Goal: Task Accomplishment & Management: Manage account settings

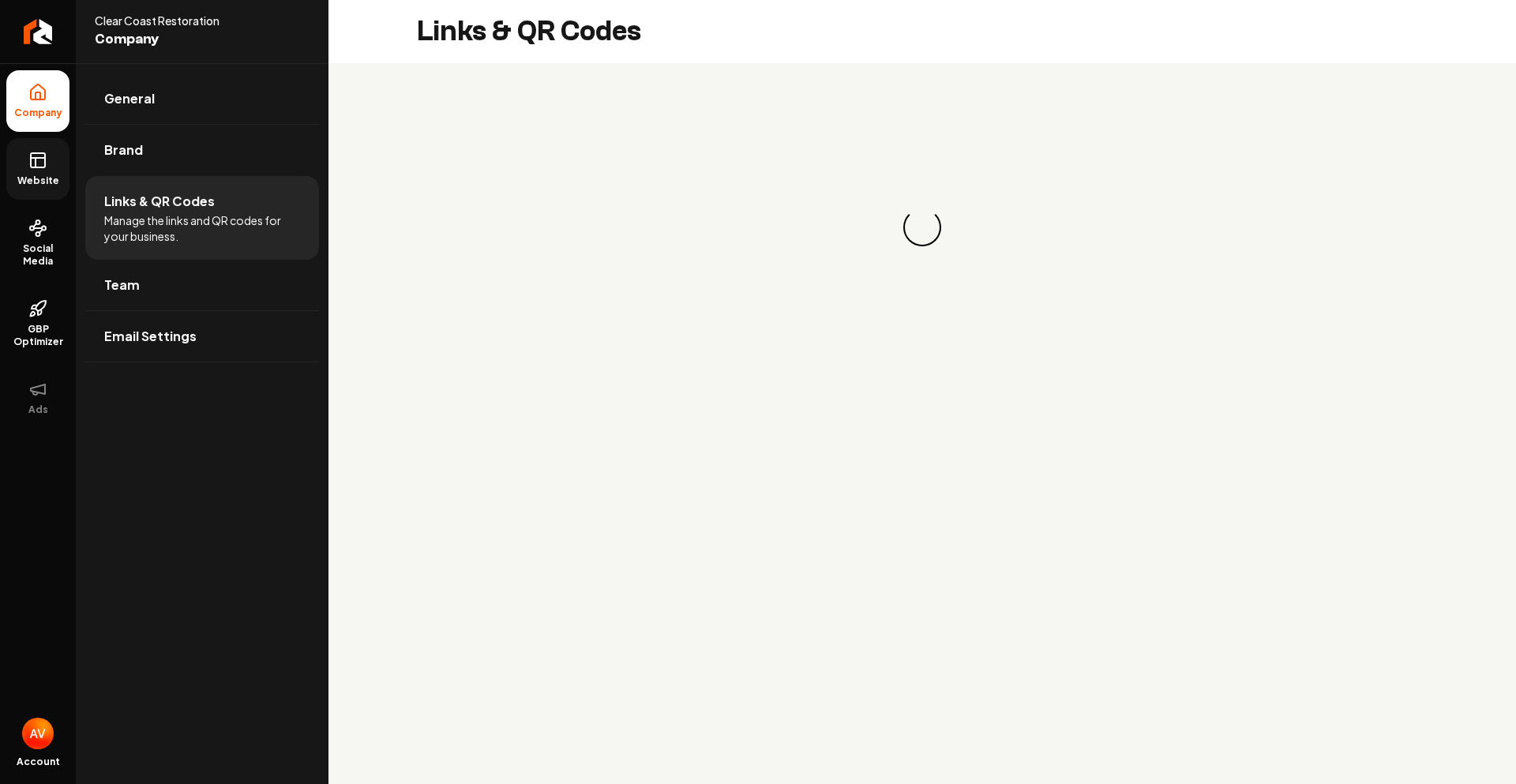
click at [55, 166] on link "Website" at bounding box center [37, 169] width 63 height 61
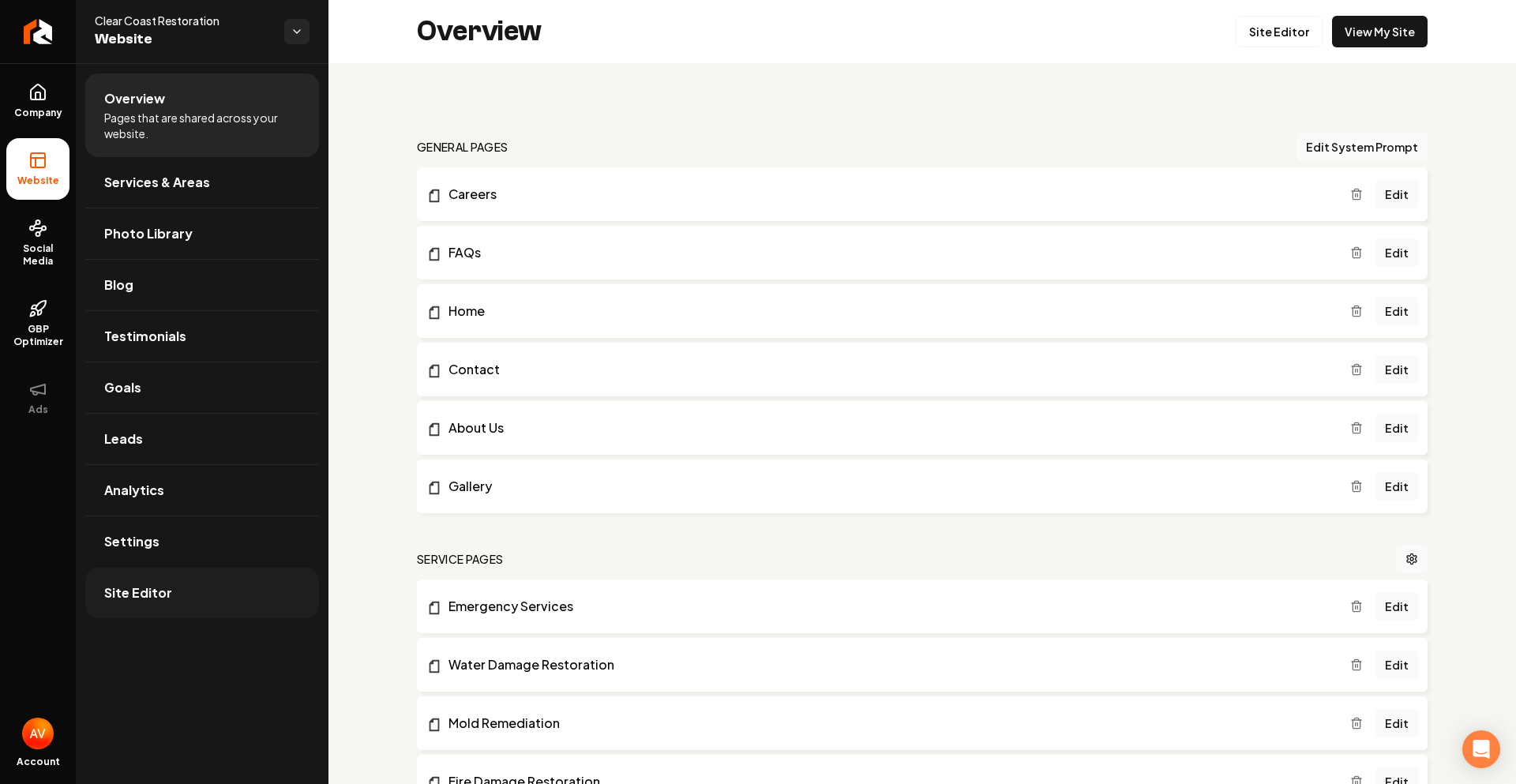
click at [153, 587] on span "Site Editor" at bounding box center [138, 593] width 68 height 19
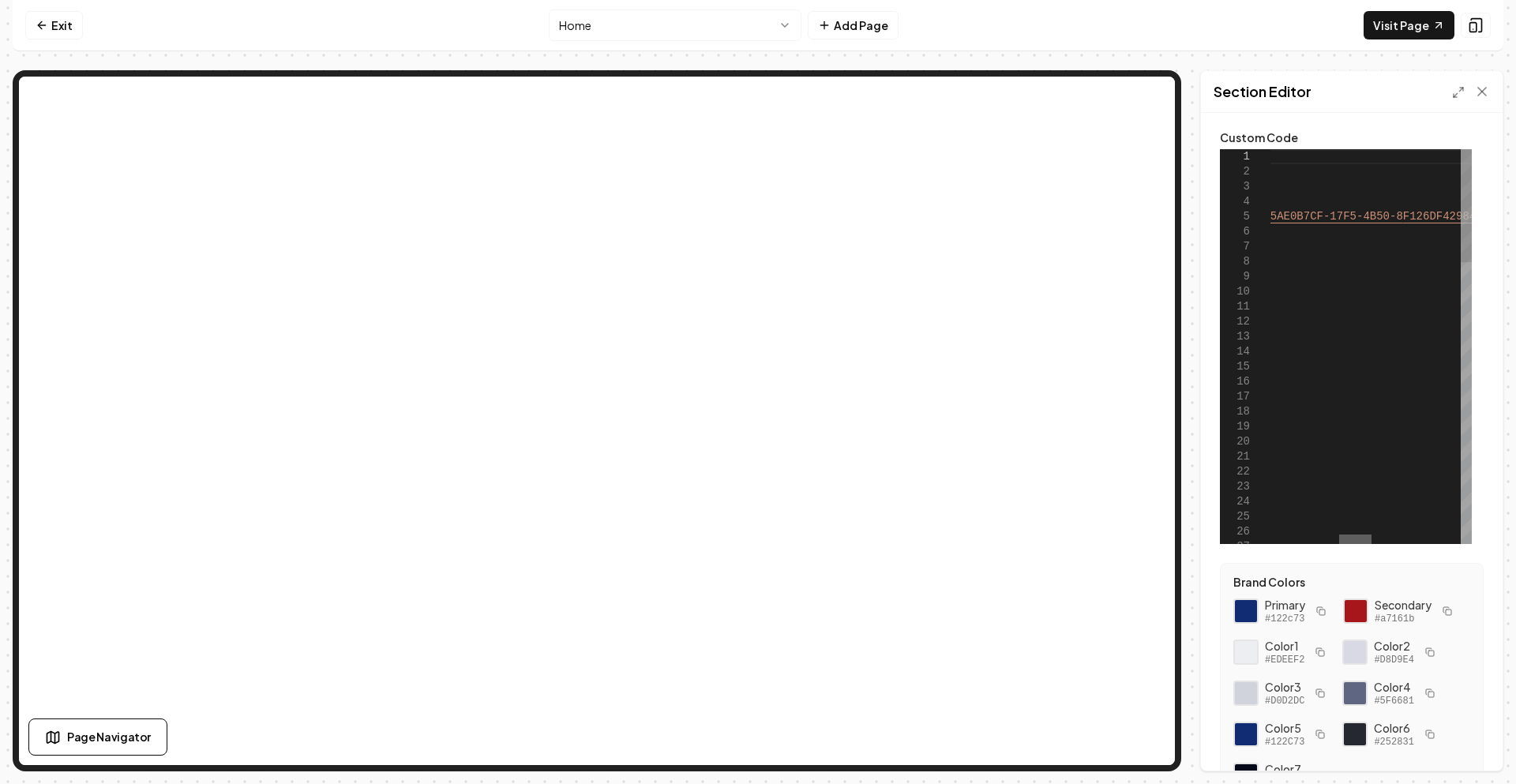
click at [1355, 534] on div at bounding box center [1355, 539] width 32 height 9
drag, startPoint x: 1366, startPoint y: 216, endPoint x: 1371, endPoint y: 248, distance: 32.4
click at [1470, 747] on button "Save" at bounding box center [1466, 743] width 47 height 28
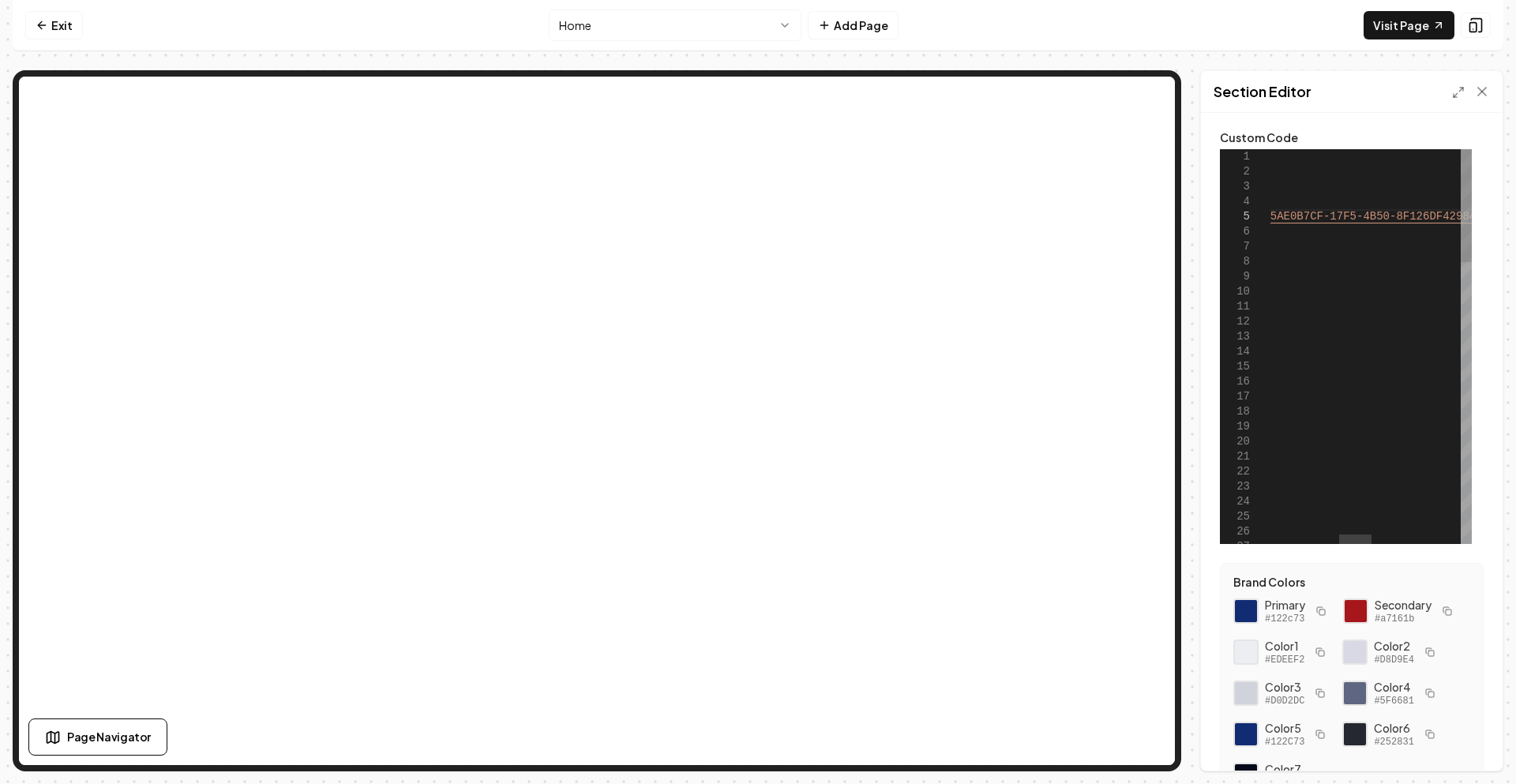
click at [1462, 749] on button "Save" at bounding box center [1466, 743] width 47 height 28
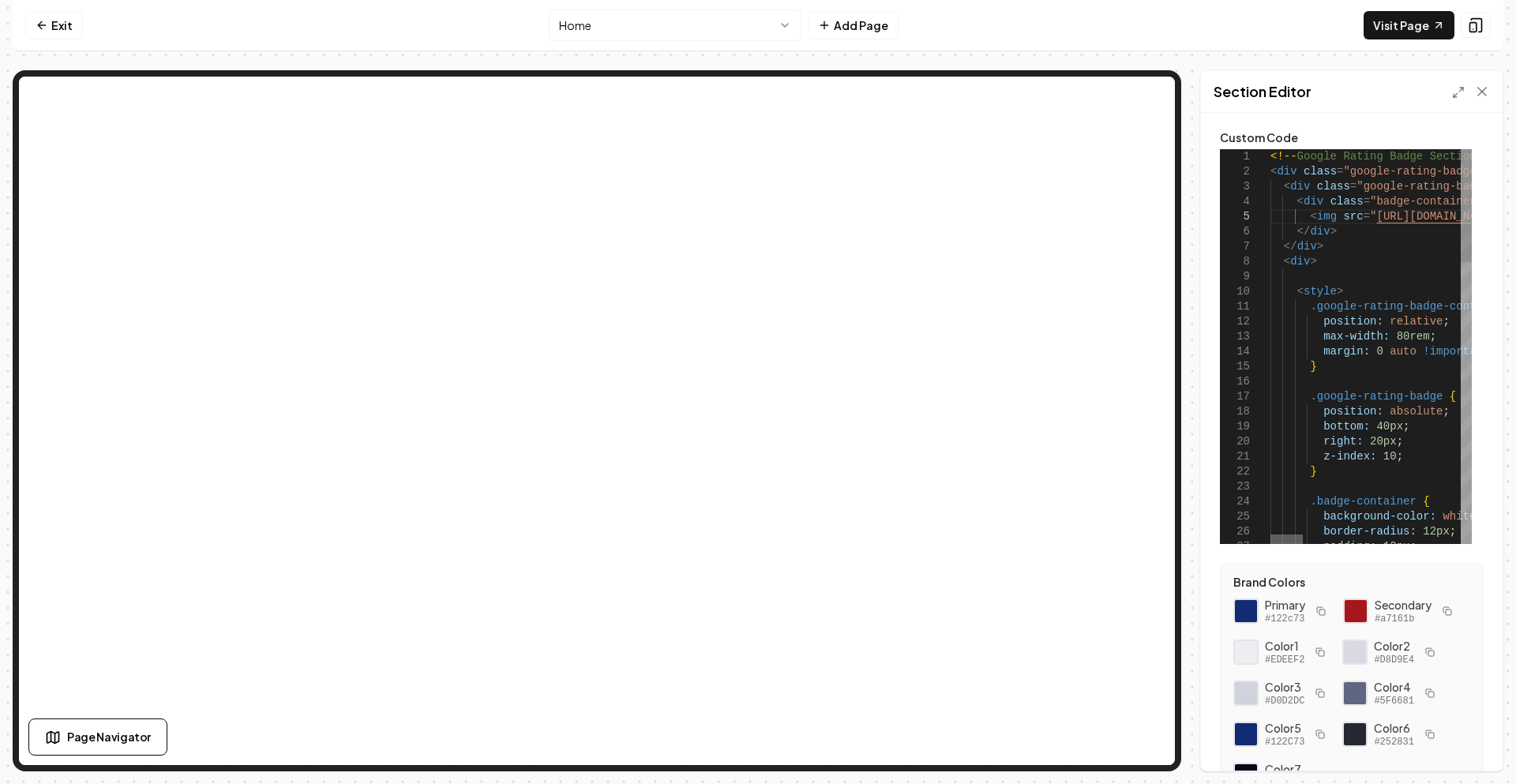
click at [1274, 537] on div at bounding box center [1287, 539] width 32 height 9
click at [1271, 544] on div at bounding box center [1287, 539] width 32 height 9
click at [1292, 534] on div at bounding box center [1287, 539] width 32 height 9
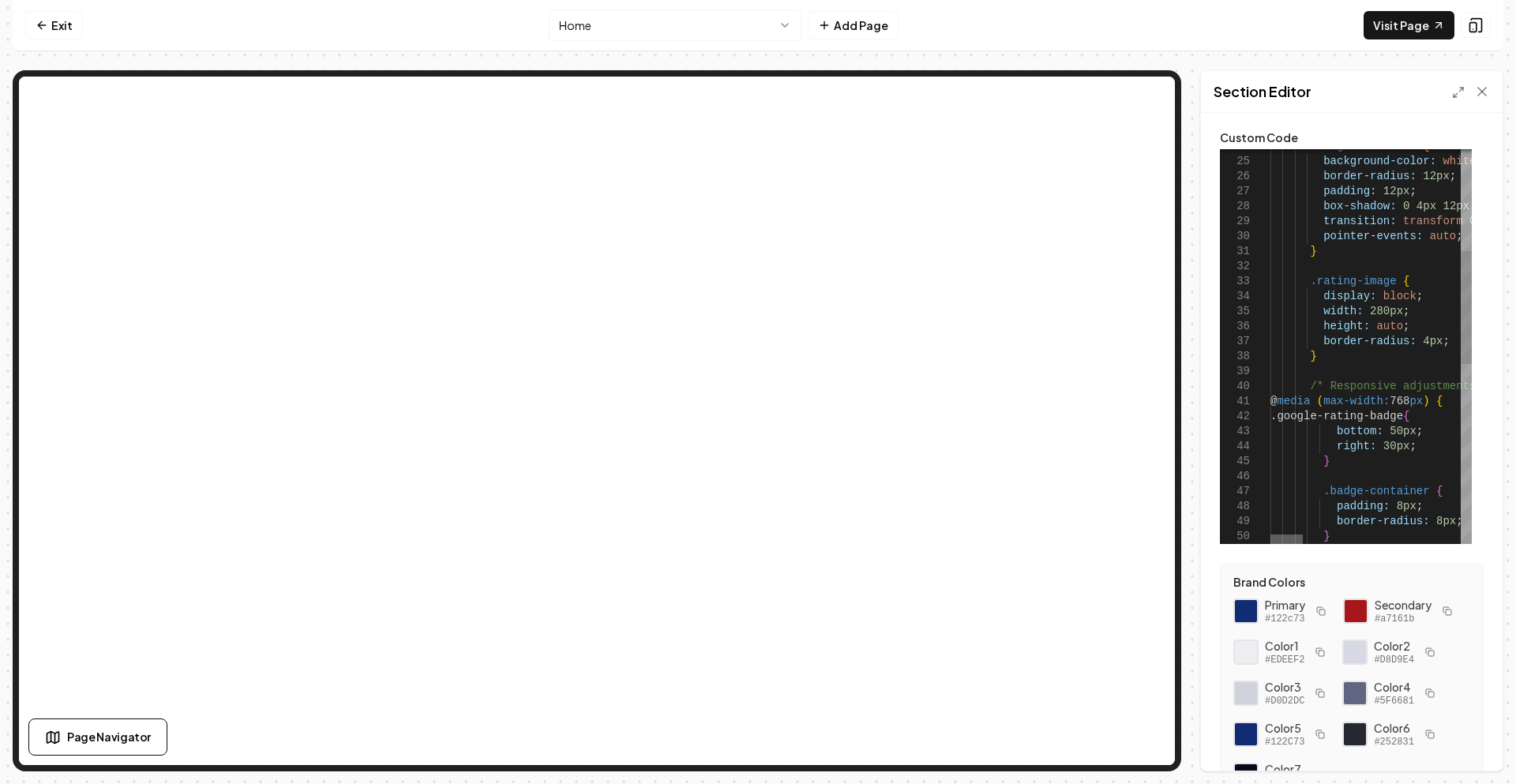
click at [1274, 539] on div at bounding box center [1287, 539] width 32 height 9
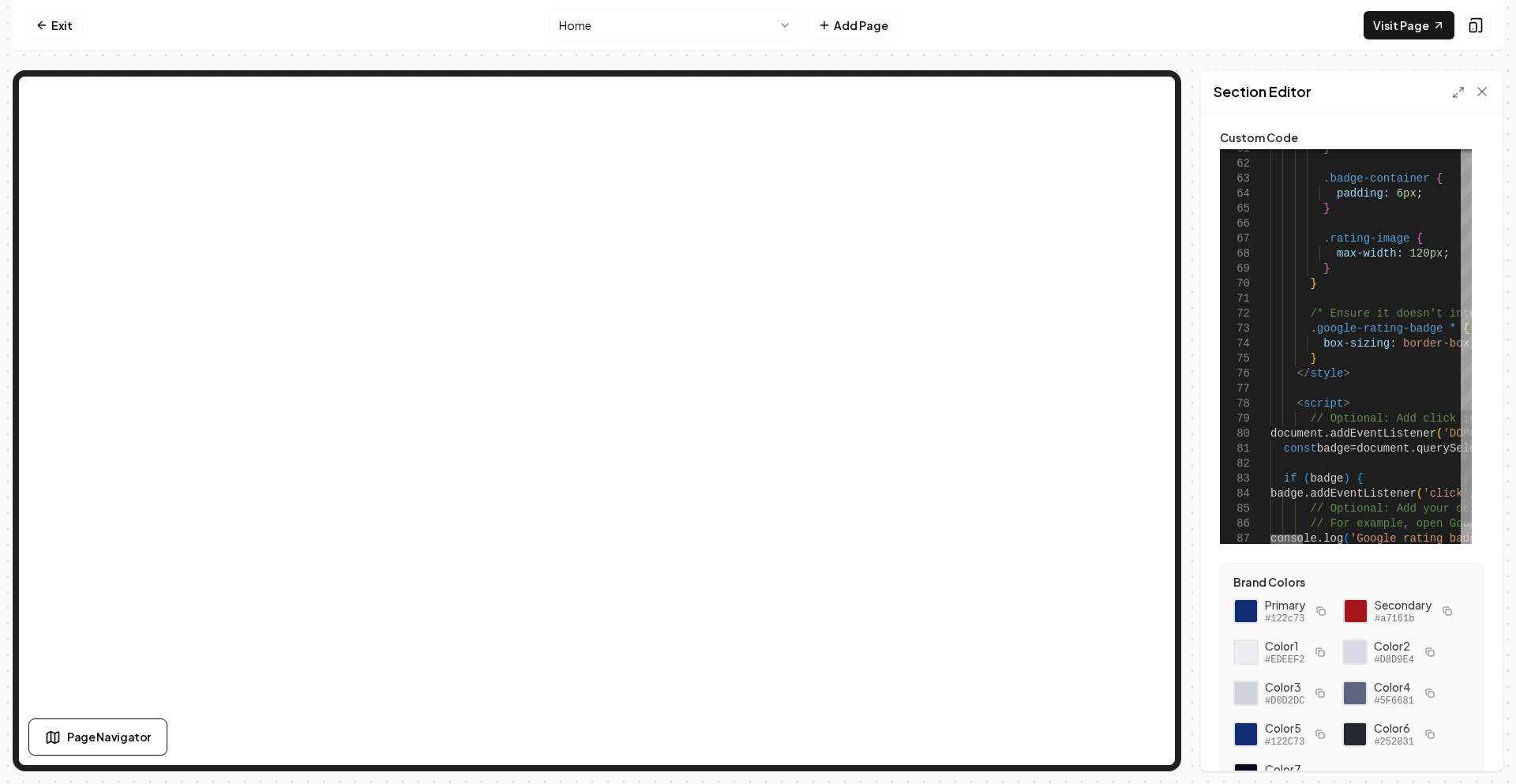
click at [1271, 543] on div at bounding box center [1287, 539] width 32 height 9
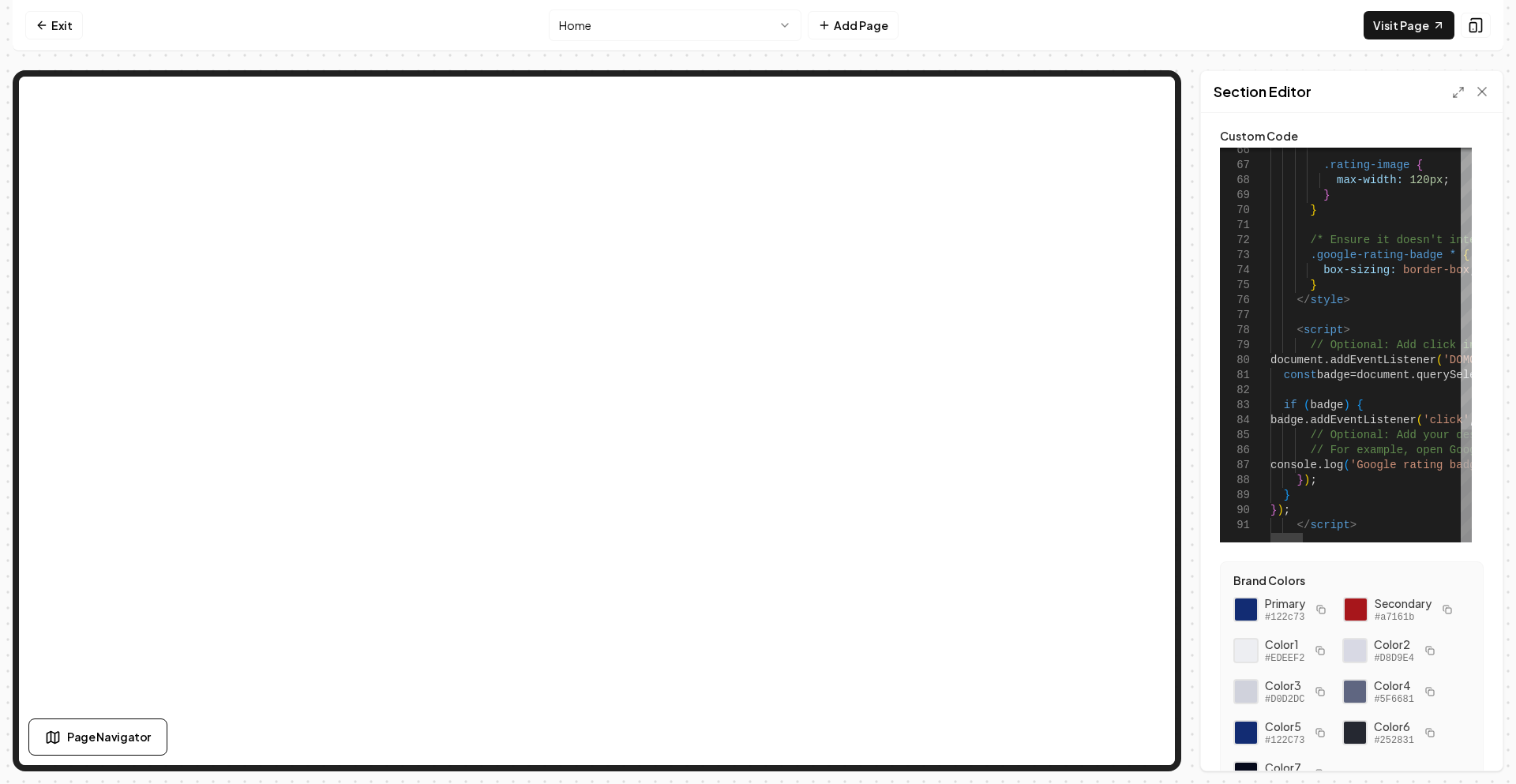
scroll to position [0, 0]
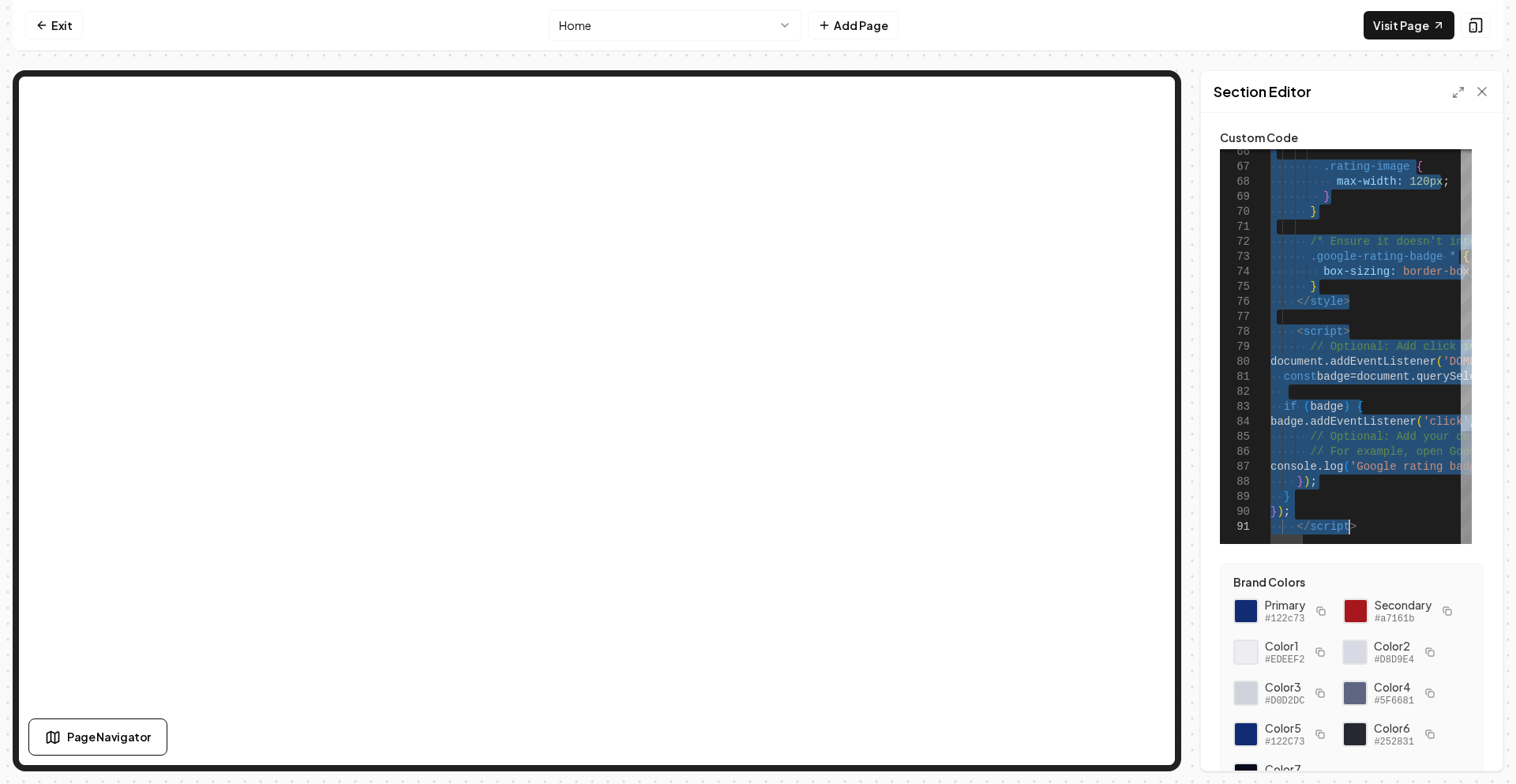
drag, startPoint x: 1271, startPoint y: 158, endPoint x: 1427, endPoint y: 551, distance: 422.8
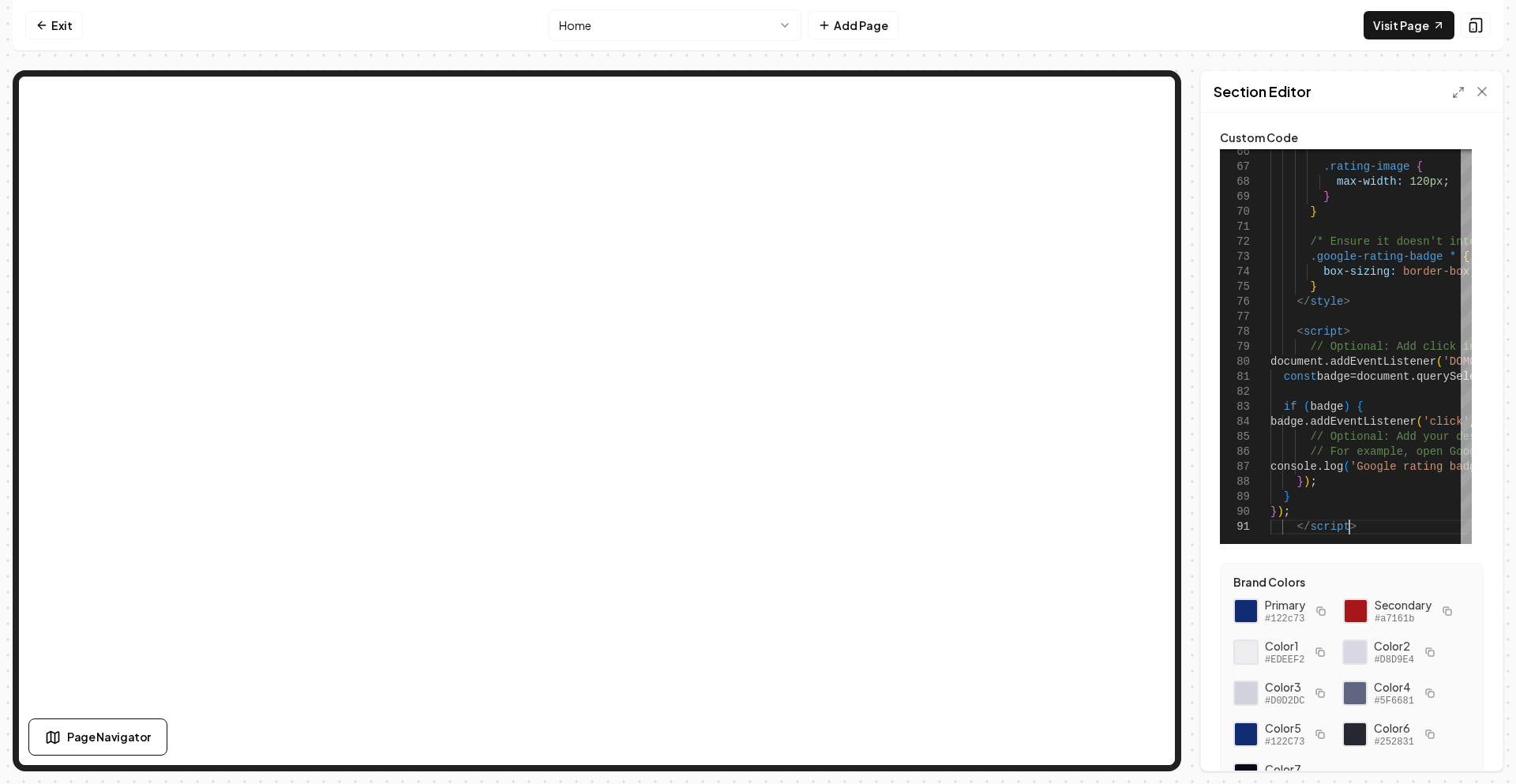
scroll to position [14, 78]
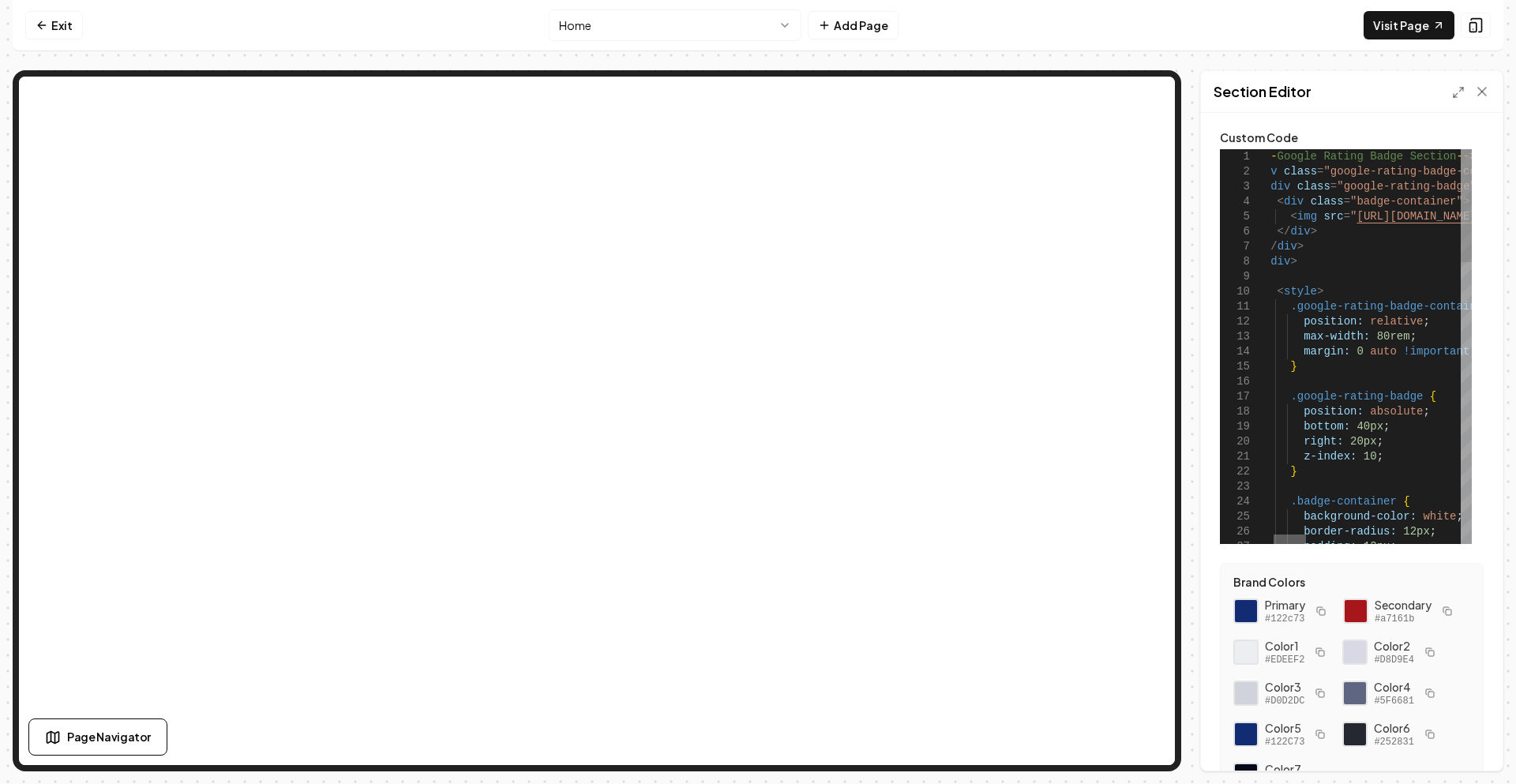
click at [1294, 536] on div at bounding box center [1289, 539] width 32 height 9
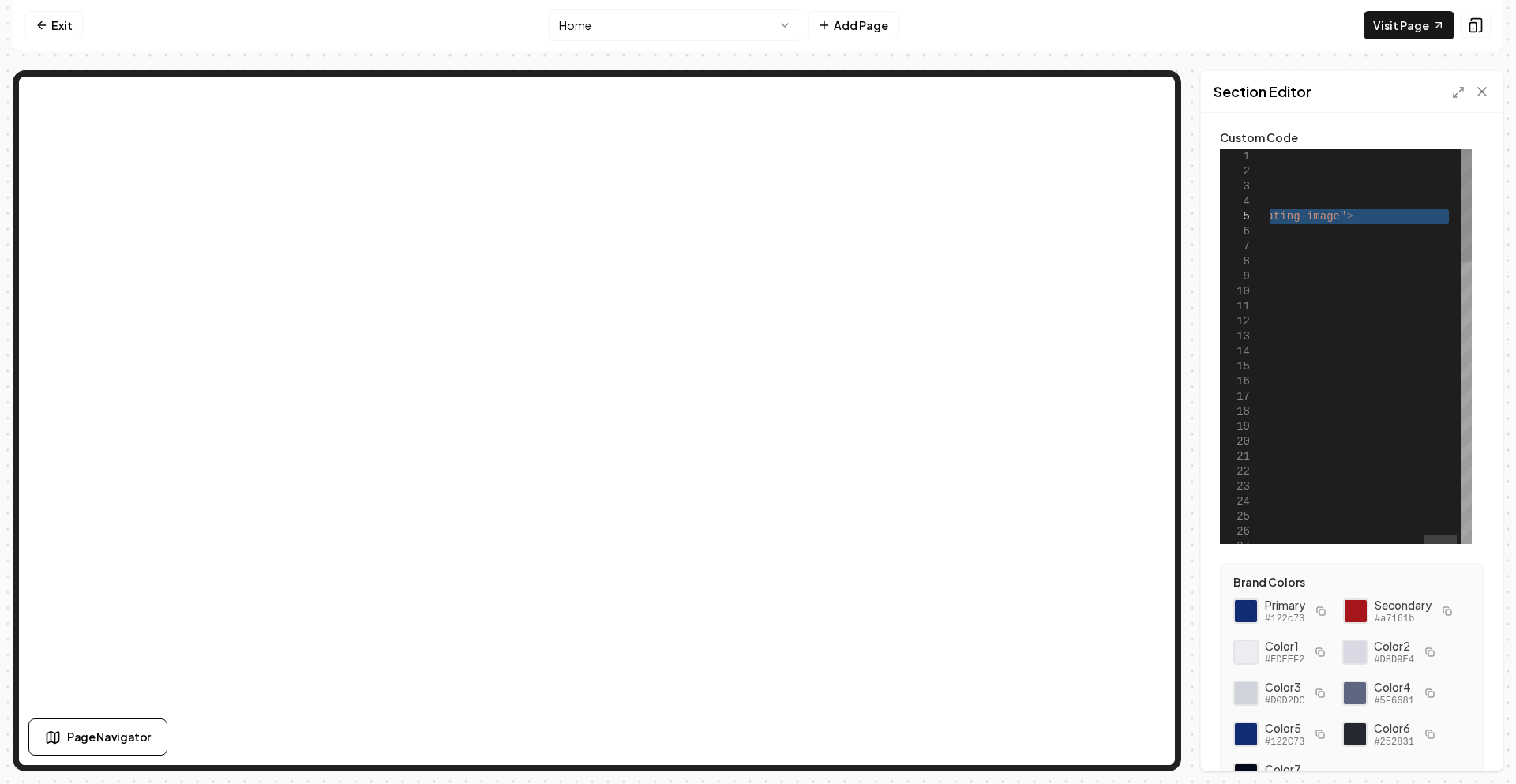
drag, startPoint x: 1358, startPoint y: 222, endPoint x: 1445, endPoint y: 221, distance: 87.0
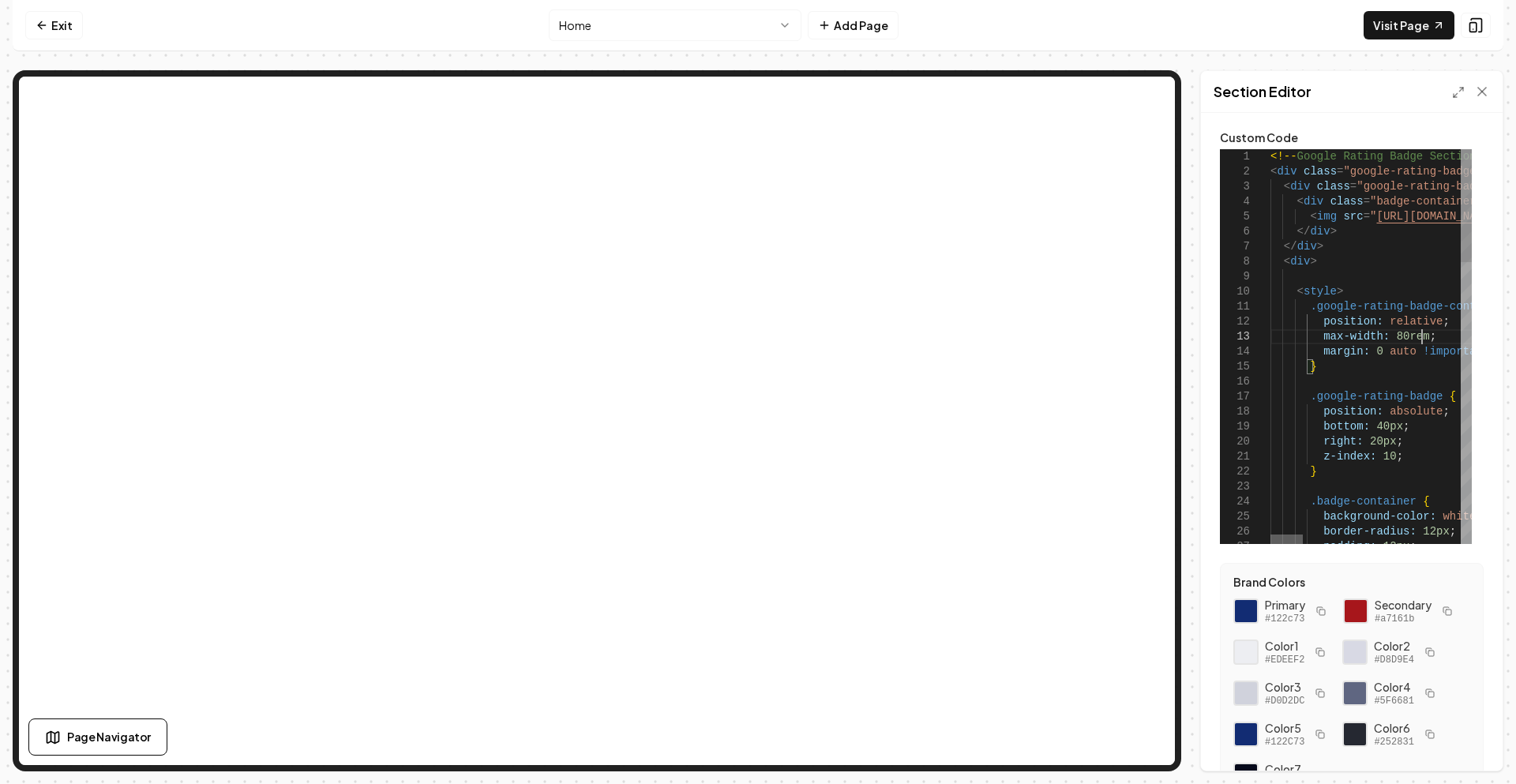
click at [1283, 543] on div at bounding box center [1287, 539] width 32 height 9
click at [1271, 544] on div at bounding box center [1287, 539] width 32 height 9
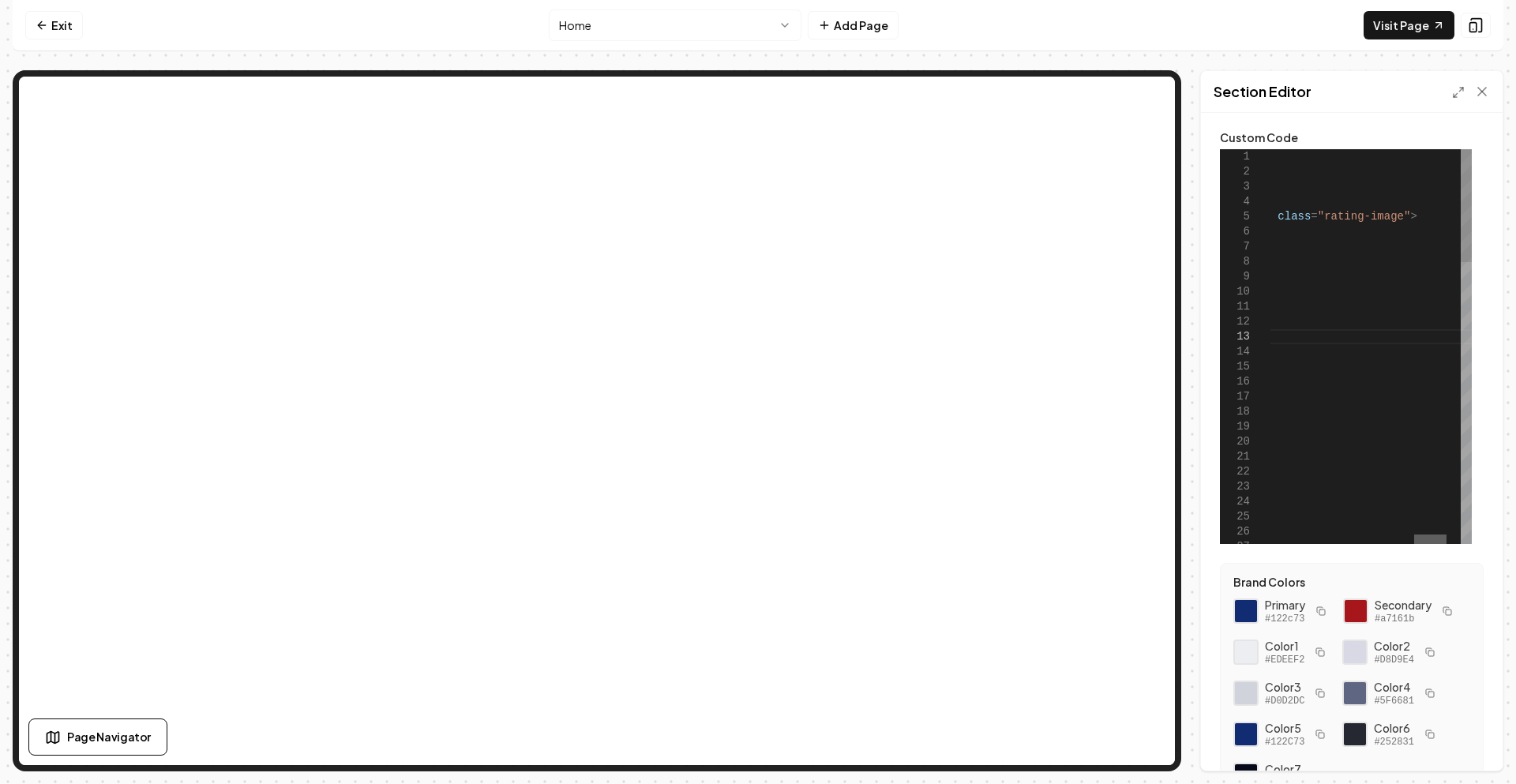
click at [1438, 534] on div at bounding box center [1430, 539] width 32 height 9
click at [1352, 534] on div at bounding box center [1353, 539] width 32 height 9
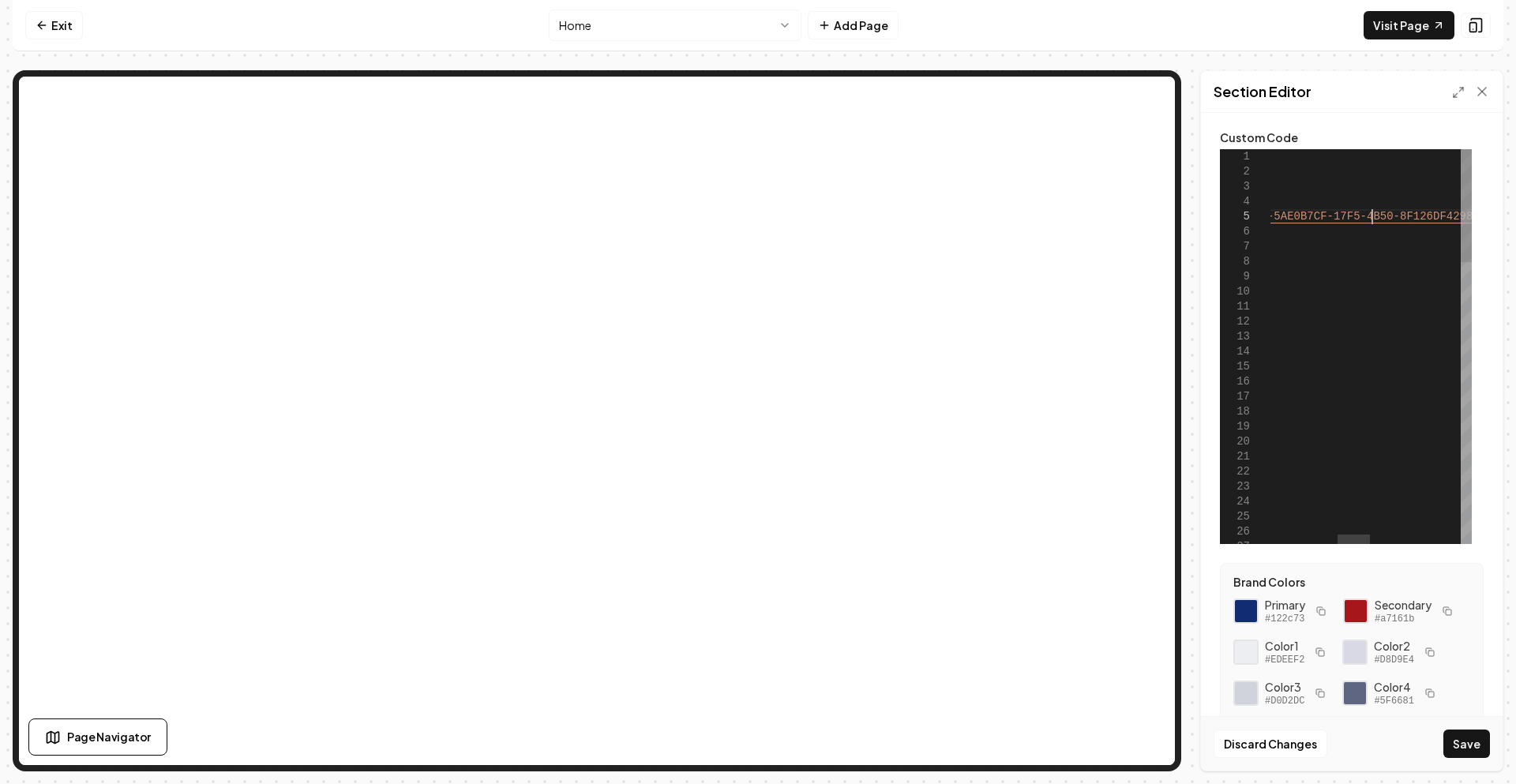
scroll to position [60, 522]
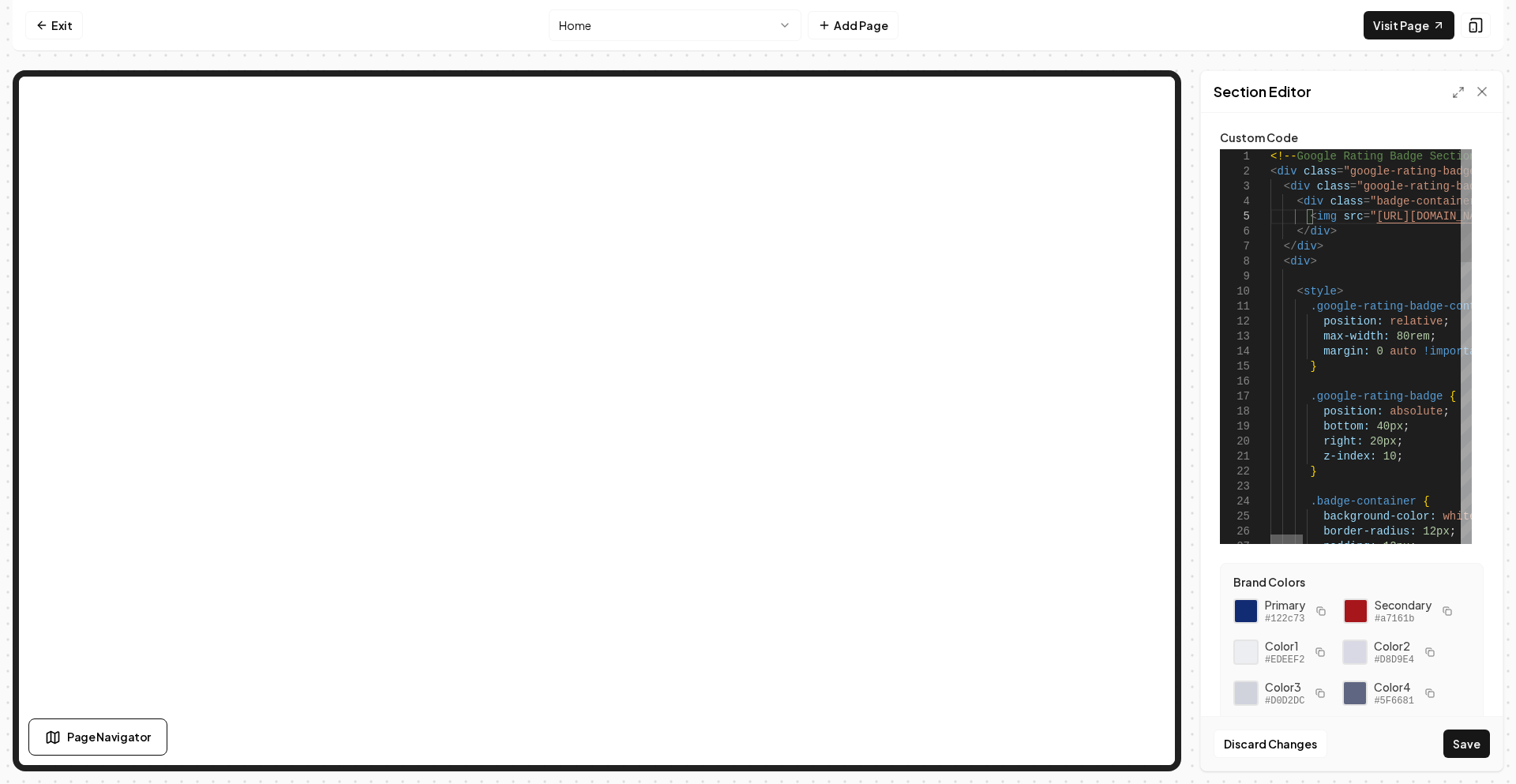
click at [1277, 544] on div at bounding box center [1287, 539] width 32 height 9
click at [1471, 753] on button "Save" at bounding box center [1466, 743] width 47 height 28
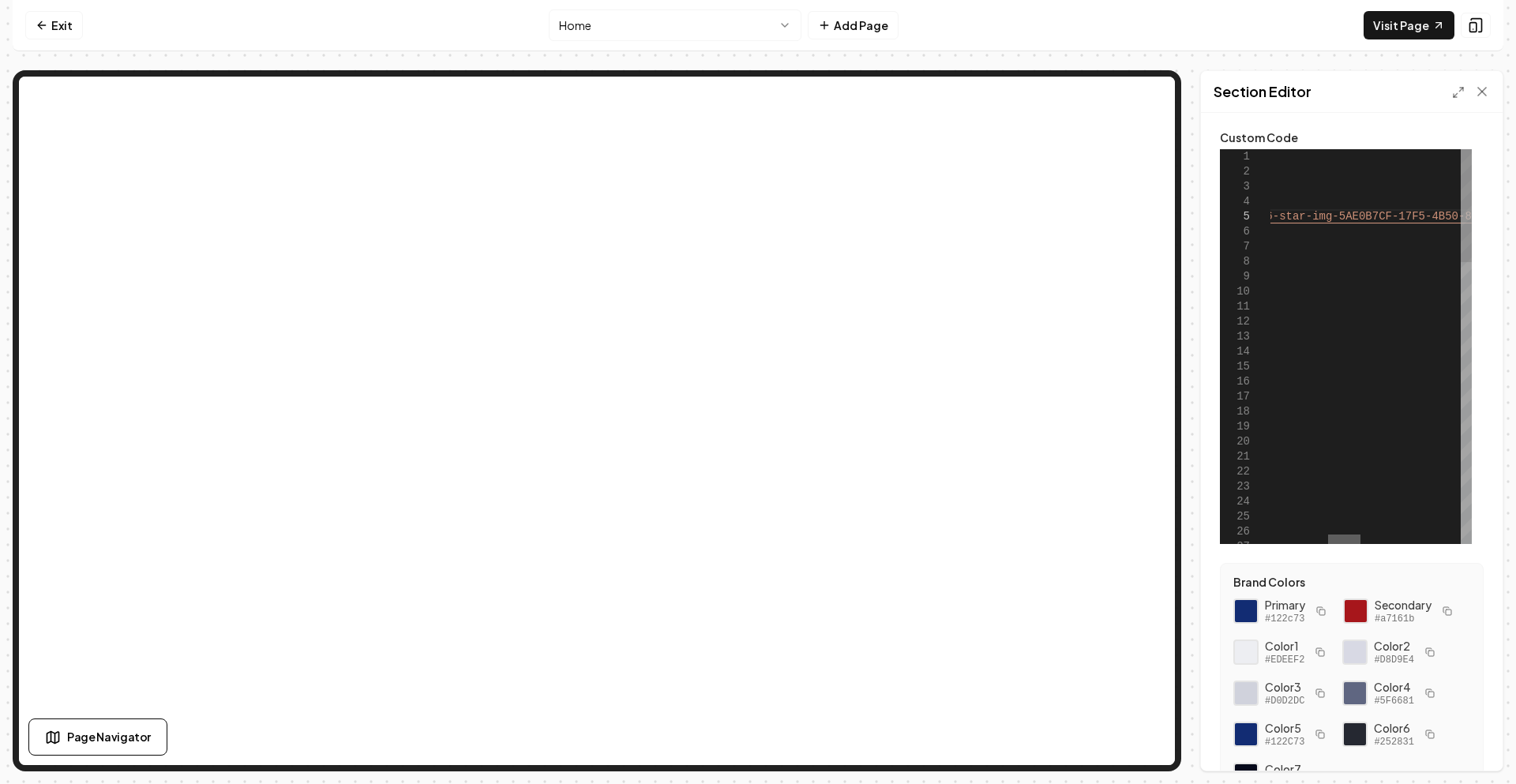
click at [1349, 534] on div at bounding box center [1344, 539] width 32 height 9
click at [1432, 534] on div at bounding box center [1424, 539] width 32 height 9
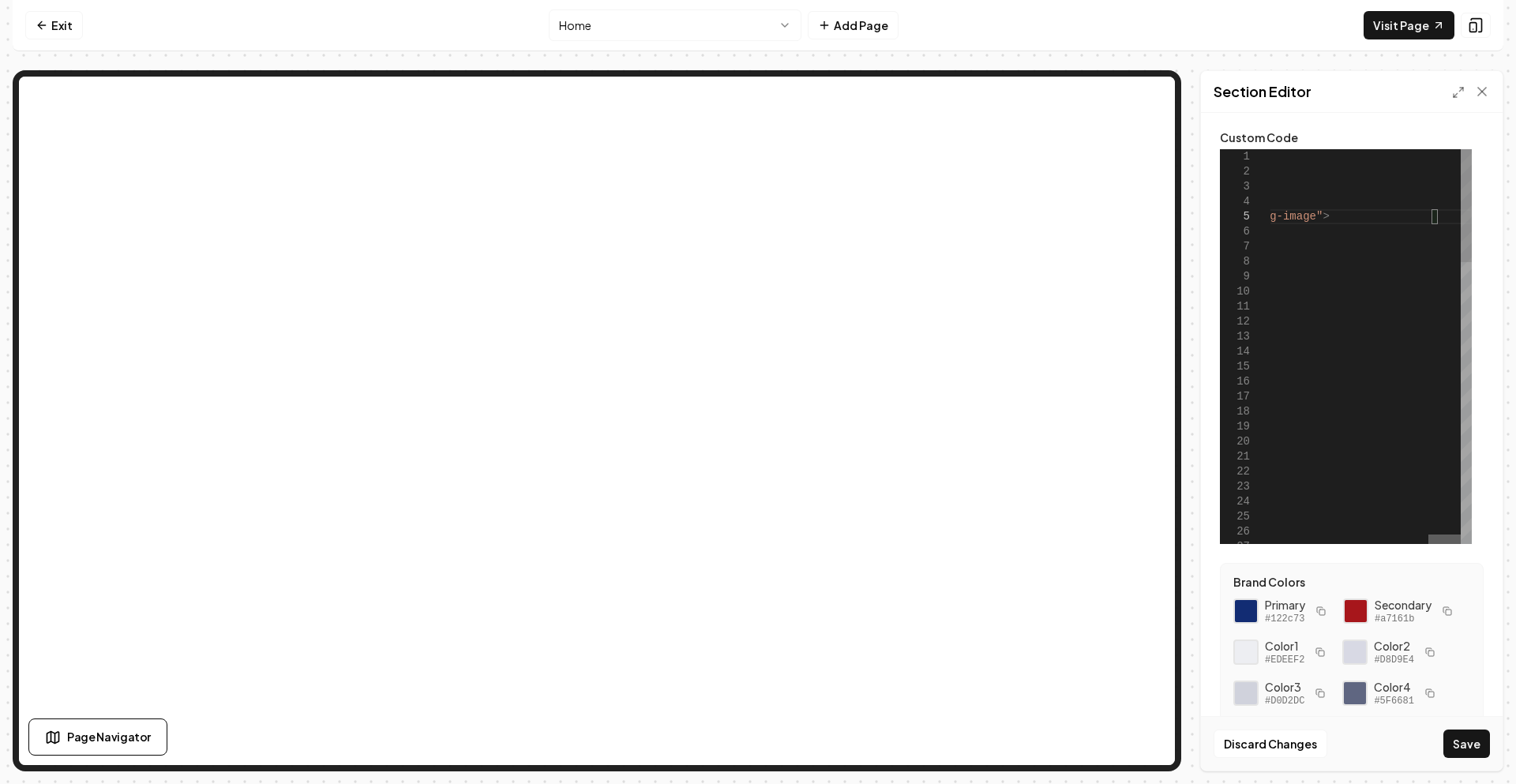
click at [1461, 534] on div at bounding box center [1444, 539] width 32 height 9
click at [1479, 742] on button "Save" at bounding box center [1466, 743] width 47 height 28
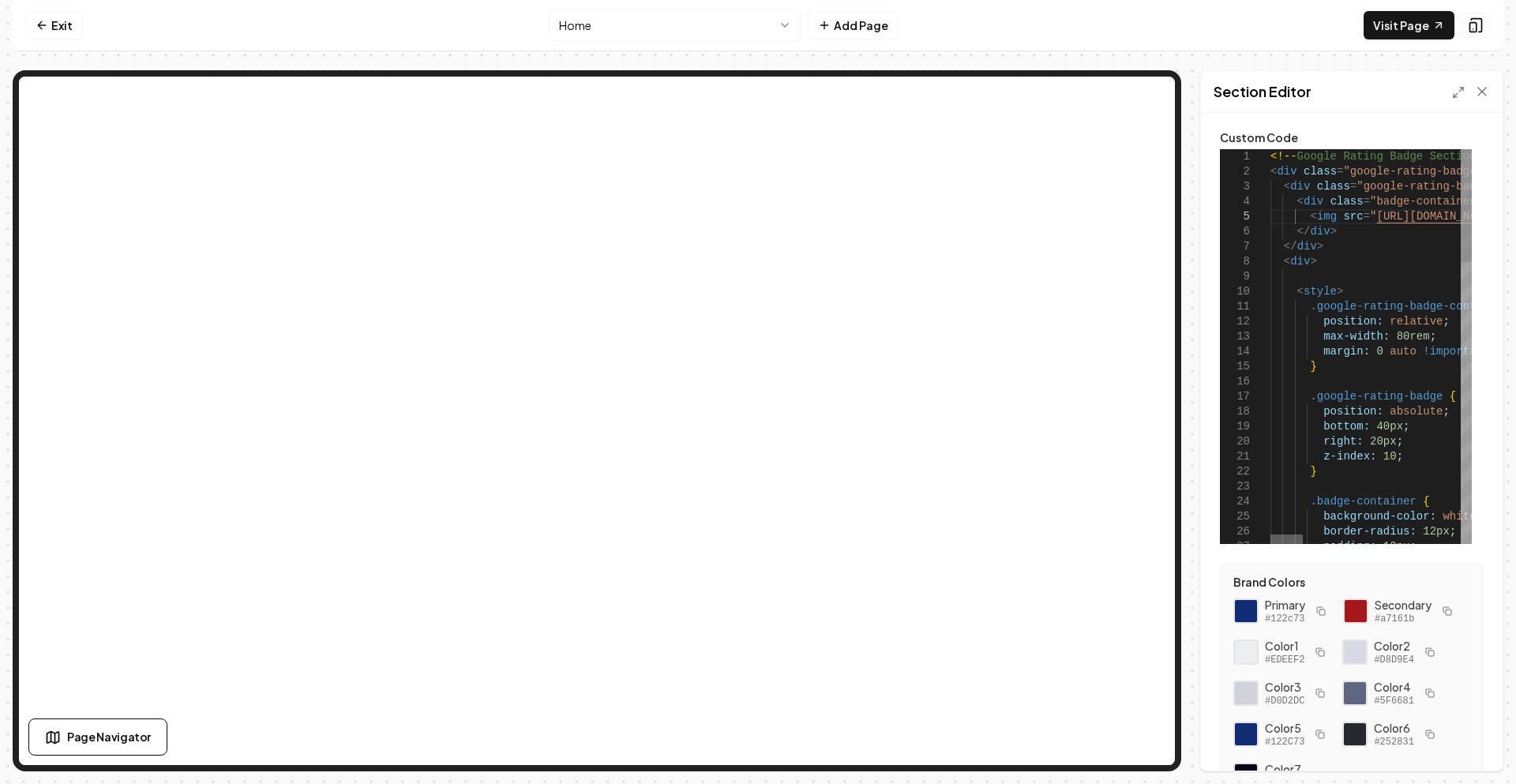
click at [1271, 543] on div at bounding box center [1365, 539] width 190 height 9
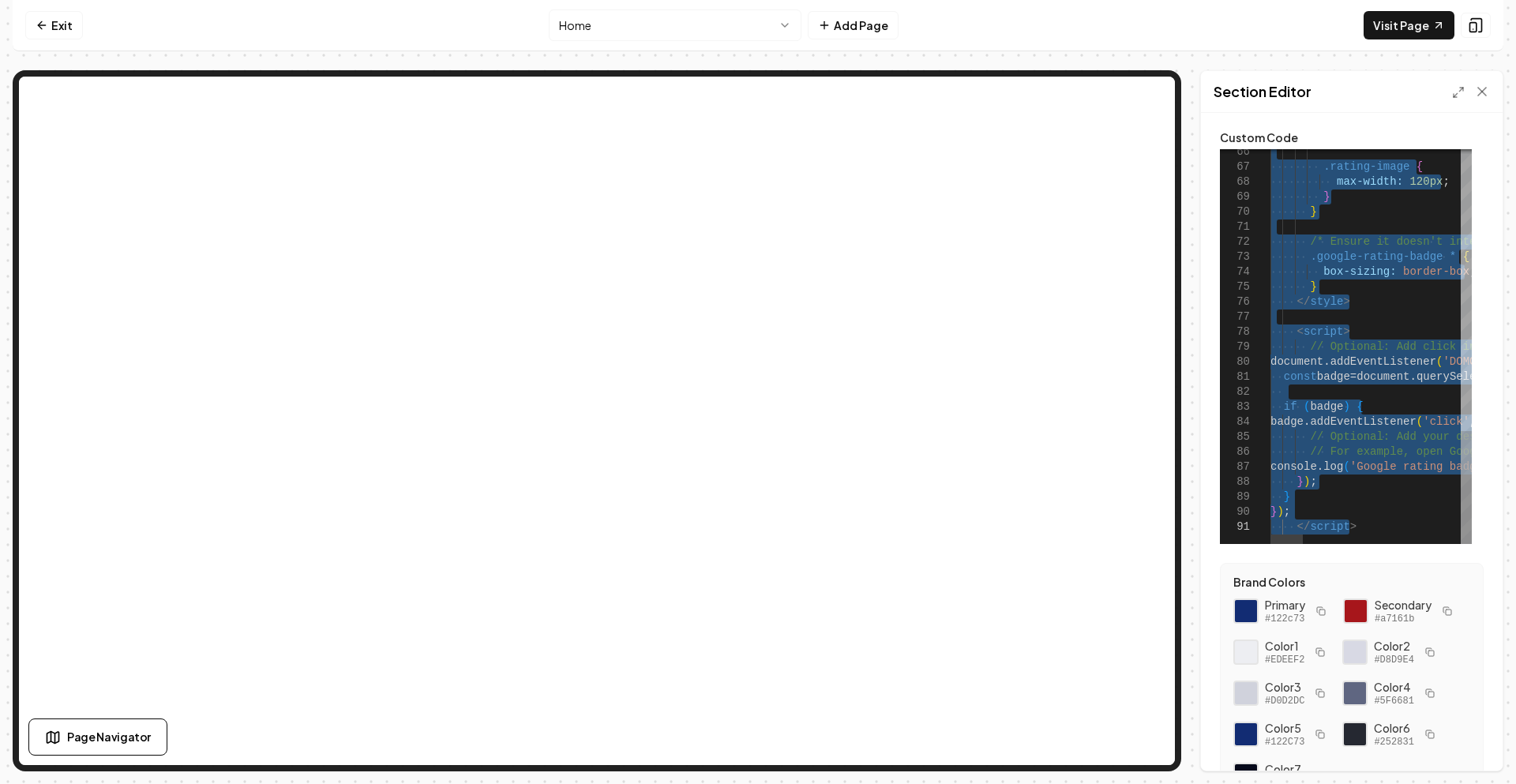
drag, startPoint x: 1271, startPoint y: 159, endPoint x: 1384, endPoint y: 569, distance: 425.3
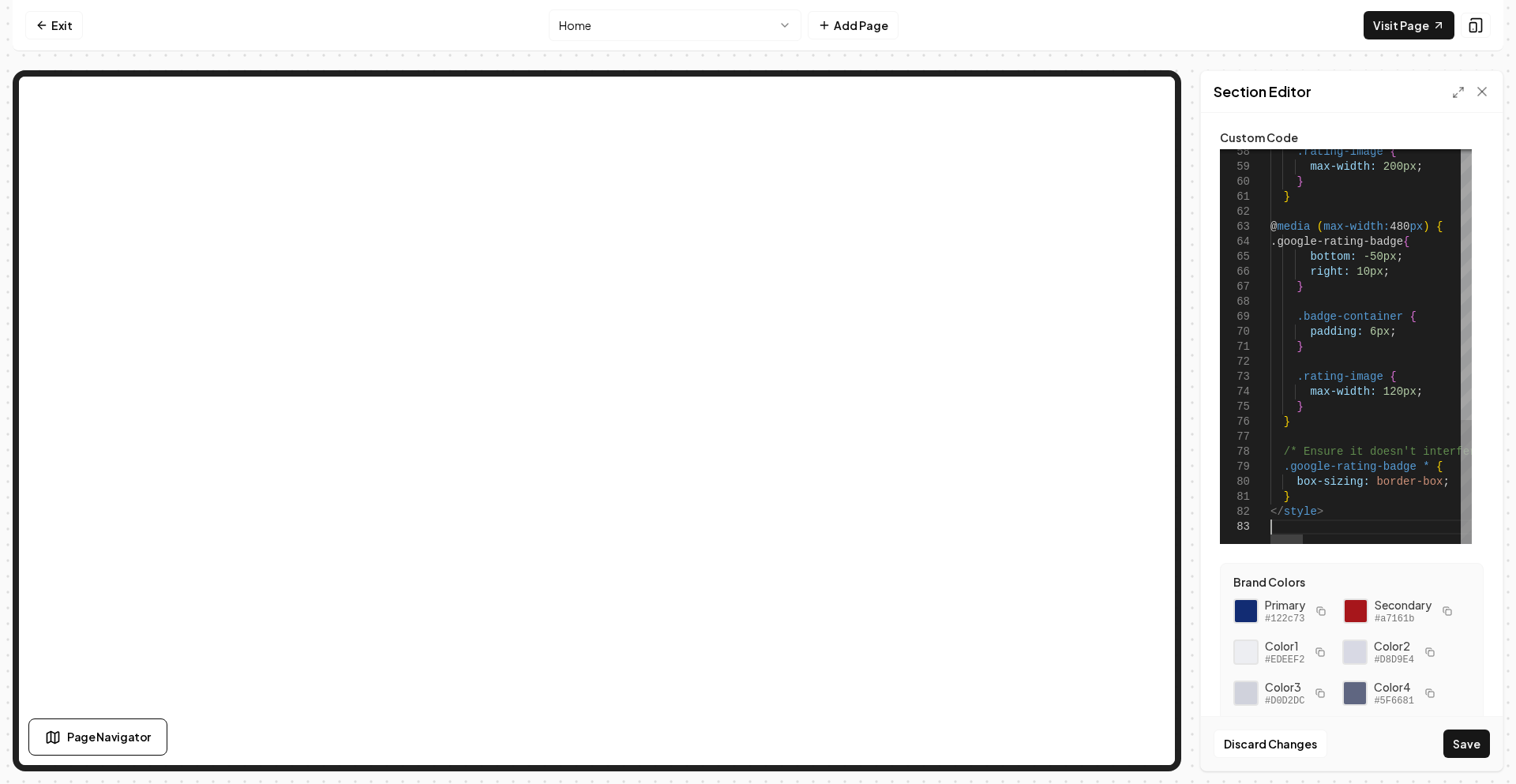
scroll to position [29, 49]
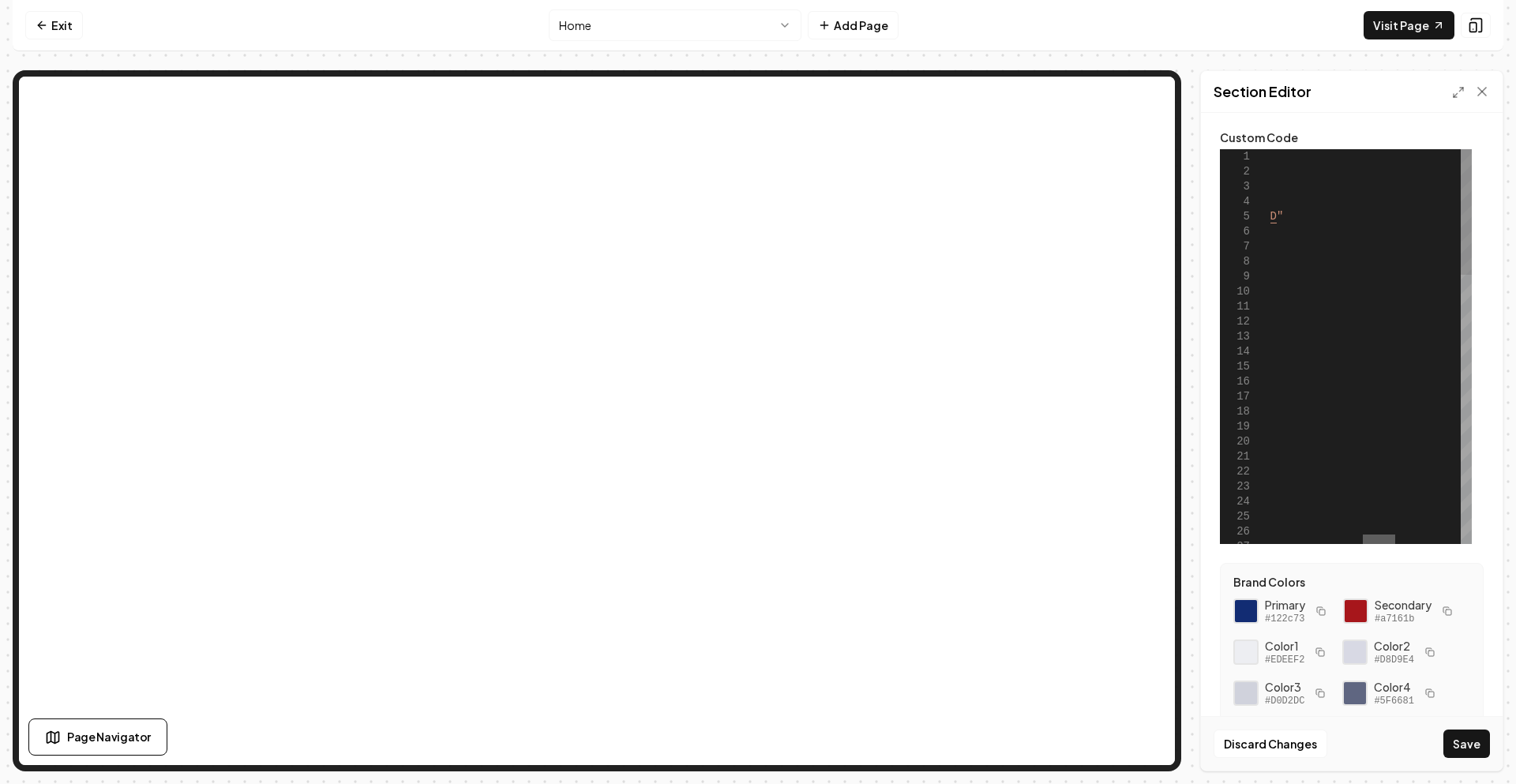
click at [1385, 534] on div at bounding box center [1379, 539] width 32 height 9
drag, startPoint x: 1284, startPoint y: 216, endPoint x: 1422, endPoint y: 216, distance: 138.0
click at [1422, 216] on div "bottom: 40px ; right: 20px ; z-index: 10 ; .google-rating-badge { position: abs…" at bounding box center [1288, 769] width 1177 height 1239
click at [1363, 372] on div "bottom: 40px ; right: 20px ; z-index: 10 ; .google-rating-badge { position: abs…" at bounding box center [1288, 769] width 1177 height 1239
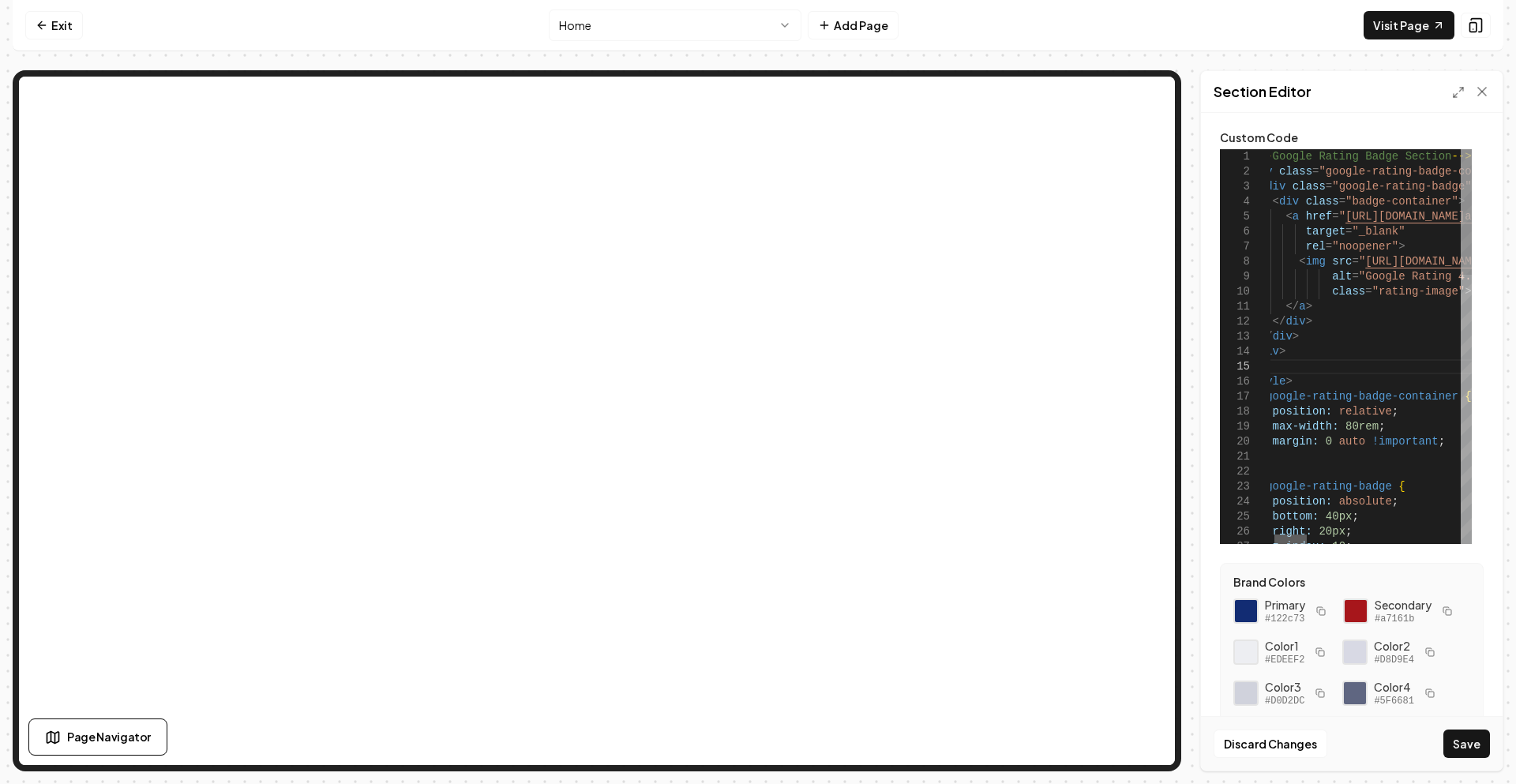
click at [1284, 539] on div at bounding box center [1290, 539] width 32 height 9
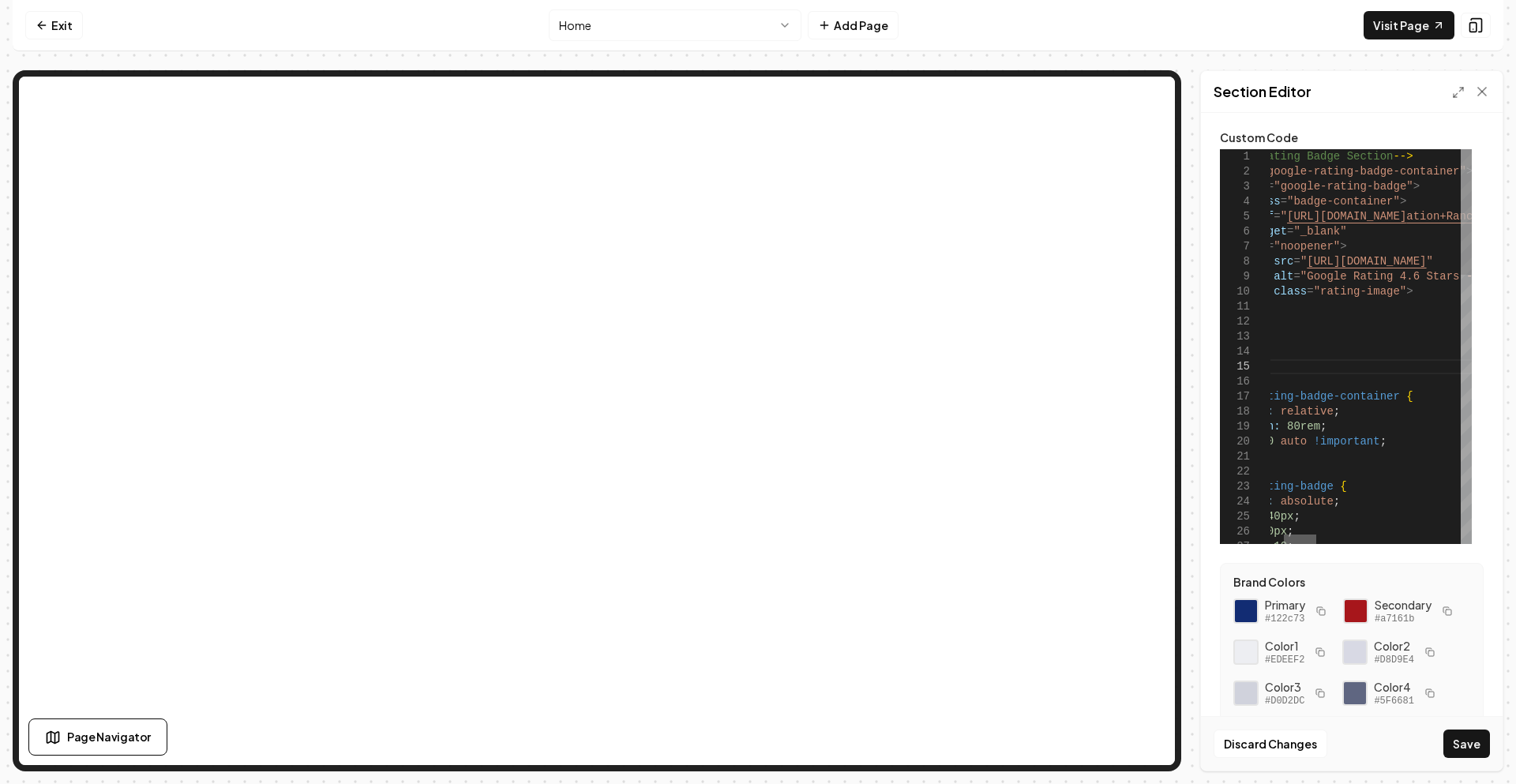
click at [1305, 536] on div at bounding box center [1300, 539] width 32 height 9
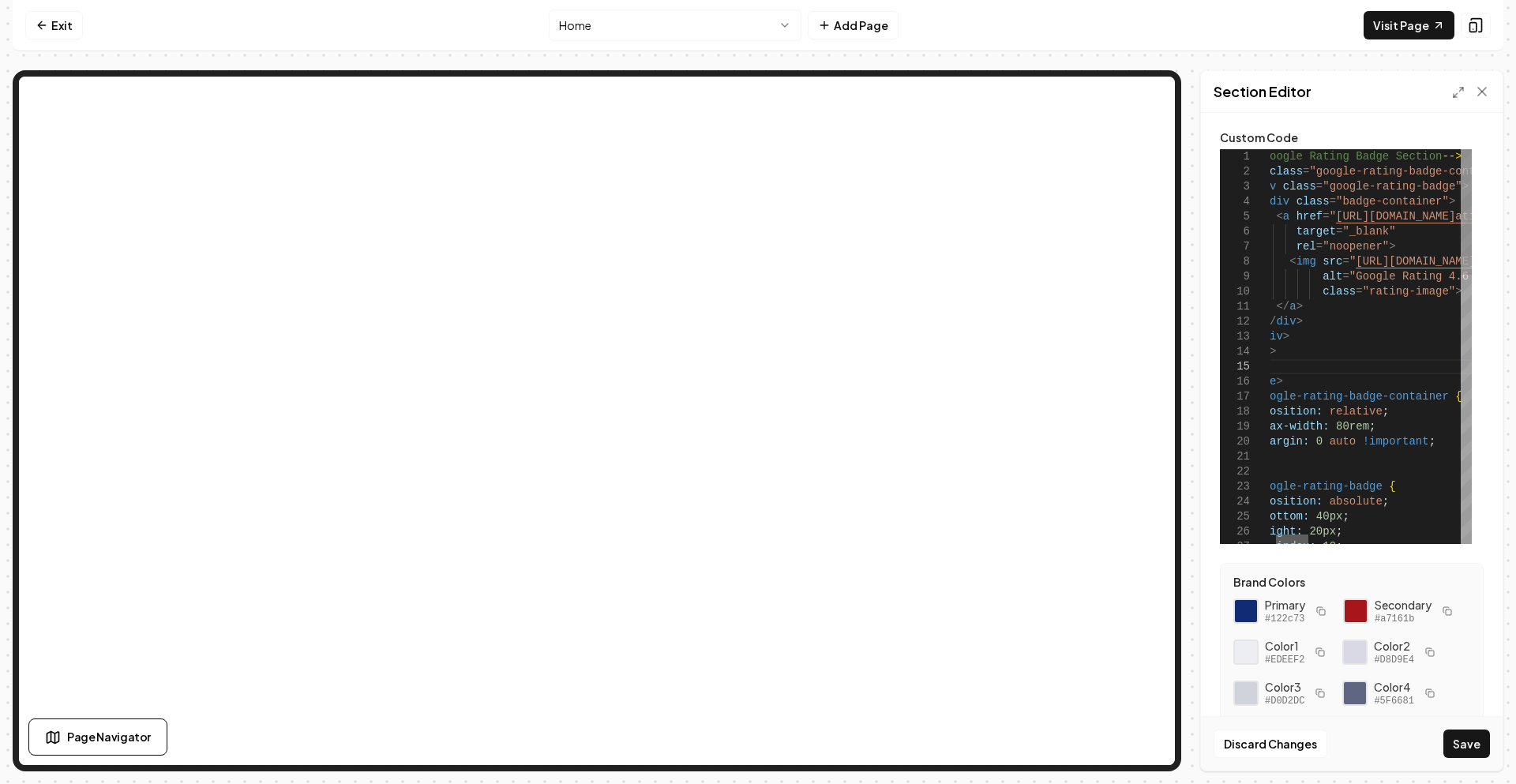
click at [1301, 535] on div at bounding box center [1292, 539] width 32 height 9
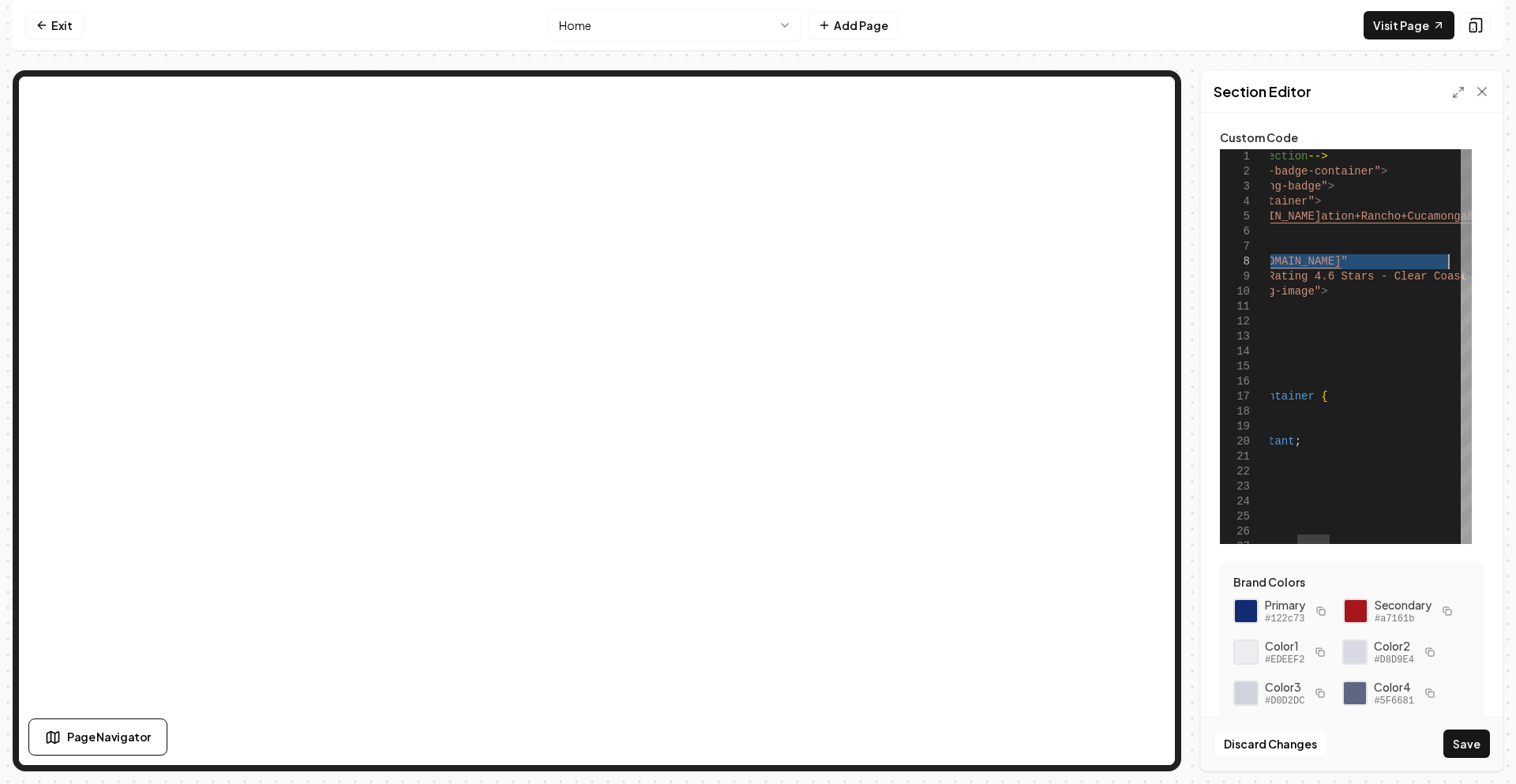
drag, startPoint x: 1357, startPoint y: 260, endPoint x: 1447, endPoint y: 268, distance: 90.4
drag, startPoint x: 1319, startPoint y: 262, endPoint x: 1386, endPoint y: 262, distance: 67.0
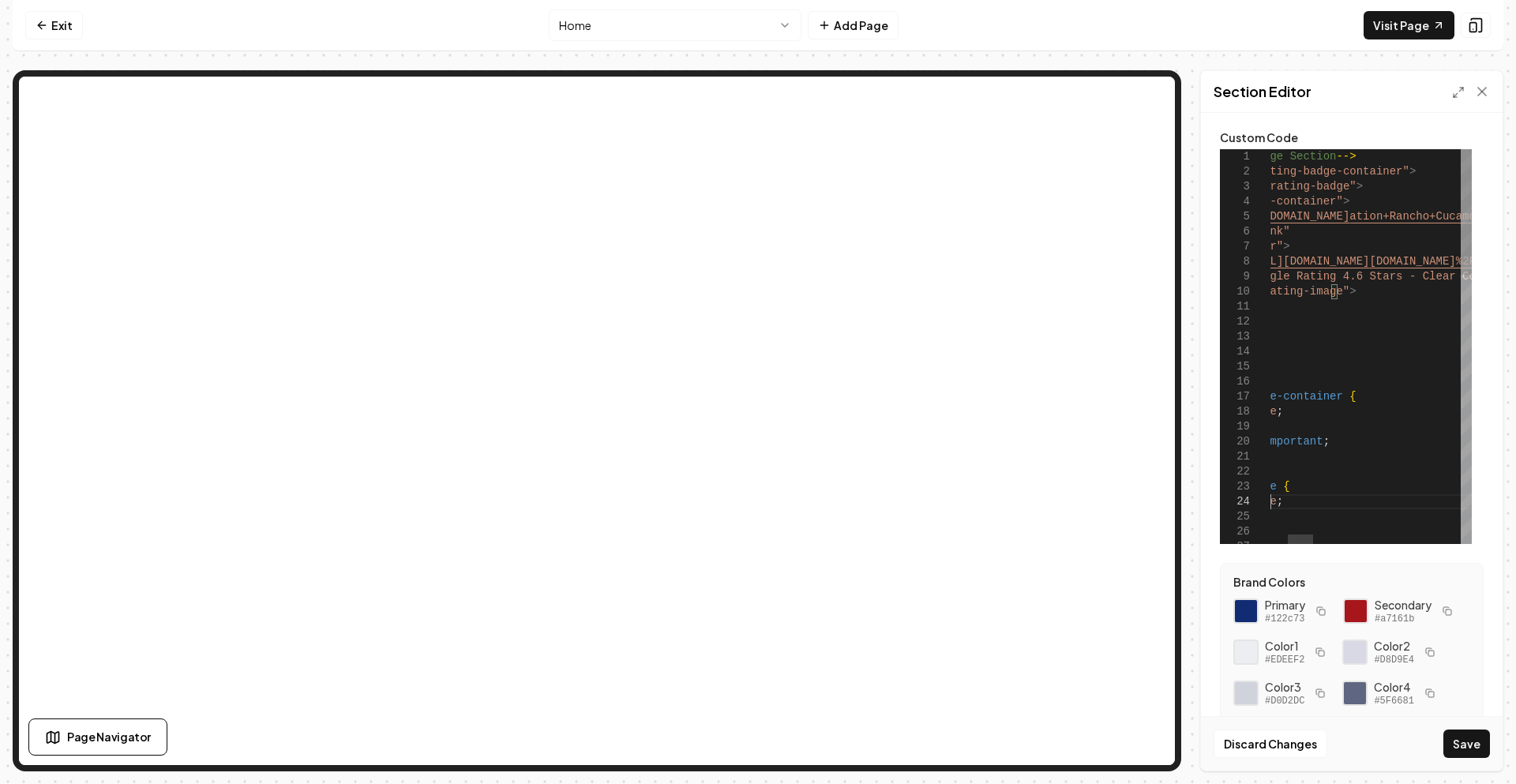
click at [1458, 741] on button "Save" at bounding box center [1466, 743] width 47 height 28
type textarea "**********"
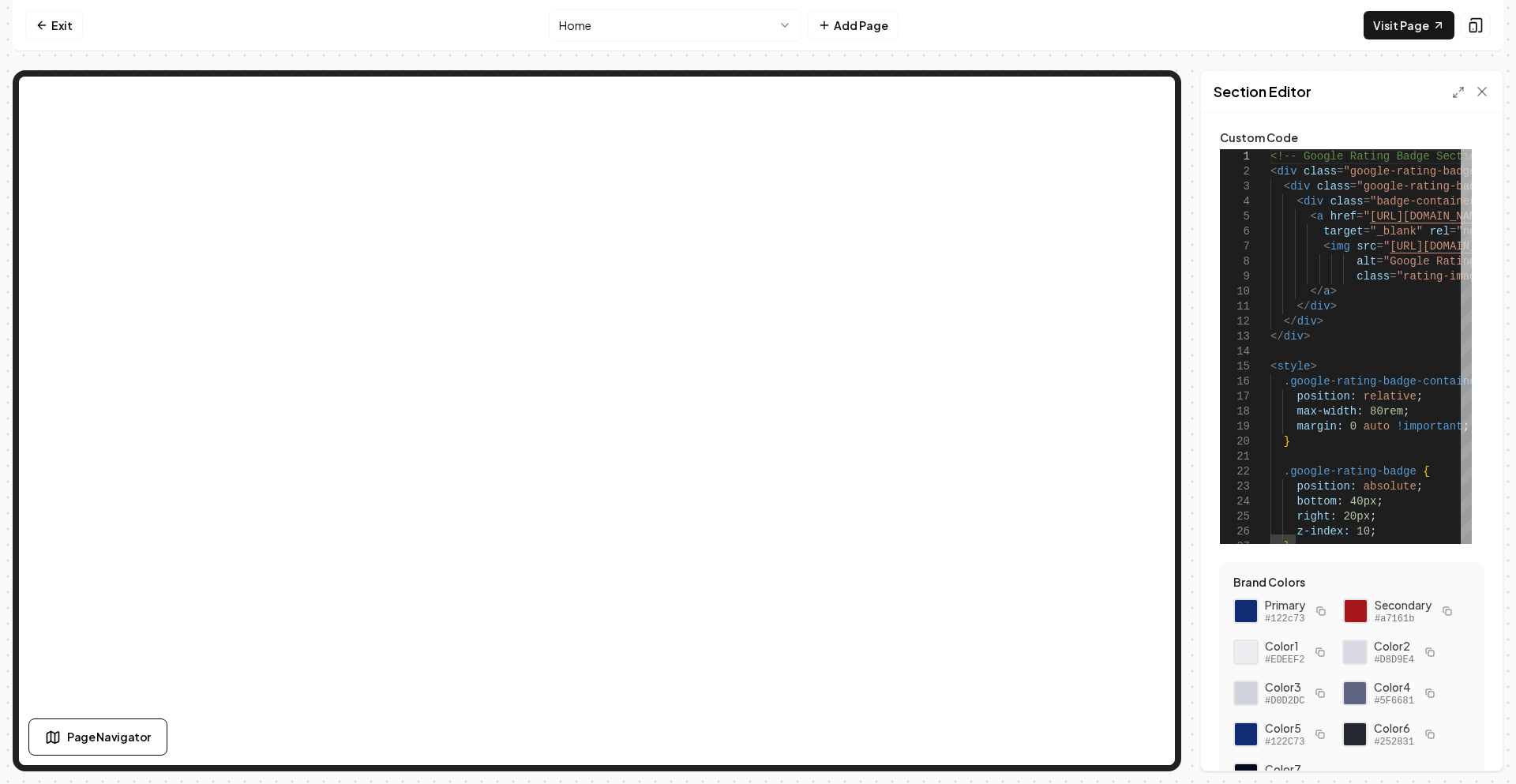
click at [1464, 252] on div at bounding box center [1466, 212] width 11 height 127
click at [1461, 242] on div at bounding box center [1466, 212] width 11 height 127
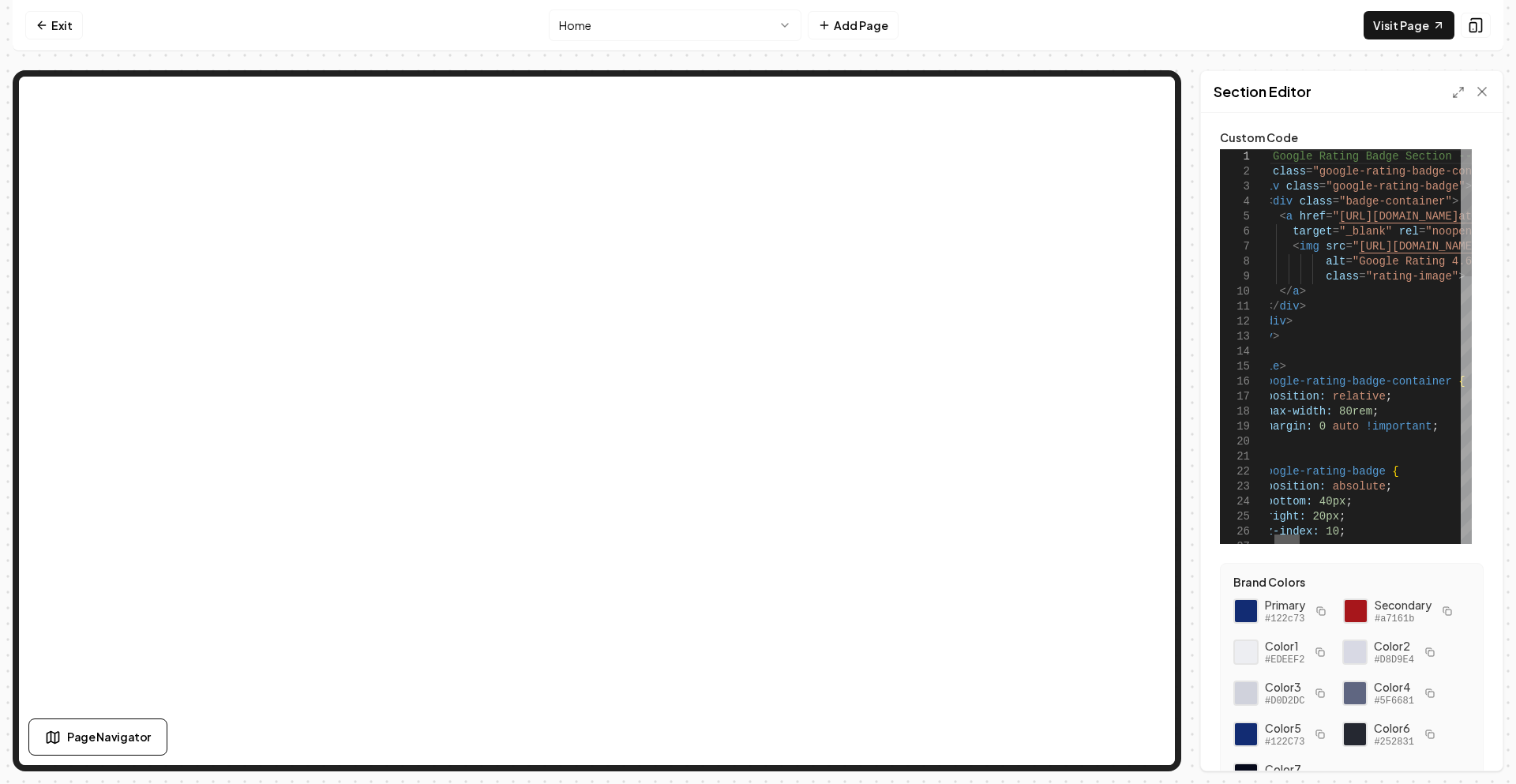
click at [1281, 538] on div at bounding box center [1287, 539] width 26 height 9
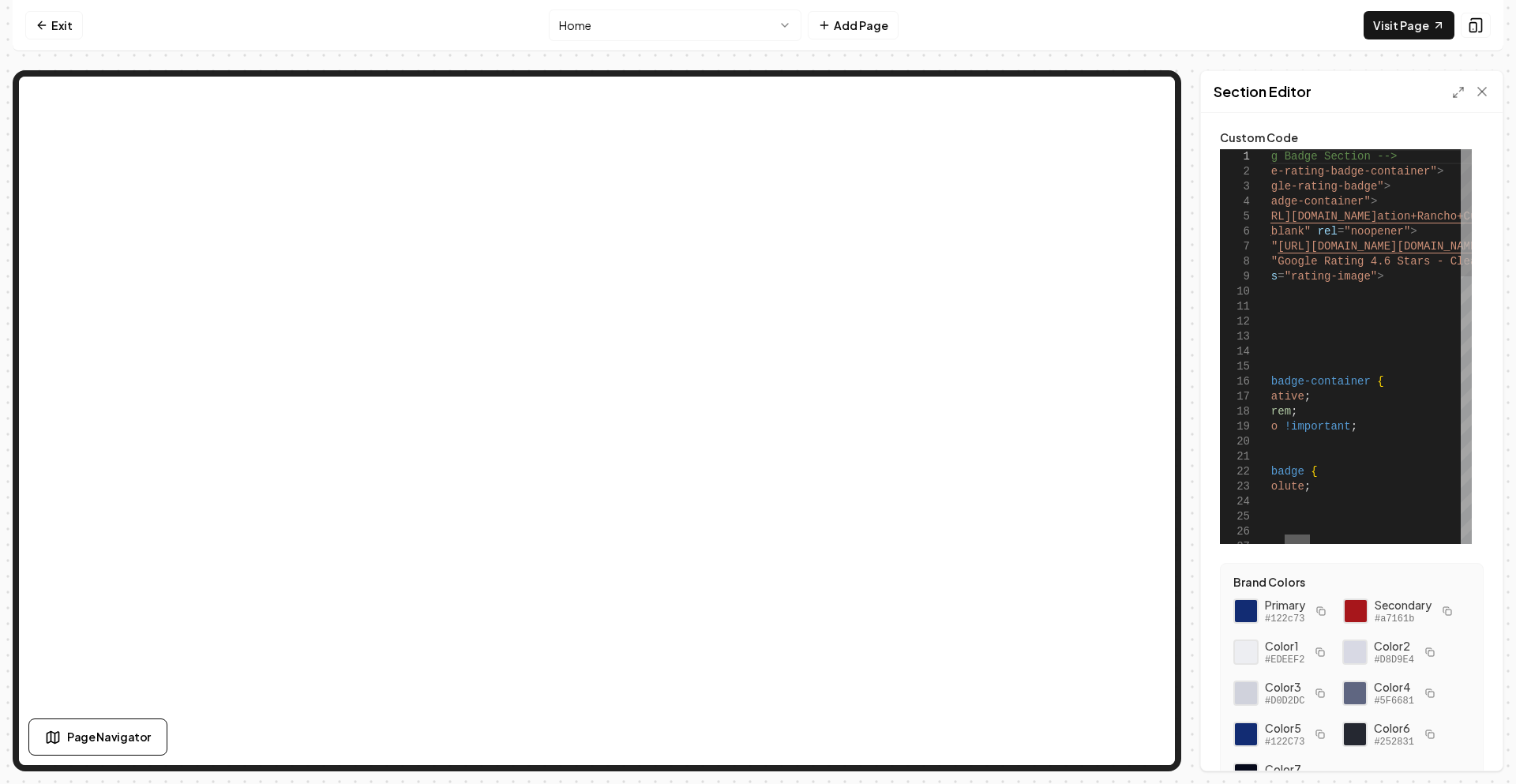
click at [1303, 534] on div at bounding box center [1297, 539] width 26 height 9
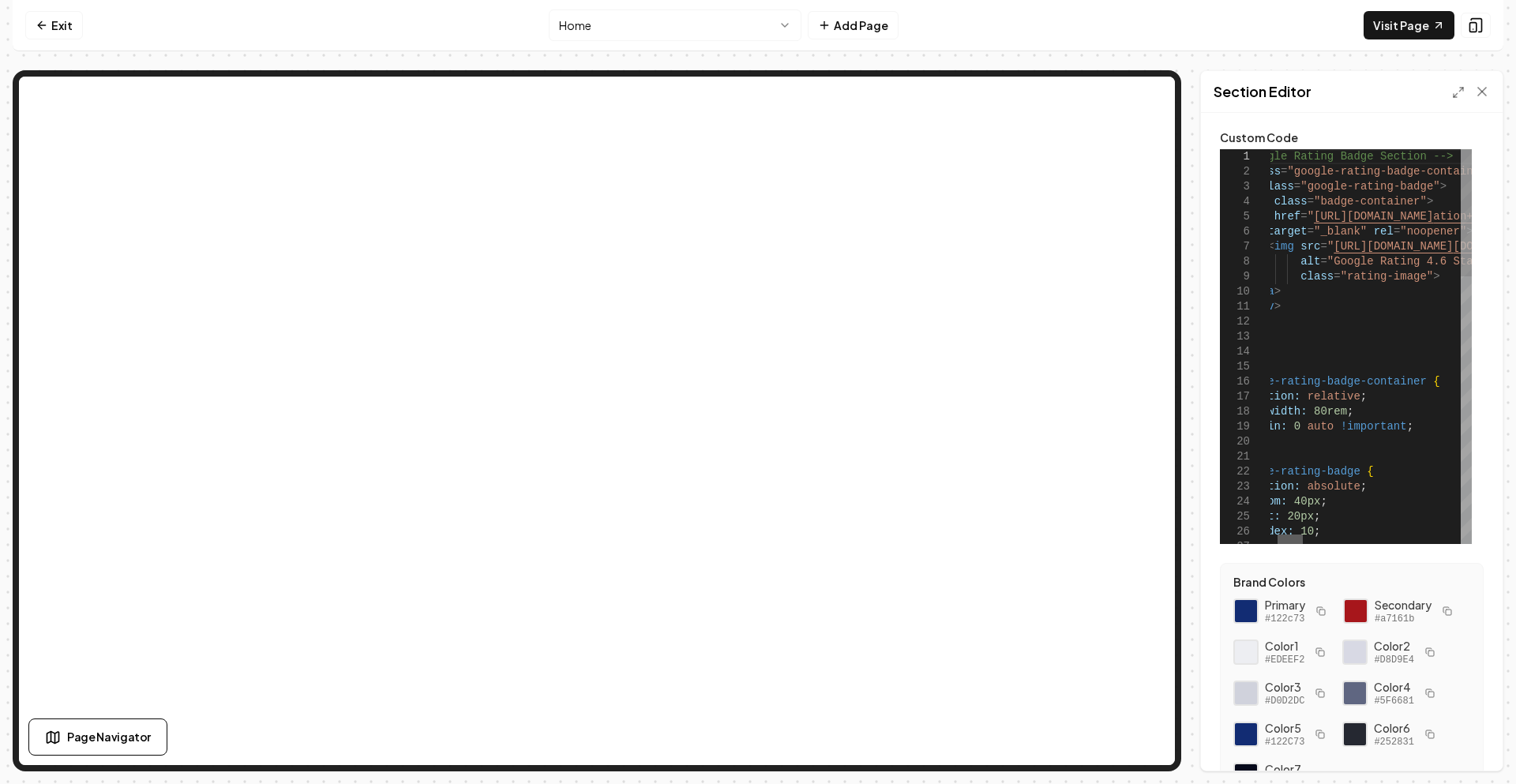
click at [1292, 534] on div at bounding box center [1290, 539] width 26 height 9
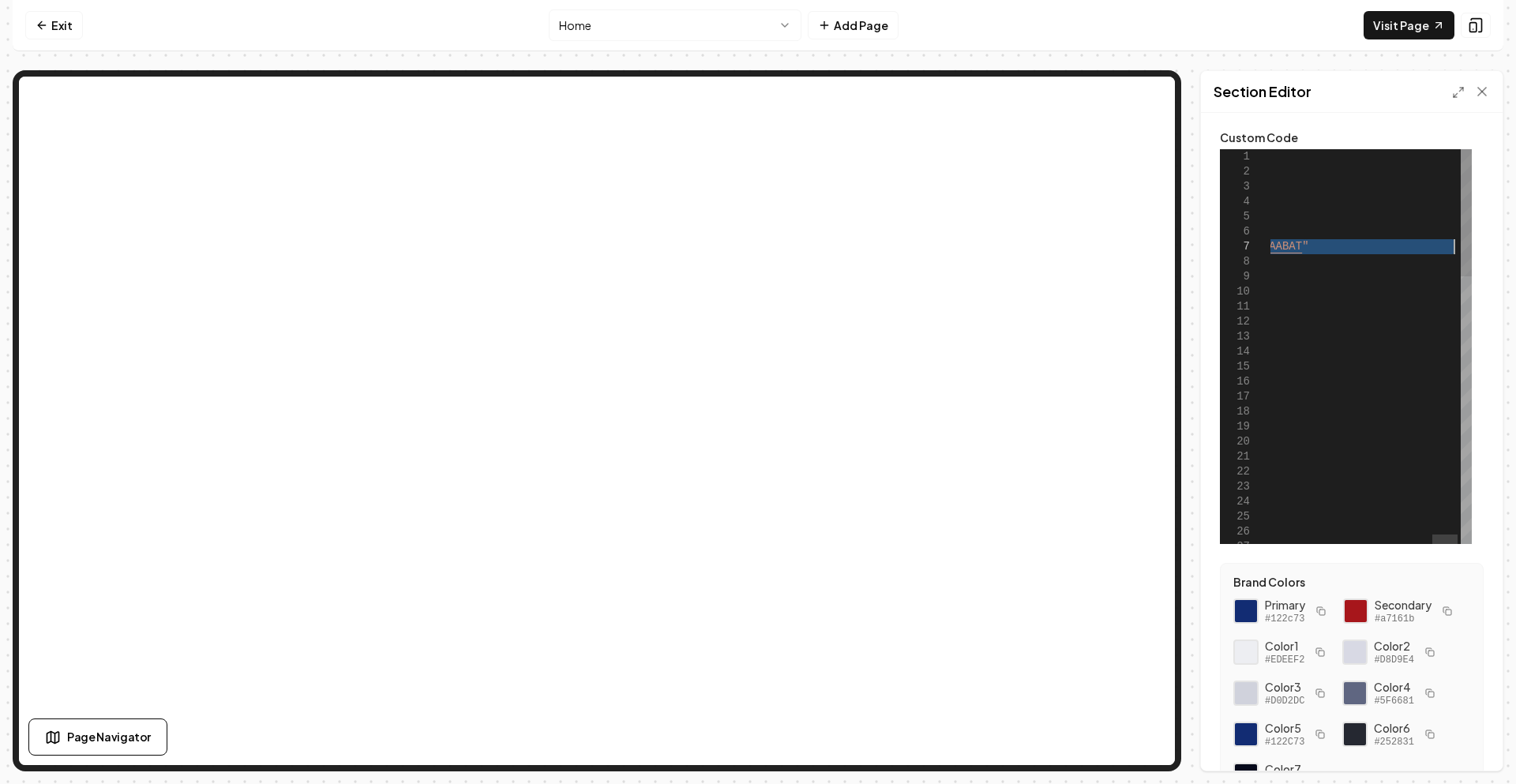
drag, startPoint x: 1329, startPoint y: 252, endPoint x: 1453, endPoint y: 252, distance: 124.0
click at [1453, 252] on div "< div class = "badge-container" > < a href = " [URL][DOMAIN_NAME] ation+Rancho+…" at bounding box center [745, 761] width 1500 height 1225
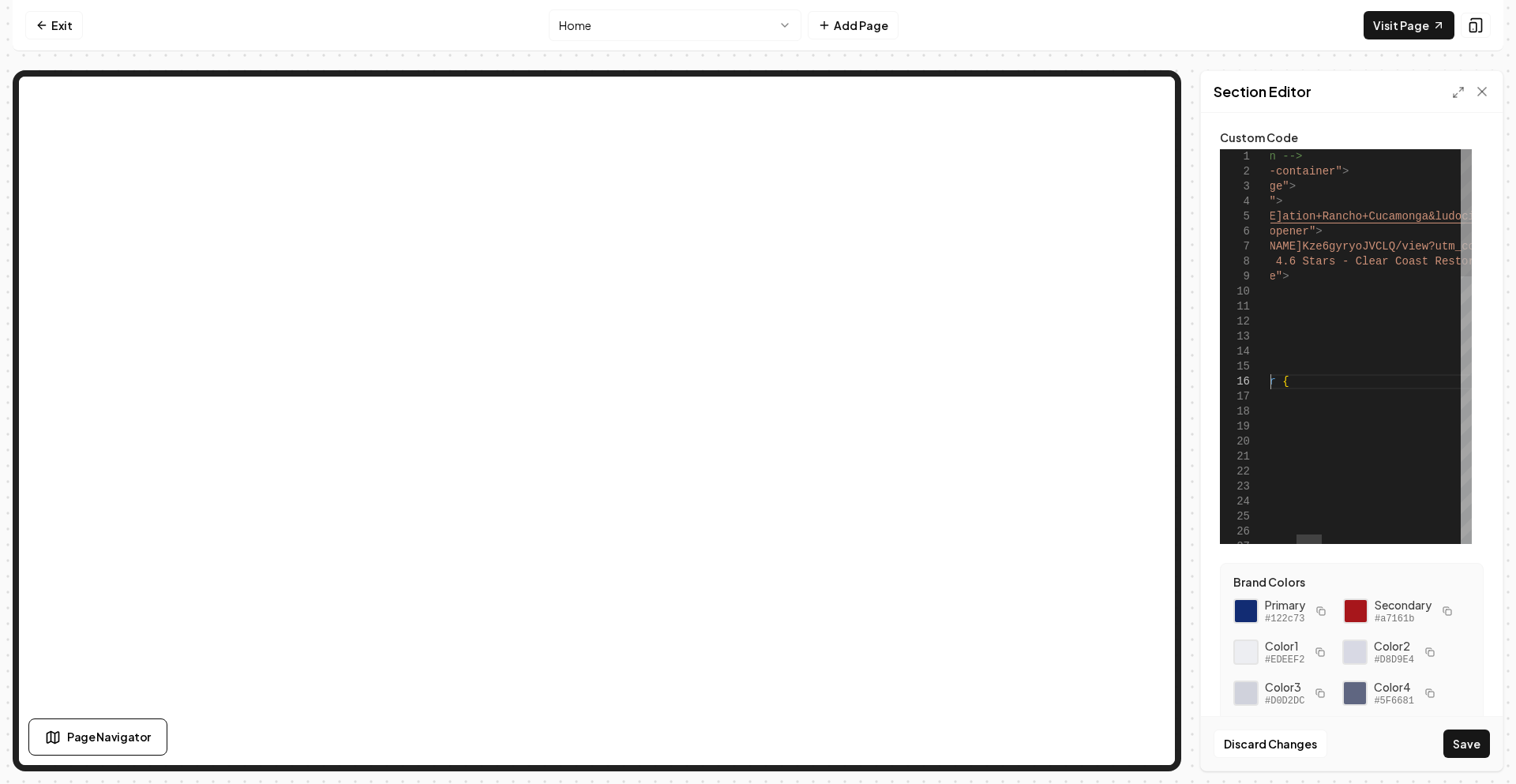
click at [1463, 740] on button "Save" at bounding box center [1466, 743] width 47 height 28
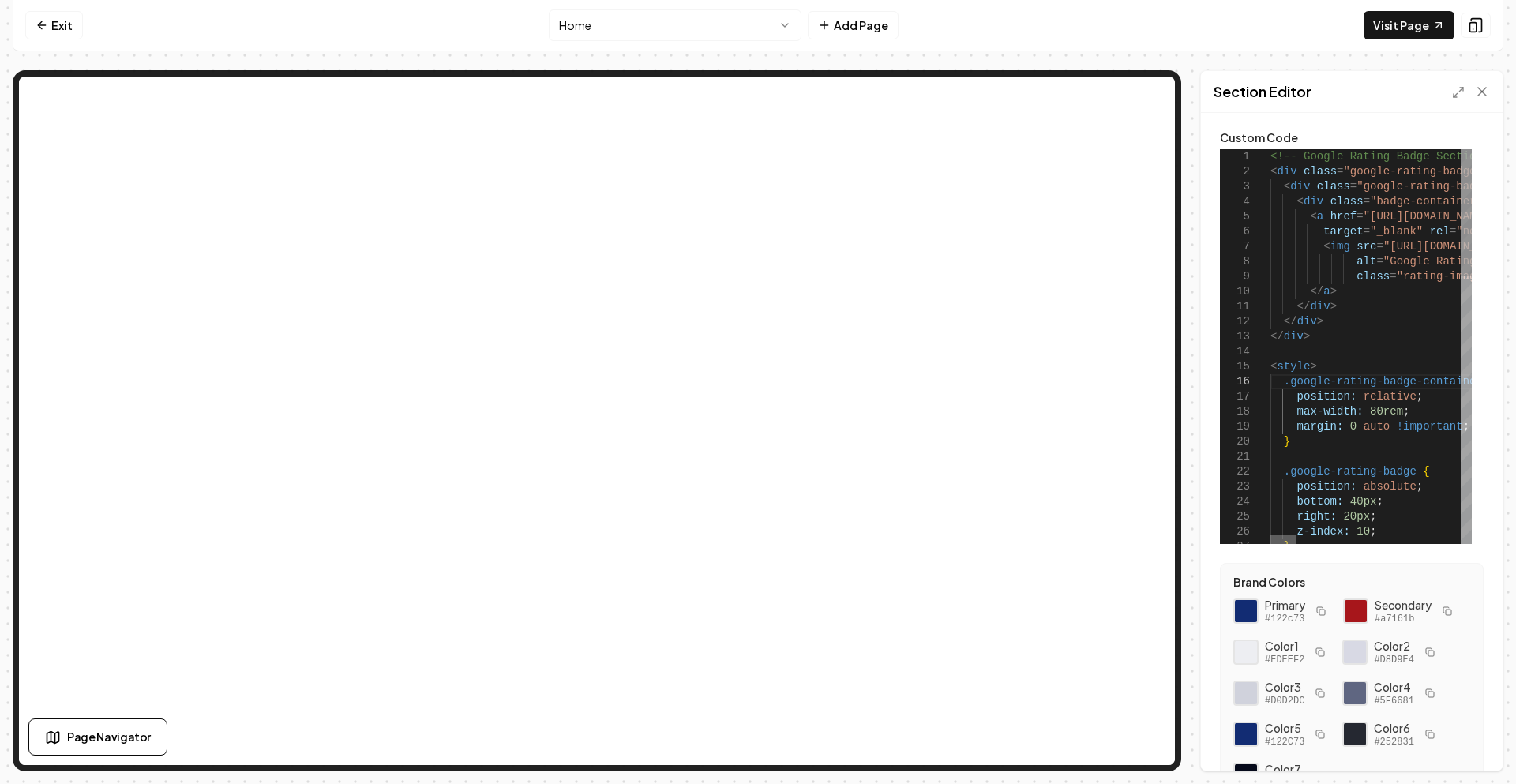
click at [1271, 536] on div at bounding box center [1283, 539] width 26 height 9
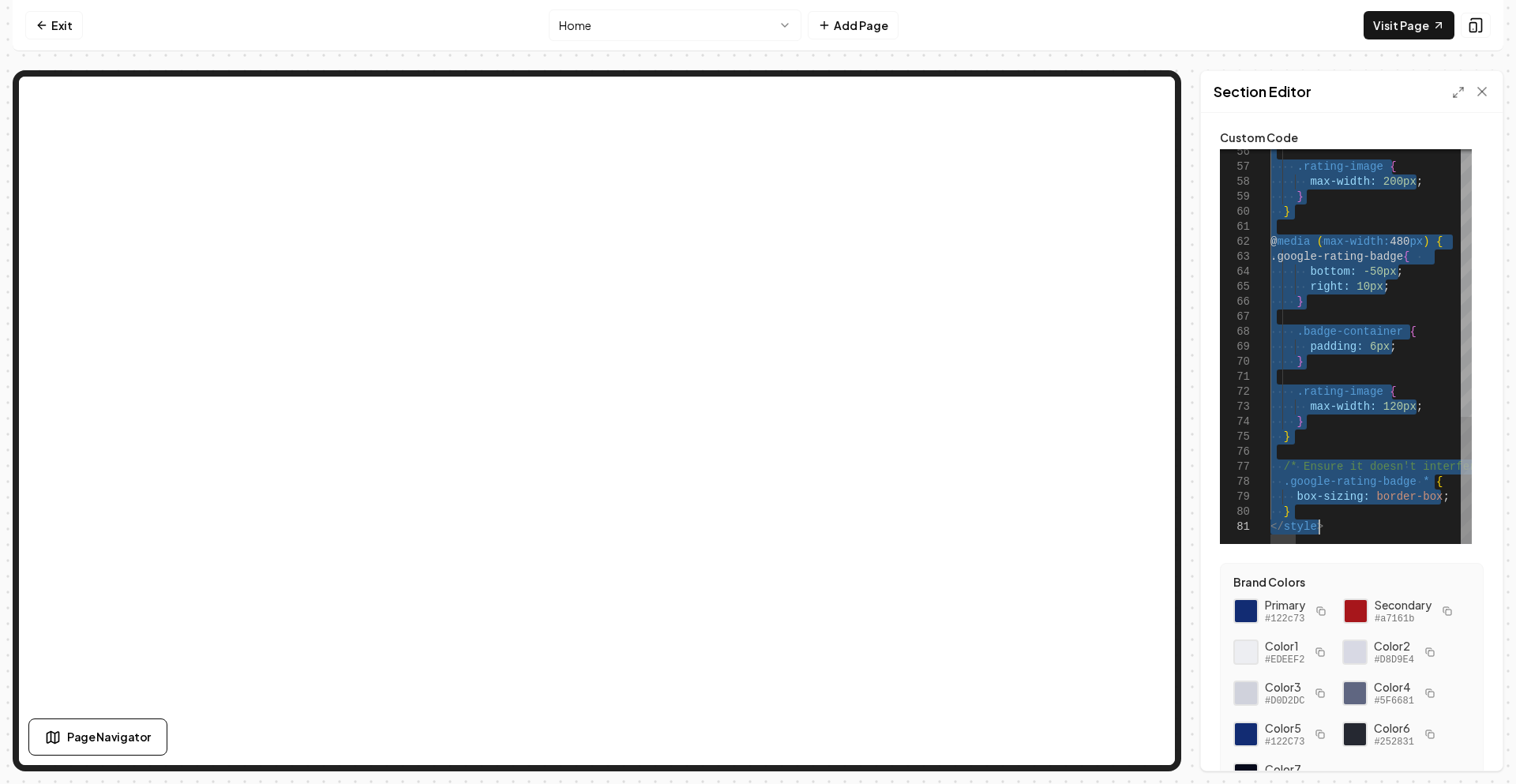
drag, startPoint x: 1271, startPoint y: 156, endPoint x: 1350, endPoint y: 562, distance: 413.6
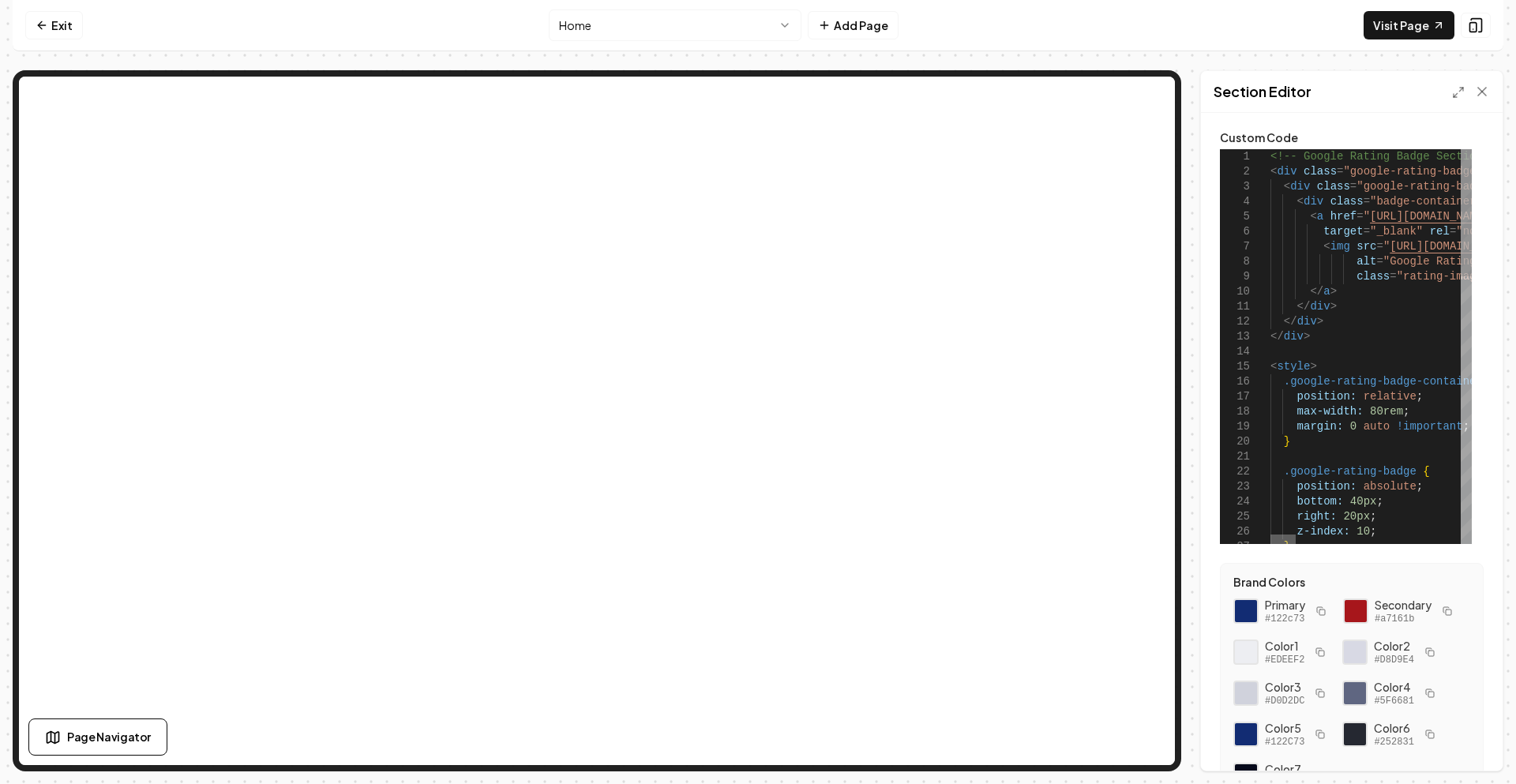
click at [1285, 544] on div at bounding box center [1283, 539] width 26 height 9
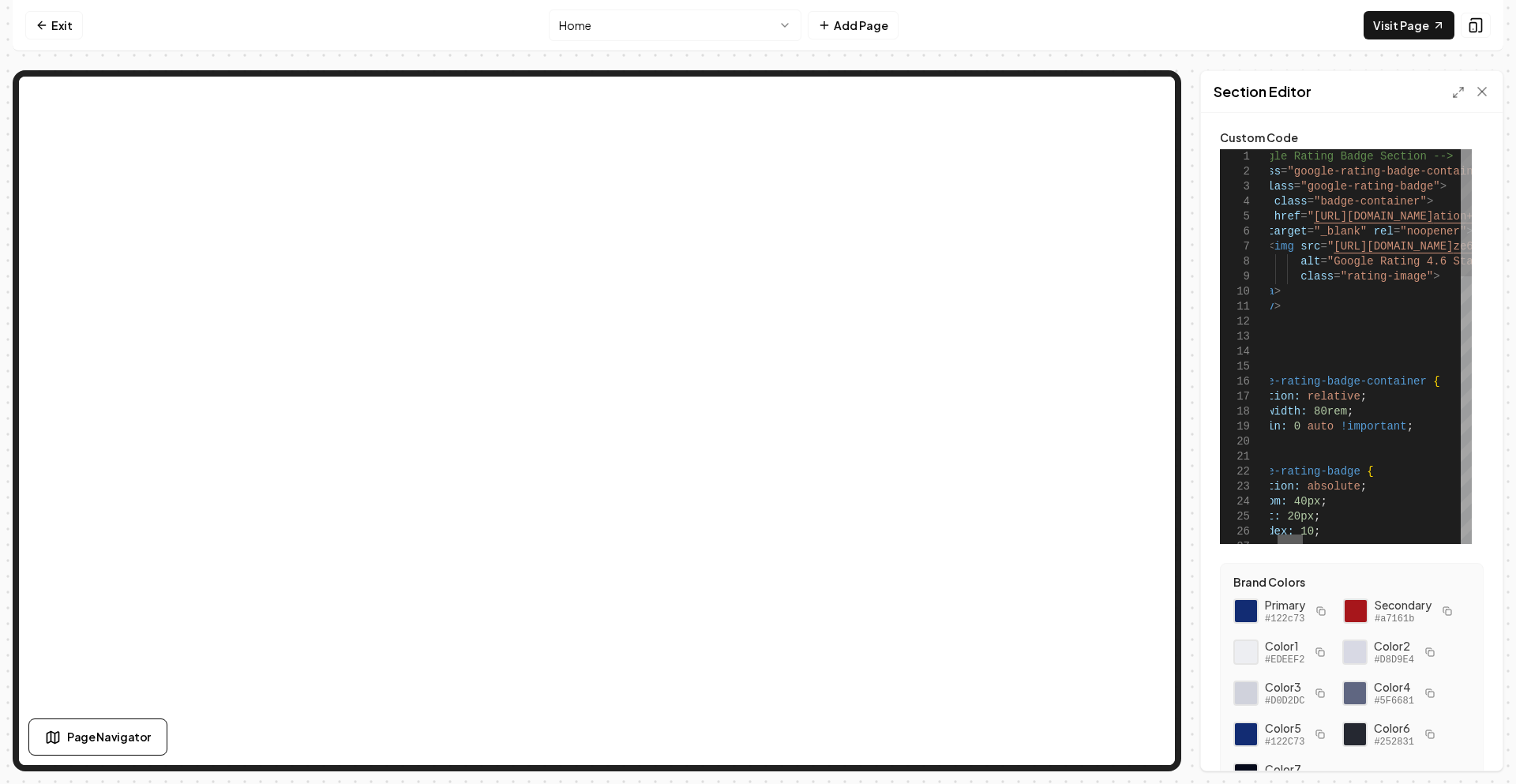
click at [1295, 534] on div at bounding box center [1290, 539] width 26 height 9
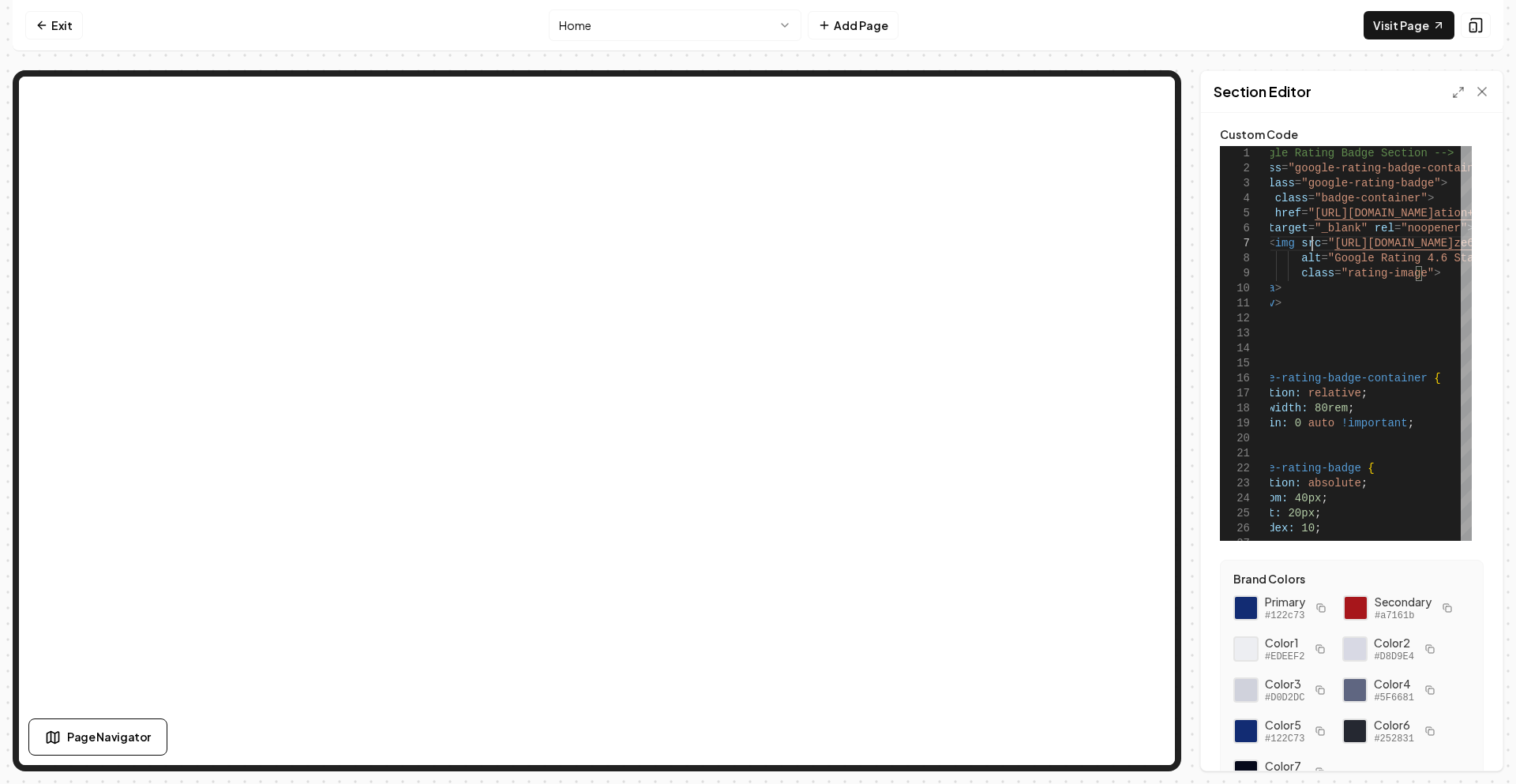
scroll to position [0, 0]
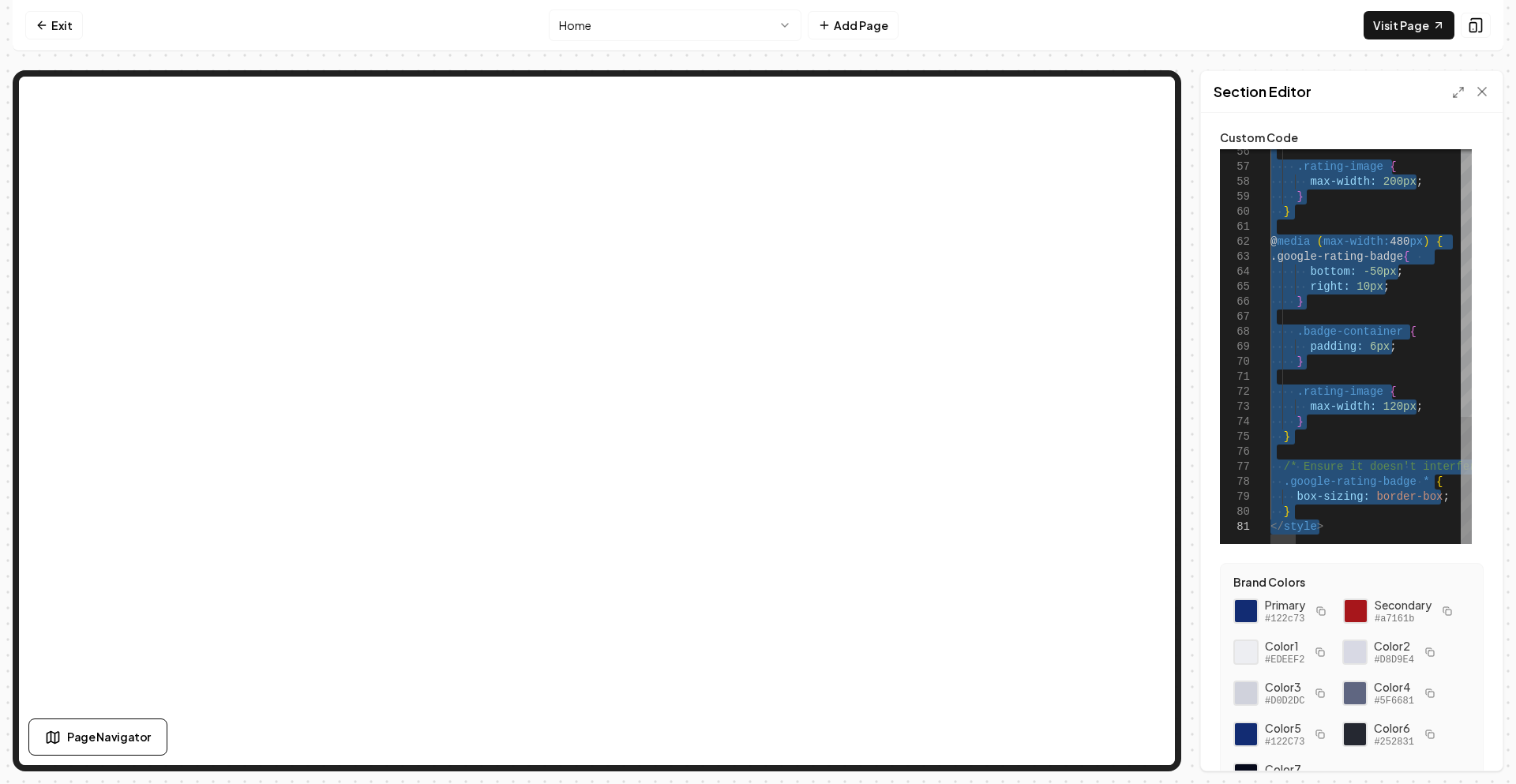
drag, startPoint x: 1271, startPoint y: 156, endPoint x: 1360, endPoint y: 568, distance: 421.5
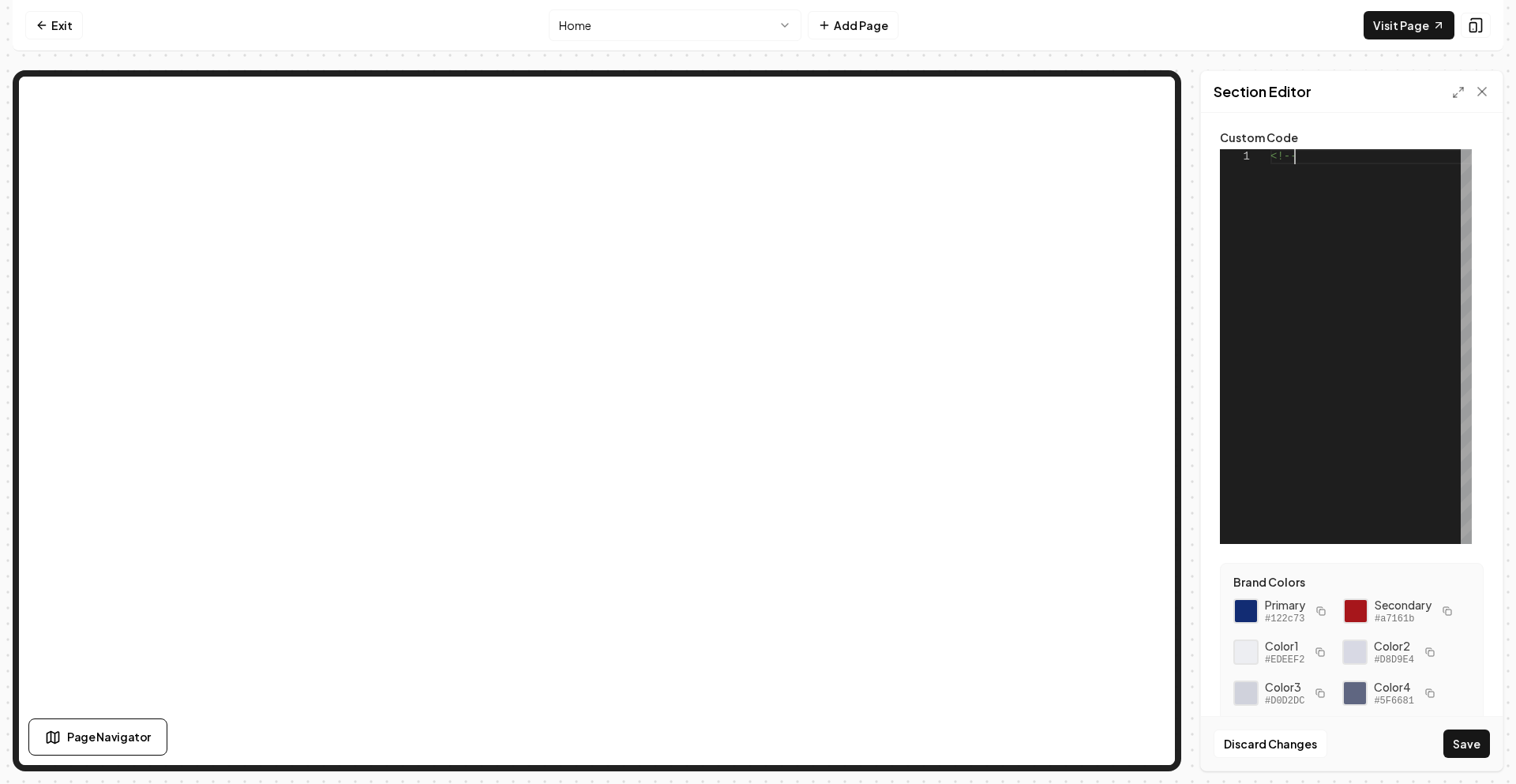
type textarea "*"
type textarea "**********"
drag, startPoint x: 1450, startPoint y: 154, endPoint x: 1265, endPoint y: 155, distance: 185.0
click at [1274, 158] on div at bounding box center [1371, 346] width 201 height 395
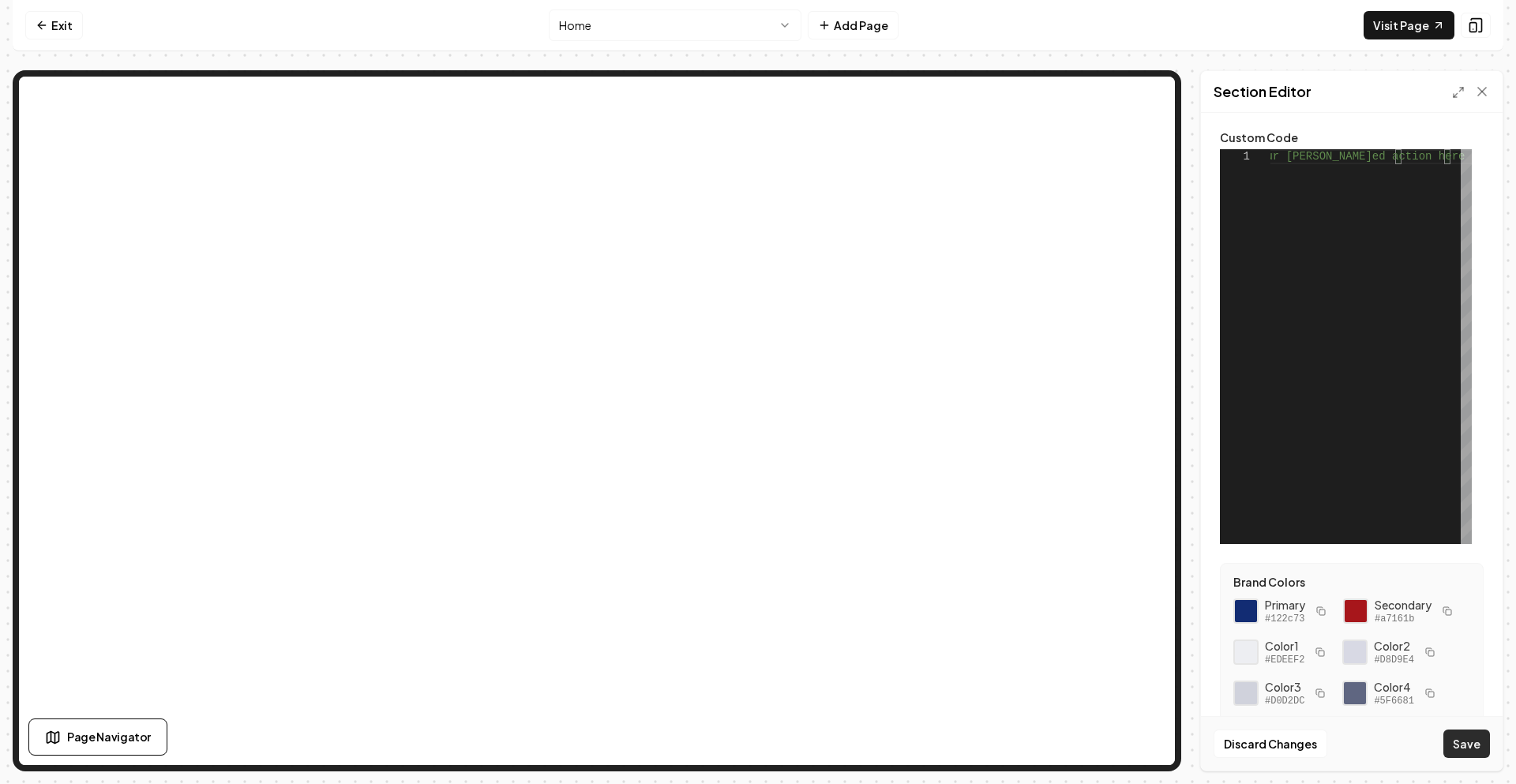
click at [1476, 737] on button "Save" at bounding box center [1466, 743] width 47 height 28
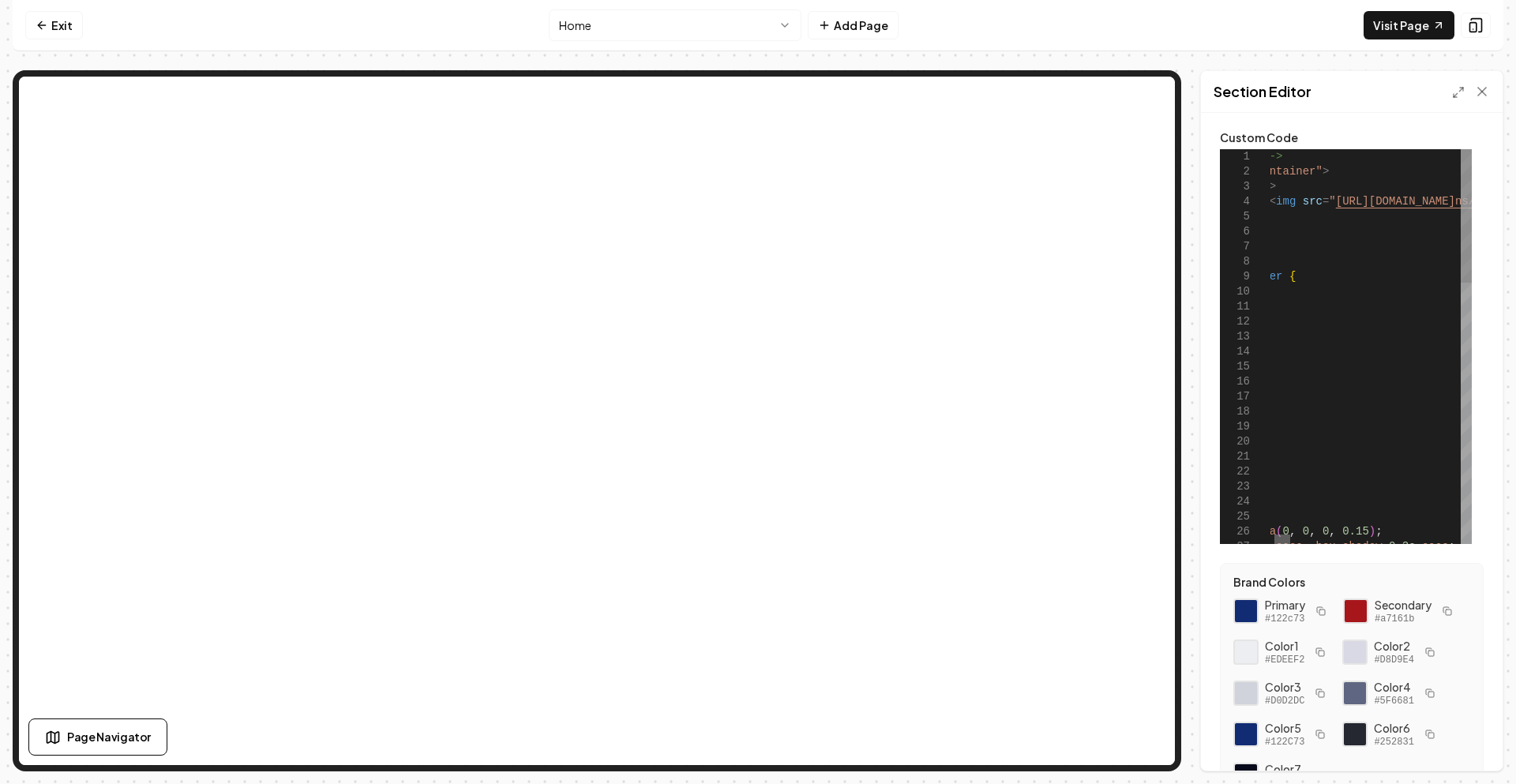
click at [1286, 534] on div at bounding box center [1282, 539] width 16 height 9
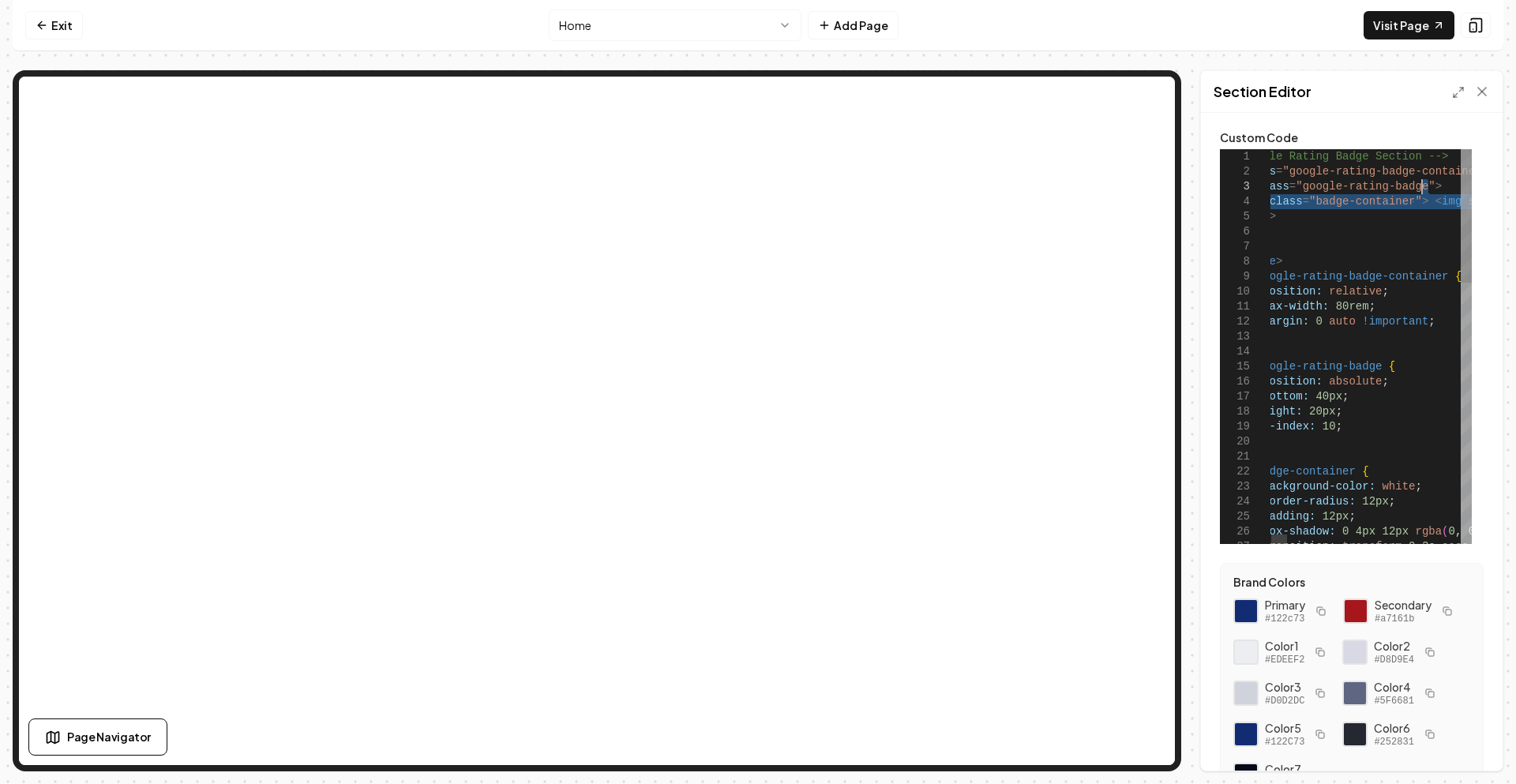
drag, startPoint x: 1313, startPoint y: 203, endPoint x: 1460, endPoint y: 187, distance: 147.9
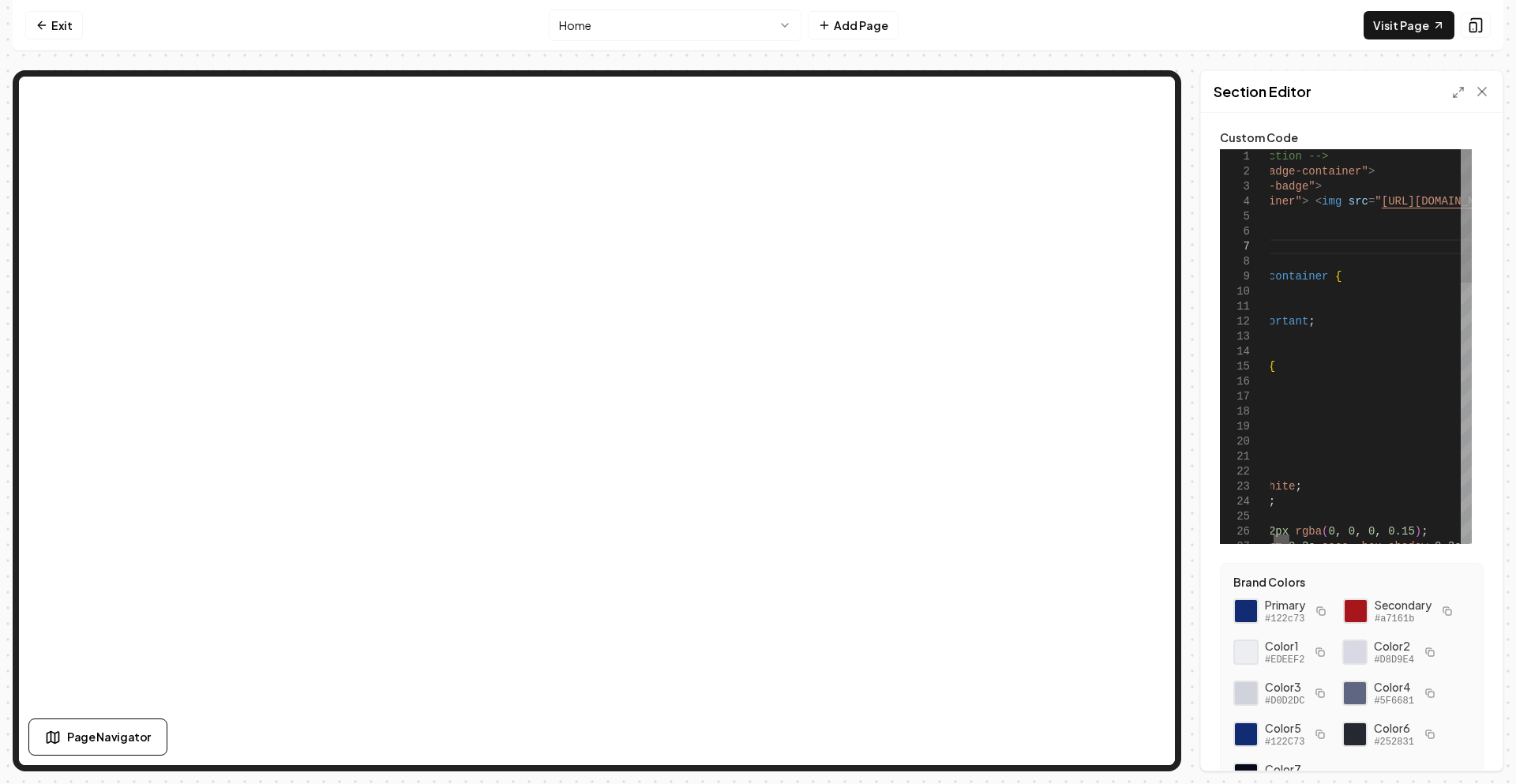
click at [1279, 534] on div at bounding box center [1281, 539] width 16 height 9
drag, startPoint x: 1363, startPoint y: 204, endPoint x: 1448, endPoint y: 204, distance: 85.0
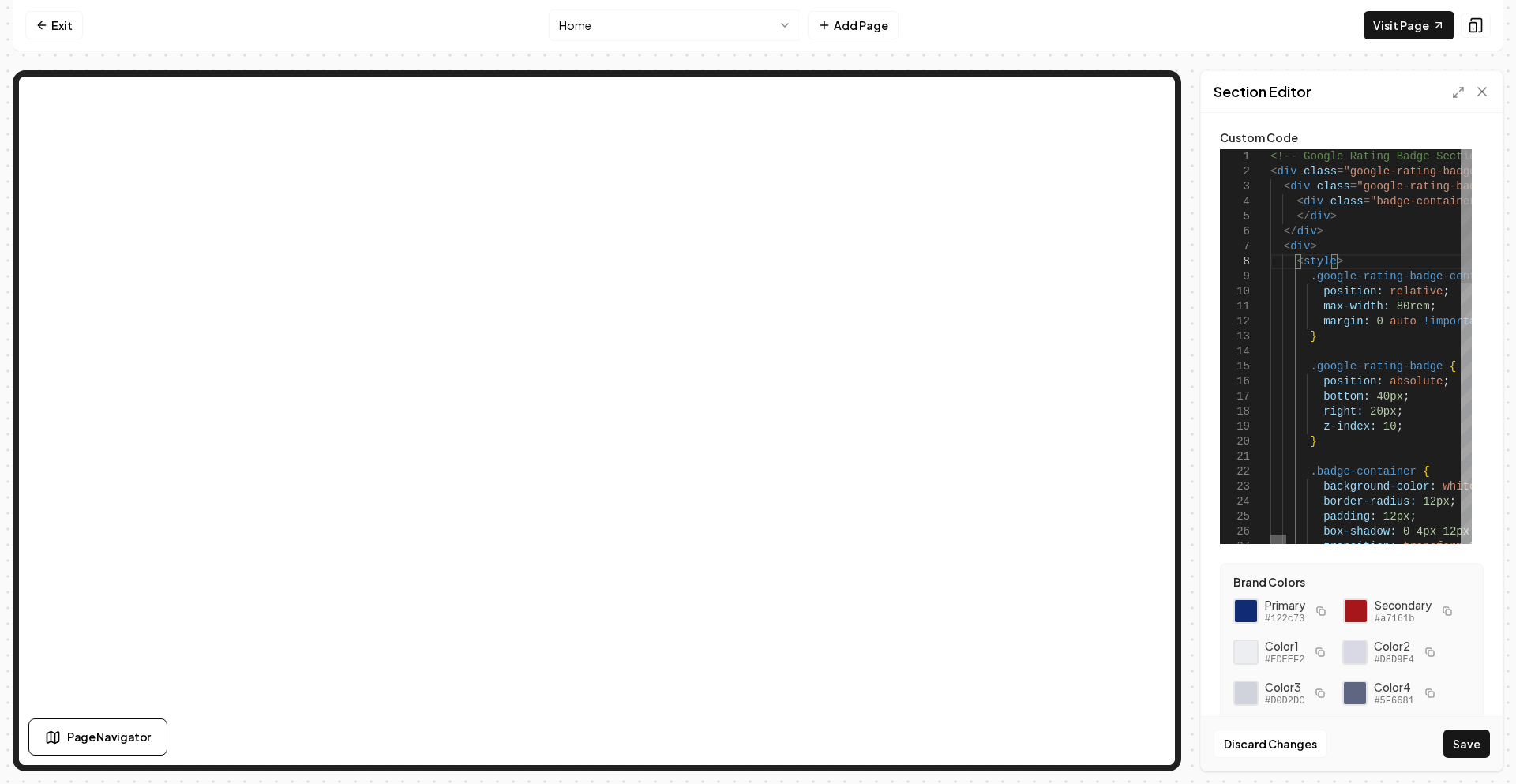
click at [1273, 538] on div at bounding box center [1278, 539] width 16 height 9
click at [1275, 539] on div at bounding box center [1278, 539] width 16 height 9
click at [1282, 535] on div at bounding box center [1278, 539] width 16 height 9
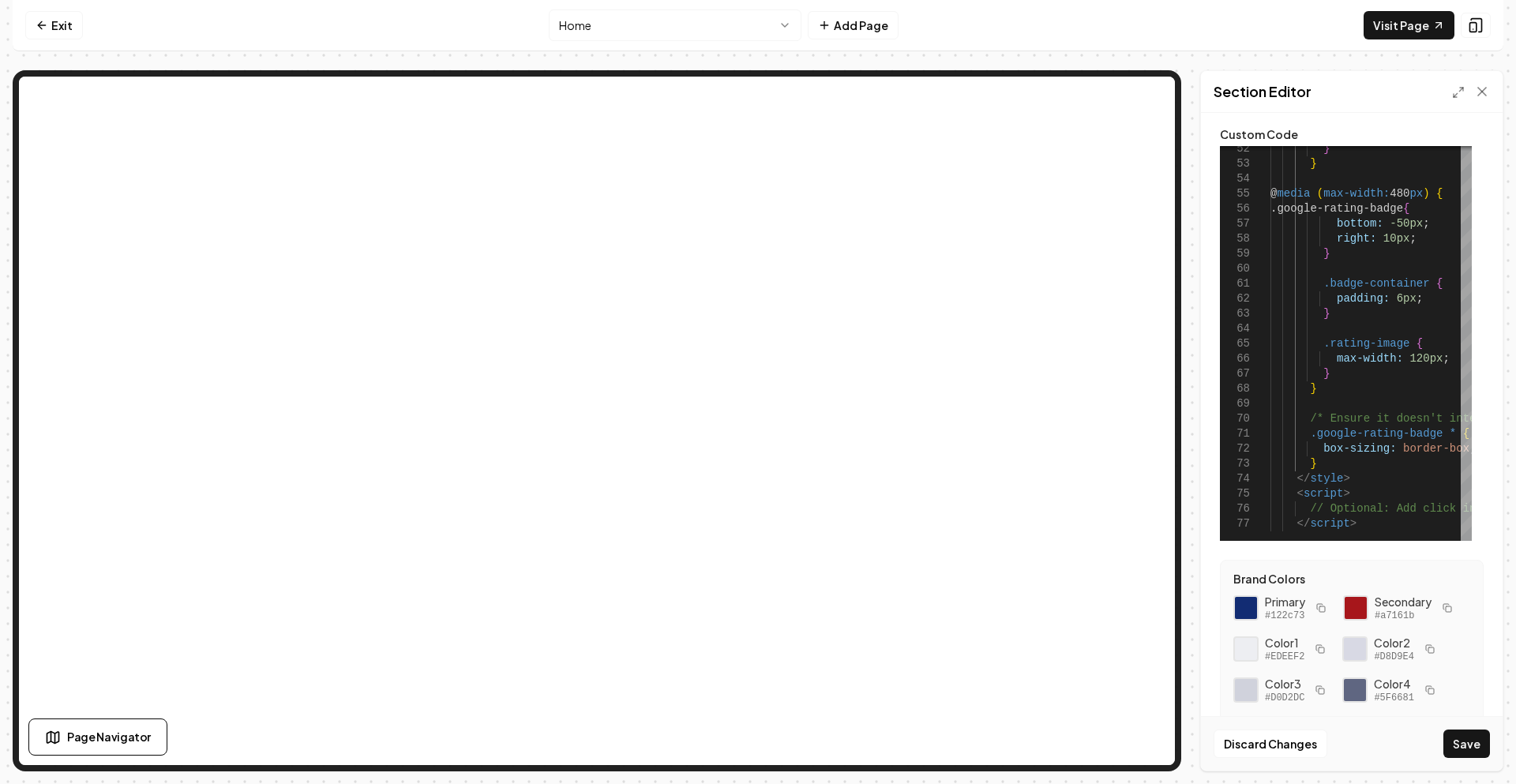
scroll to position [0, 0]
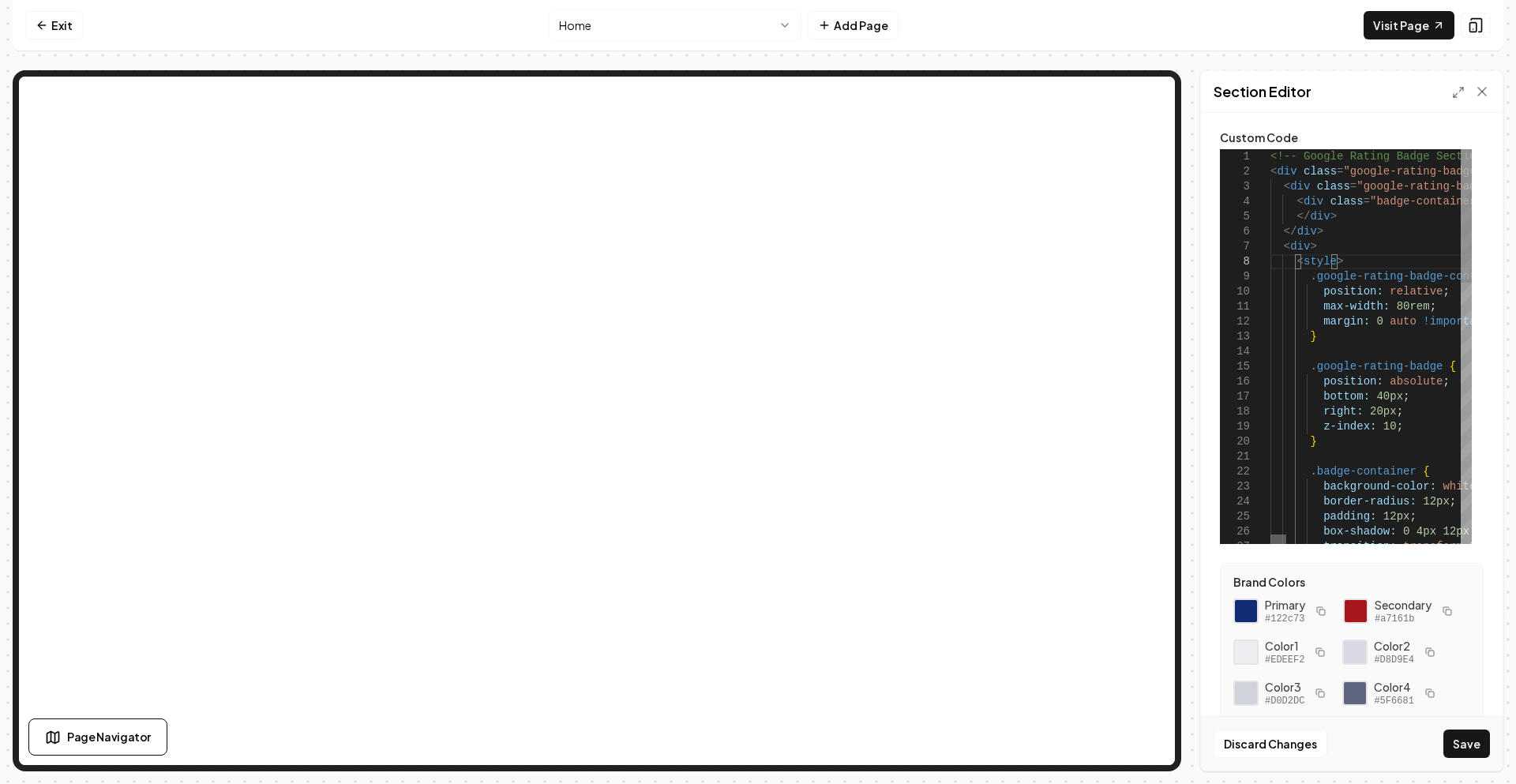
click at [1278, 539] on div at bounding box center [1278, 539] width 16 height 9
click at [1478, 735] on button "Save" at bounding box center [1466, 743] width 47 height 28
click at [1275, 534] on div at bounding box center [1278, 539] width 16 height 9
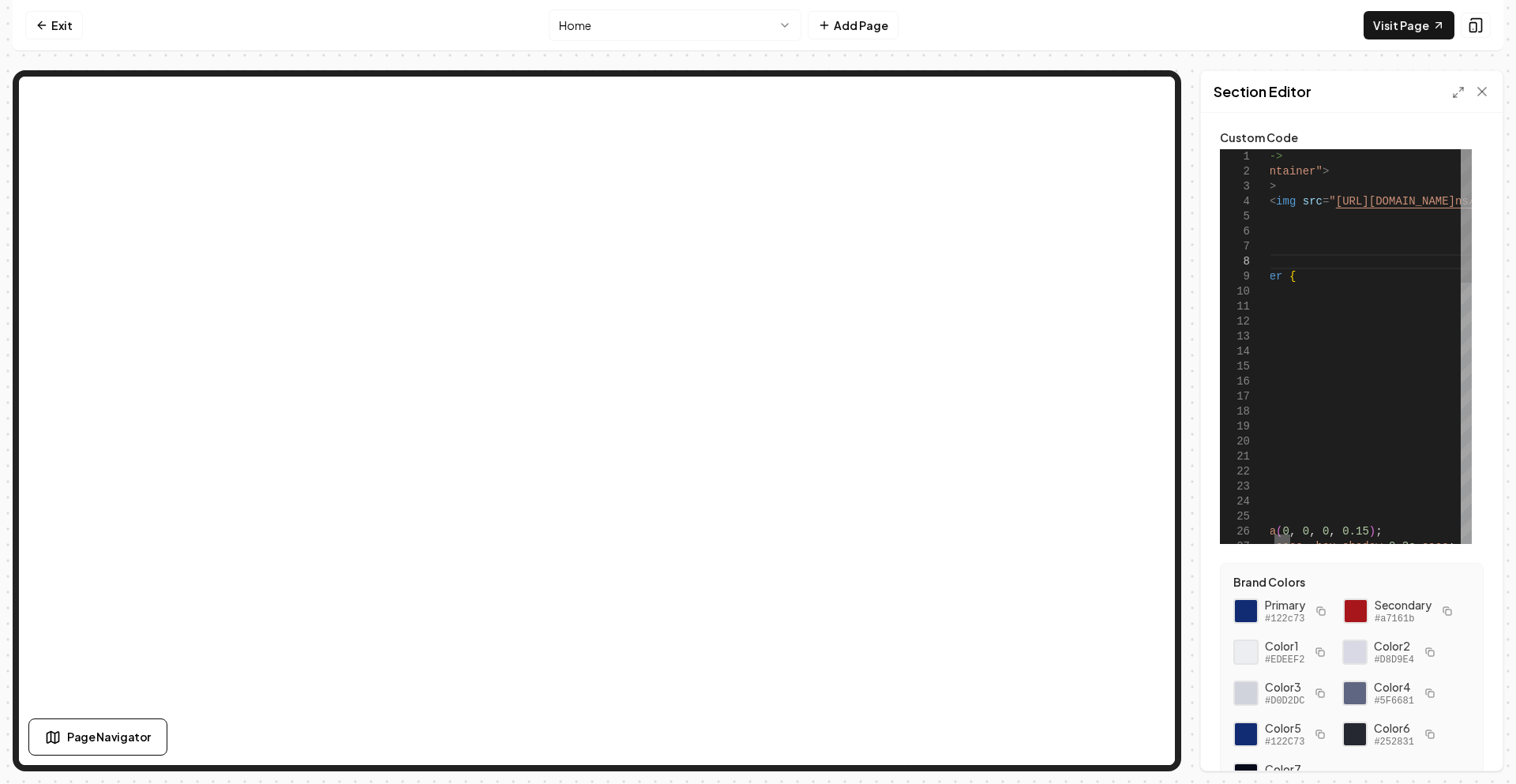
click at [1287, 536] on div at bounding box center [1282, 539] width 16 height 9
drag, startPoint x: 1312, startPoint y: 206, endPoint x: 1450, endPoint y: 205, distance: 138.0
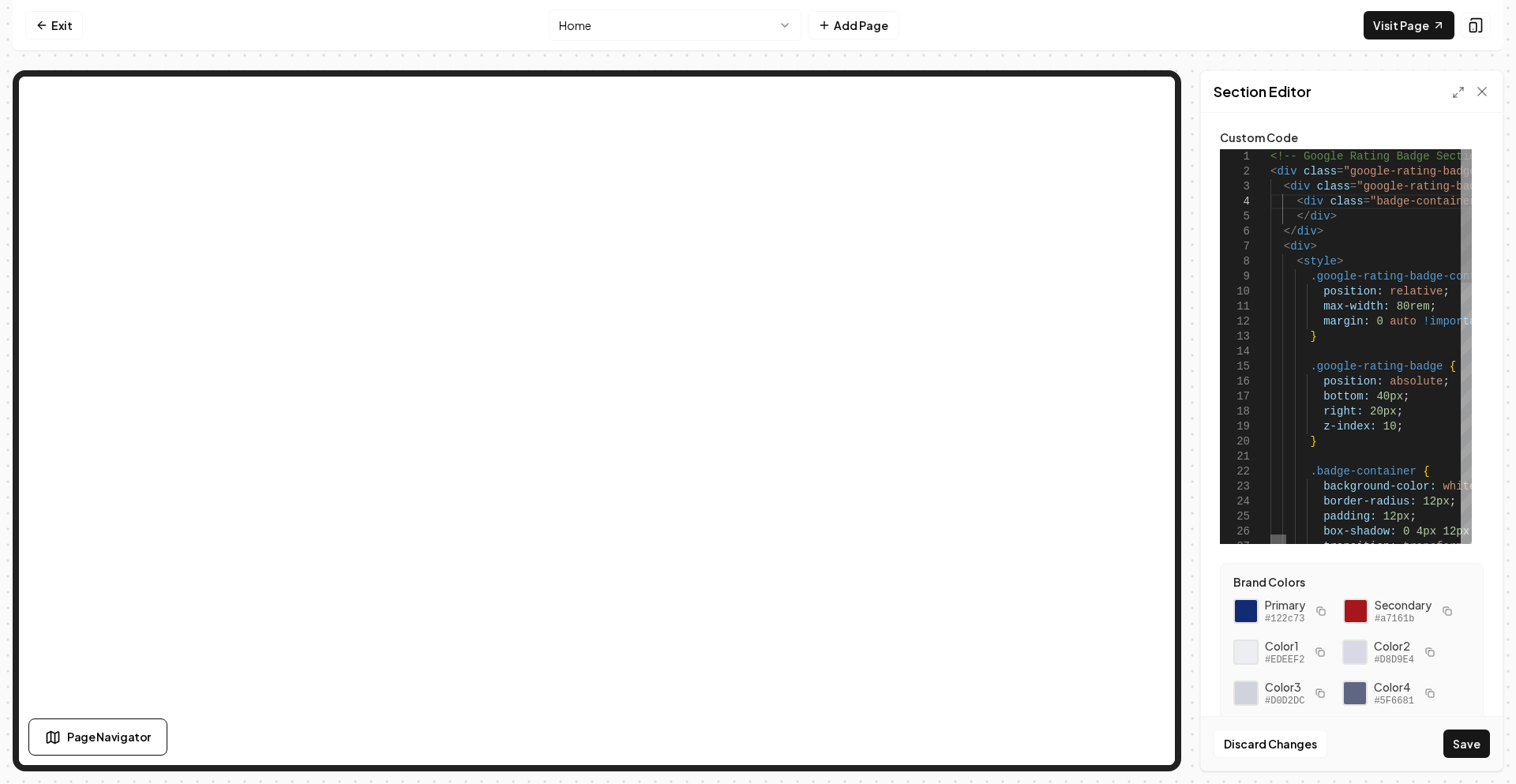
click at [1274, 535] on div at bounding box center [1278, 539] width 16 height 9
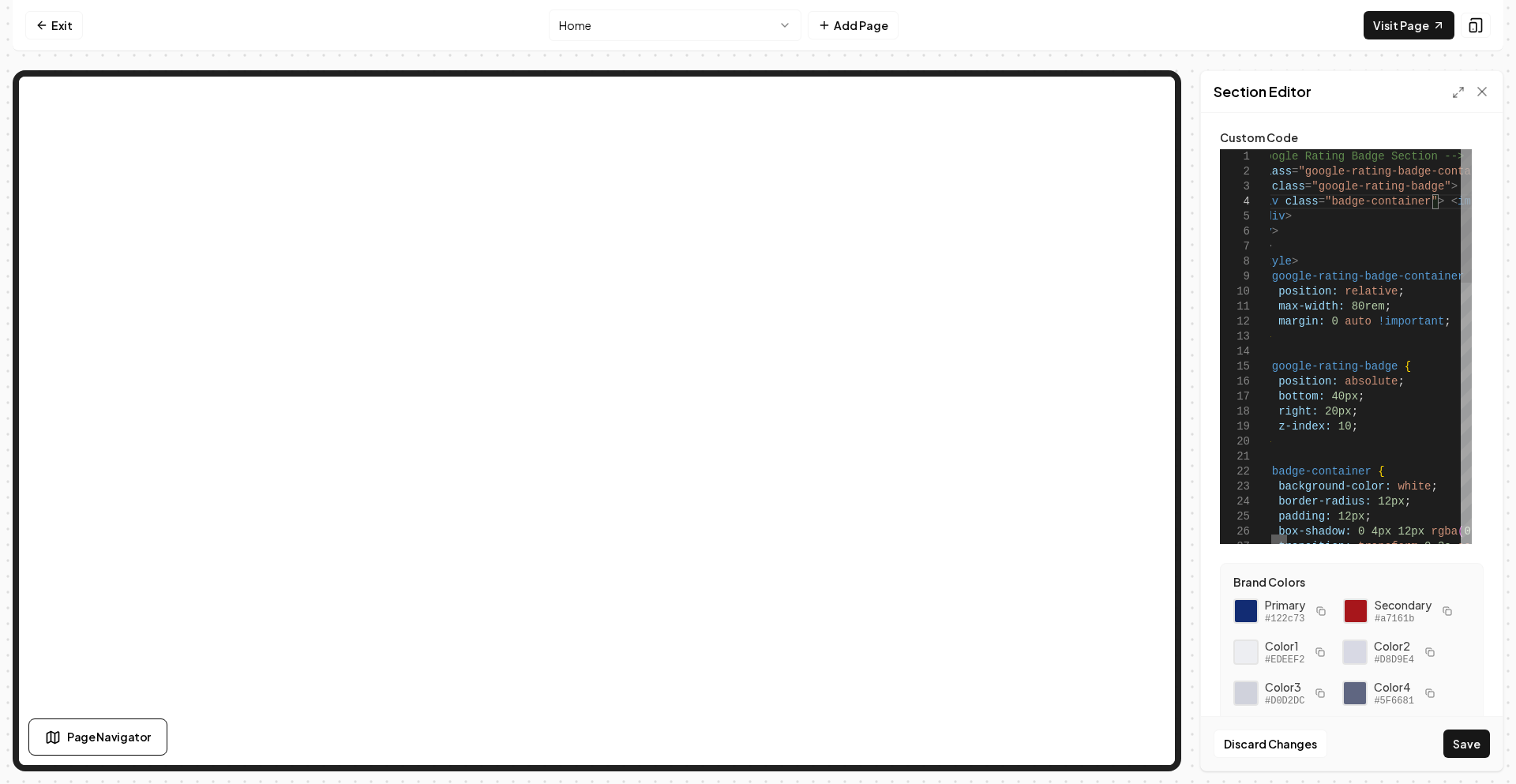
click at [1282, 534] on div at bounding box center [1279, 539] width 16 height 9
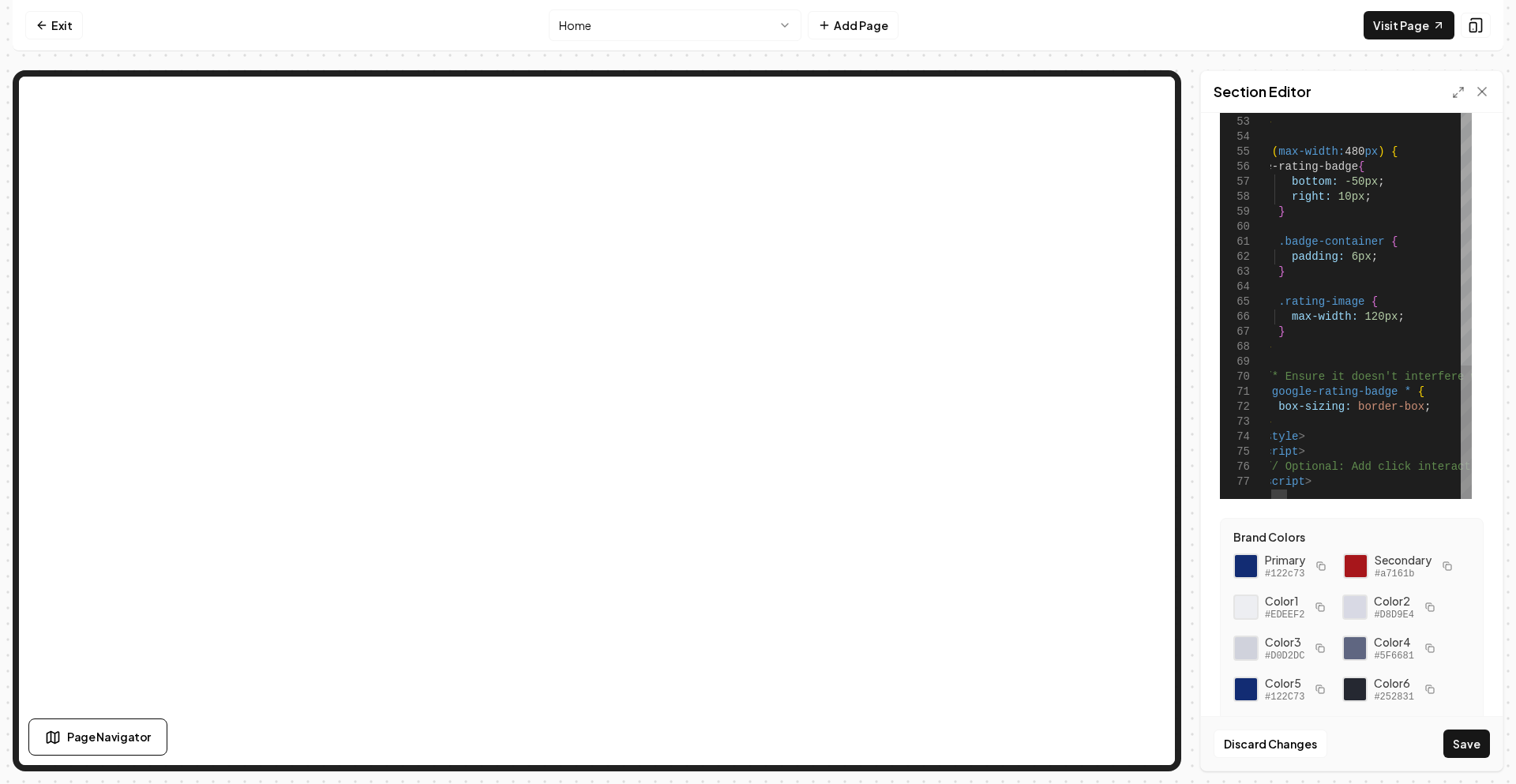
scroll to position [89, 0]
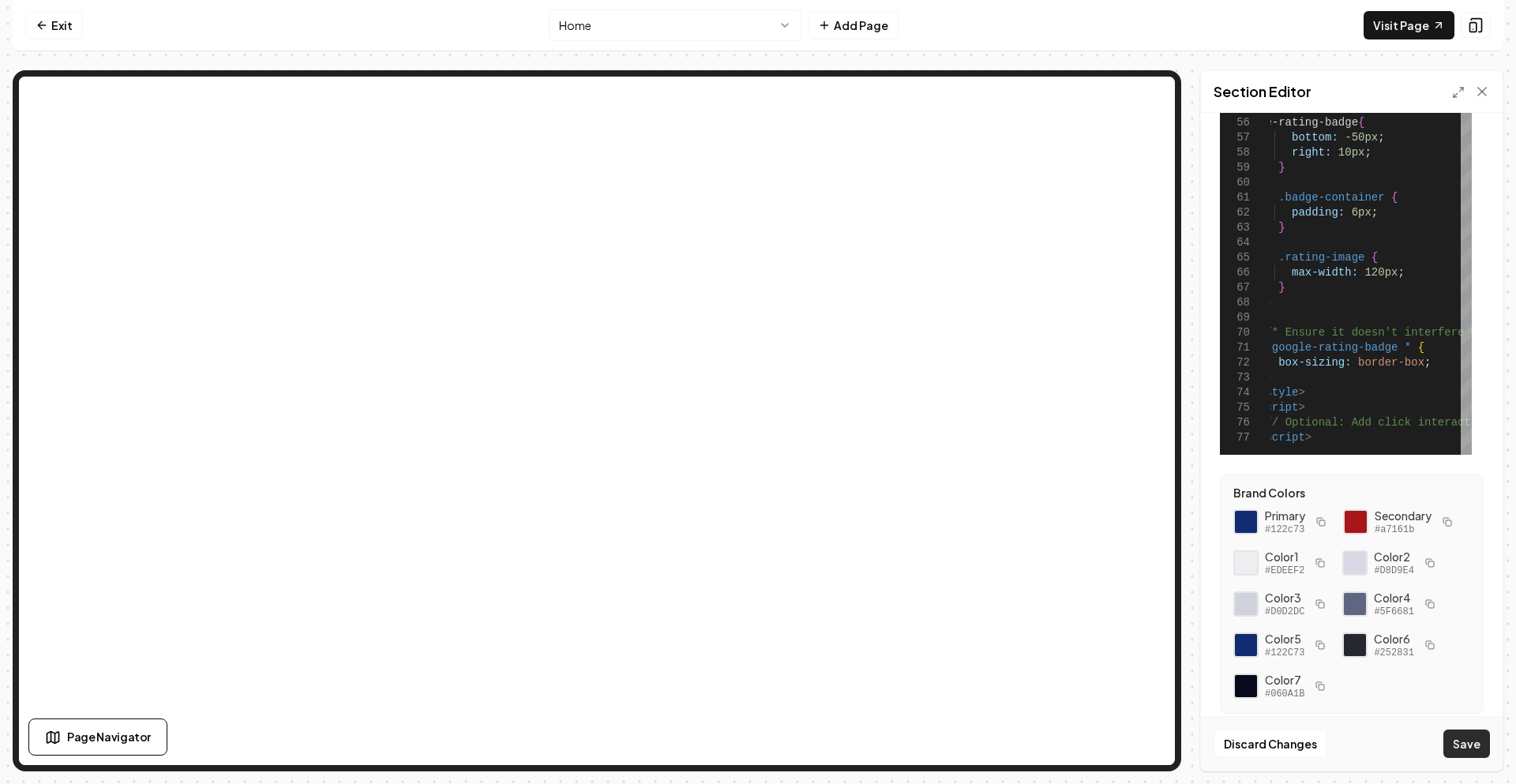
click at [1463, 741] on button "Save" at bounding box center [1466, 743] width 47 height 28
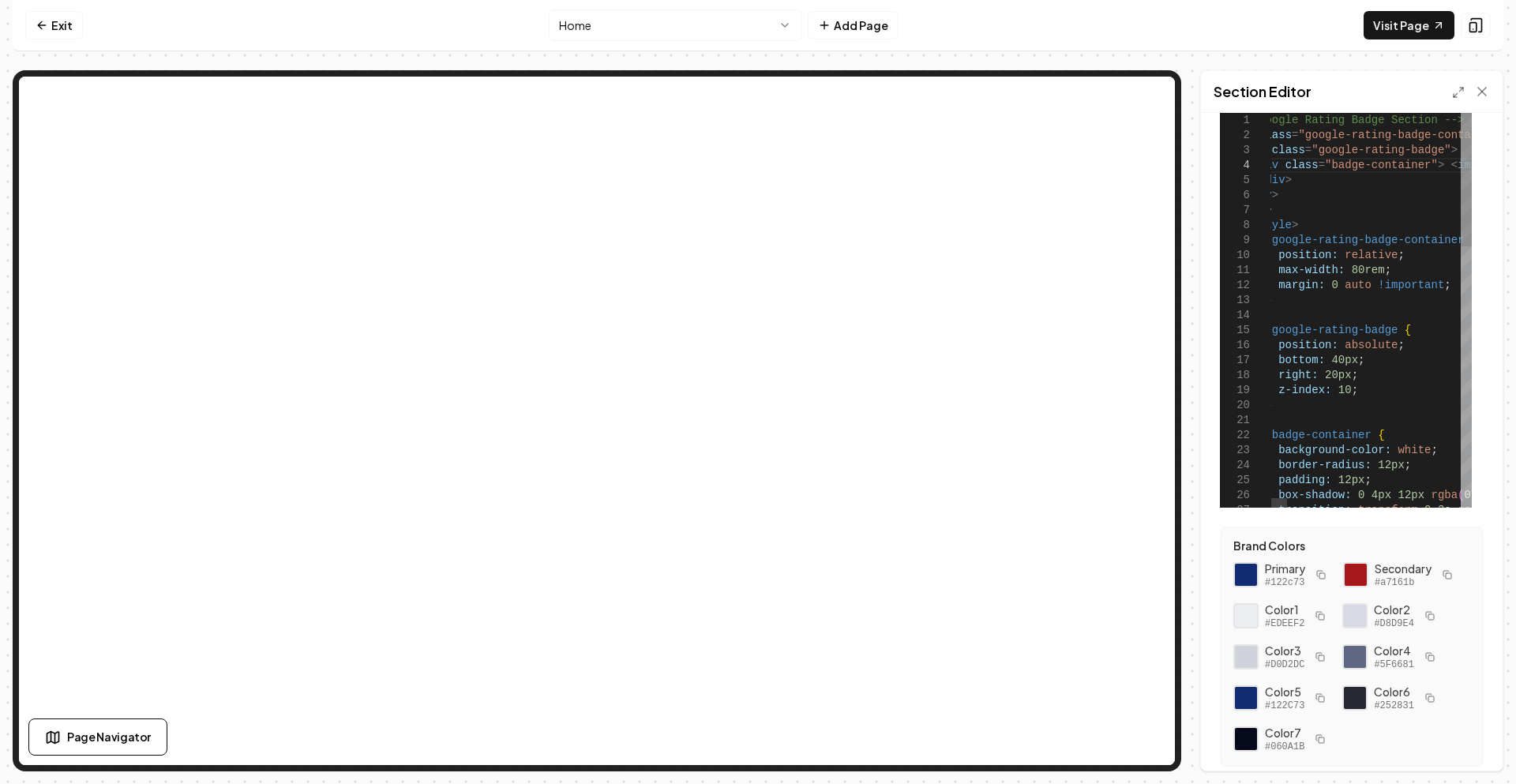
scroll to position [0, 0]
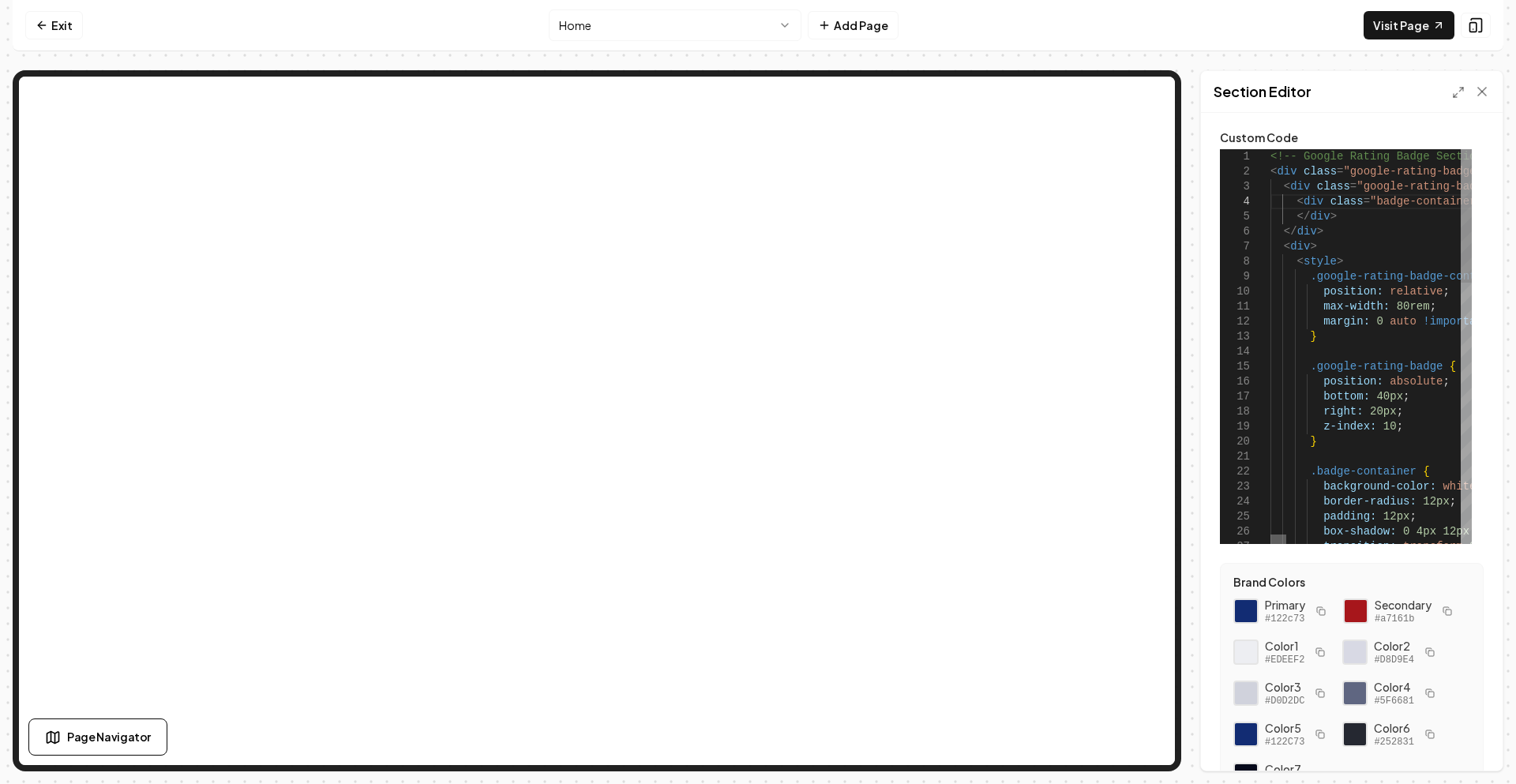
click at [1277, 541] on div at bounding box center [1278, 539] width 16 height 9
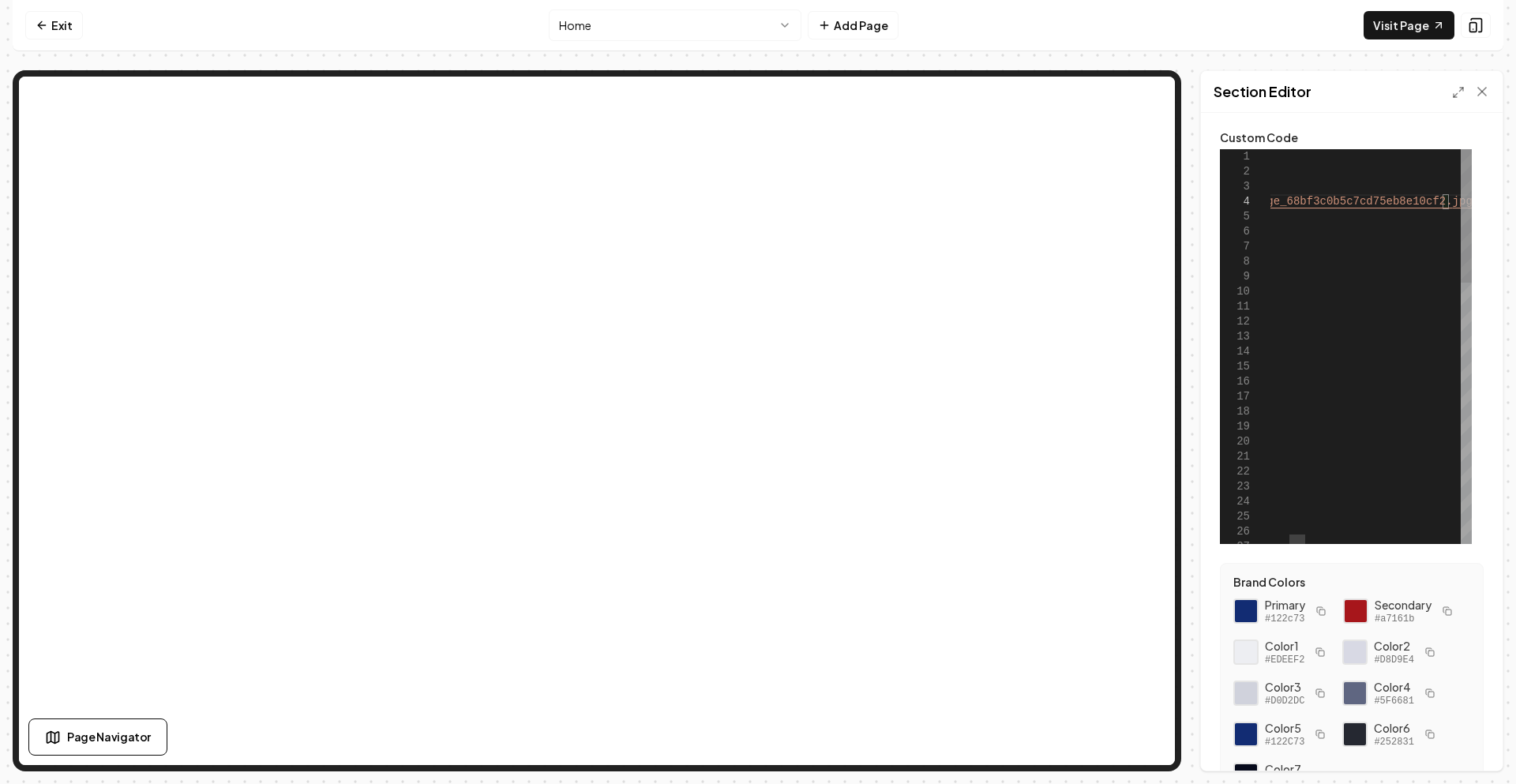
scroll to position [60, 23]
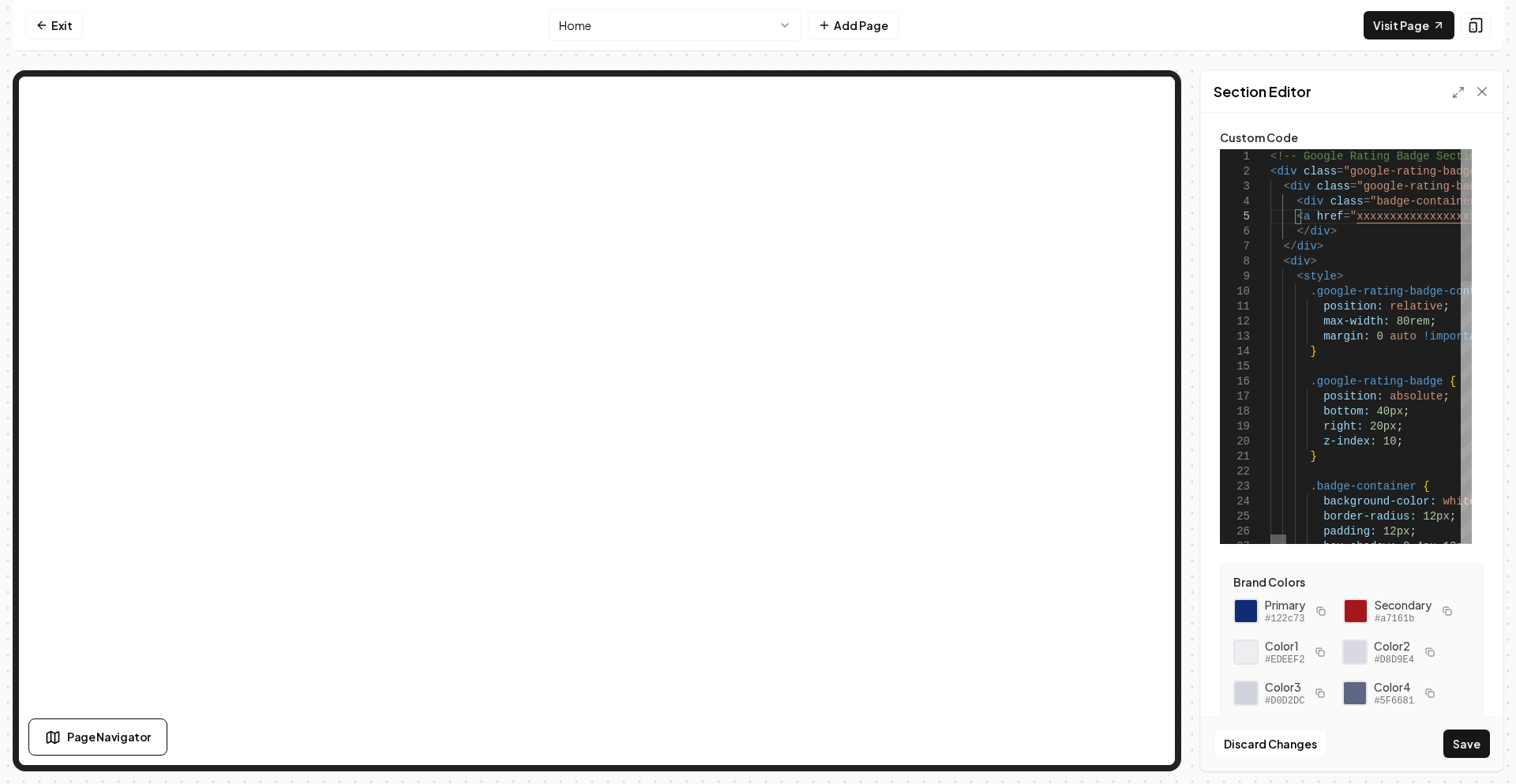
click at [1271, 536] on div at bounding box center [1278, 539] width 16 height 9
drag, startPoint x: 1349, startPoint y: 224, endPoint x: 1364, endPoint y: 226, distance: 15.1
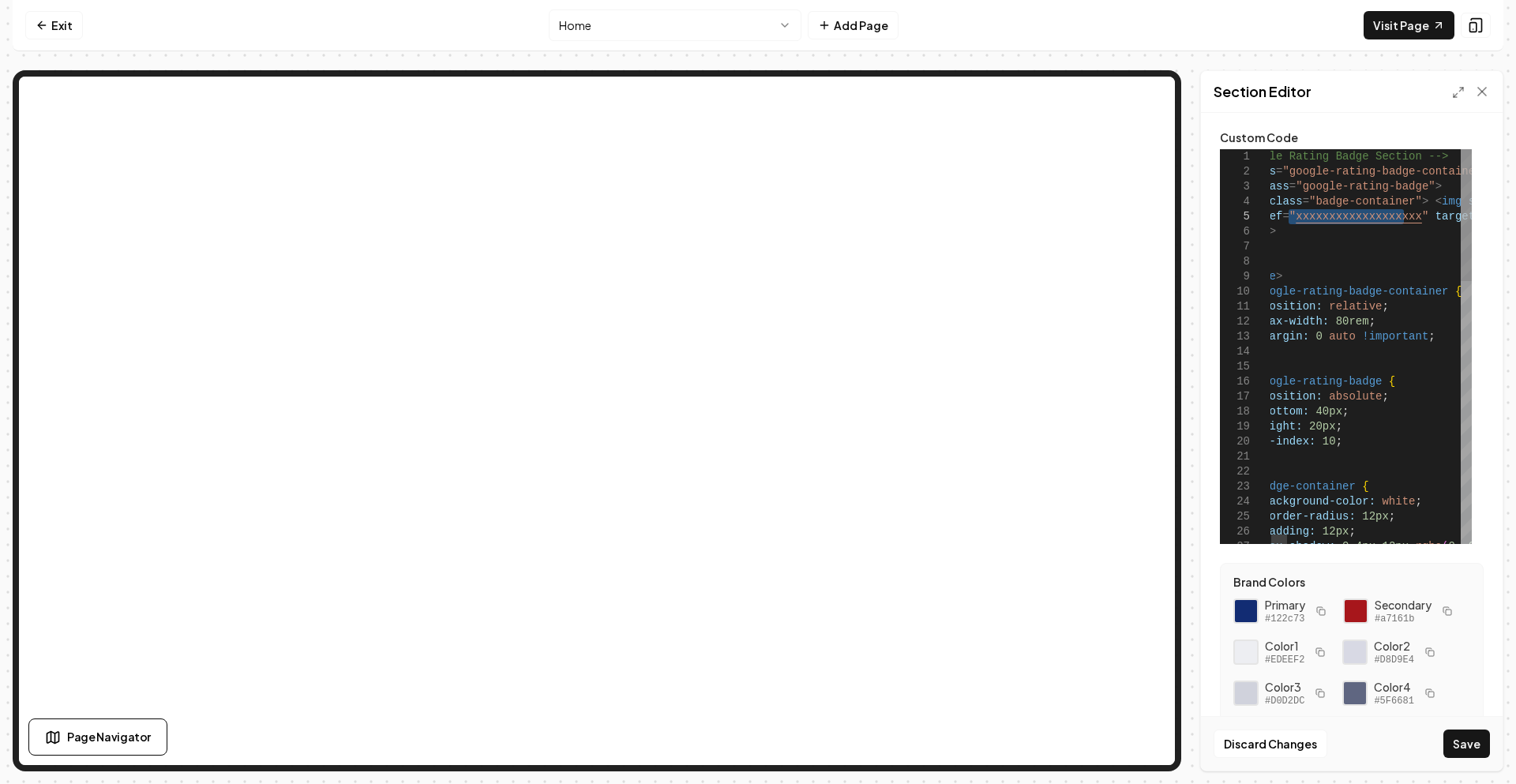
drag, startPoint x: 1348, startPoint y: 221, endPoint x: 1402, endPoint y: 222, distance: 54.0
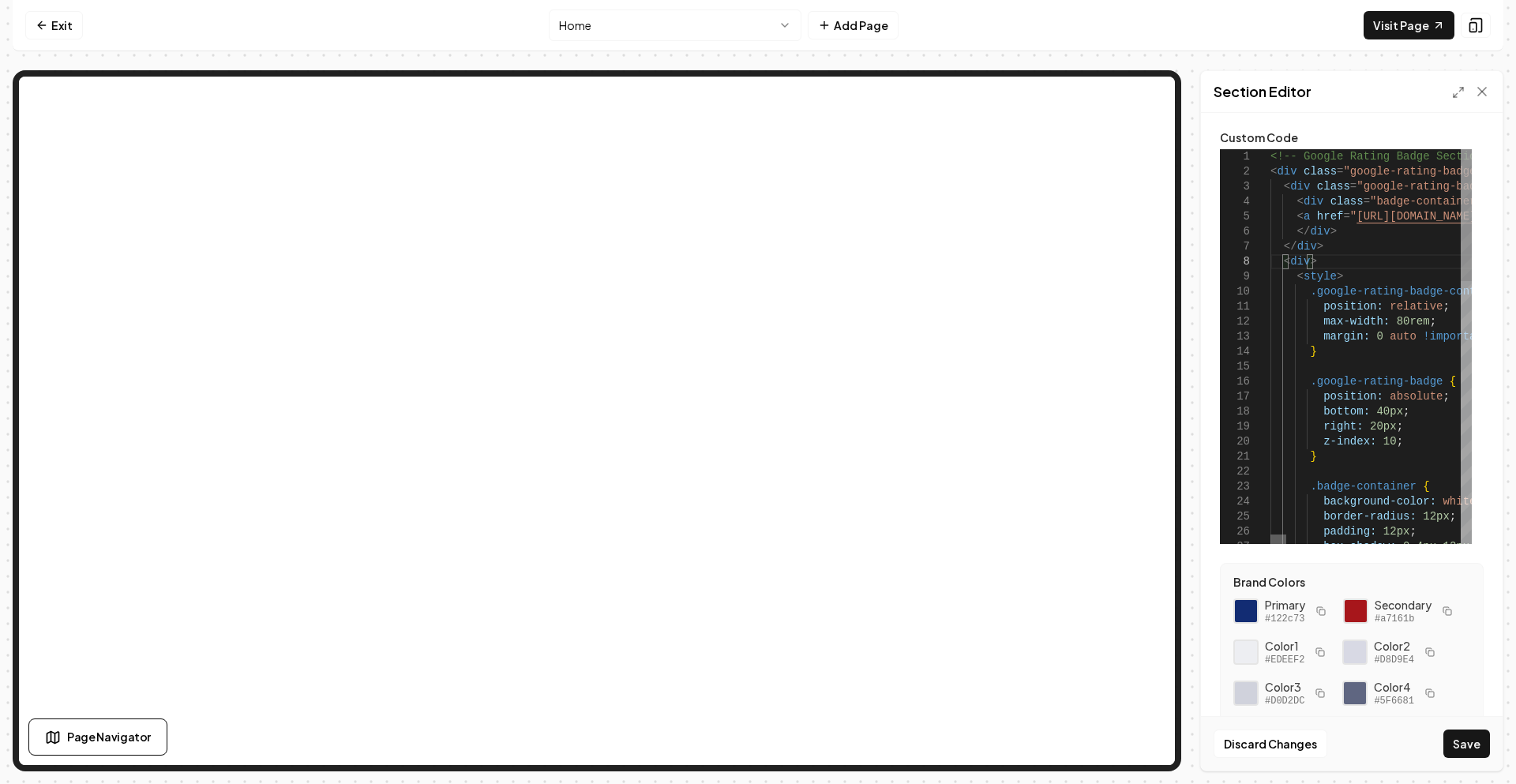
click at [1274, 542] on div at bounding box center [1278, 539] width 16 height 9
click at [1455, 737] on button "Save" at bounding box center [1466, 743] width 47 height 28
drag, startPoint x: 1268, startPoint y: 159, endPoint x: 1277, endPoint y: 168, distance: 12.7
click at [1277, 168] on div "27 24 25 26 21 22 23 19 20 16 17 18 13 14 15 11 12 8 9 10 4 6 7 2 3 1 5 box-sha…" at bounding box center [1346, 346] width 252 height 395
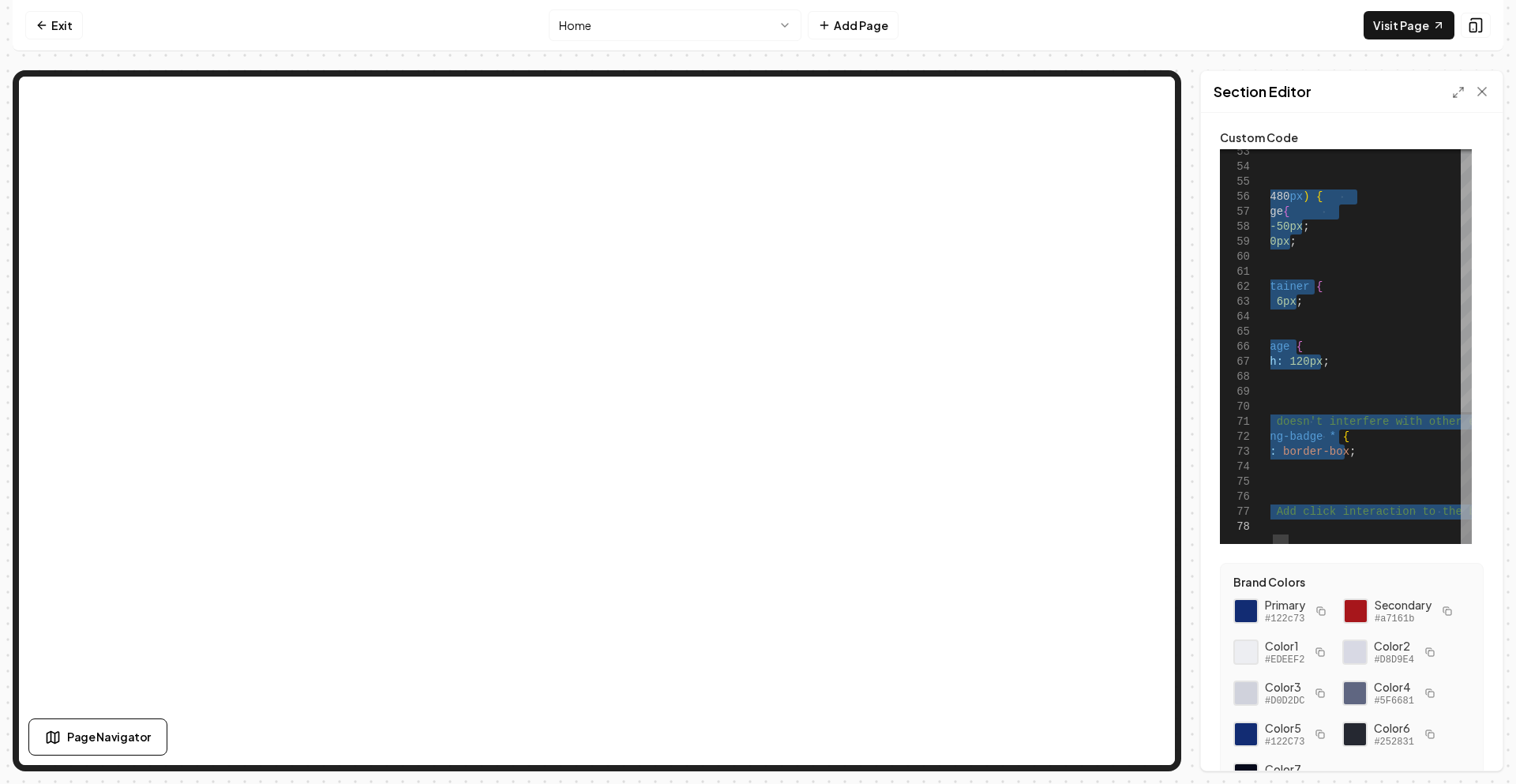
drag, startPoint x: 1271, startPoint y: 159, endPoint x: 1362, endPoint y: 553, distance: 404.4
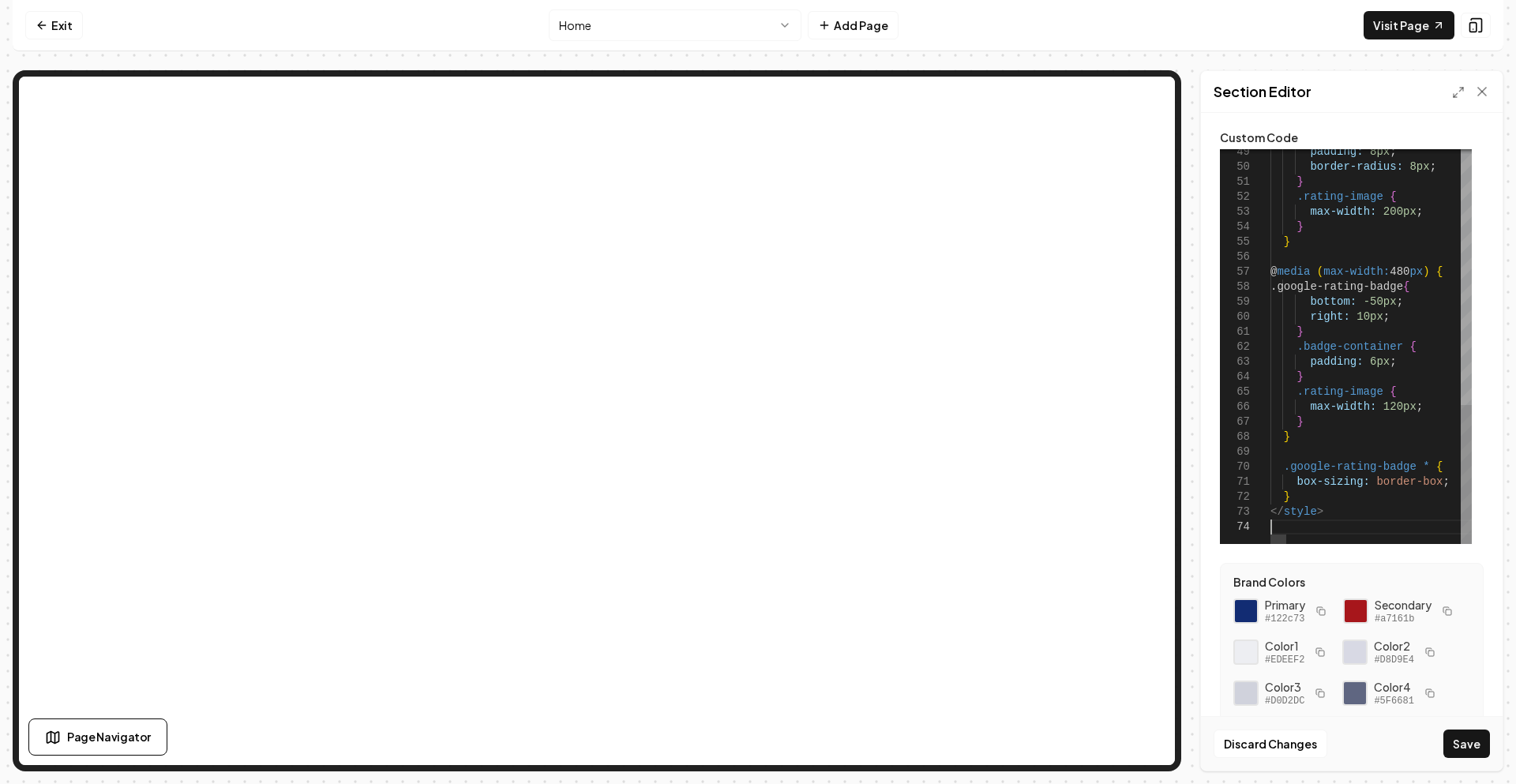
scroll to position [59, 0]
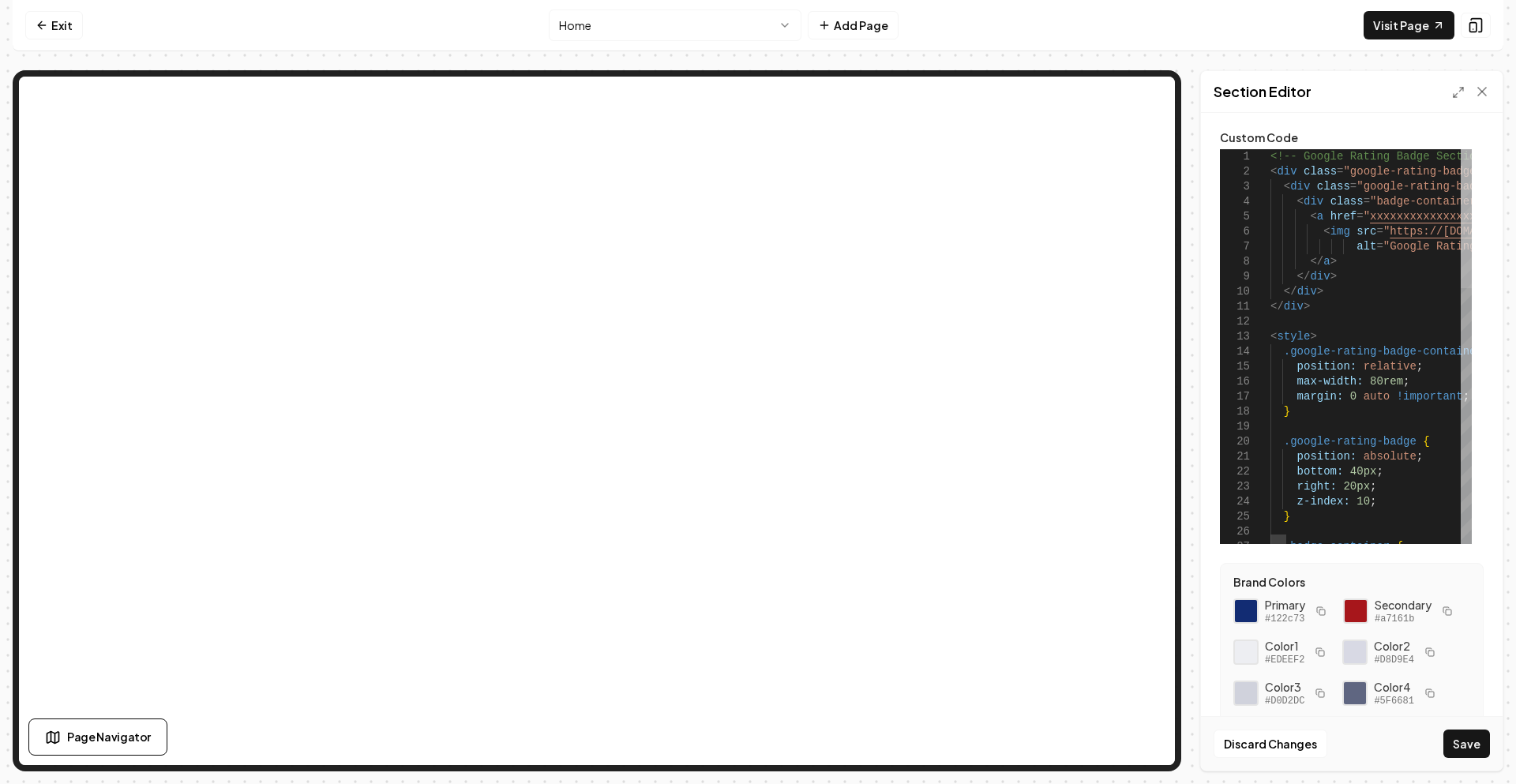
click at [1461, 156] on div at bounding box center [1466, 218] width 11 height 139
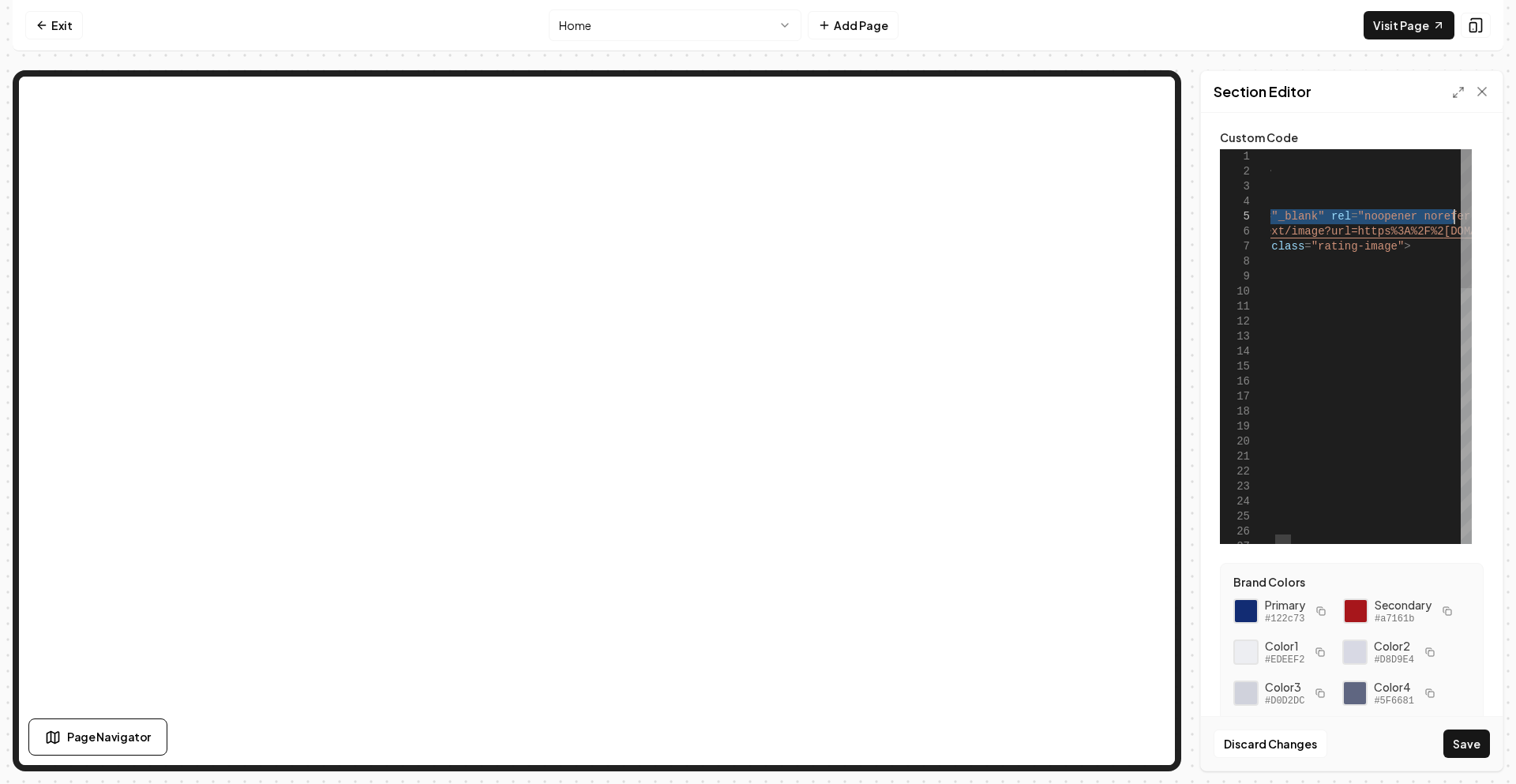
drag, startPoint x: 1362, startPoint y: 217, endPoint x: 1450, endPoint y: 219, distance: 88.0
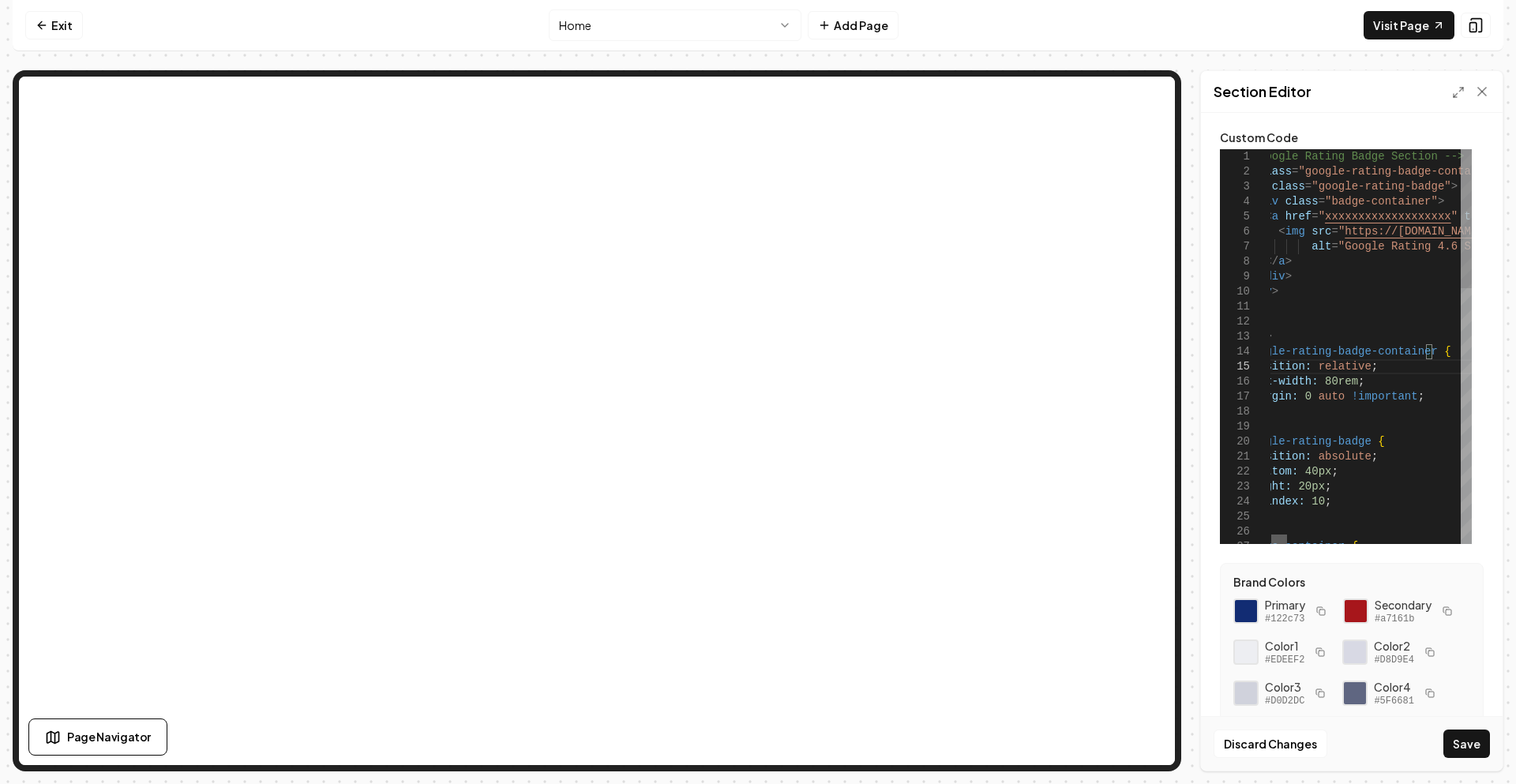
click at [1279, 534] on div at bounding box center [1279, 539] width 16 height 9
drag, startPoint x: 1316, startPoint y: 219, endPoint x: 1430, endPoint y: 216, distance: 114.0
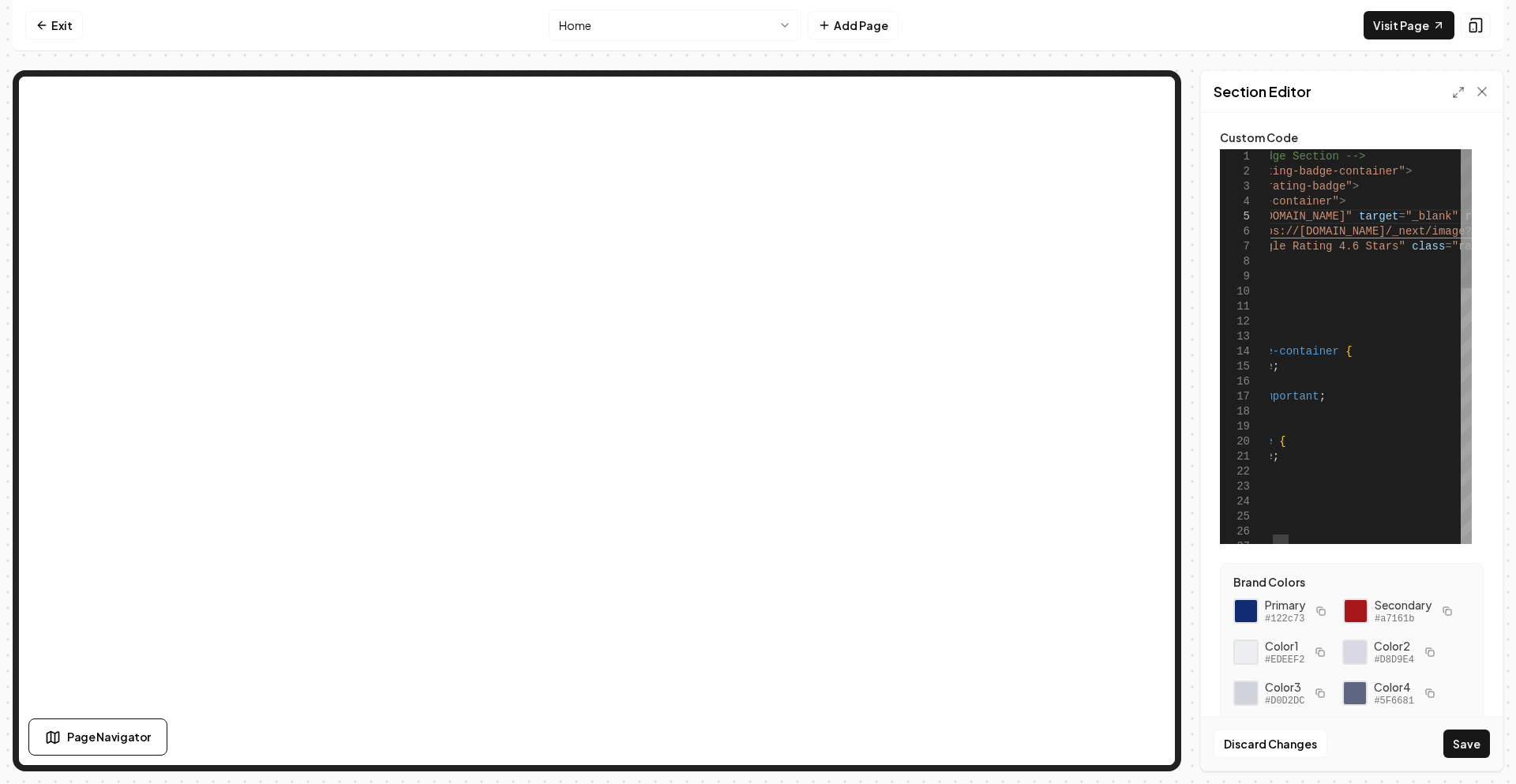
type textarea "**********"
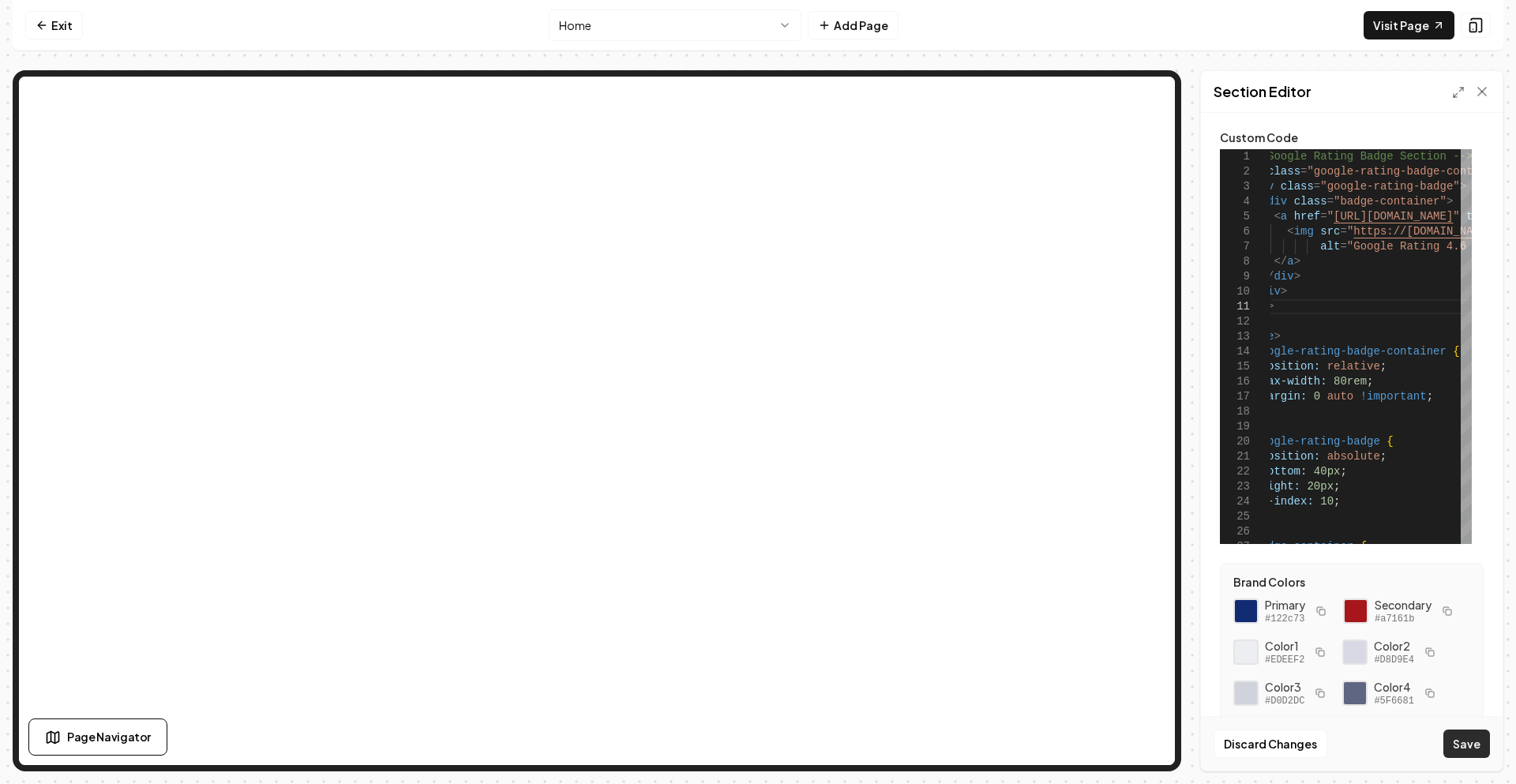
click at [1473, 749] on button "Save" at bounding box center [1466, 743] width 47 height 28
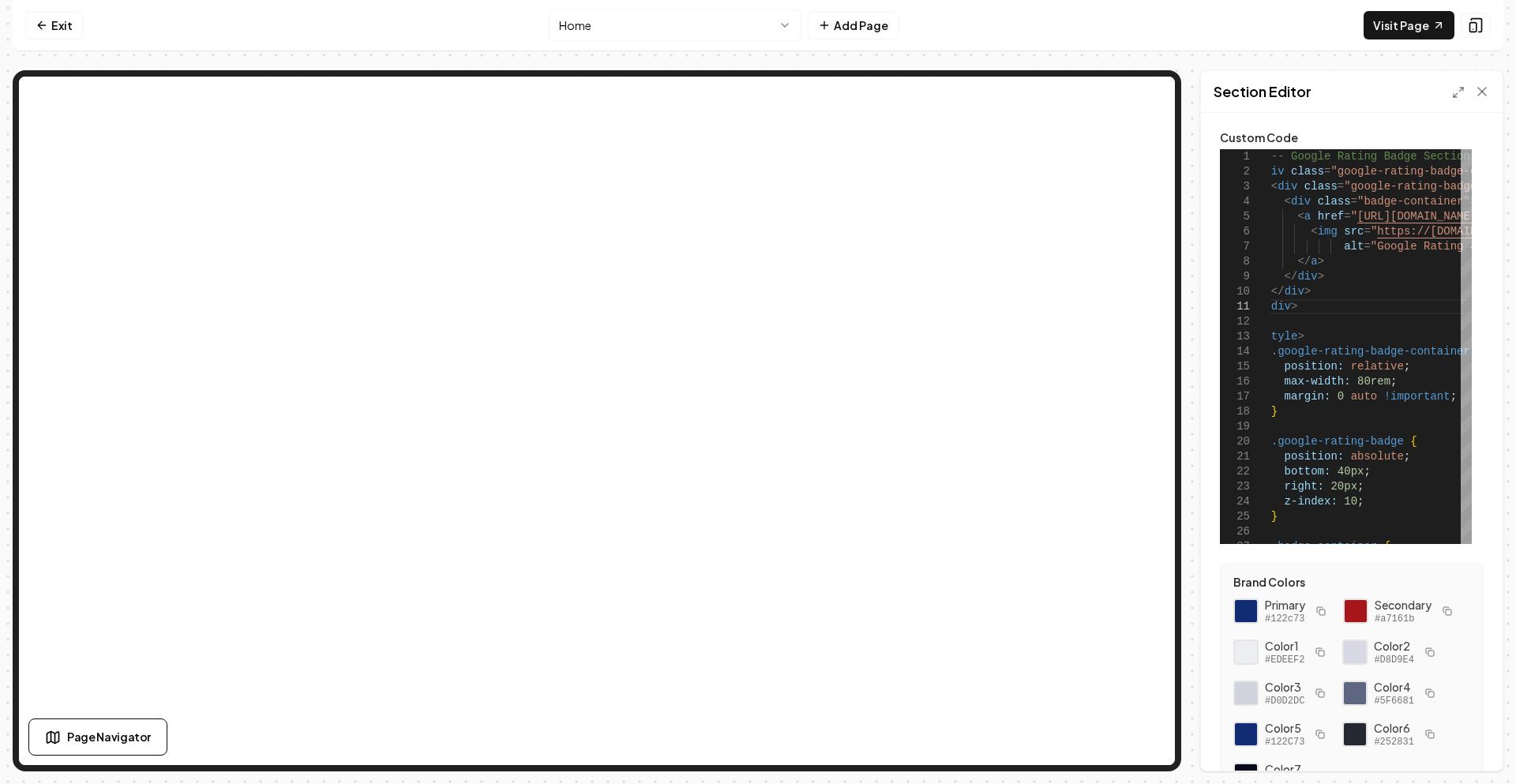
click at [702, 37] on html "Computer Required This feature is only available on a computer. Please switch t…" at bounding box center [758, 392] width 1516 height 784
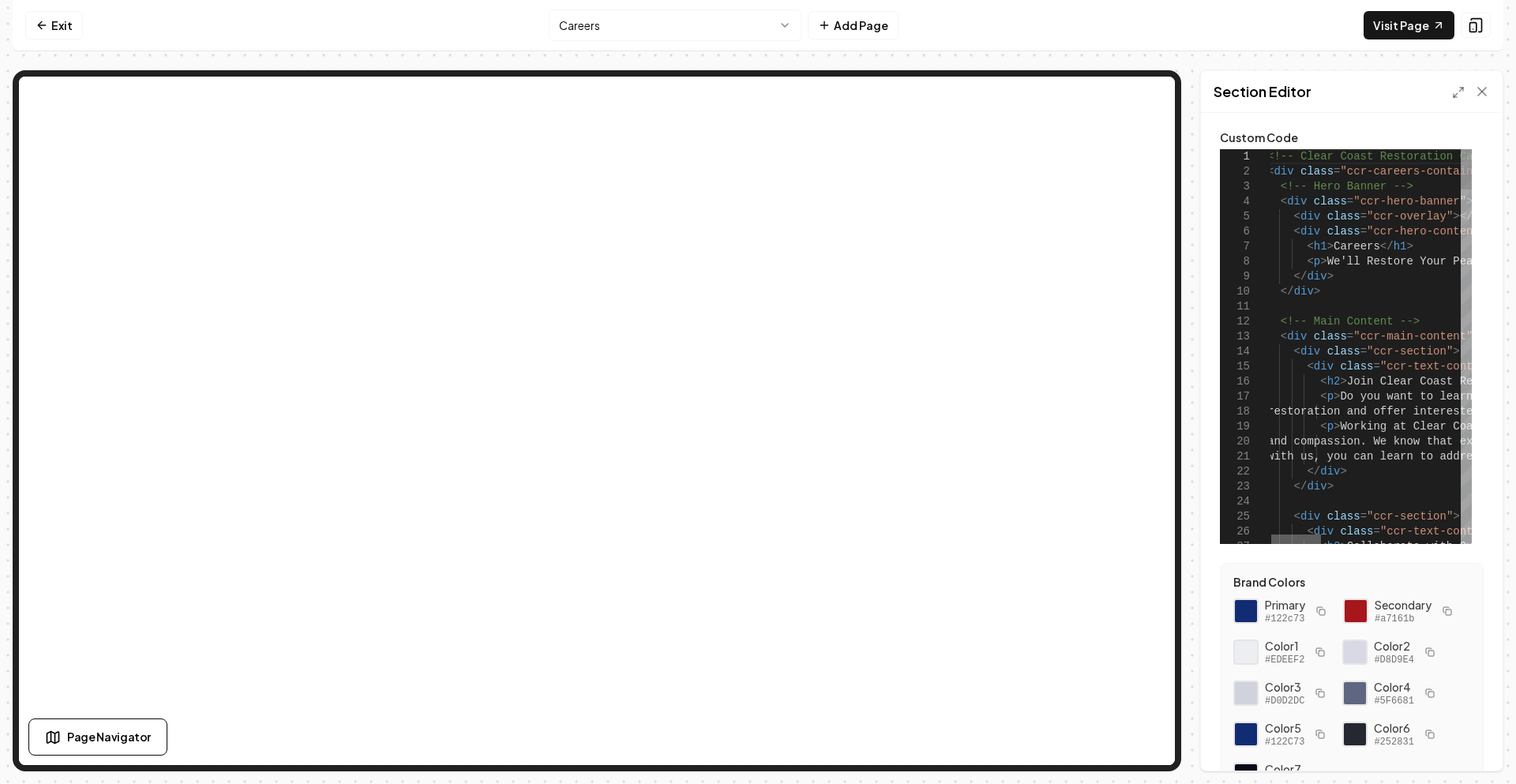
click at [1315, 534] on div at bounding box center [1296, 539] width 49 height 9
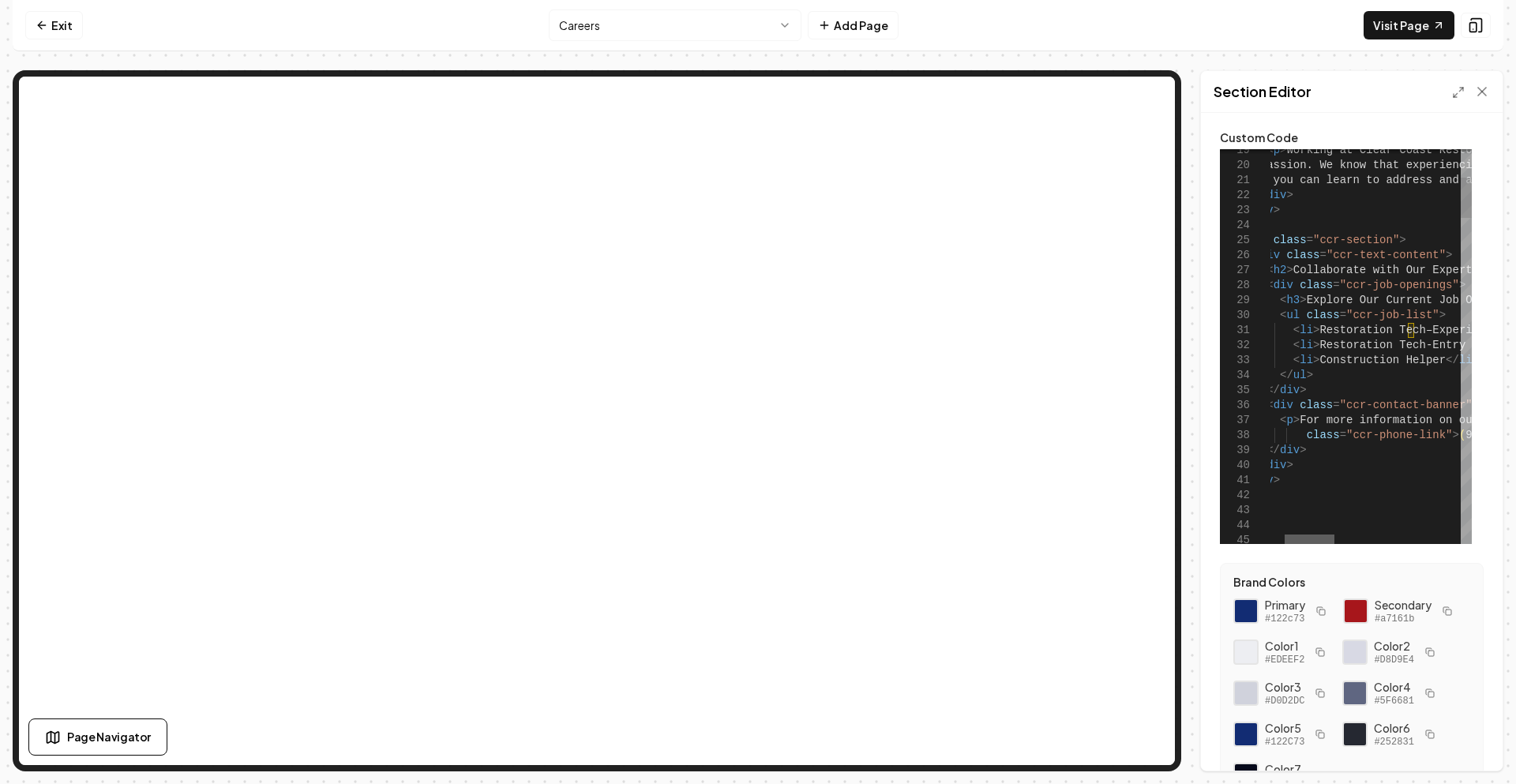
click at [1310, 535] on div at bounding box center [1309, 539] width 49 height 9
type textarea "**********"
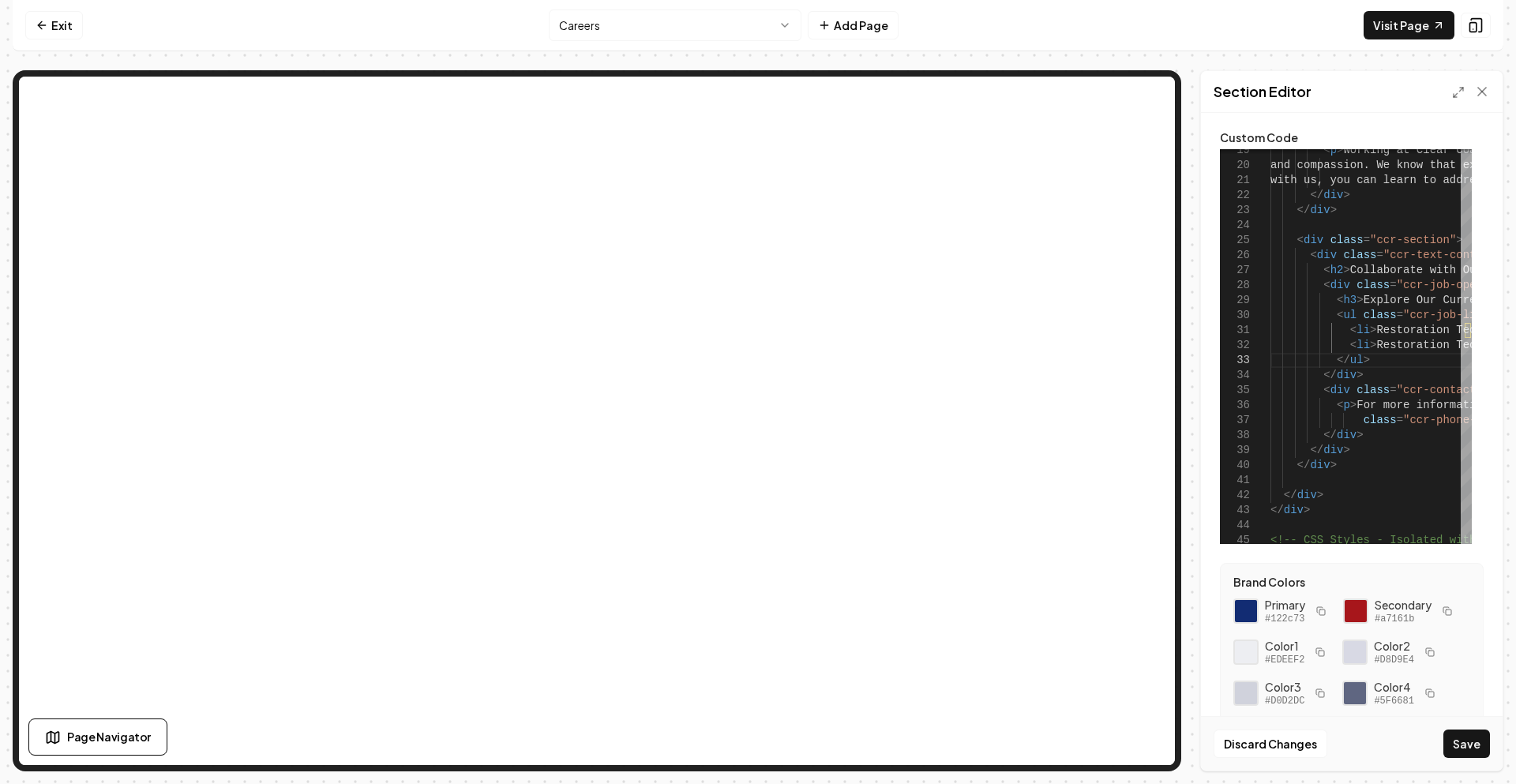
click at [1461, 741] on button "Save" at bounding box center [1466, 743] width 47 height 28
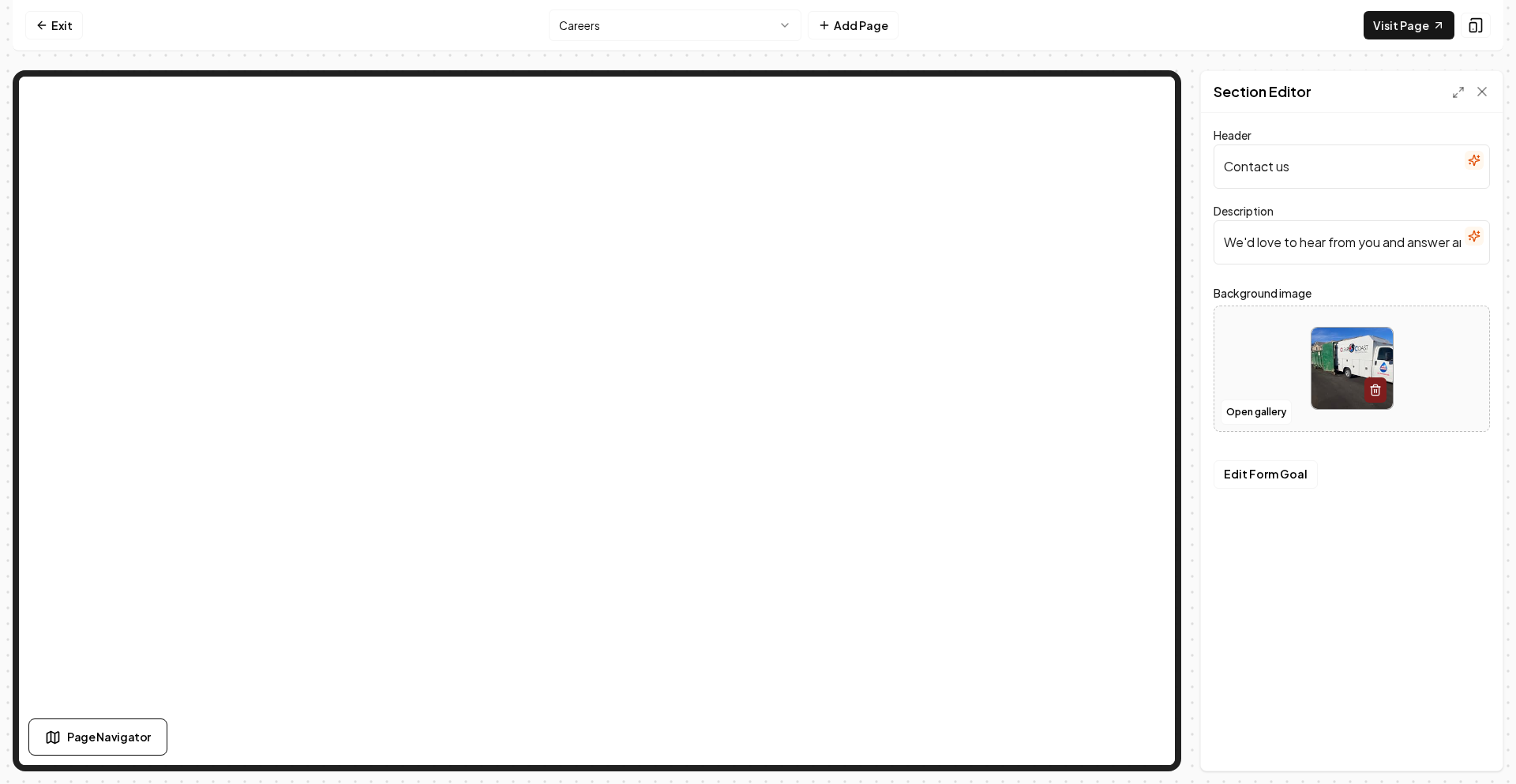
click at [660, 27] on html "Computer Required This feature is only available on a computer. Please switch t…" at bounding box center [758, 392] width 1516 height 784
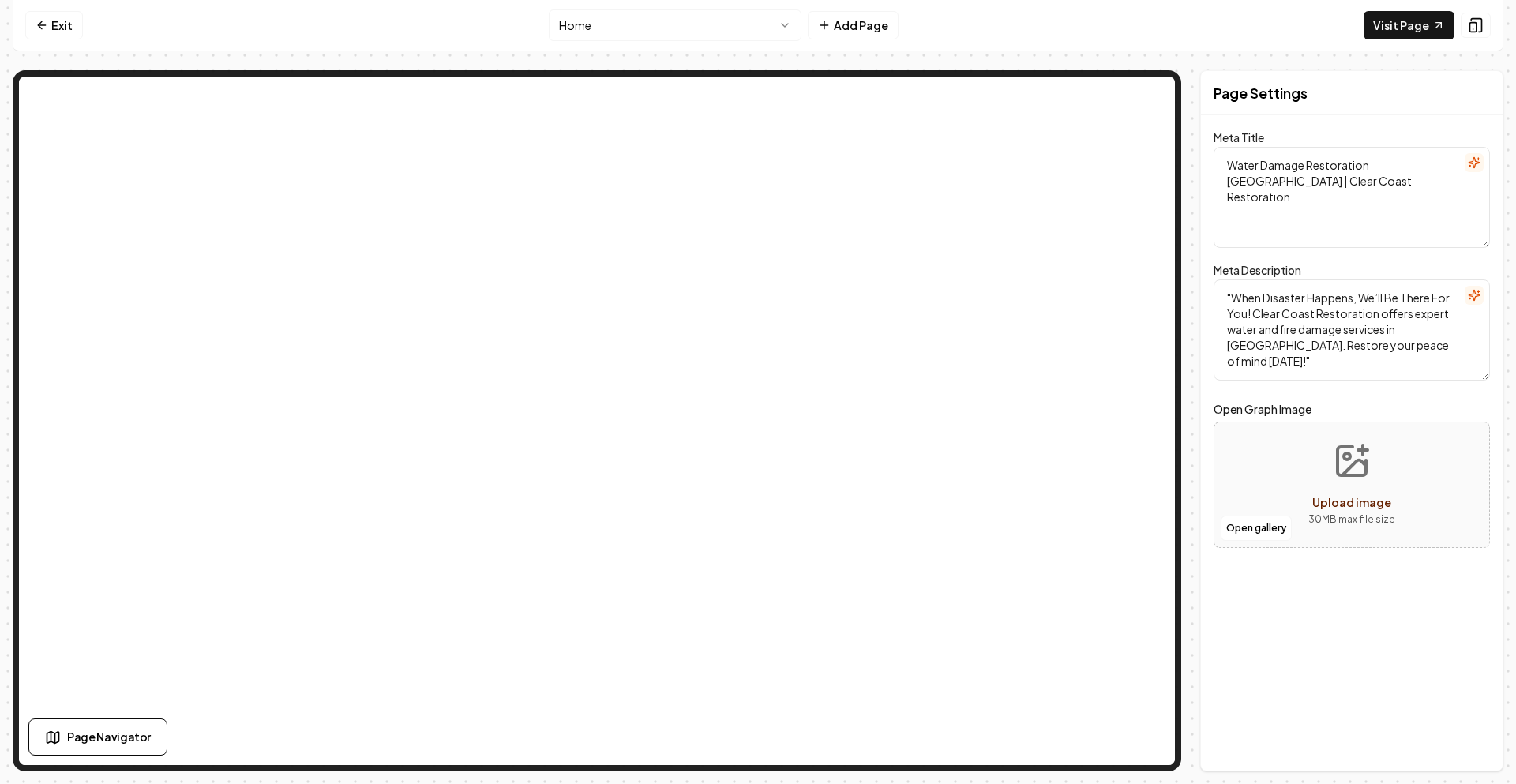
click at [631, 24] on html "Computer Required This feature is only available on a computer. Please switch t…" at bounding box center [758, 392] width 1516 height 784
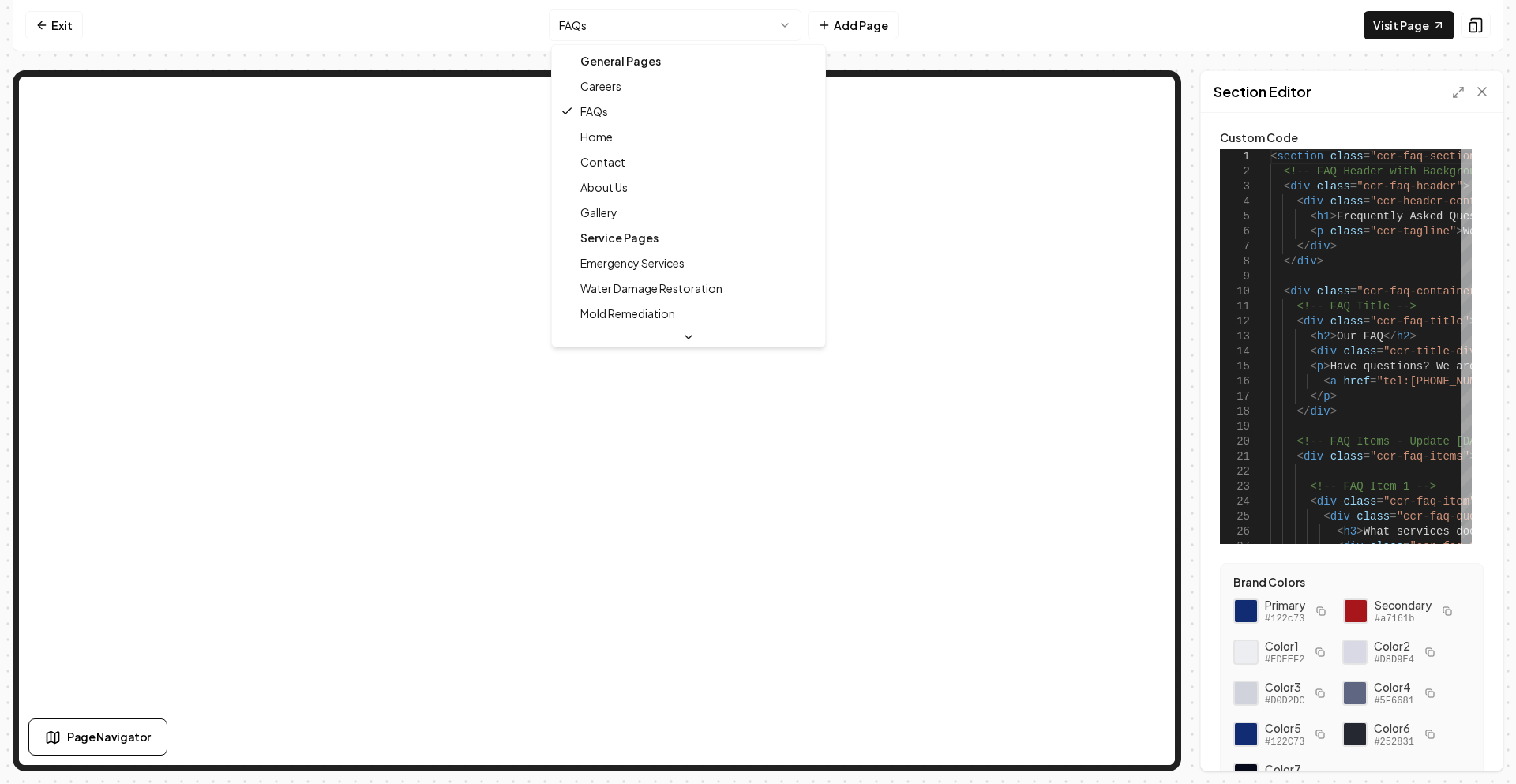
click at [605, 31] on html "Computer Required This feature is only available on a computer. Please switch t…" at bounding box center [758, 392] width 1516 height 784
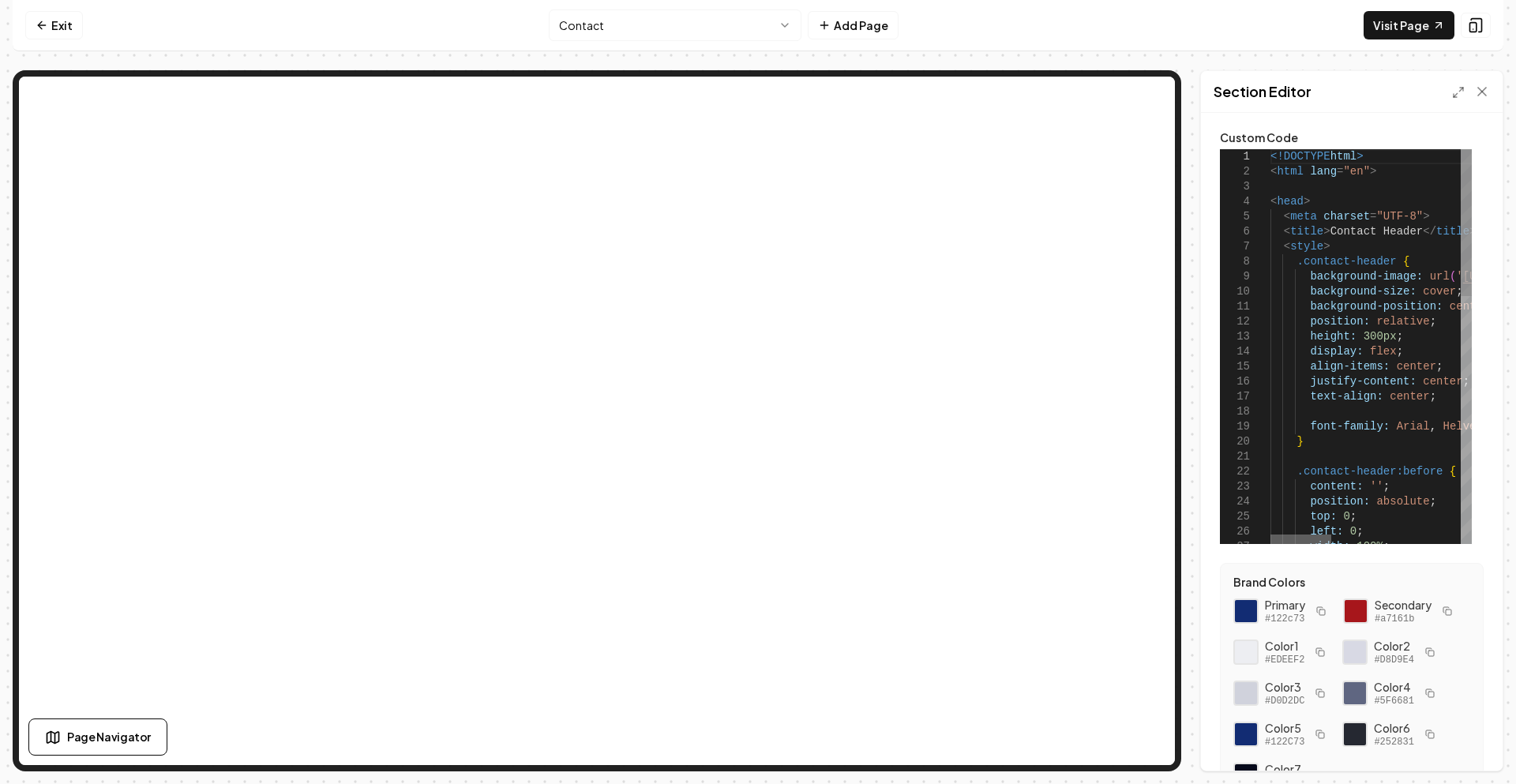
click at [1301, 536] on div at bounding box center [1300, 539] width 61 height 9
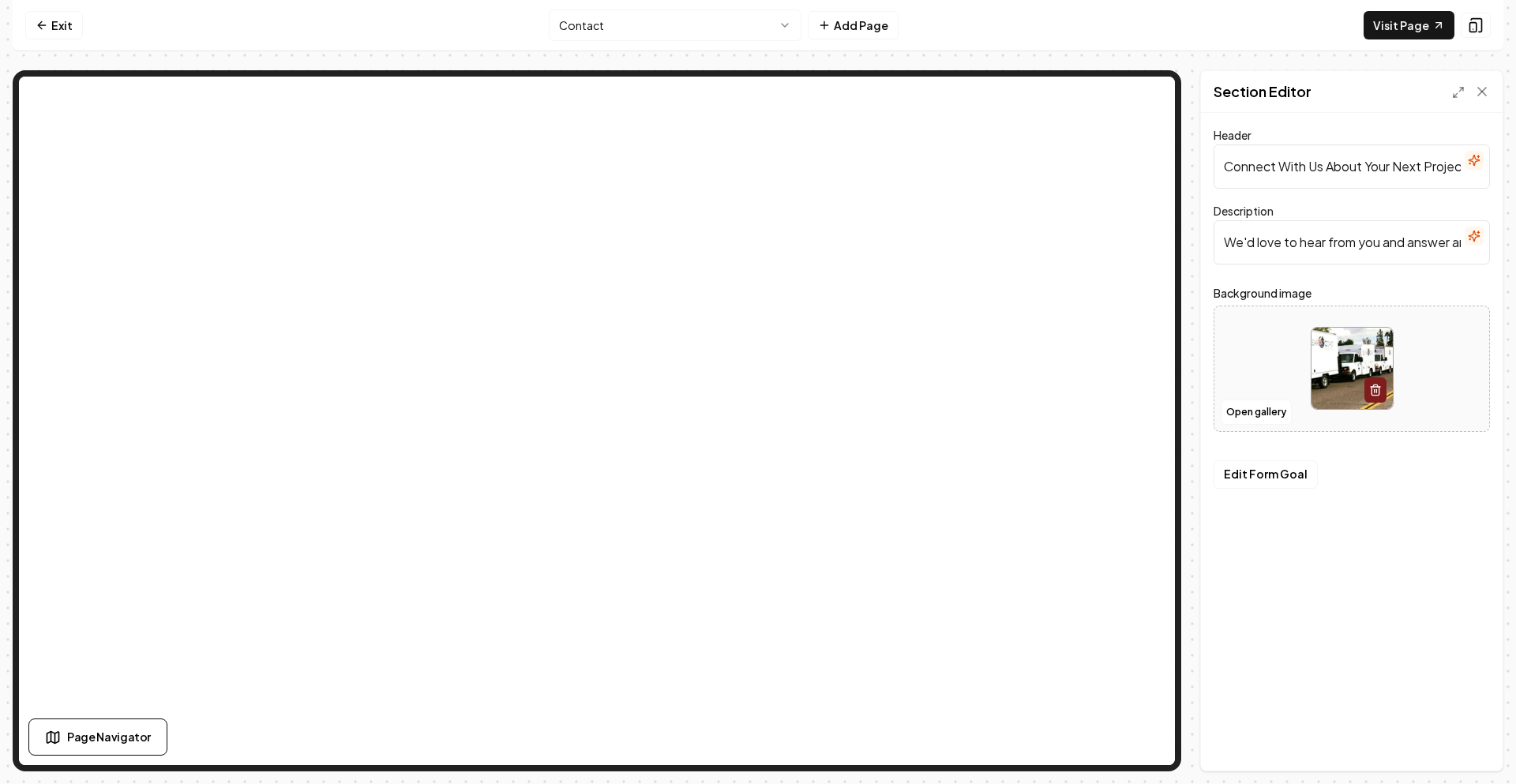
click at [1233, 454] on form "Header Connect With Us About Your Next Project! Description We'd love to hear f…" at bounding box center [1352, 331] width 276 height 413
click at [1257, 475] on button "Edit Form Goal" at bounding box center [1265, 474] width 104 height 28
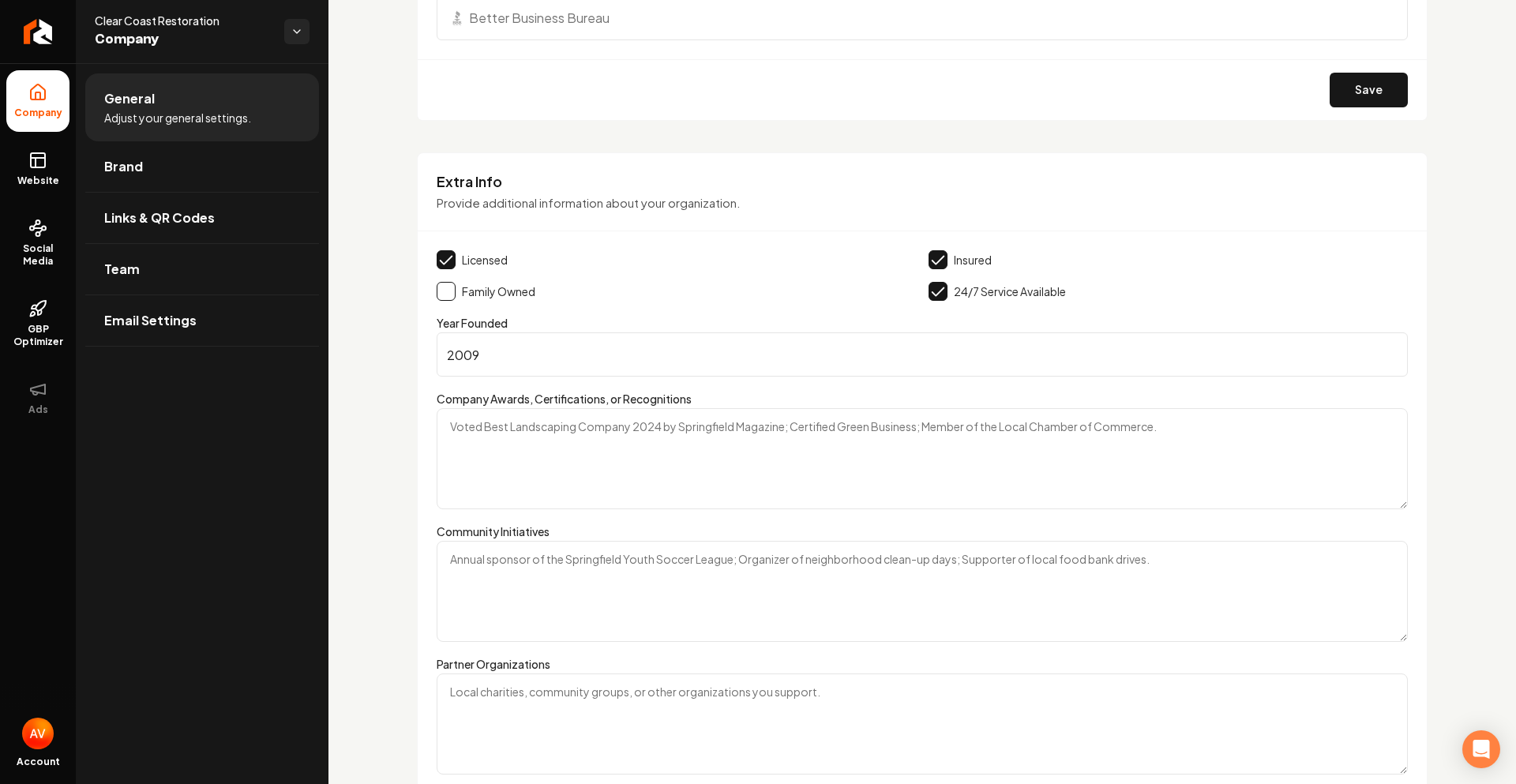
scroll to position [2660, 0]
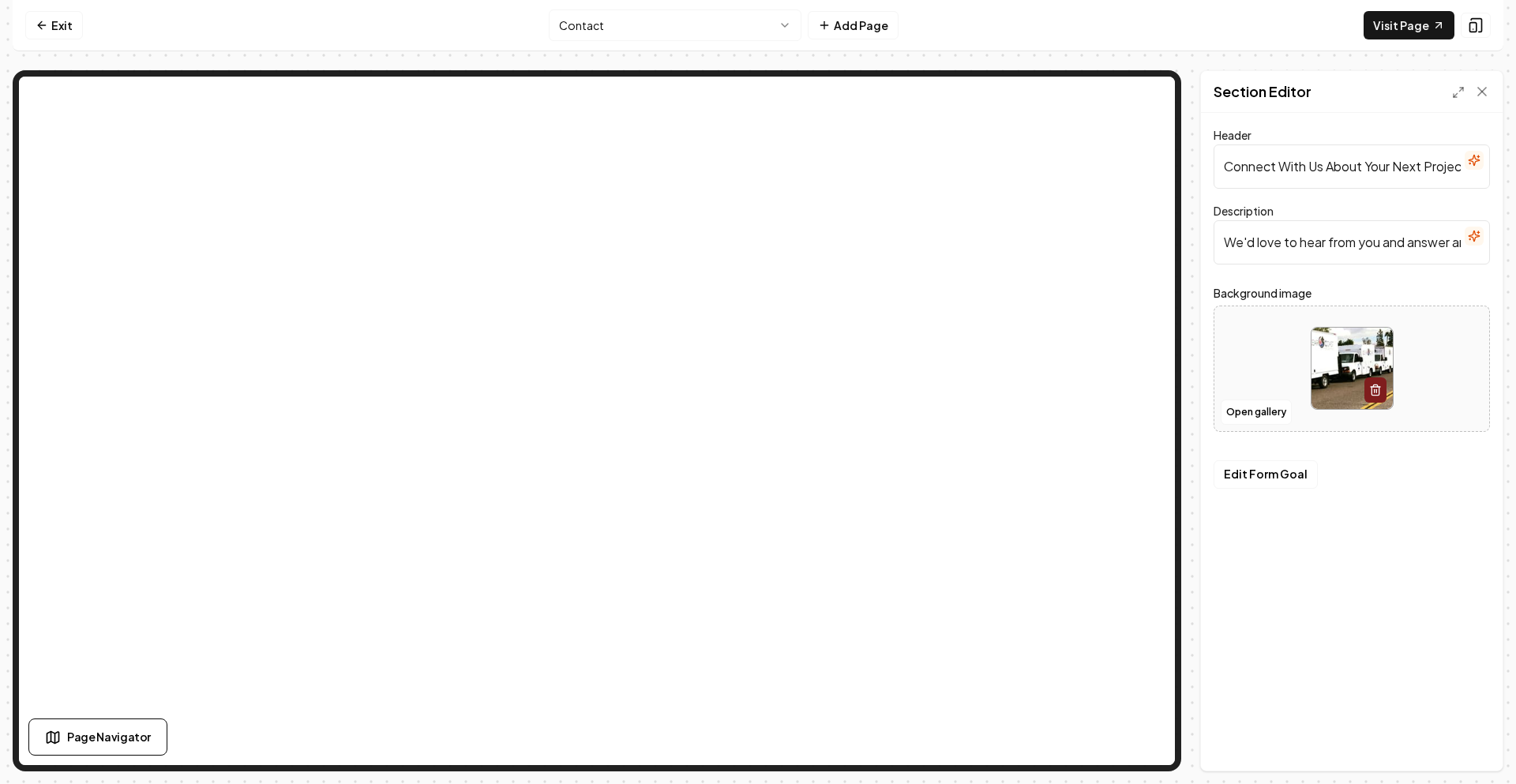
click at [631, 32] on html "Computer Required This feature is only available on a computer. Please switch t…" at bounding box center [758, 392] width 1516 height 784
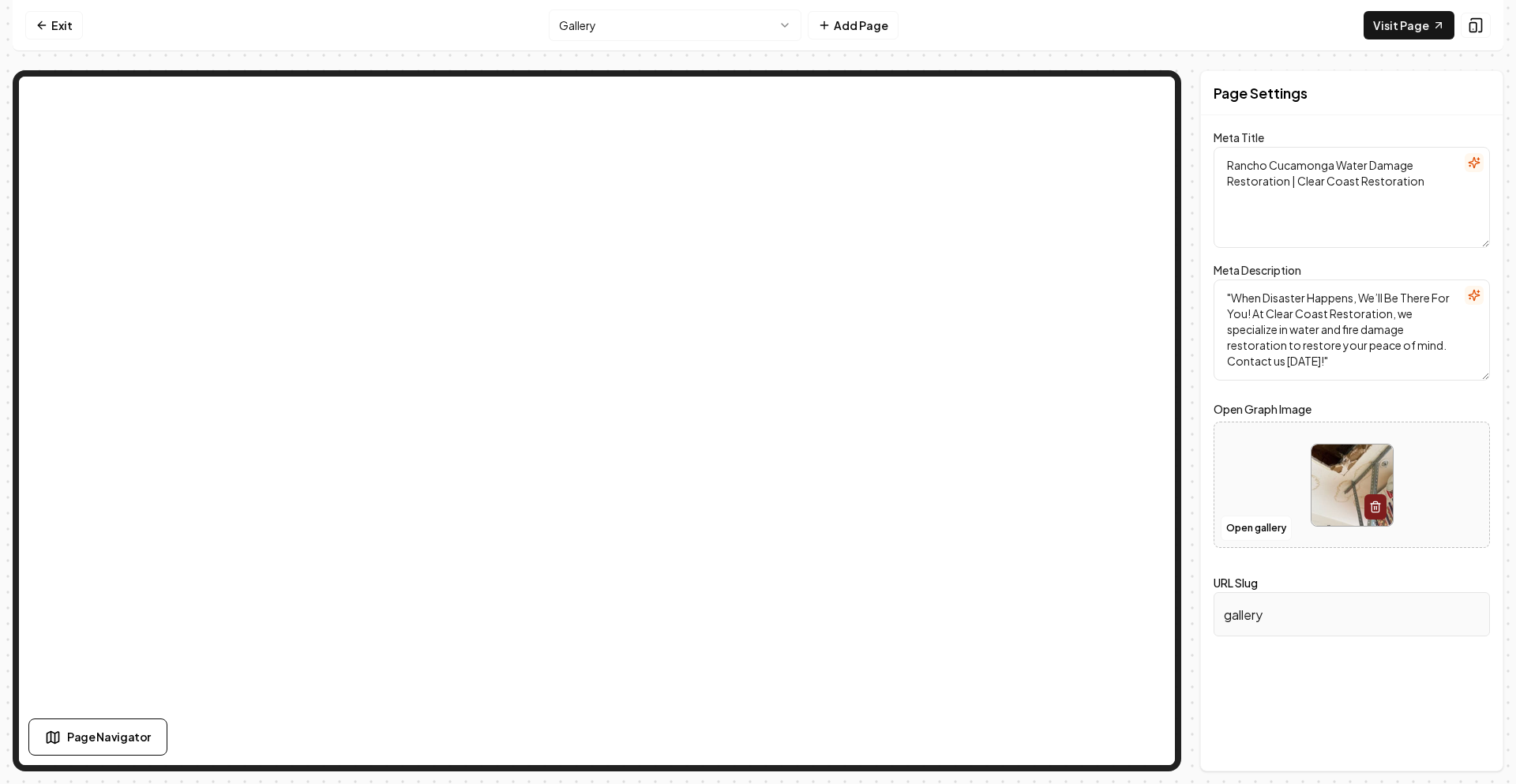
click at [654, 17] on html "Computer Required This feature is only available on a computer. Please switch t…" at bounding box center [758, 392] width 1516 height 784
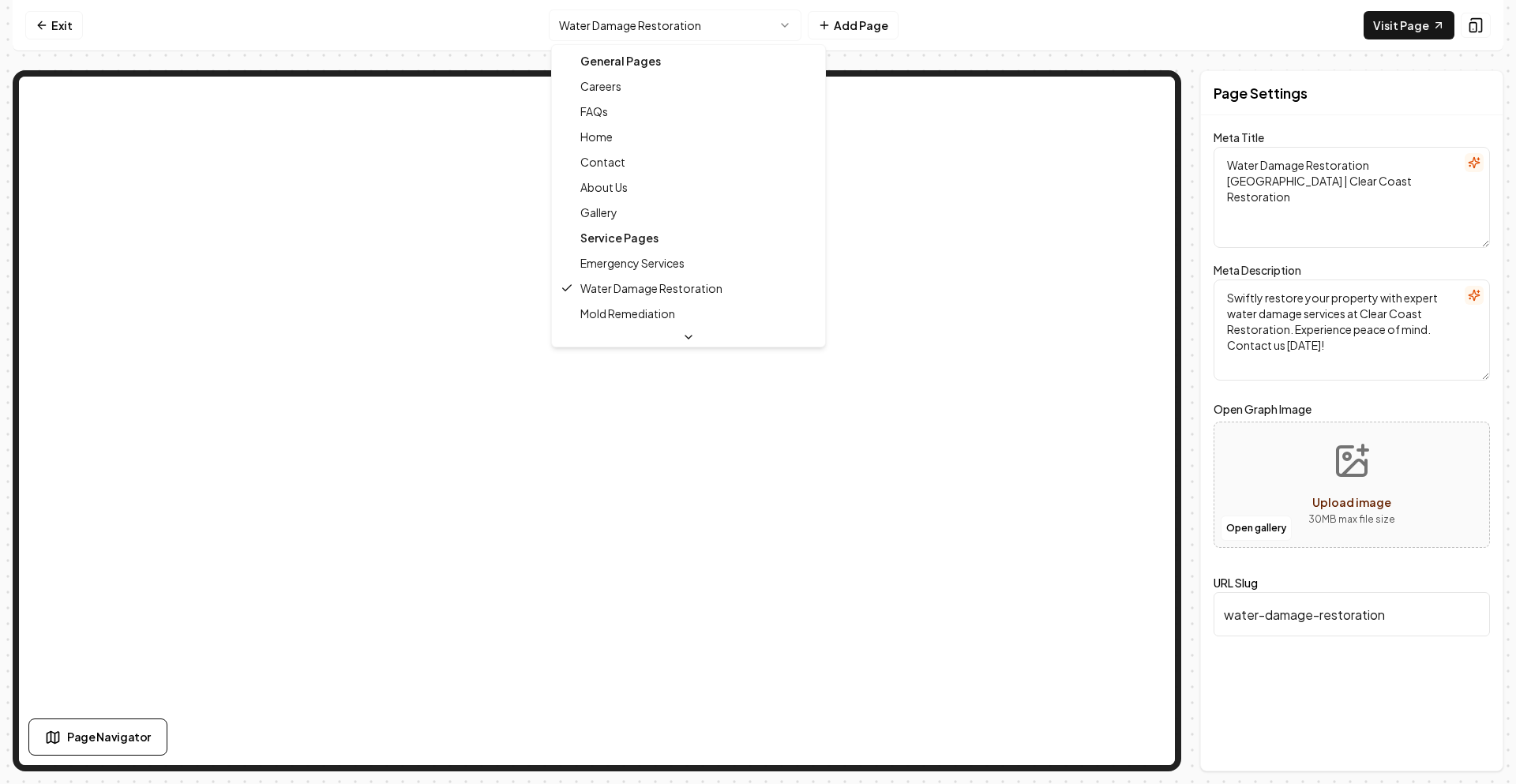
click at [607, 34] on html "Computer Required This feature is only available on a computer. Please switch t…" at bounding box center [758, 392] width 1516 height 784
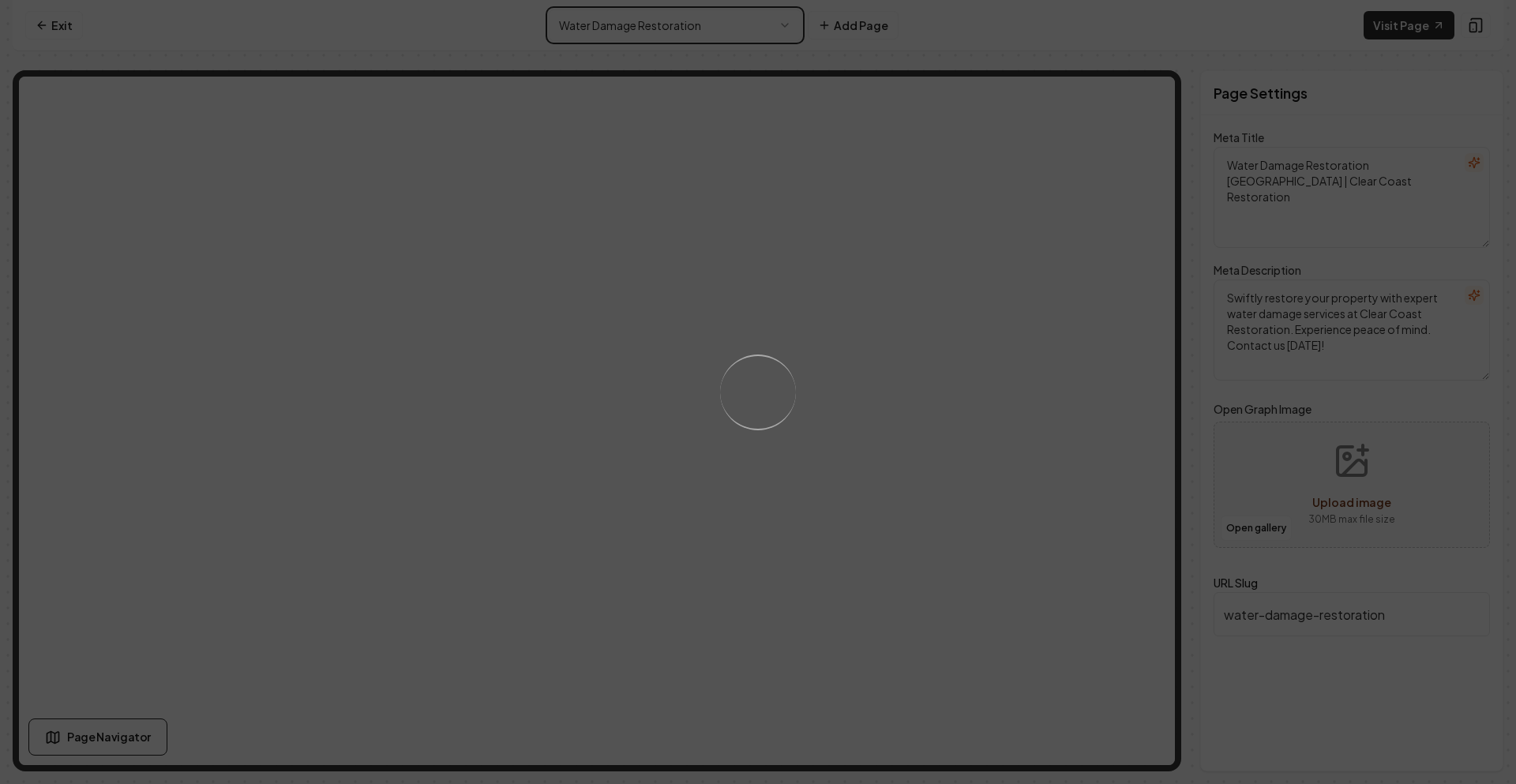
type textarea ""When Disaster Happens, We’ll Be There For You! Clear Coast Restoration offers …"
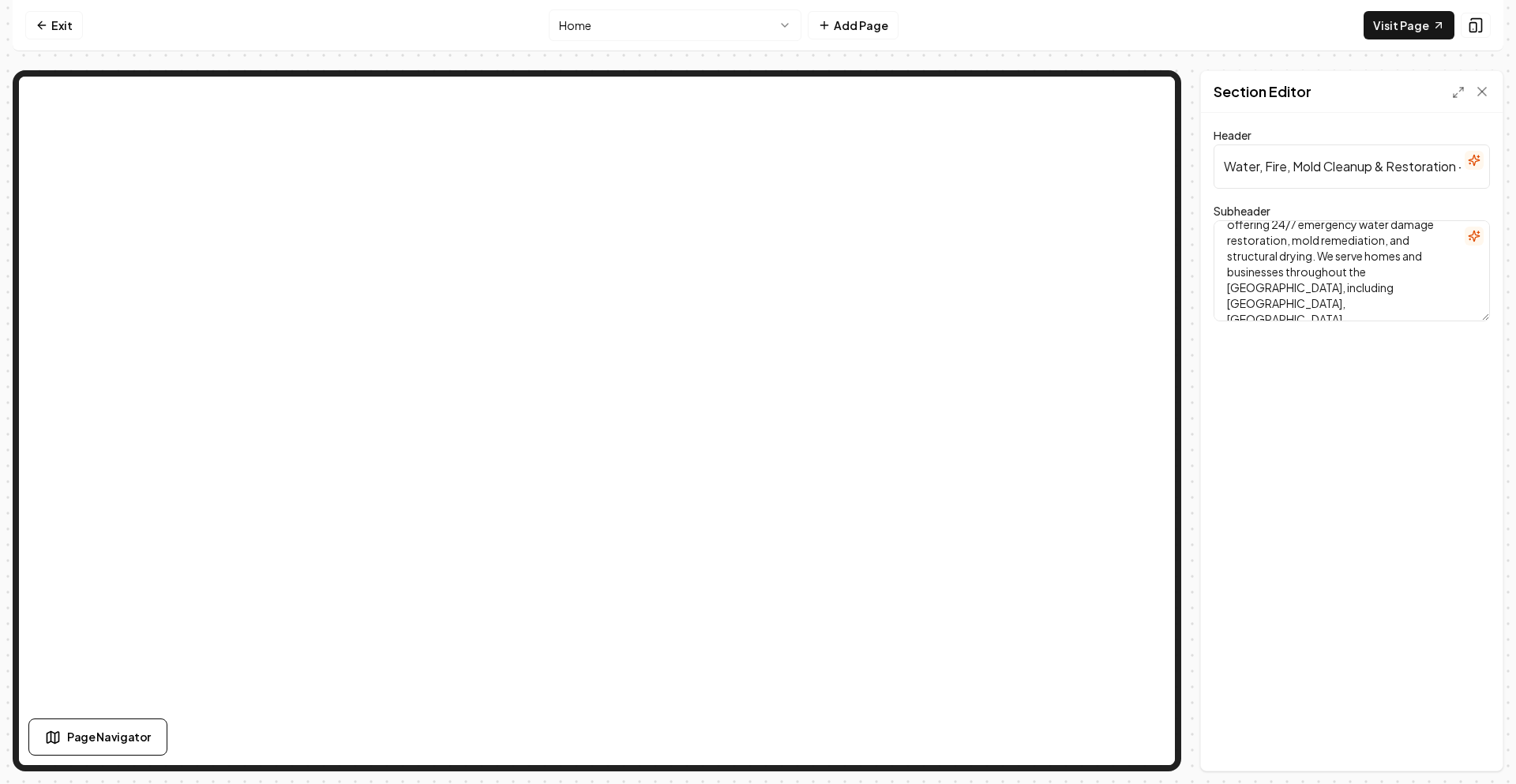
scroll to position [124, 0]
click at [1475, 23] on rect at bounding box center [1473, 27] width 6 height 9
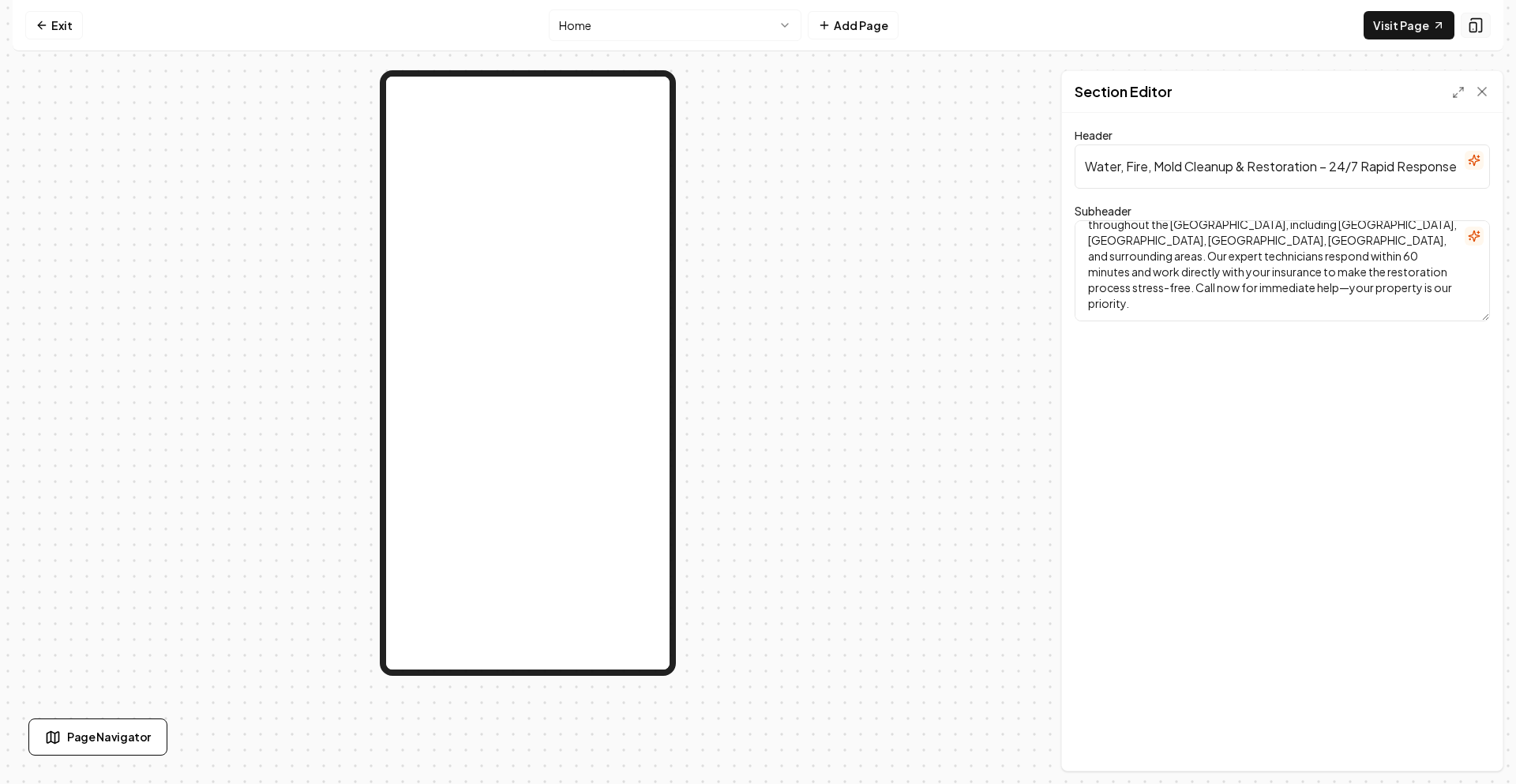
scroll to position [46, 0]
click at [1475, 23] on rect at bounding box center [1473, 27] width 6 height 9
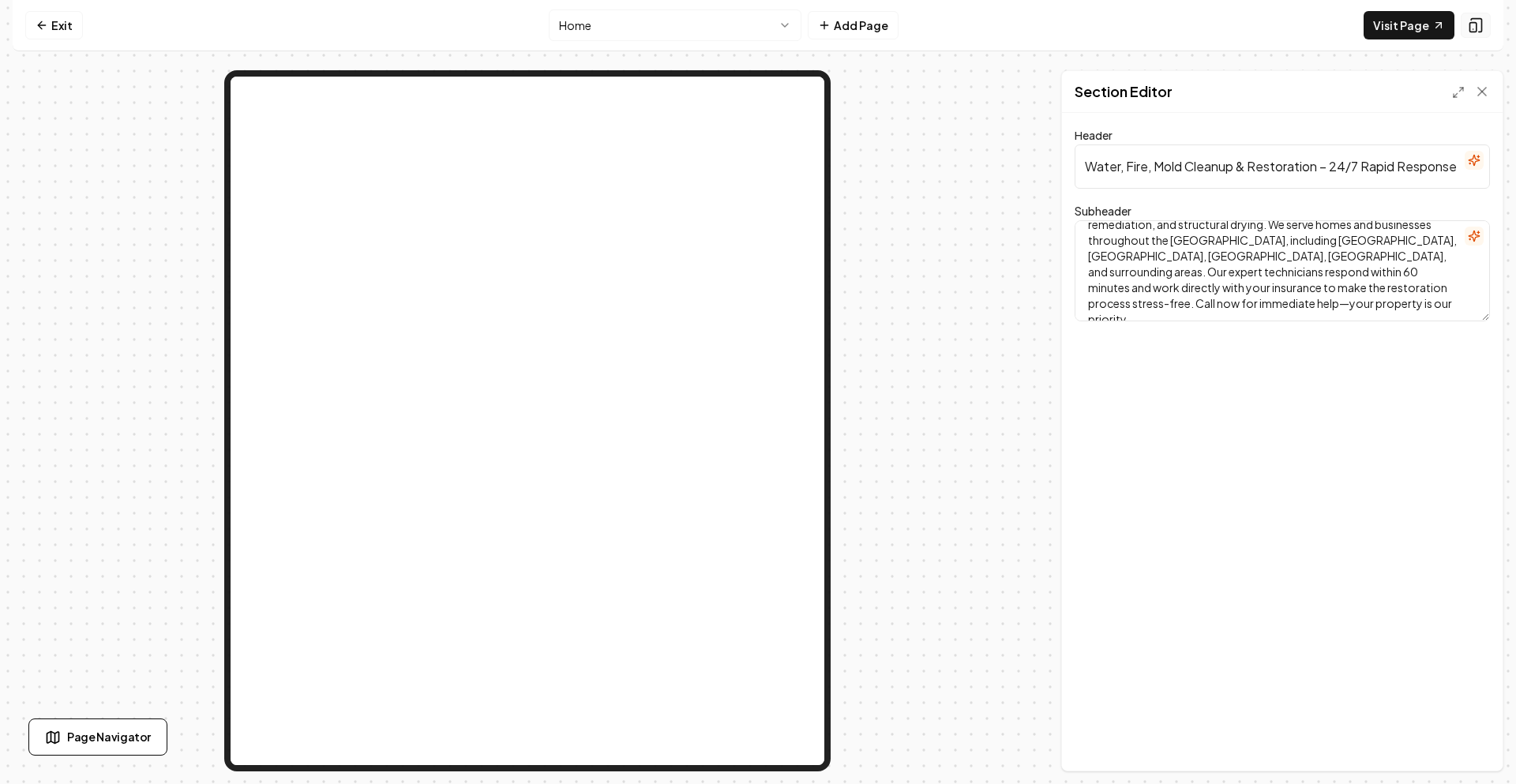
click at [1473, 26] on icon at bounding box center [1475, 25] width 16 height 16
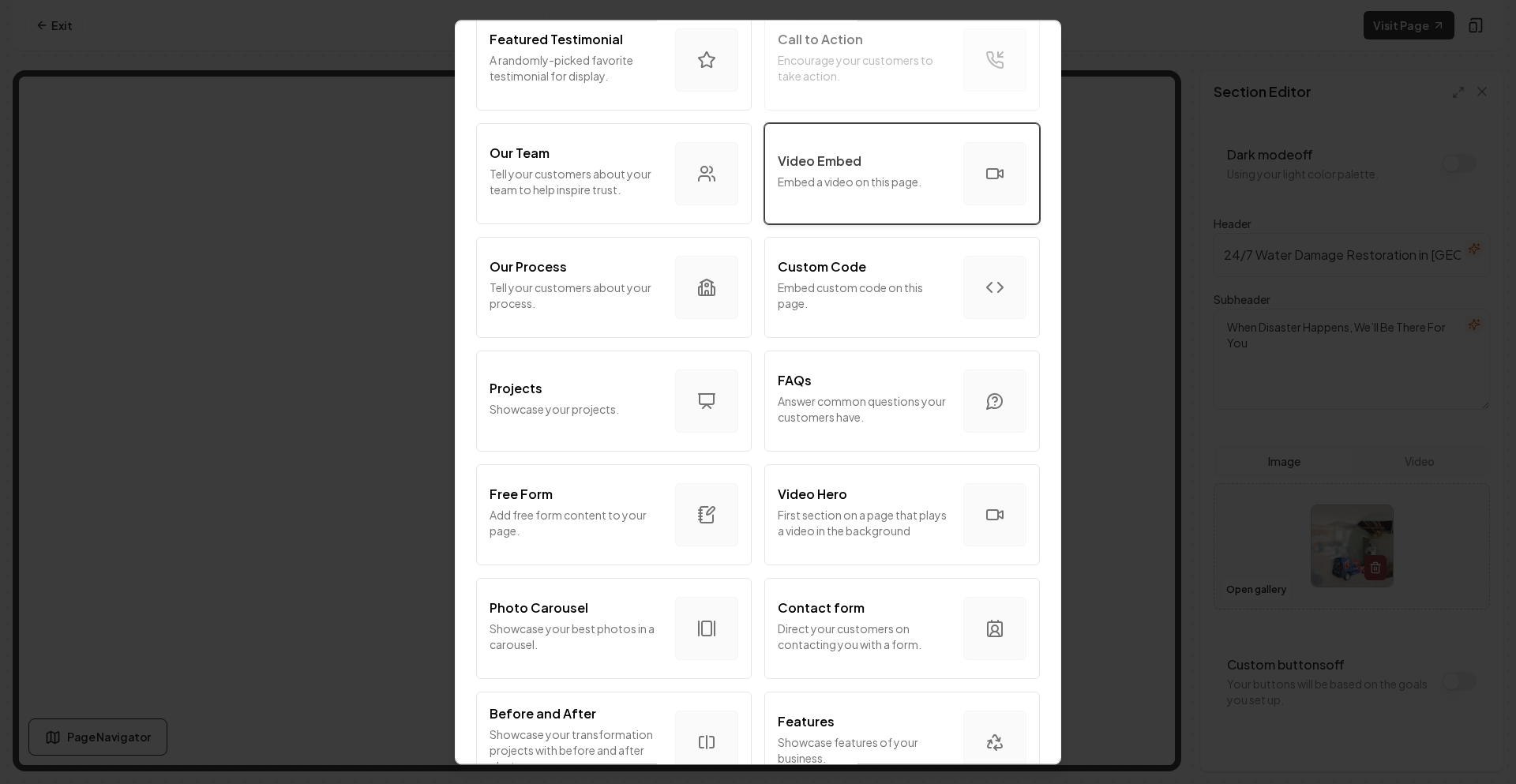
scroll to position [474, 0]
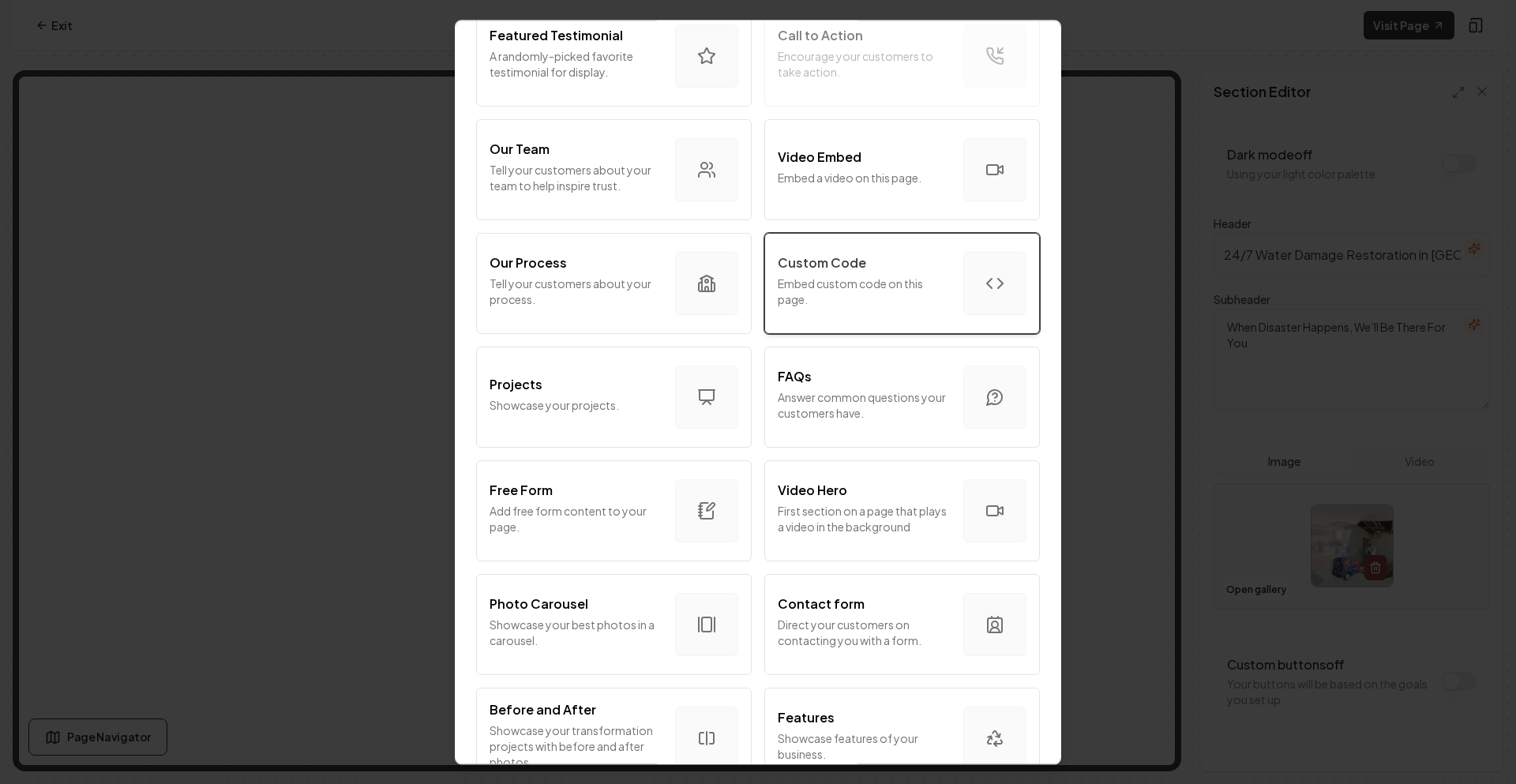
click at [821, 303] on p "Embed custom code on this page." at bounding box center [864, 291] width 173 height 32
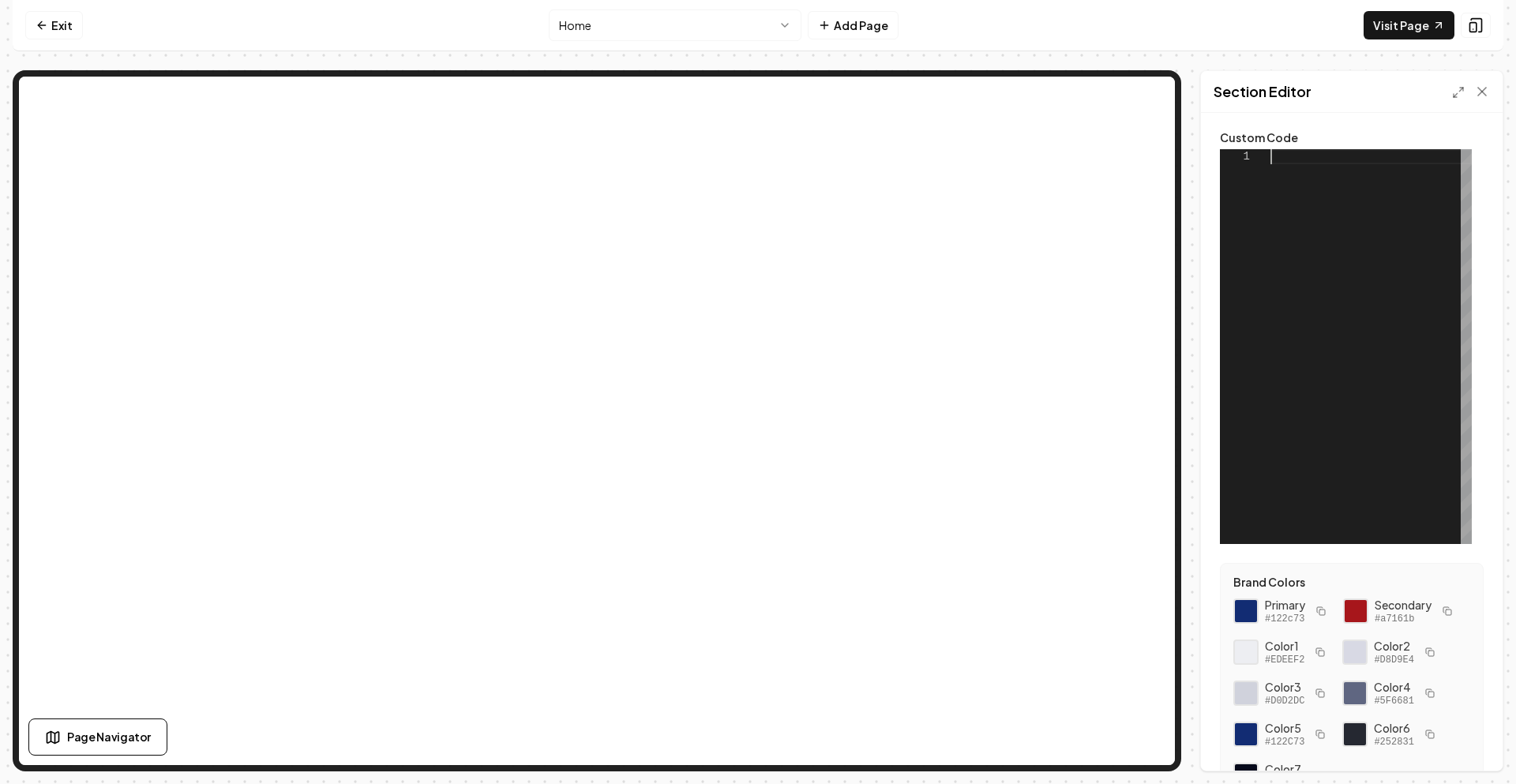
click at [1306, 159] on div at bounding box center [1371, 346] width 201 height 395
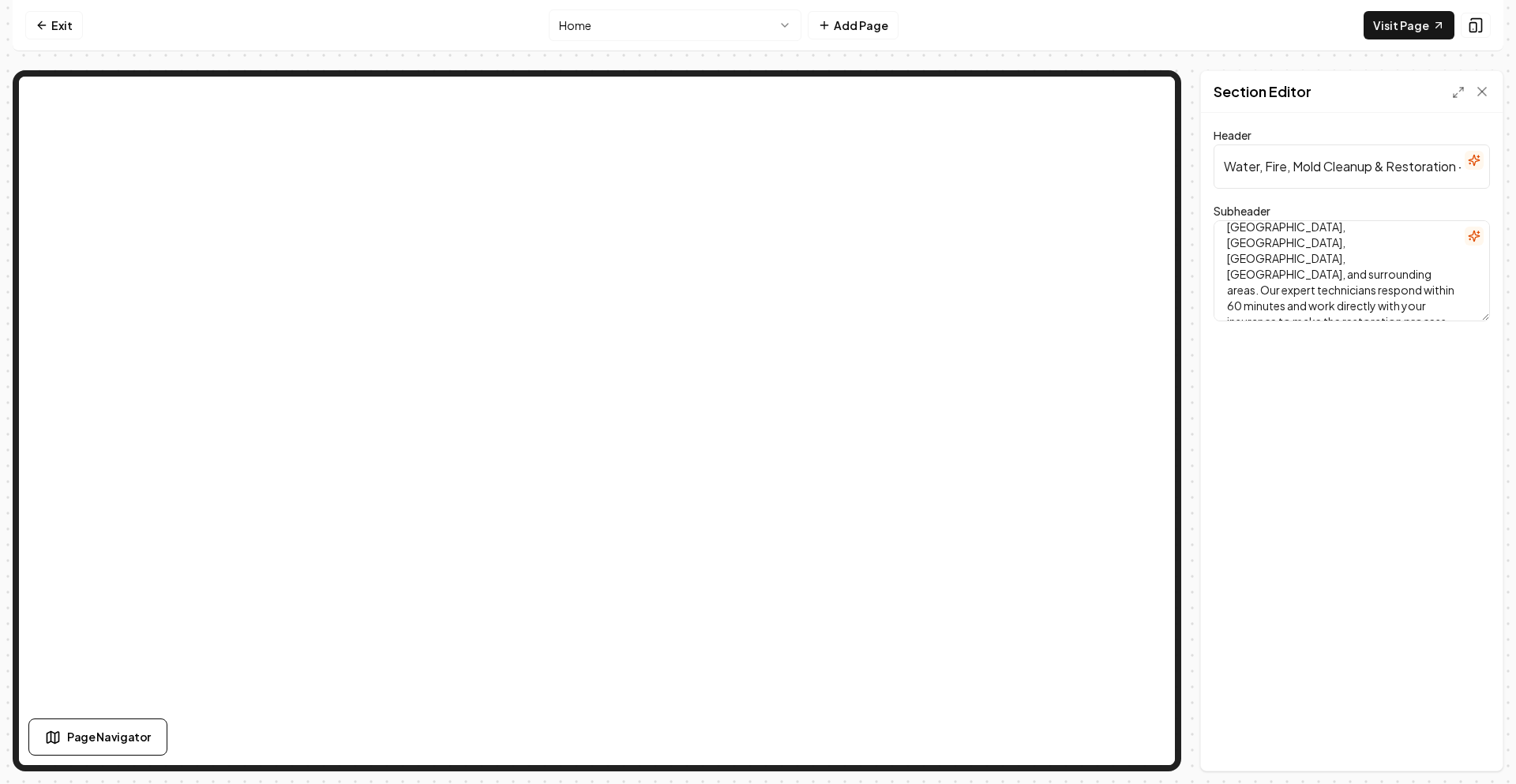
scroll to position [124, 0]
drag, startPoint x: 1228, startPoint y: 240, endPoint x: 1377, endPoint y: 308, distance: 163.8
click at [1377, 308] on textarea "Clear Coast Restoration is a licensed and IICRC-certified restoration company o…" at bounding box center [1352, 270] width 276 height 101
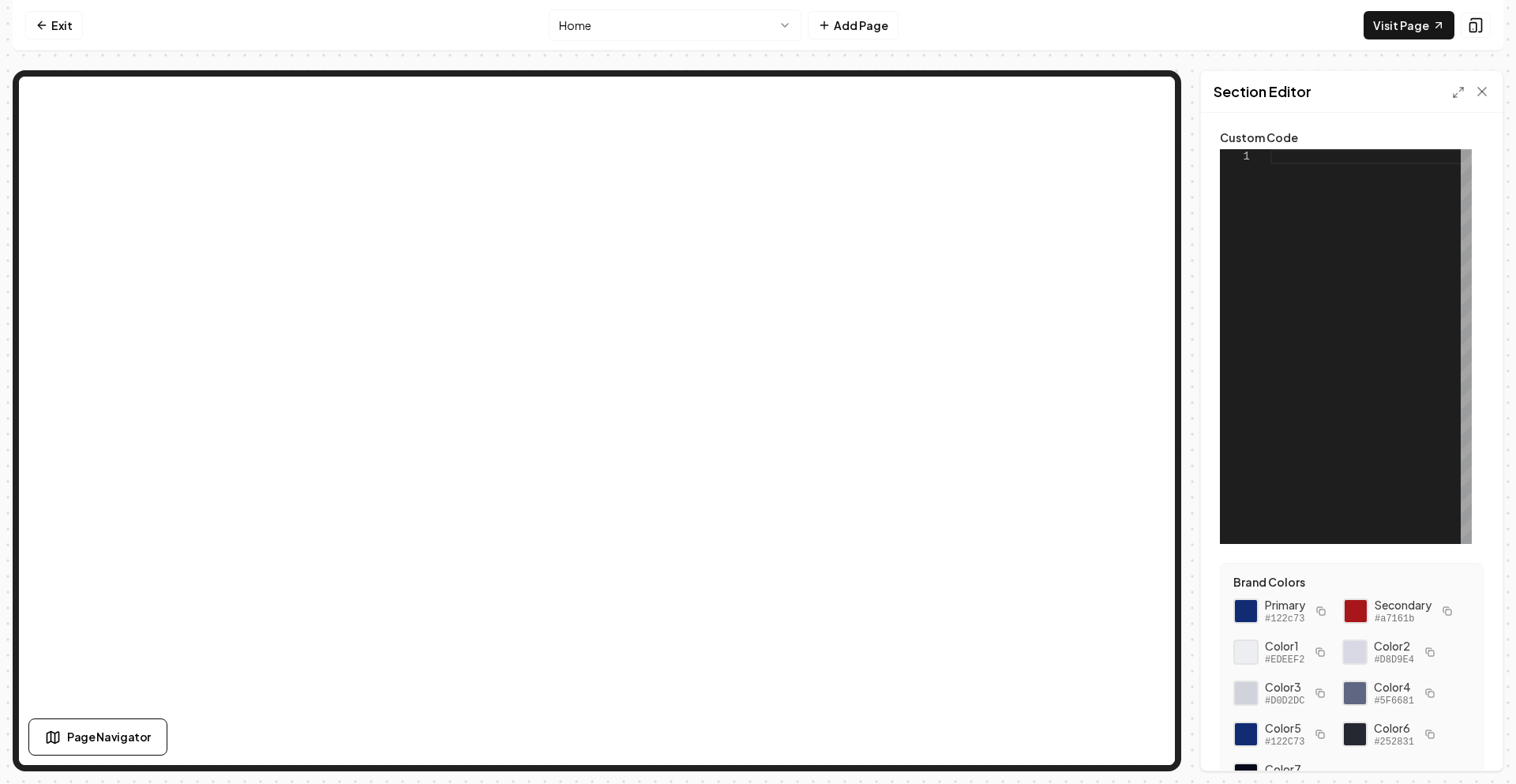
click at [1318, 209] on div at bounding box center [1371, 346] width 201 height 395
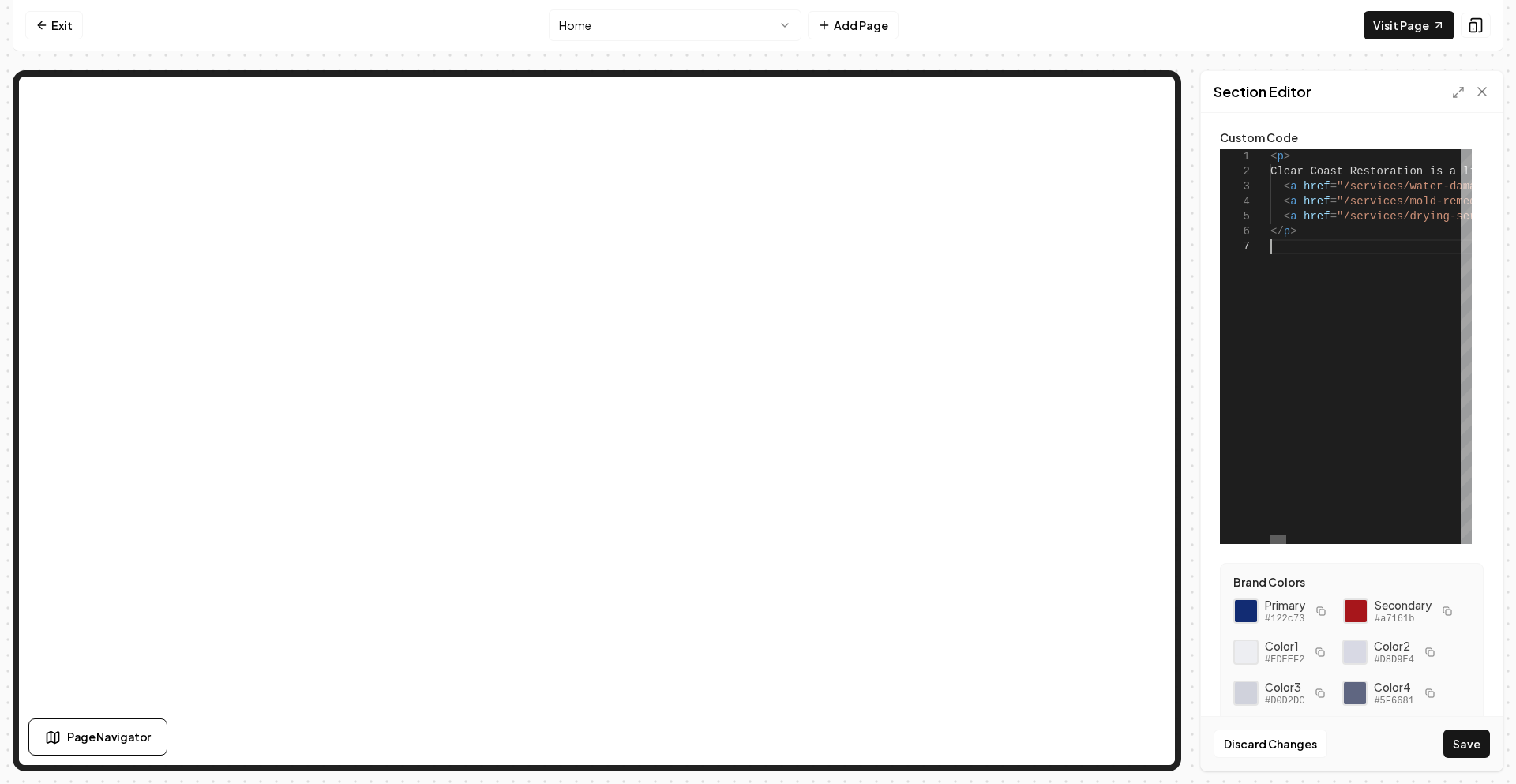
click at [1271, 541] on div at bounding box center [1278, 539] width 16 height 9
click at [1466, 744] on button "Save" at bounding box center [1466, 743] width 47 height 28
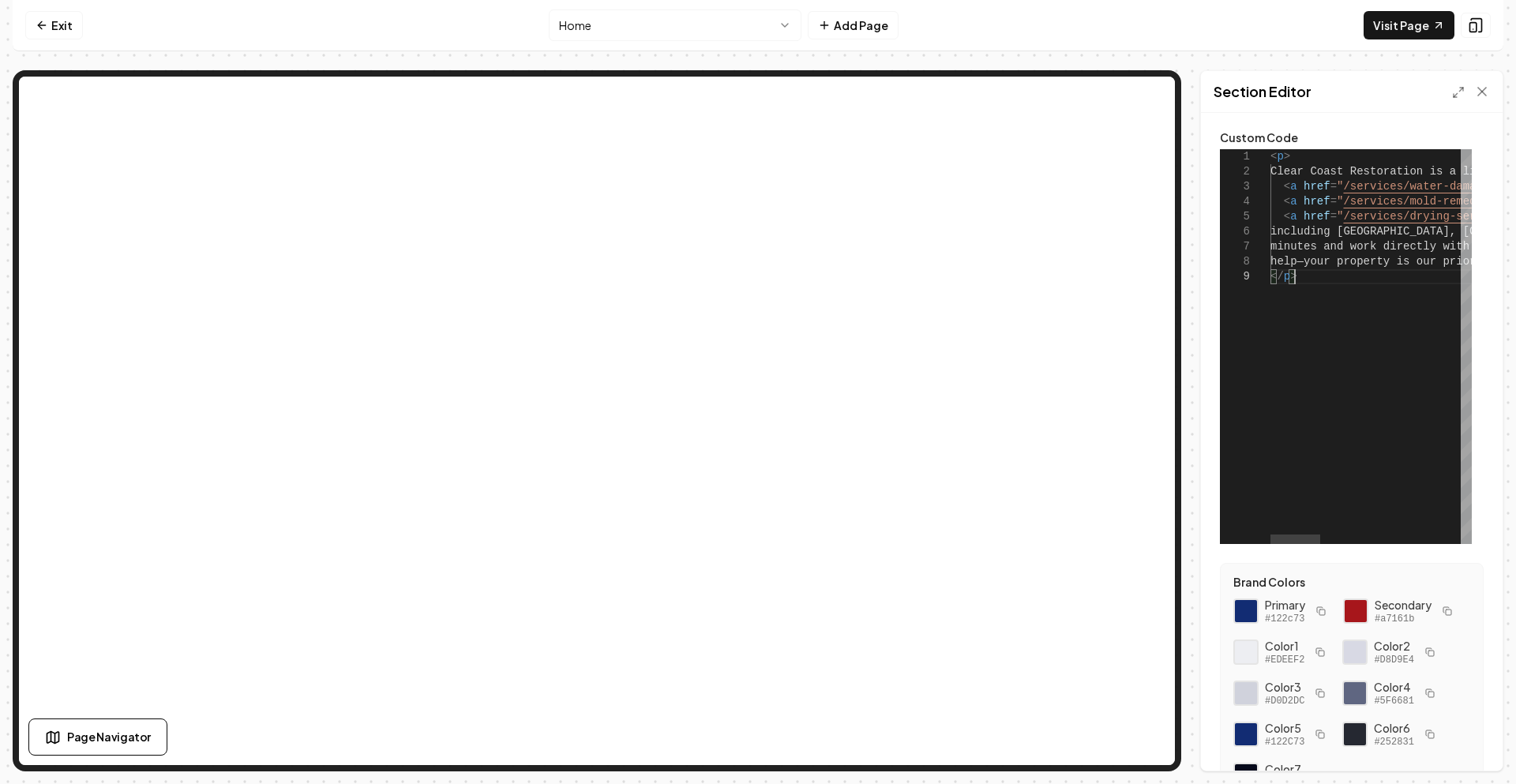
scroll to position [0, 23]
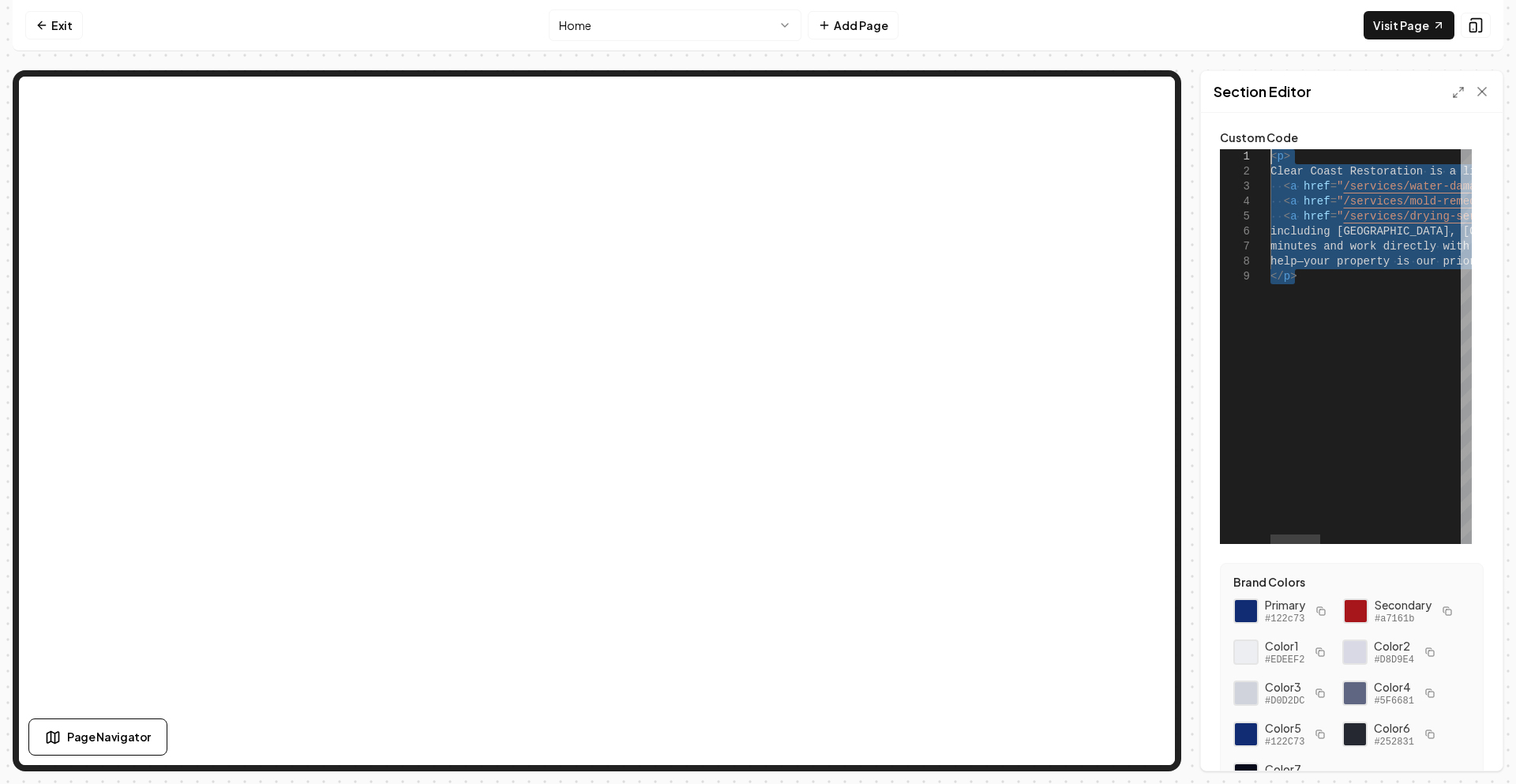
drag, startPoint x: 1340, startPoint y: 289, endPoint x: 1262, endPoint y: 159, distance: 151.6
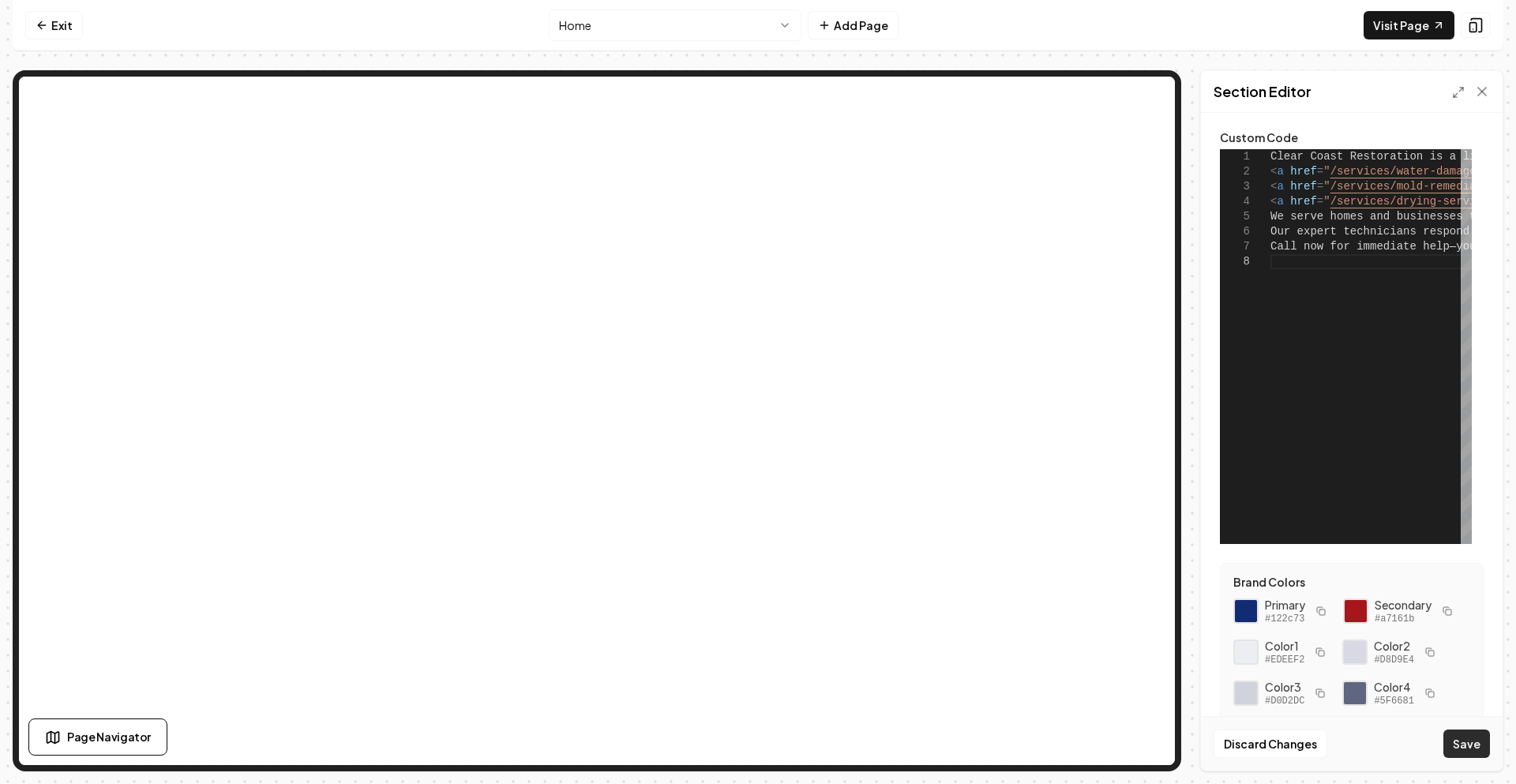
click at [1464, 746] on button "Save" at bounding box center [1466, 743] width 47 height 28
type textarea "**********"
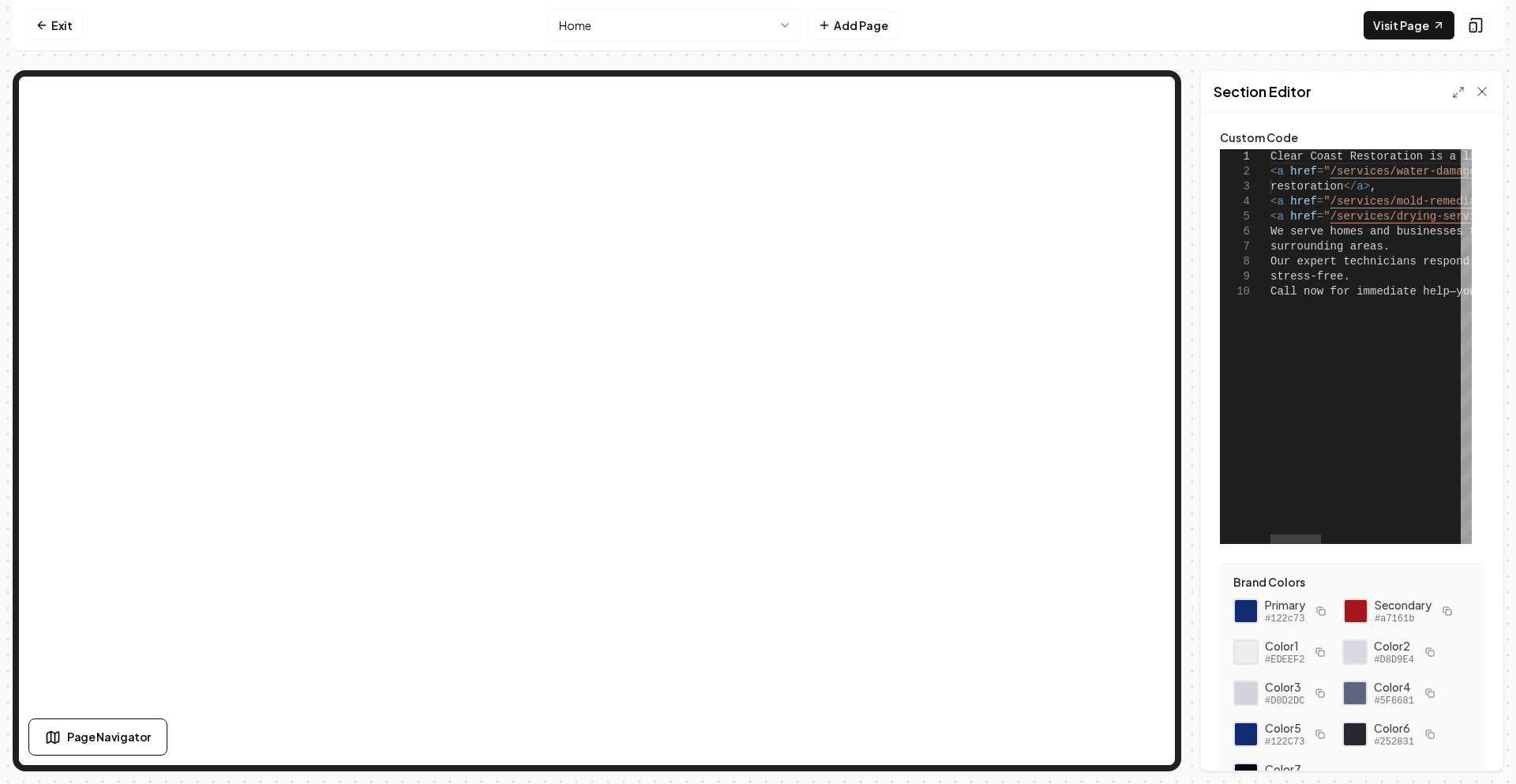
scroll to position [0, 211]
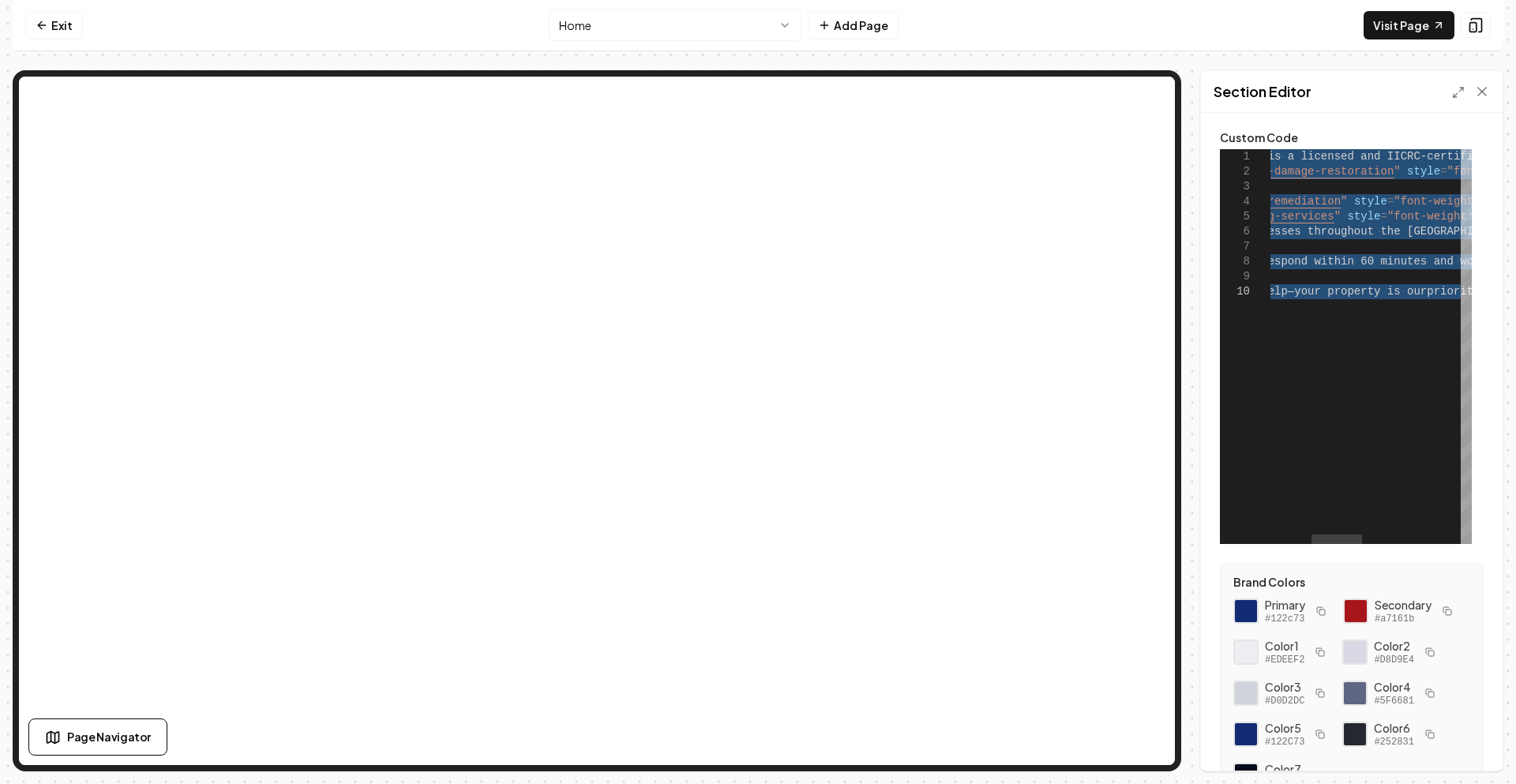
drag, startPoint x: 1271, startPoint y: 159, endPoint x: 1435, endPoint y: 301, distance: 216.9
click at [1435, 301] on div "Clear Coast Restoration is a licensed and IICRC-ce rtified restoration company …" at bounding box center [1484, 346] width 752 height 395
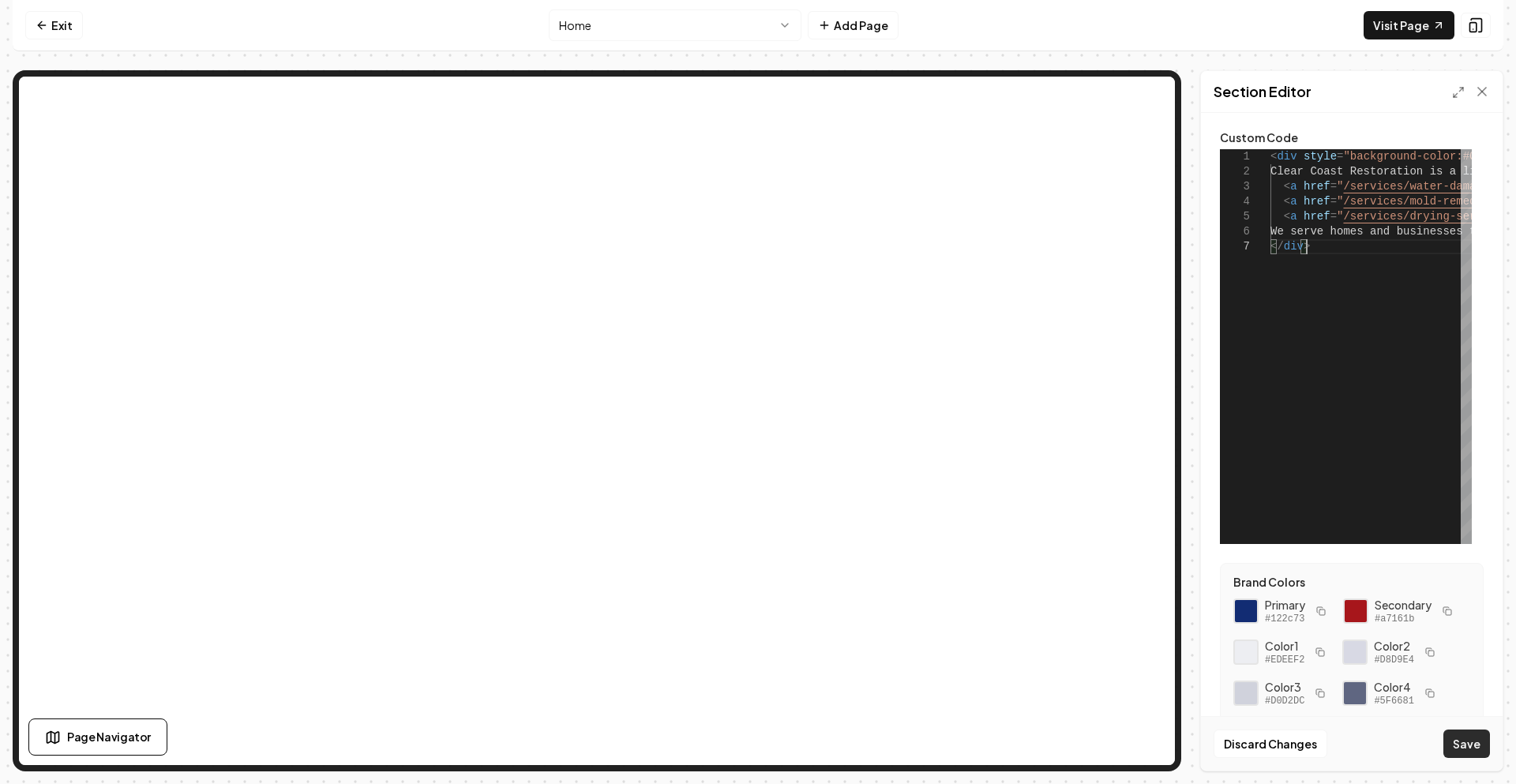
click at [1471, 745] on button "Save" at bounding box center [1466, 743] width 47 height 28
type textarea "******"
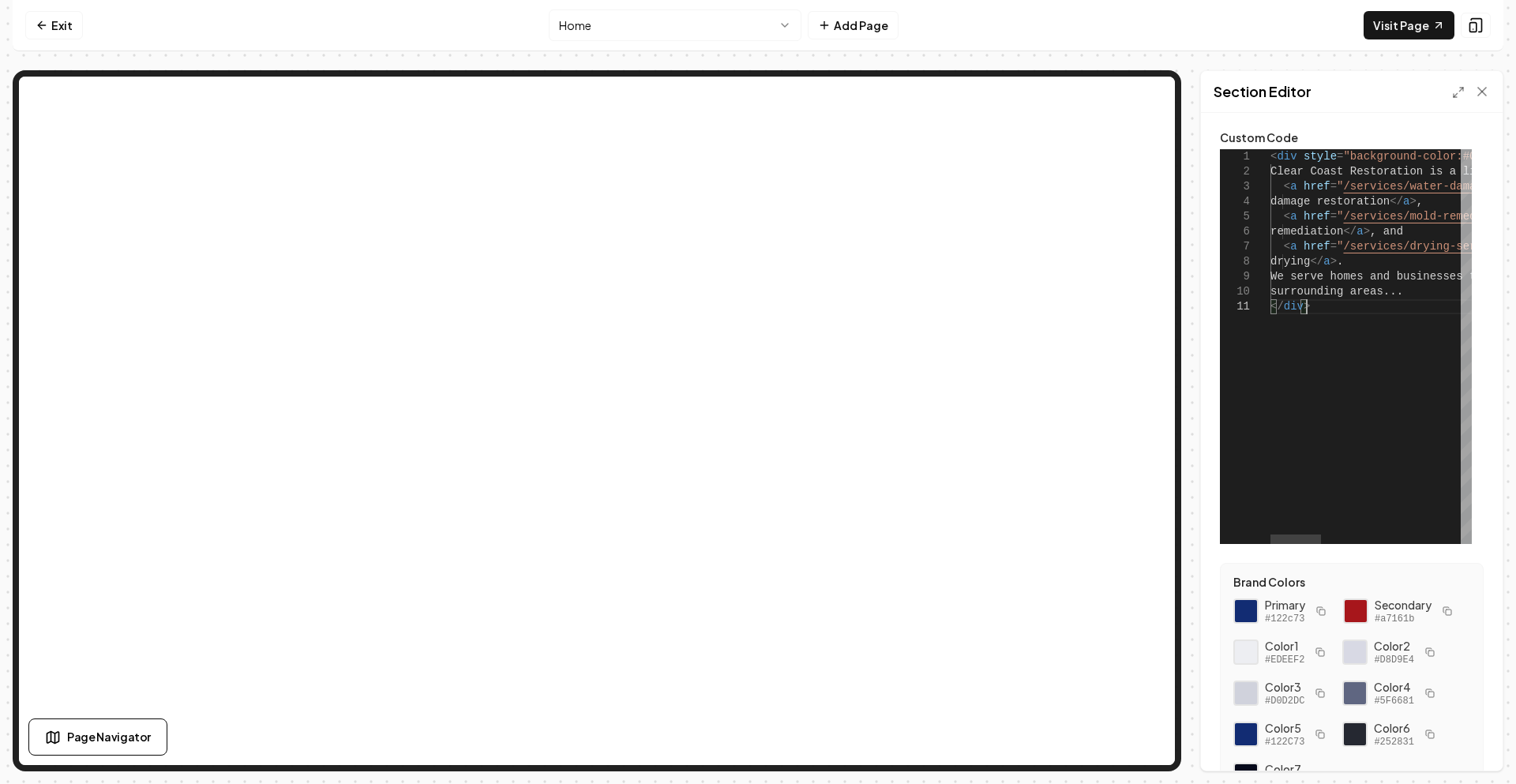
scroll to position [0, 36]
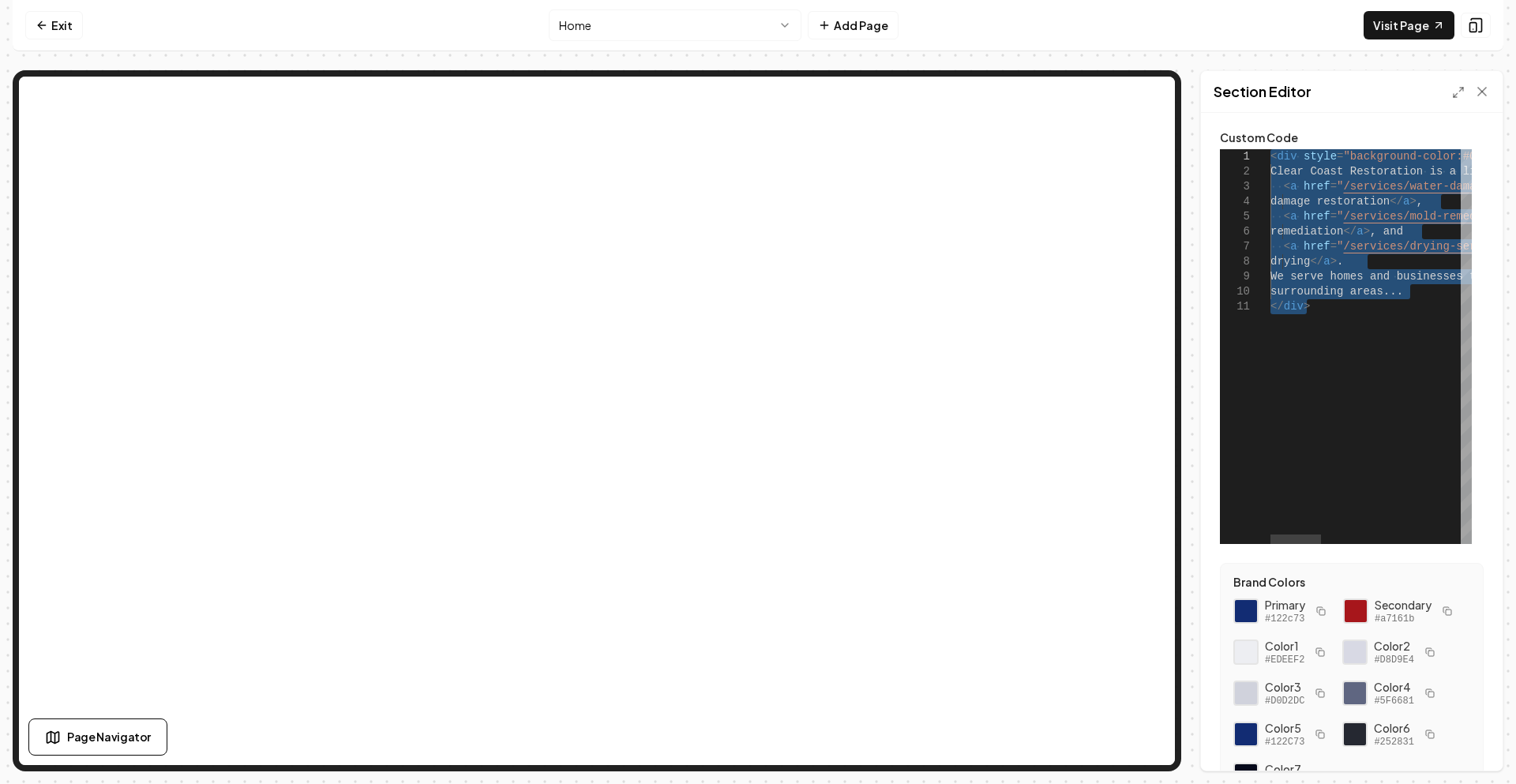
drag, startPoint x: 1350, startPoint y: 316, endPoint x: 1253, endPoint y: 130, distance: 209.8
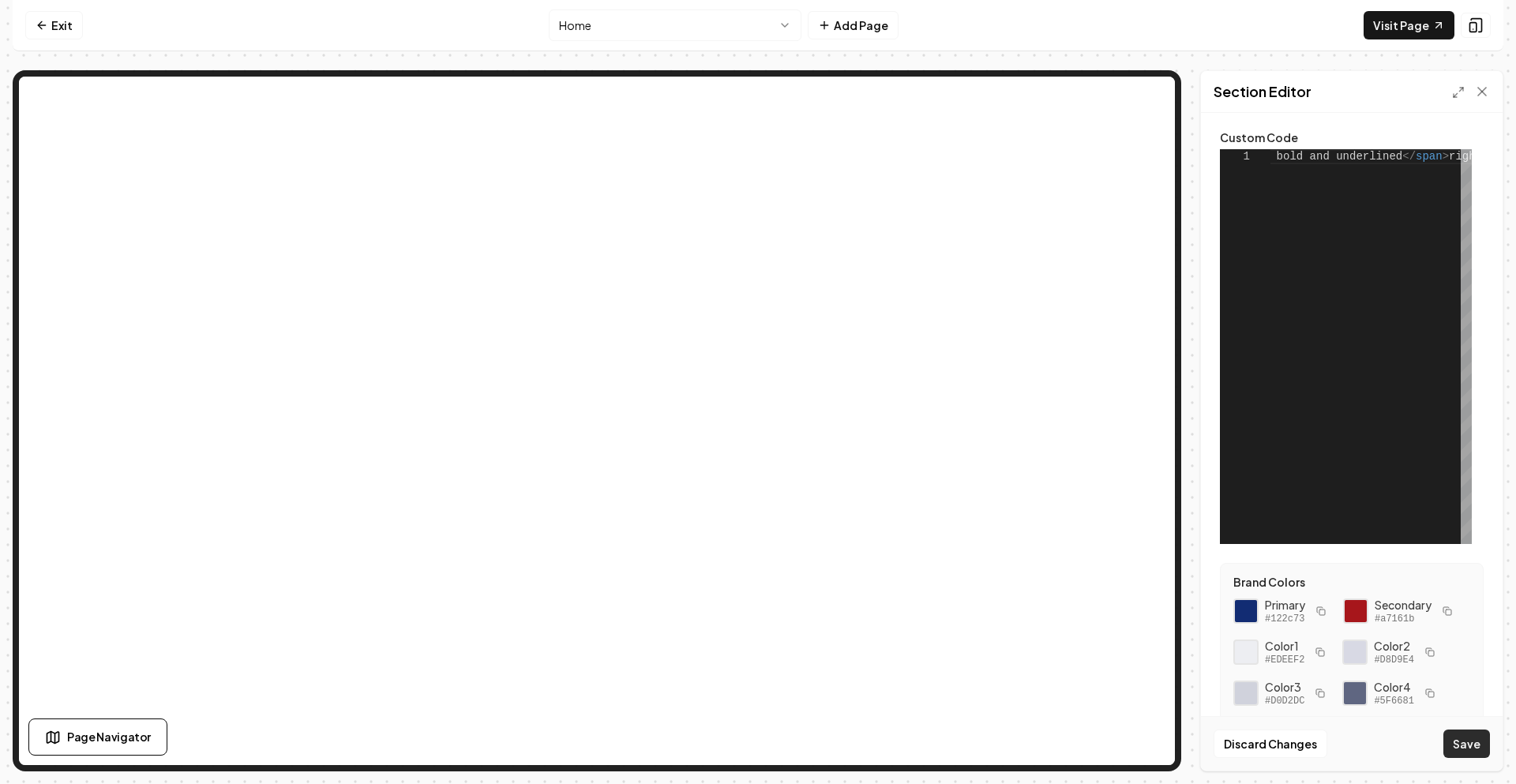
click at [1468, 738] on button "Save" at bounding box center [1466, 743] width 47 height 28
click at [1286, 165] on div "This is your normal paragraph text, and < span style = "font-weight:bold; text-…" at bounding box center [1104, 346] width 734 height 395
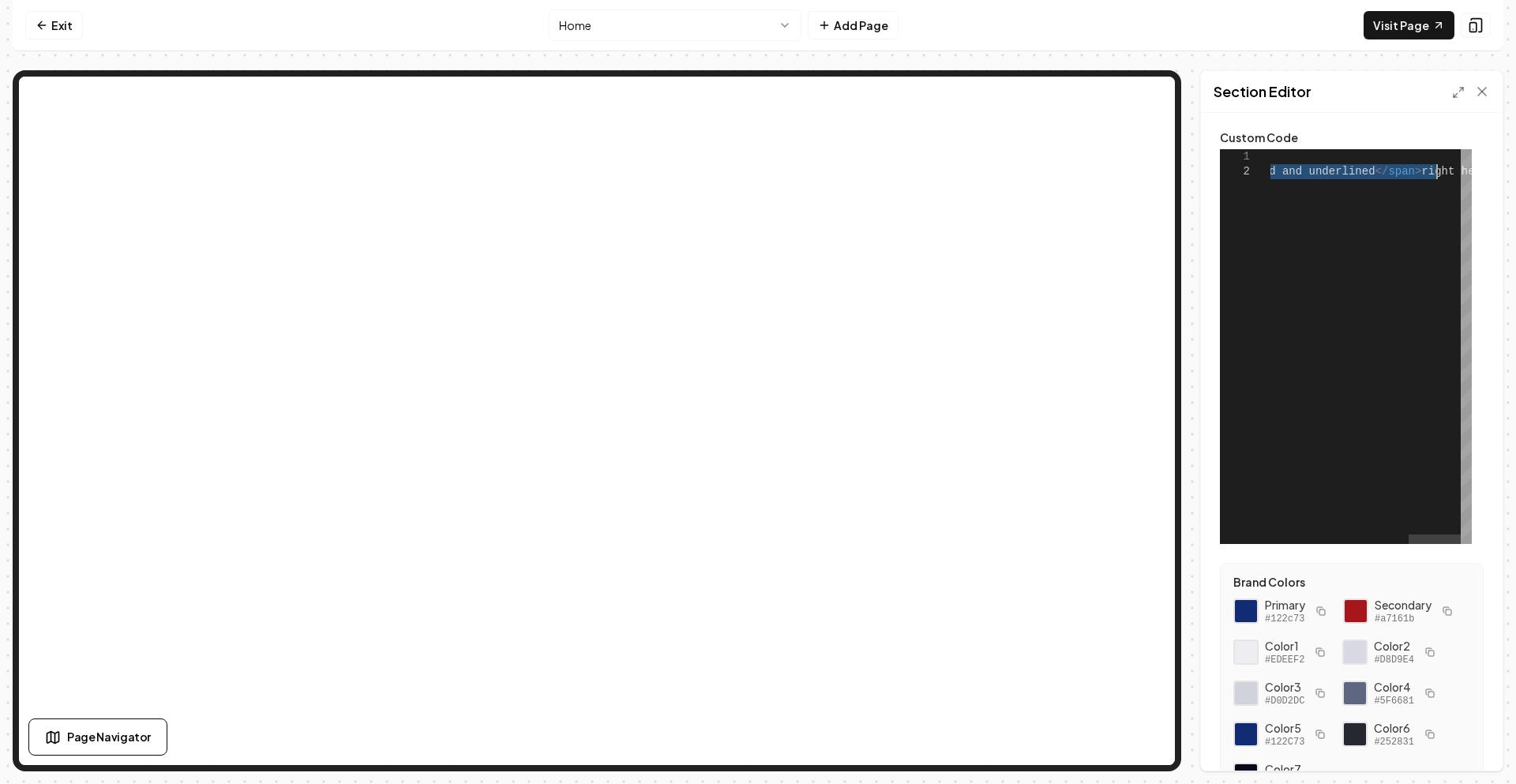
click at [1286, 165] on div "This is your normal paragraph text, and < span style = "font-weight:bold; text-…" at bounding box center [1104, 346] width 734 height 395
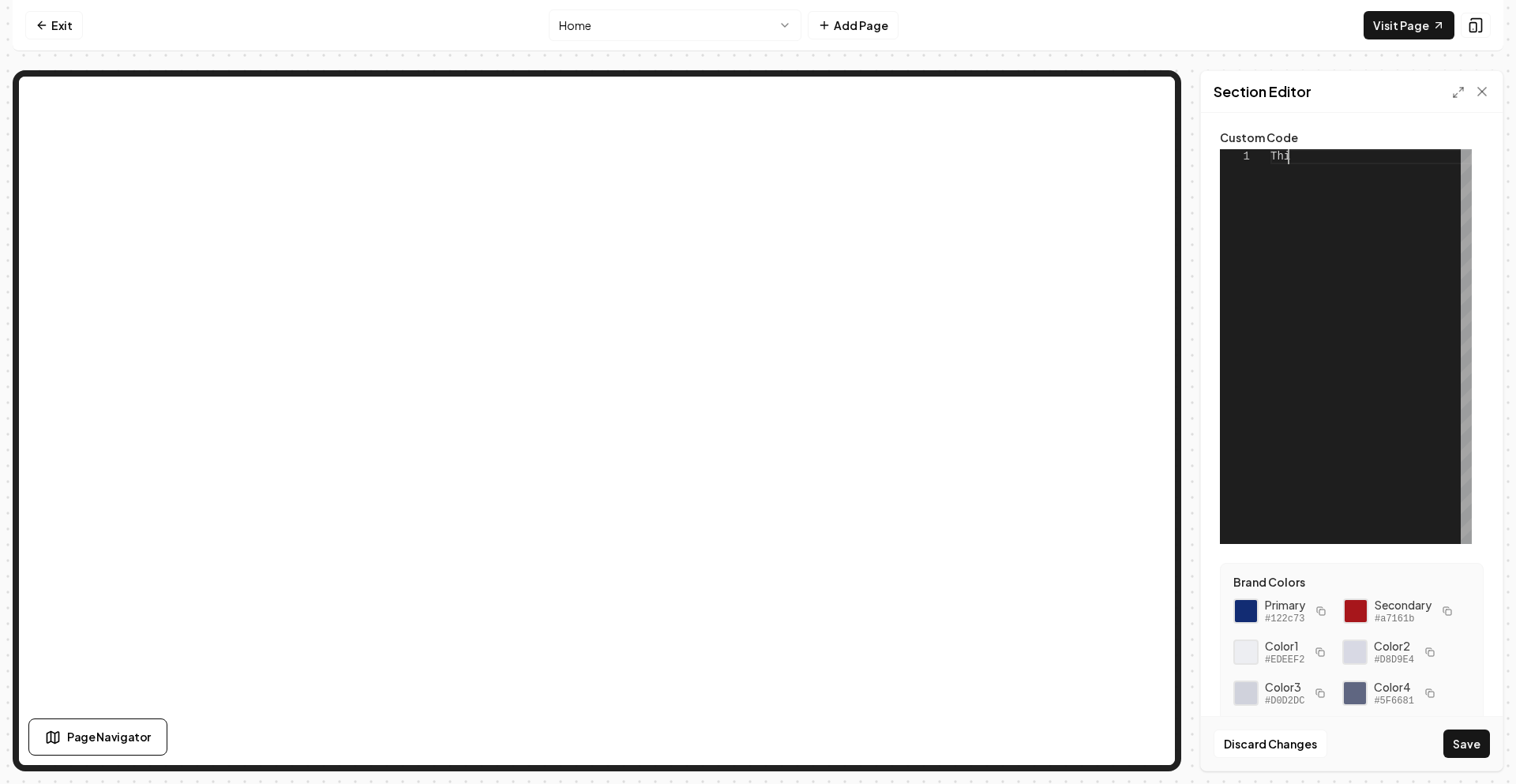
type textarea "*"
click at [1460, 753] on button "Save" at bounding box center [1466, 743] width 47 height 28
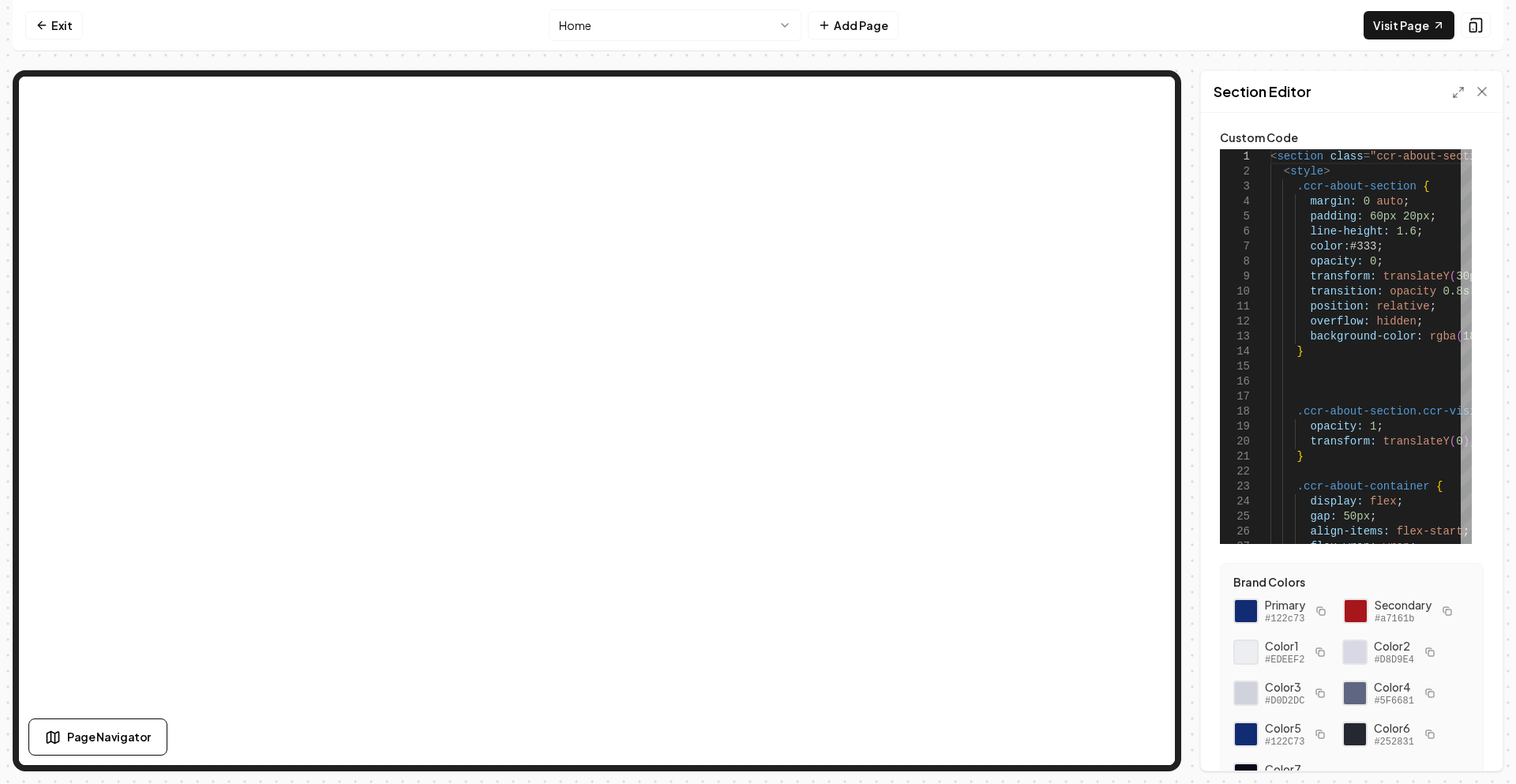
click at [660, 26] on html "Computer Required This feature is only available on a computer. Please switch t…" at bounding box center [758, 392] width 1516 height 784
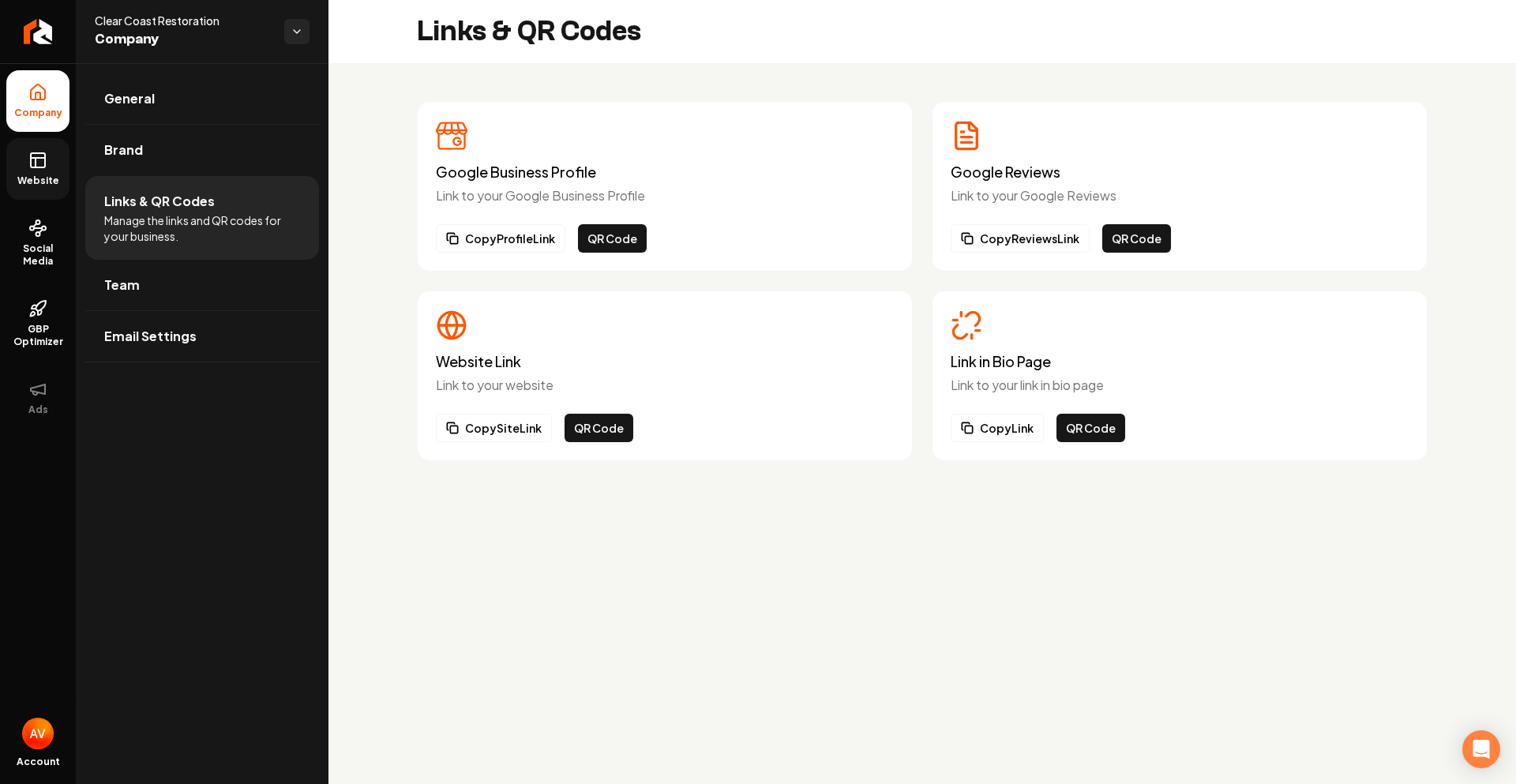
click at [32, 178] on span "Website" at bounding box center [38, 181] width 55 height 13
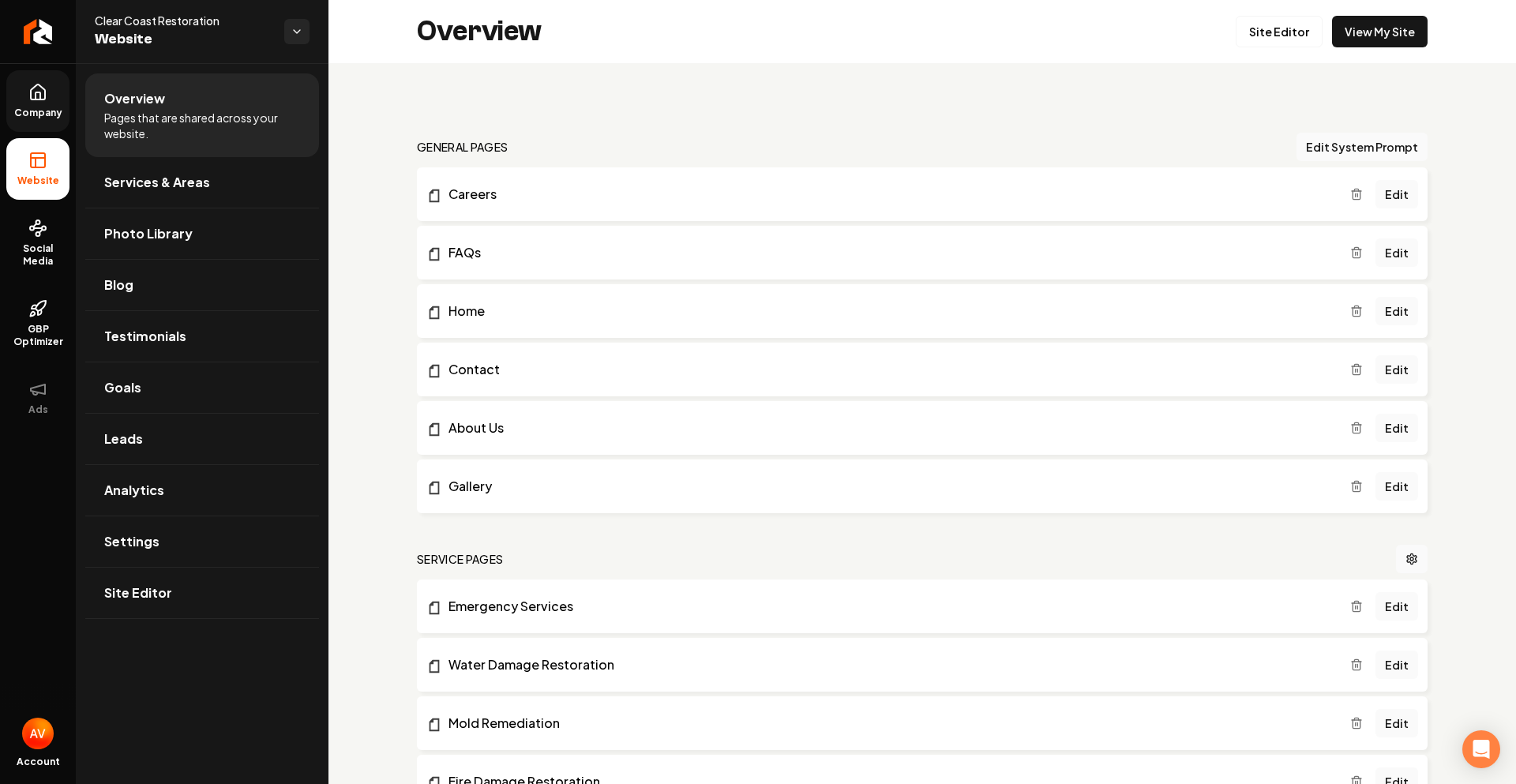
click at [51, 93] on link "Company" at bounding box center [37, 101] width 63 height 61
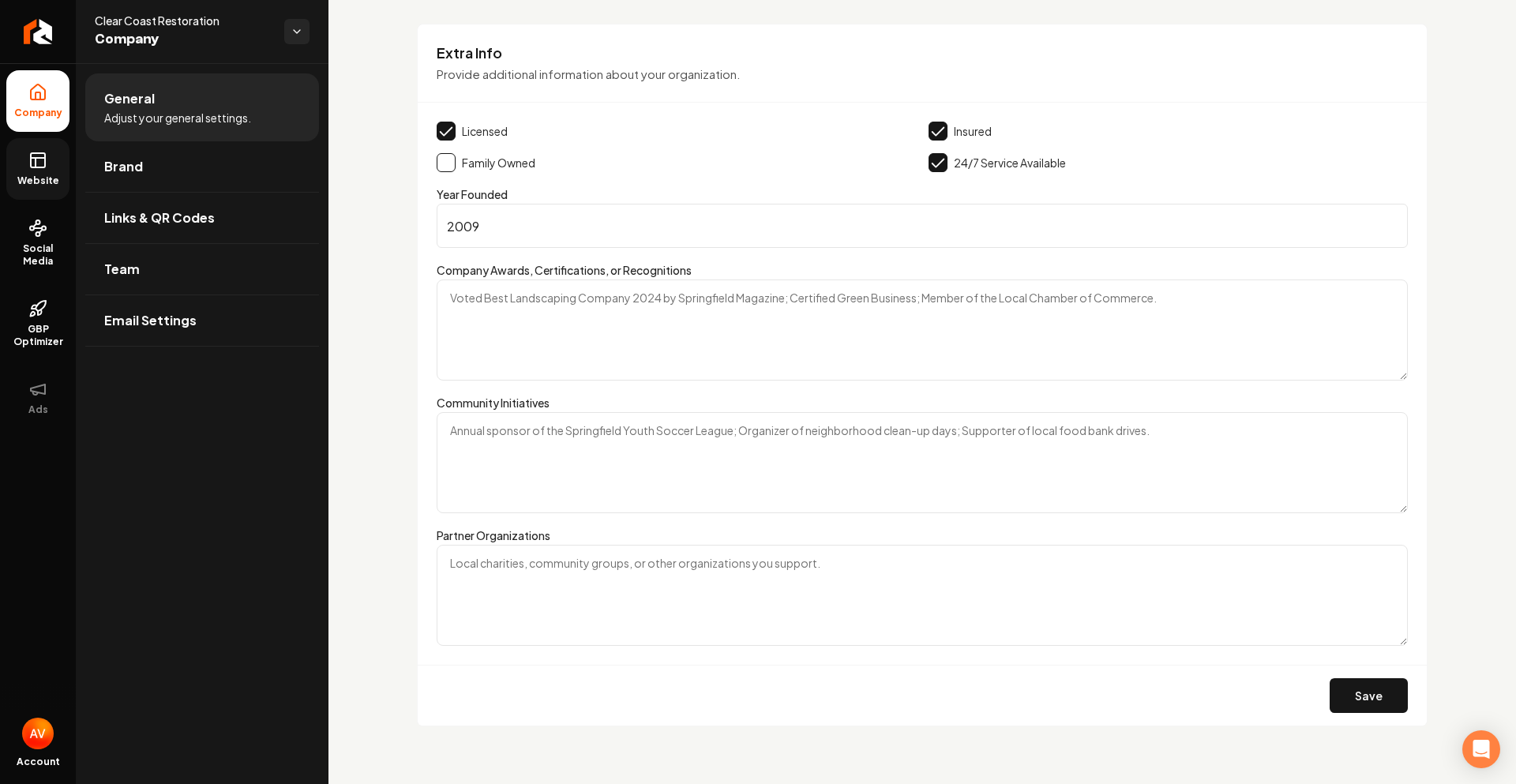
scroll to position [2660, 0]
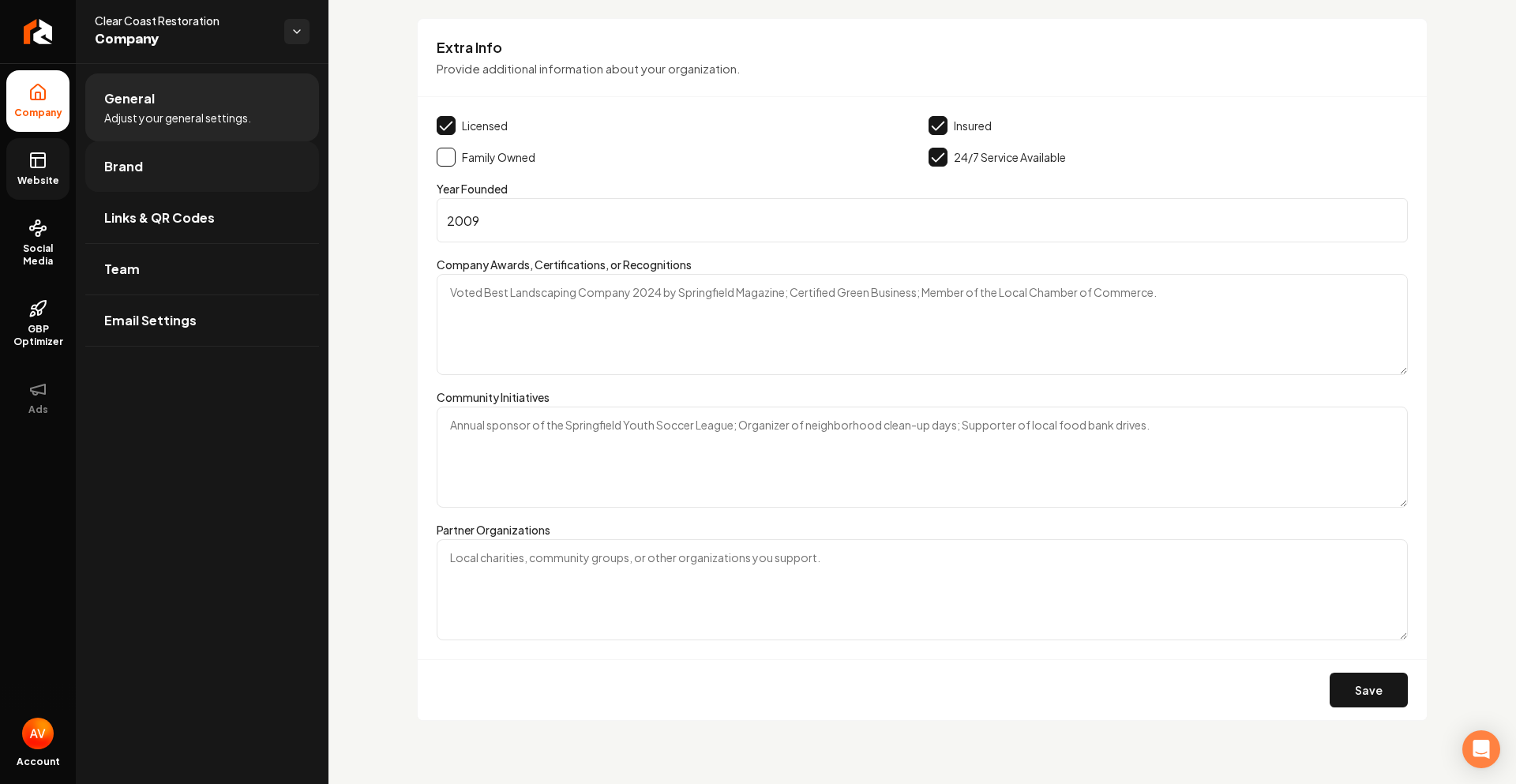
click at [154, 170] on link "Brand" at bounding box center [202, 166] width 233 height 50
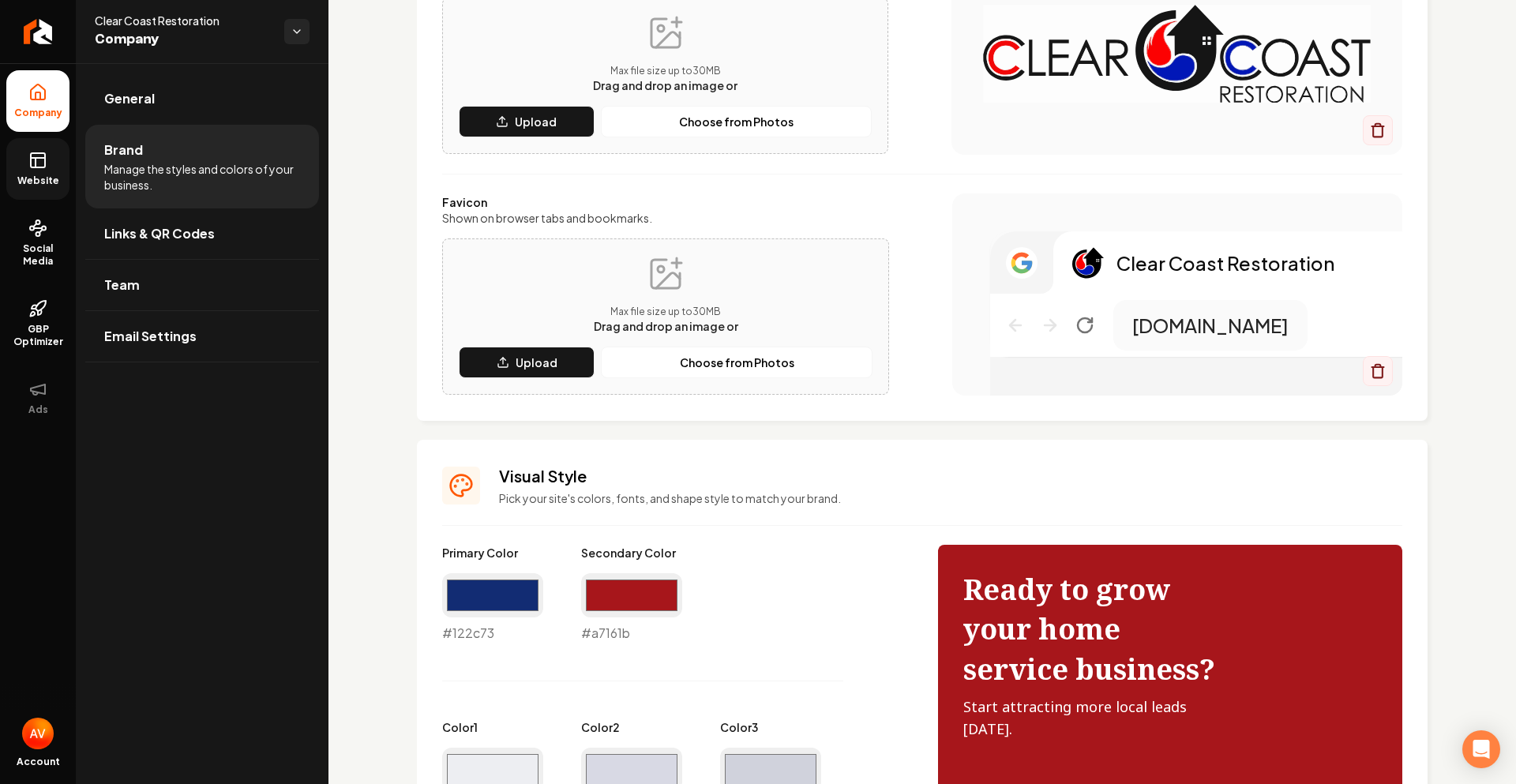
scroll to position [316, 0]
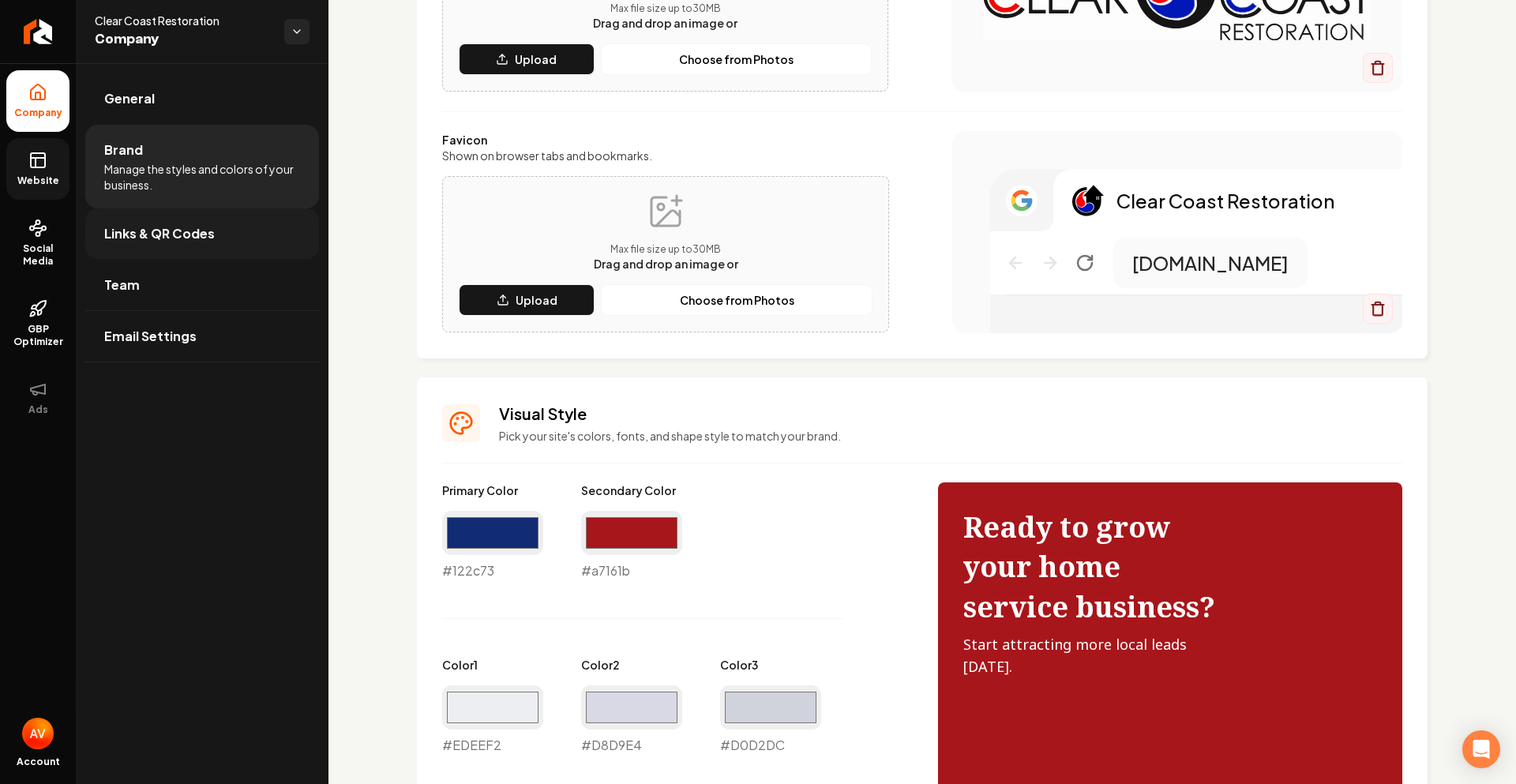
click at [217, 244] on link "Links & QR Codes" at bounding box center [202, 233] width 233 height 50
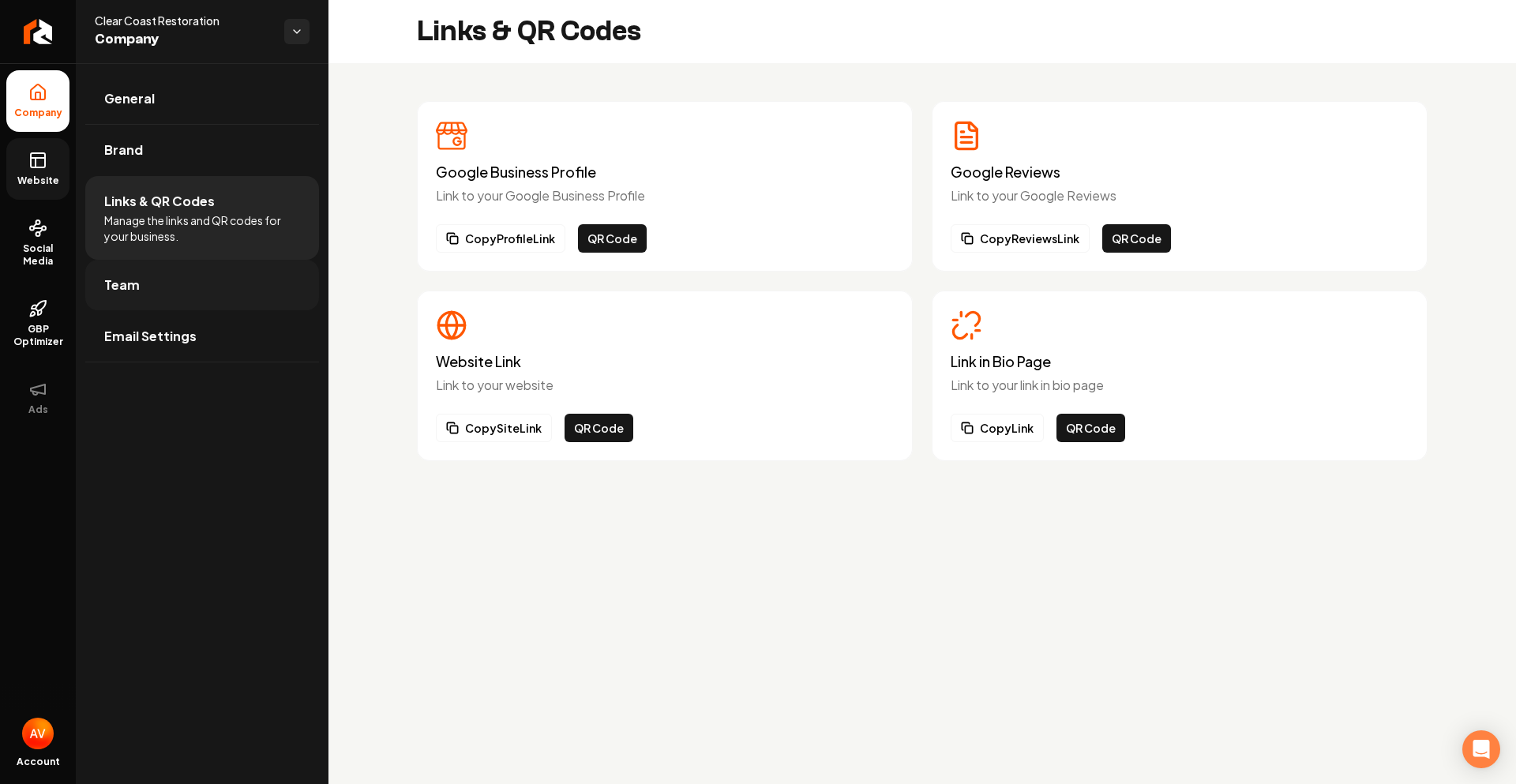
click at [149, 291] on link "Team" at bounding box center [202, 285] width 233 height 50
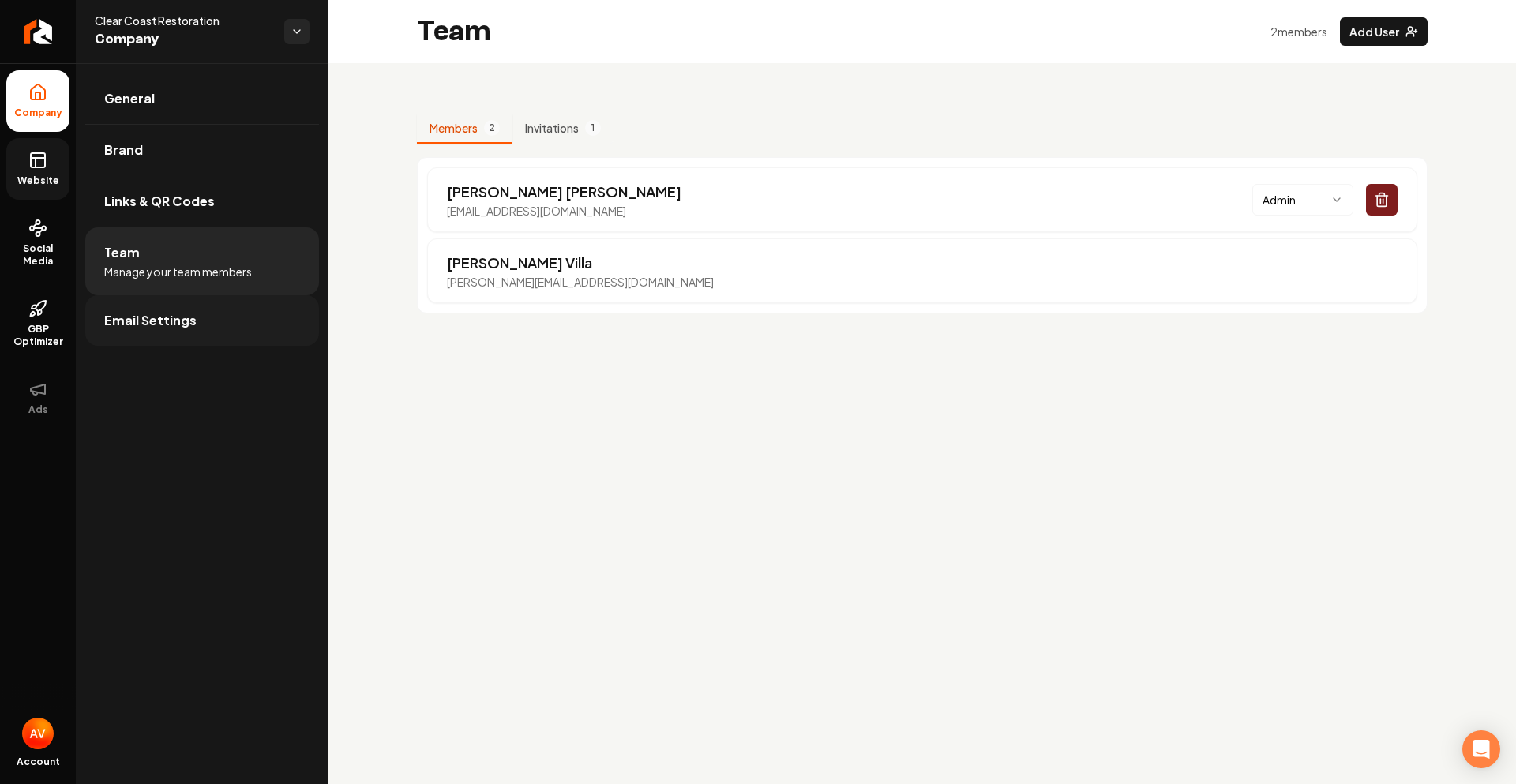
click at [148, 316] on span "Email Settings" at bounding box center [150, 320] width 92 height 19
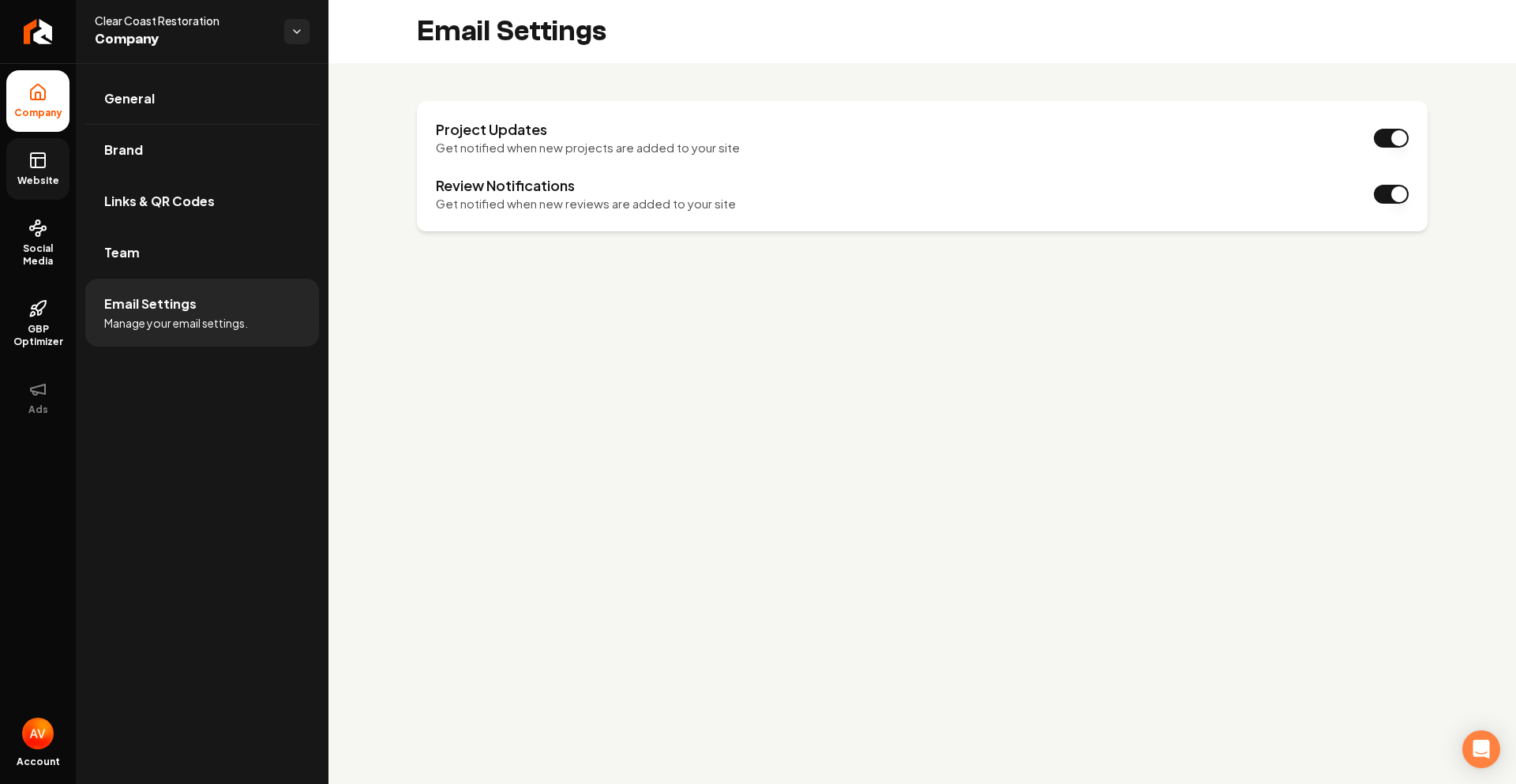
click at [49, 178] on span "Website" at bounding box center [38, 181] width 55 height 13
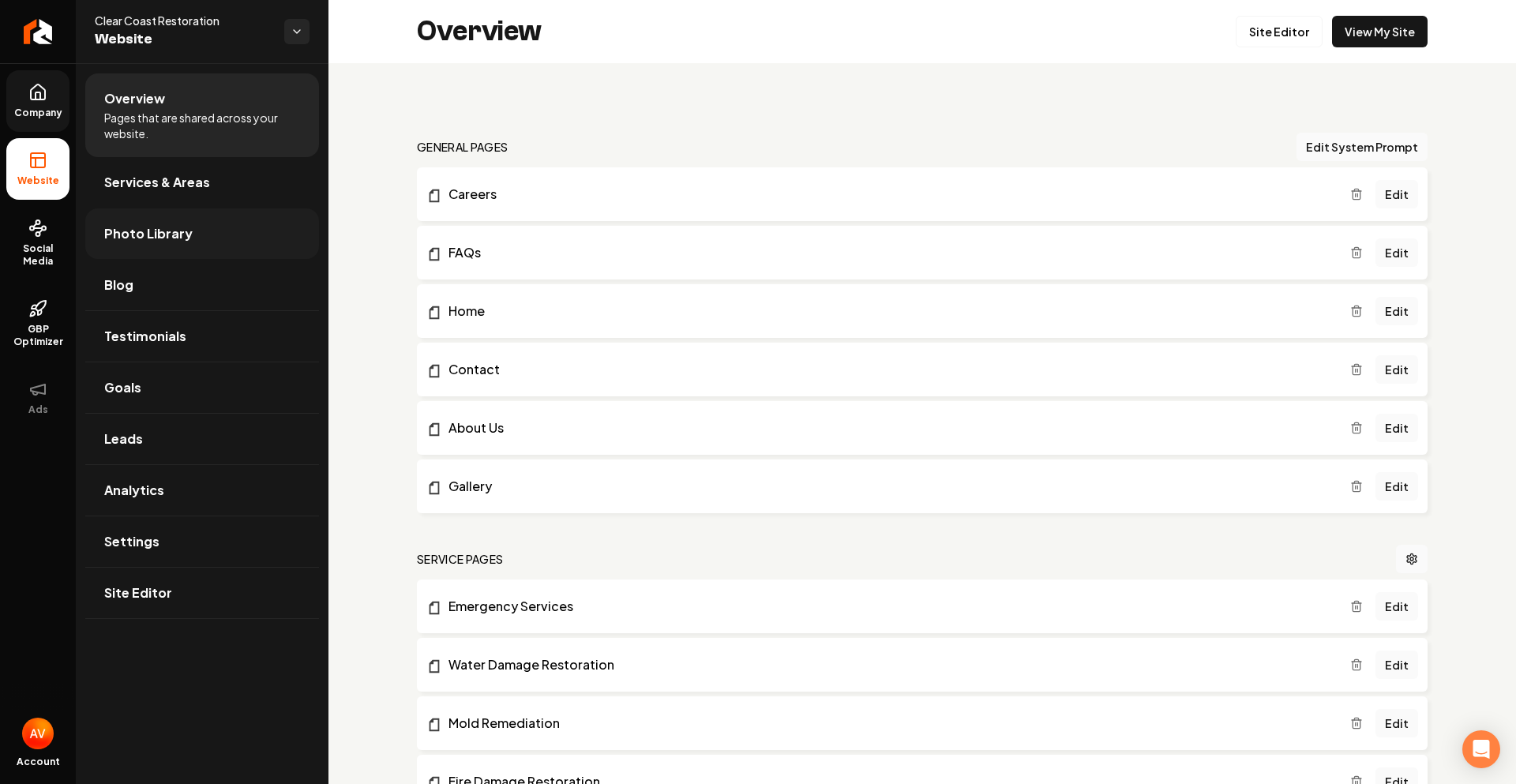
click at [222, 238] on link "Photo Library" at bounding box center [202, 233] width 233 height 50
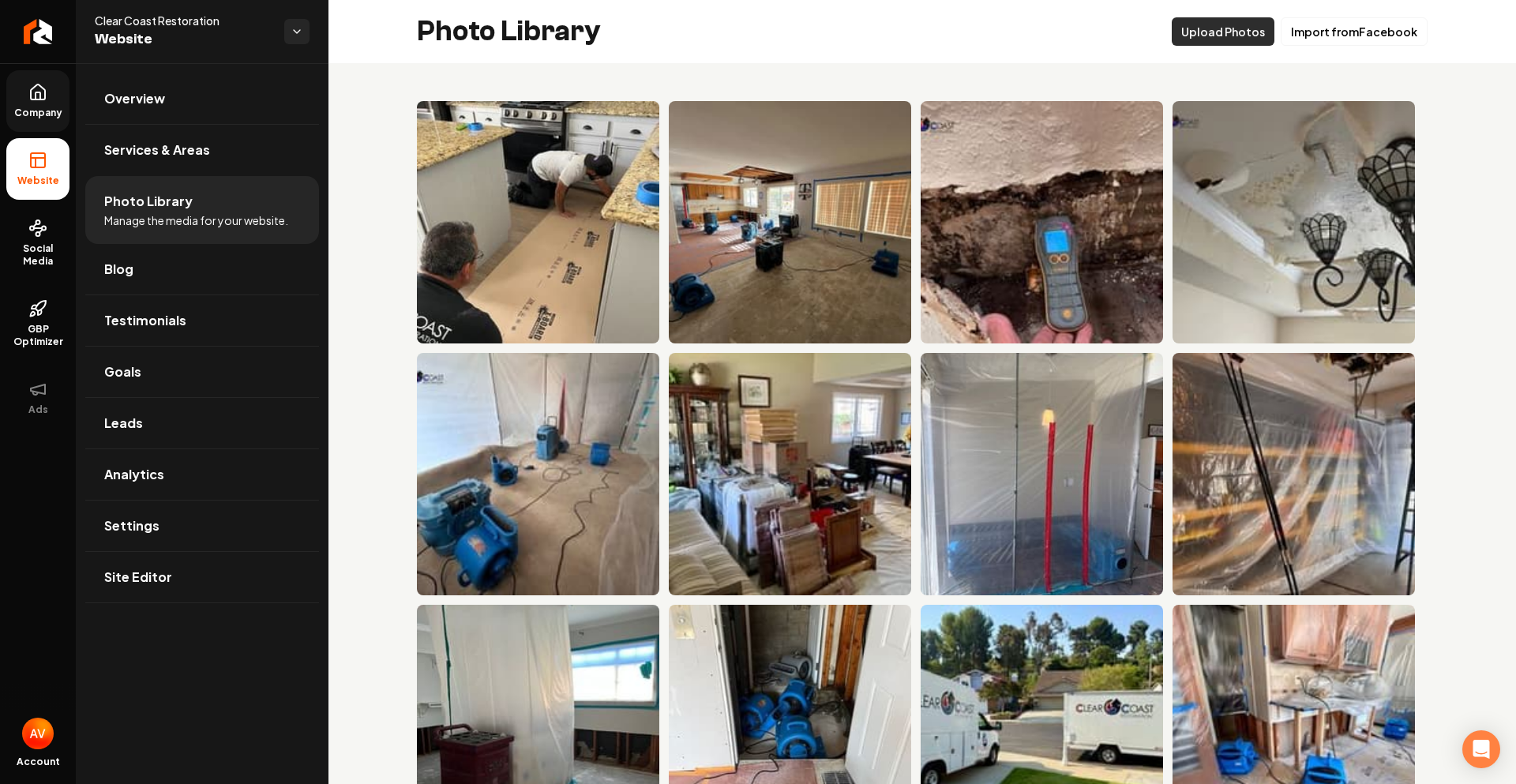
click at [1208, 30] on button "Upload Photos" at bounding box center [1223, 31] width 102 height 28
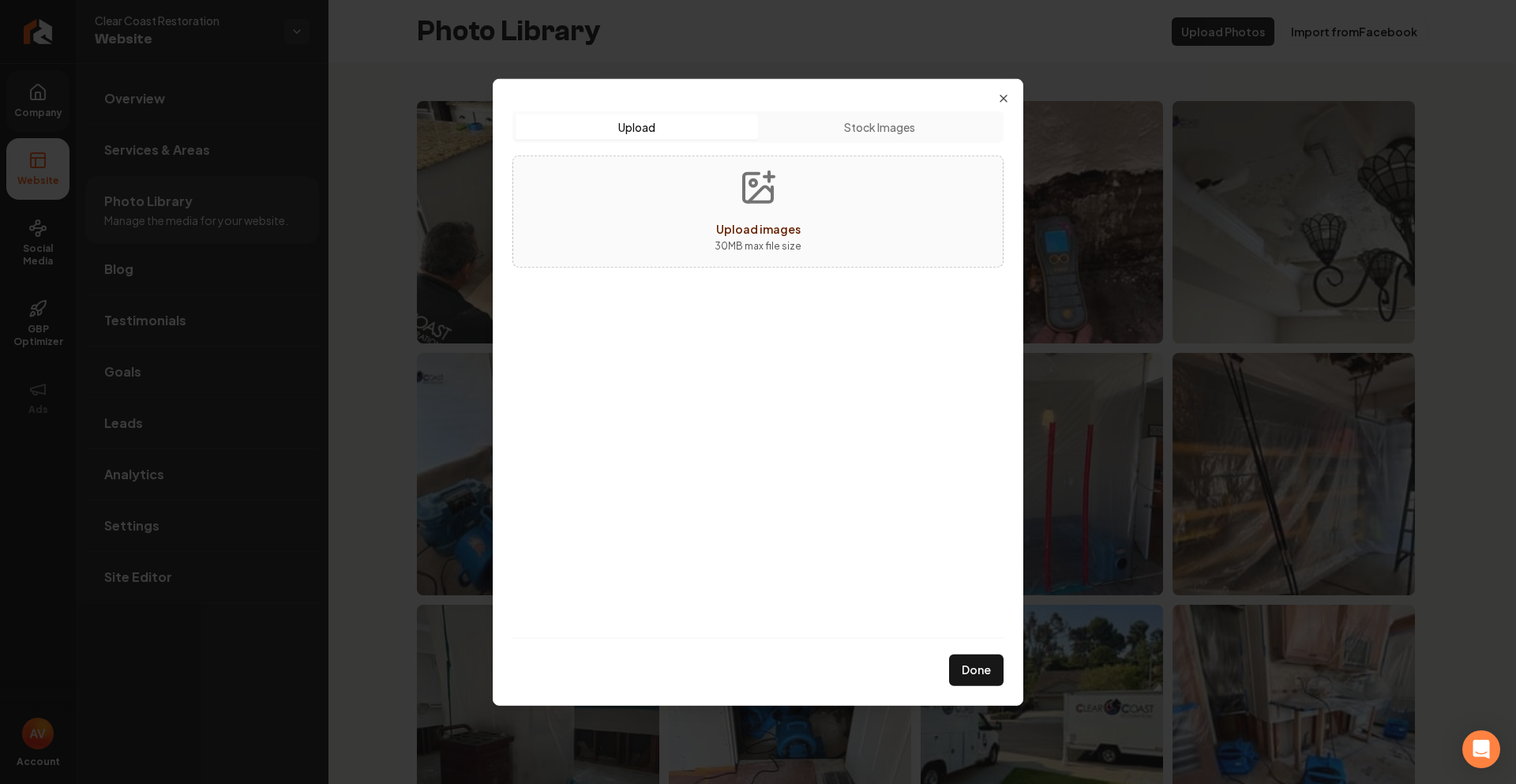
click at [811, 237] on button "Upload images 30 MB max file size" at bounding box center [758, 211] width 112 height 111
type input "**********"
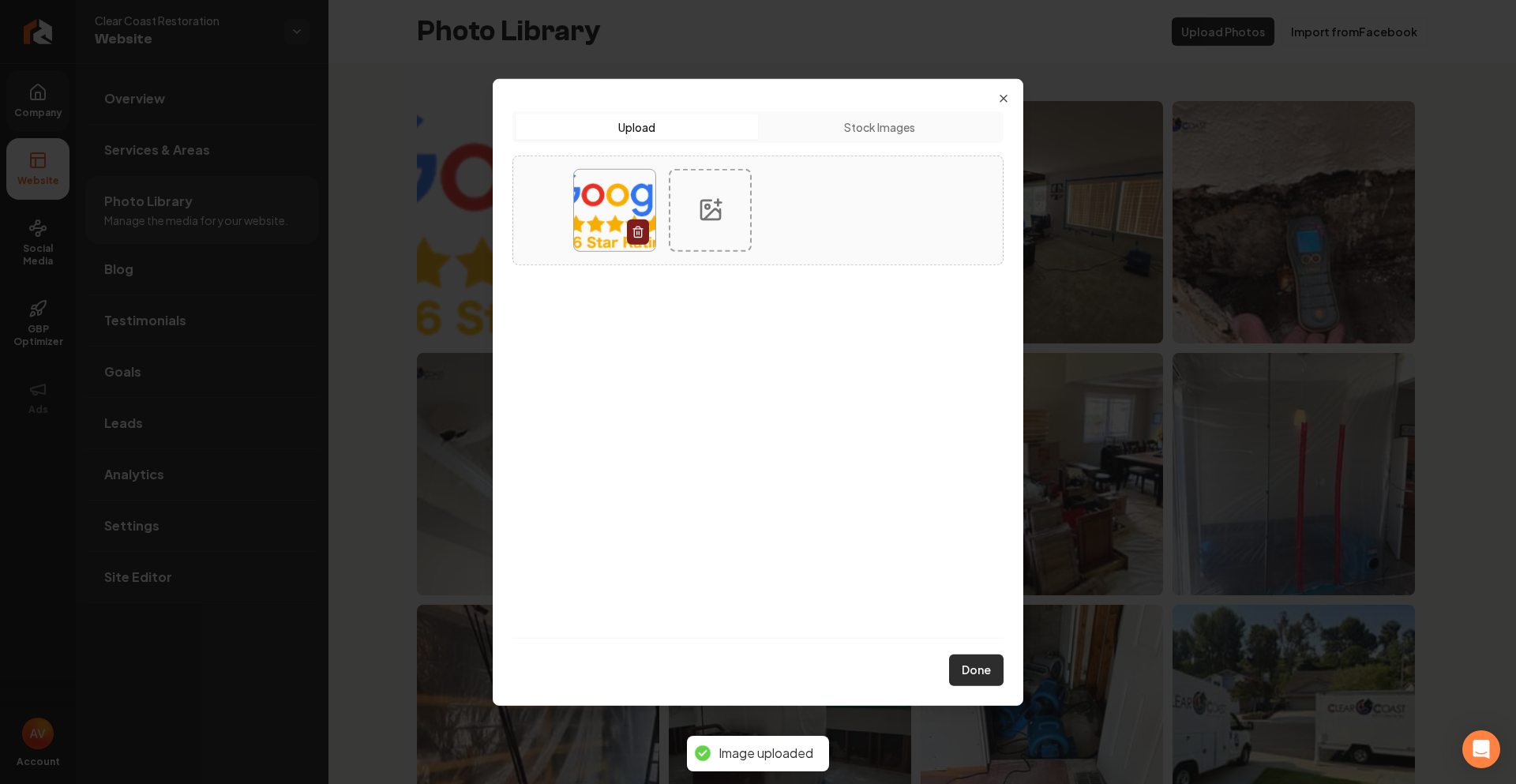
click at [974, 669] on button "Done" at bounding box center [977, 670] width 55 height 32
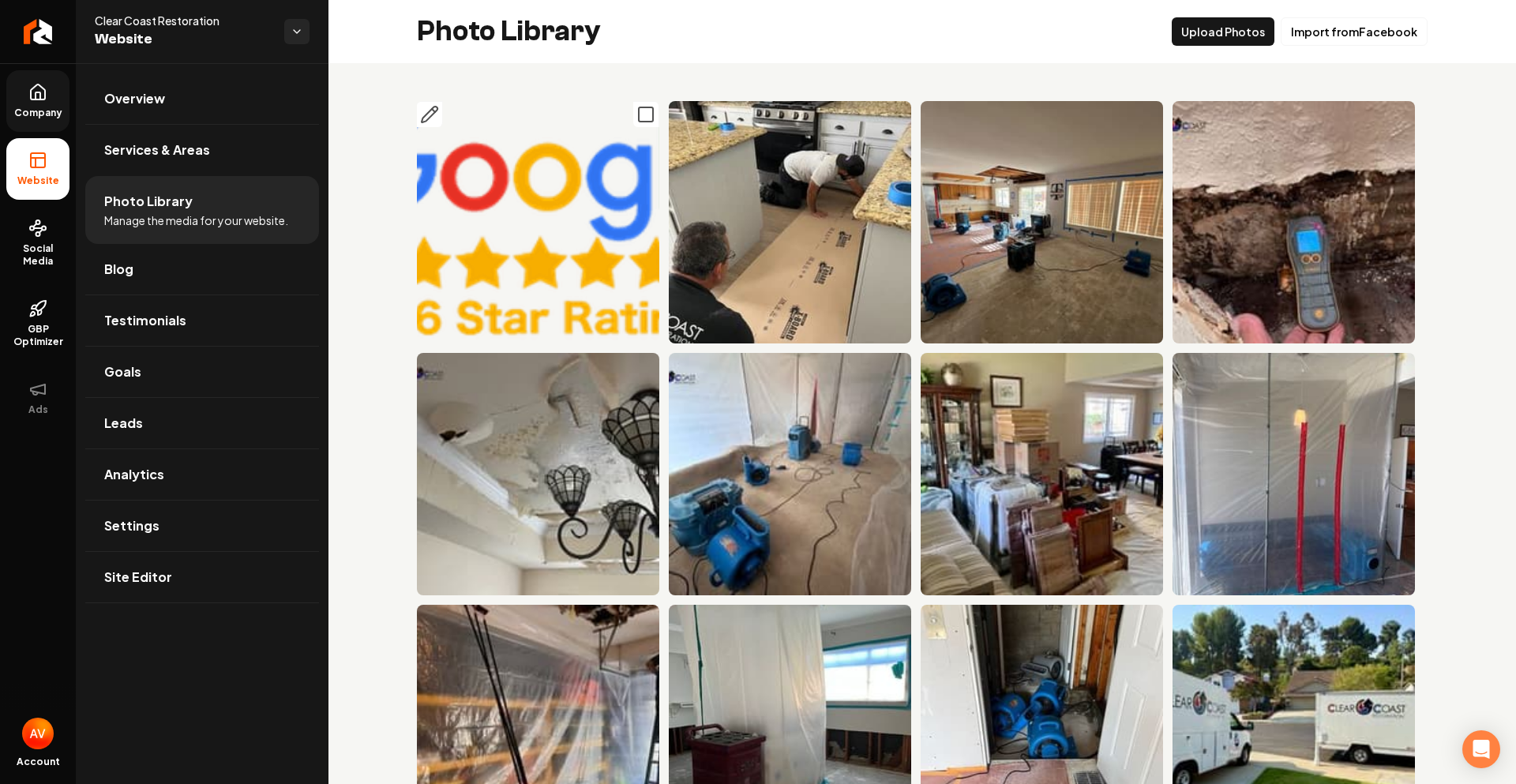
click at [644, 117] on icon "Main content area" at bounding box center [646, 114] width 19 height 19
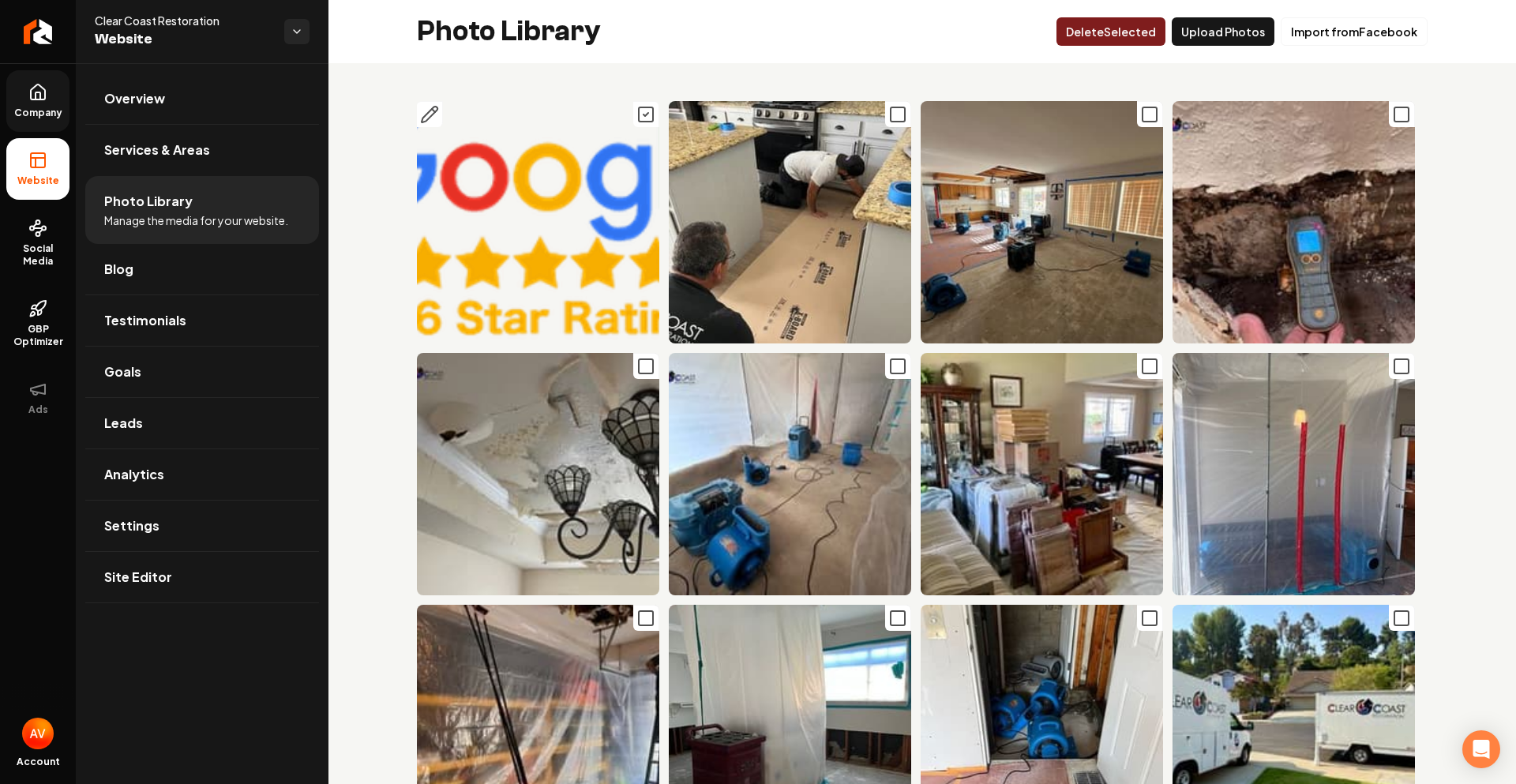
click at [1131, 33] on button "Delet e Selected" at bounding box center [1111, 31] width 109 height 28
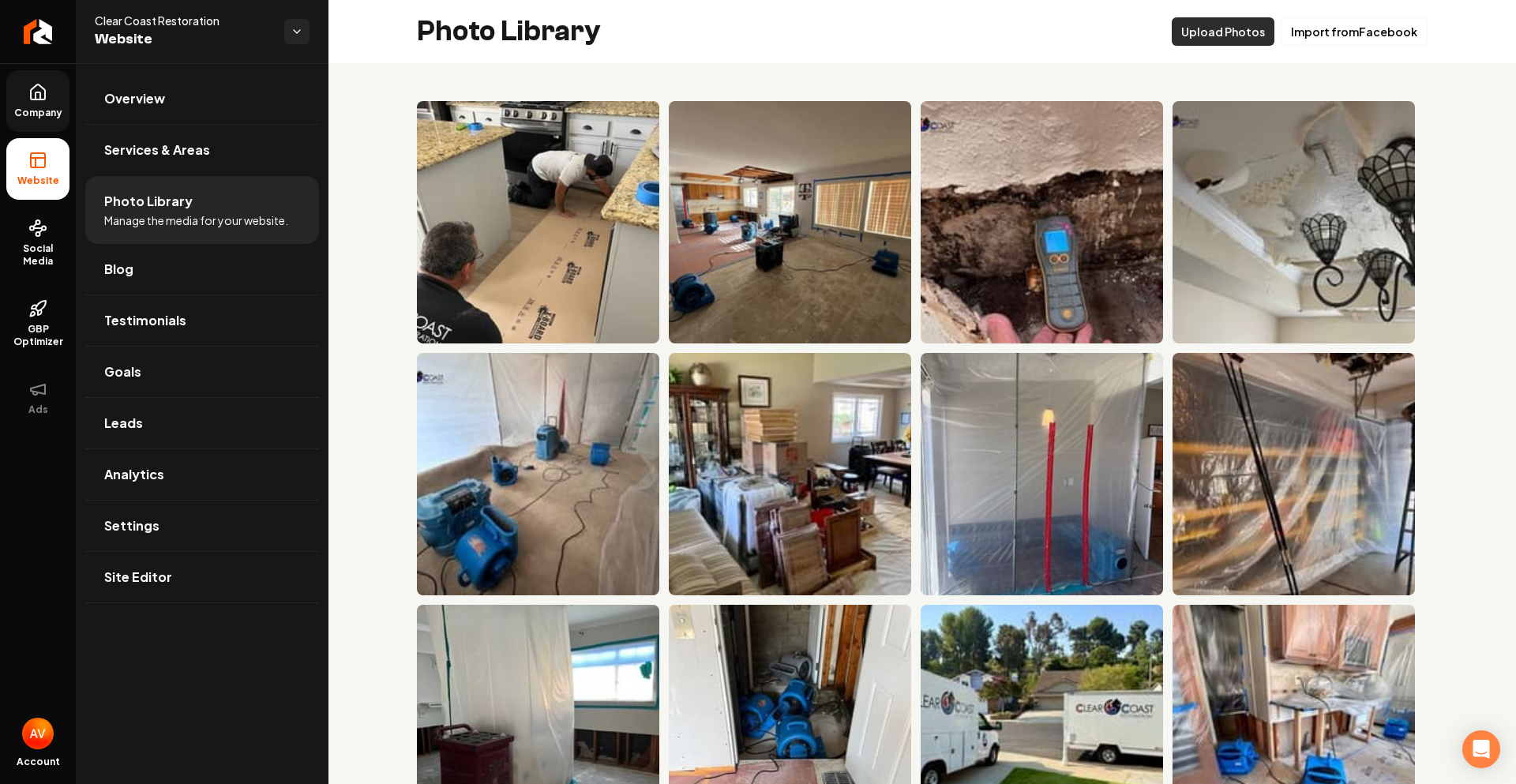
click at [1193, 37] on button "Upload Photos" at bounding box center [1223, 31] width 102 height 28
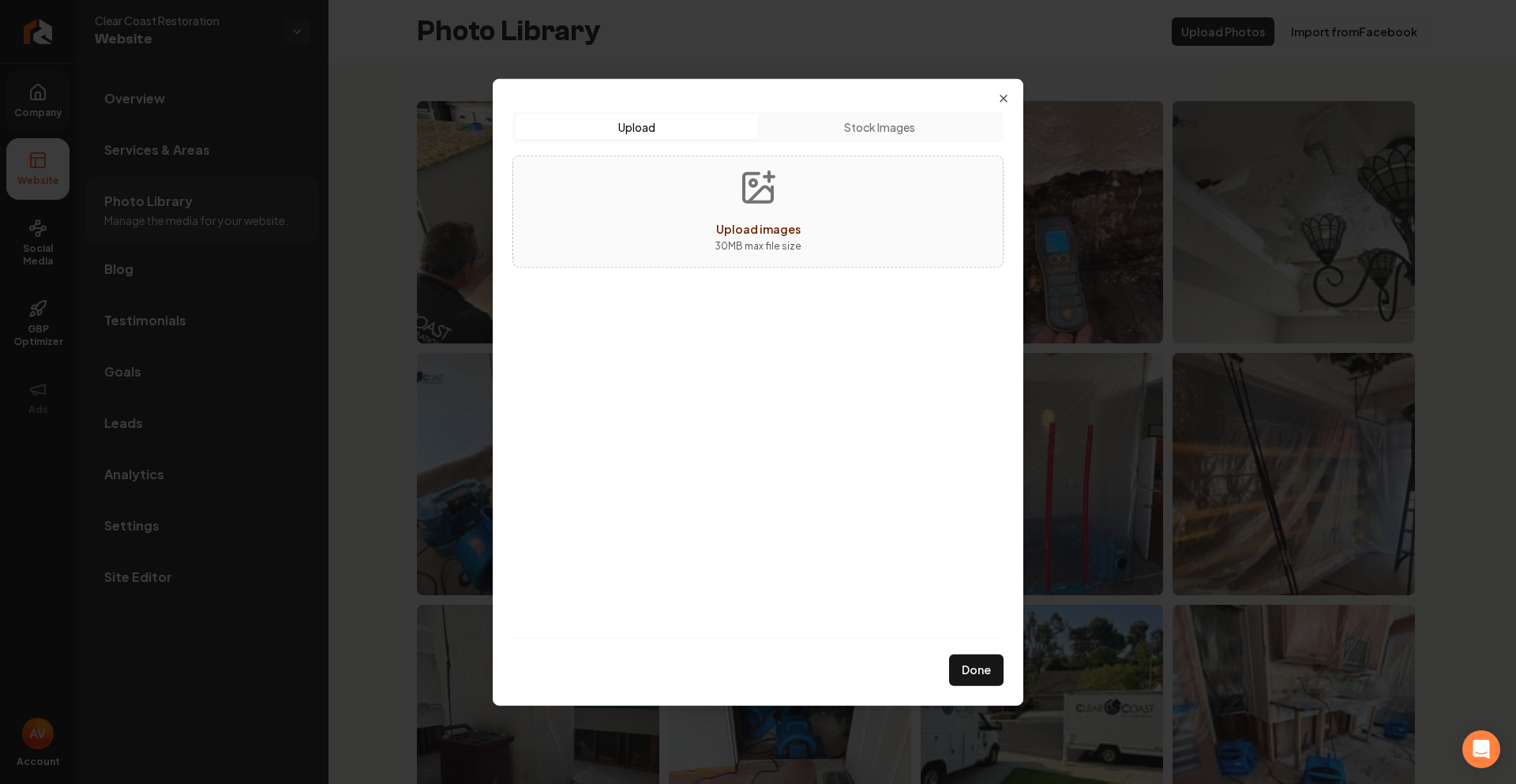
click at [789, 212] on button "Upload images 30 MB max file size" at bounding box center [758, 211] width 112 height 111
type input "**********"
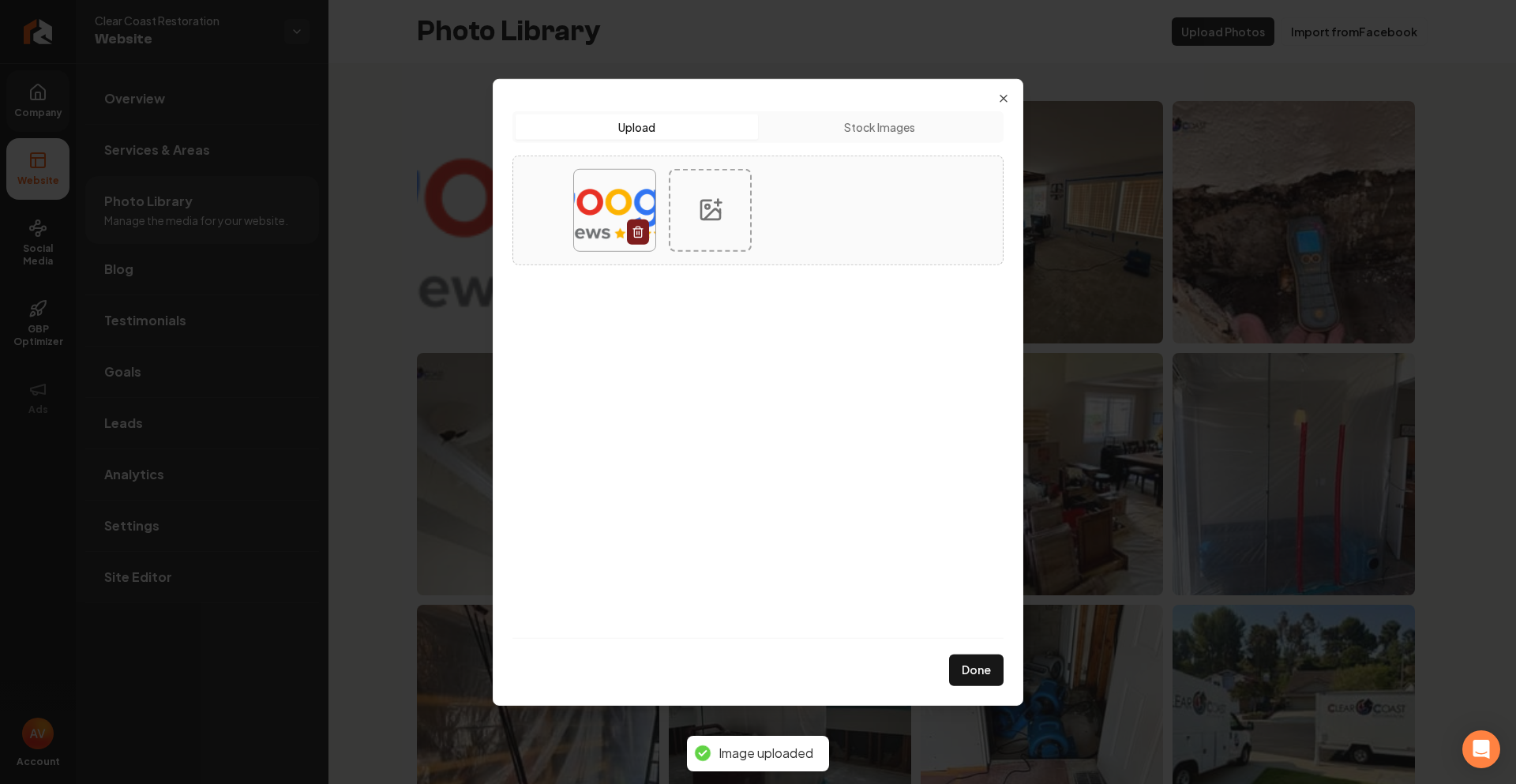
click at [601, 228] on img at bounding box center [614, 209] width 81 height 81
click at [997, 95] on icon "button" at bounding box center [1003, 97] width 13 height 13
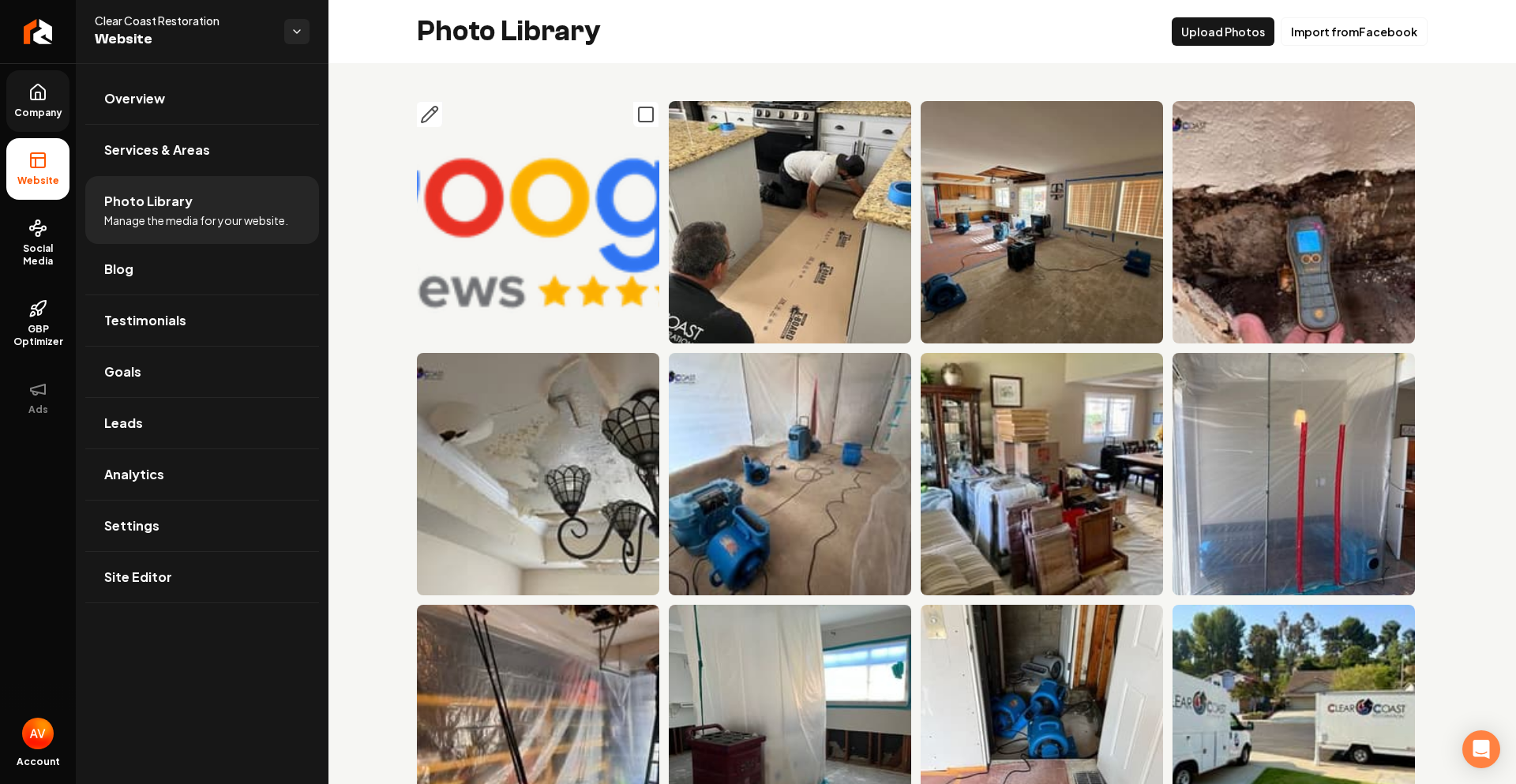
click at [472, 255] on img "Main content area" at bounding box center [538, 222] width 242 height 242
click at [429, 114] on icon "Main content area" at bounding box center [429, 114] width 19 height 19
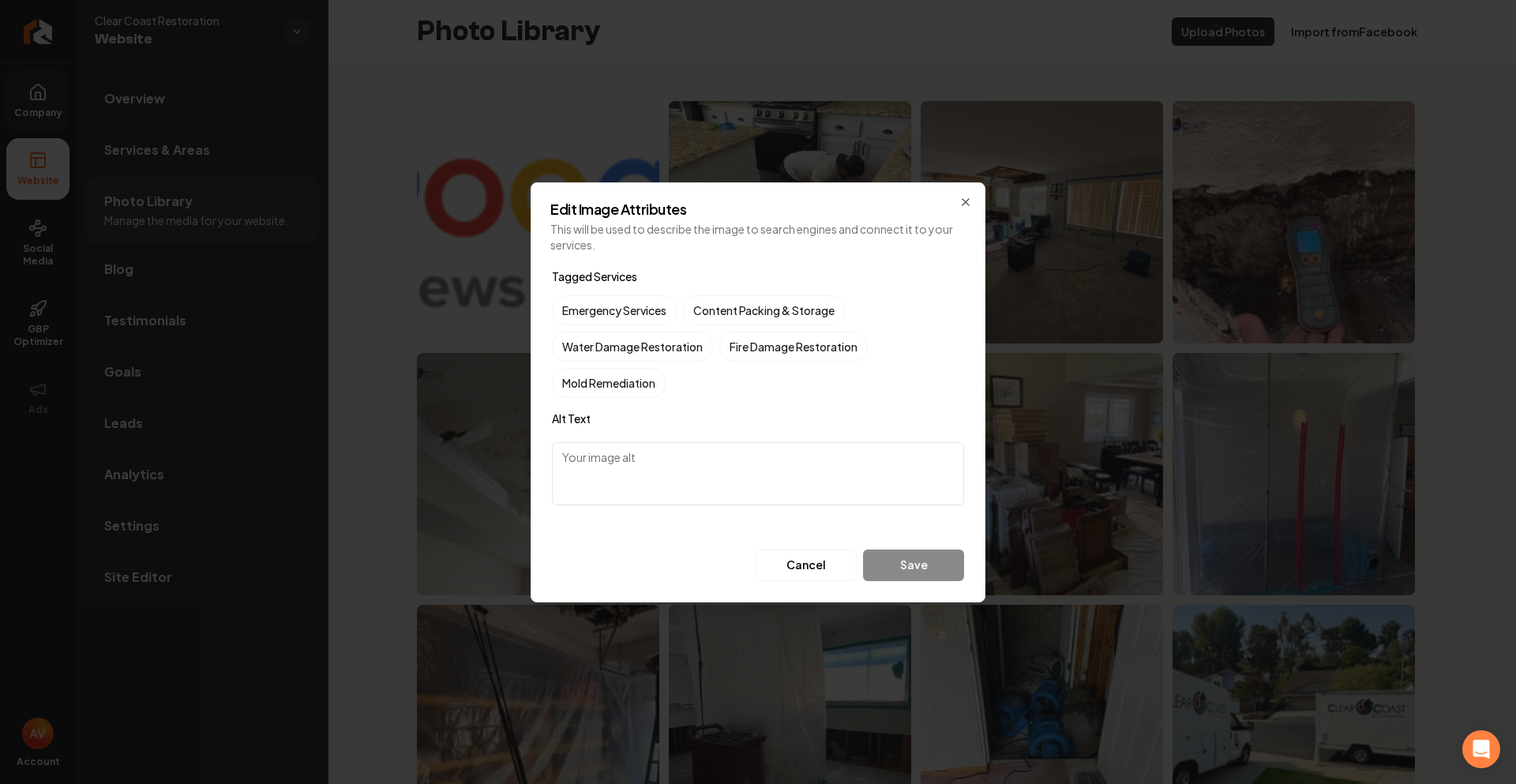
click at [632, 475] on textarea at bounding box center [758, 474] width 412 height 63
click at [795, 569] on button "Cancel" at bounding box center [806, 565] width 101 height 32
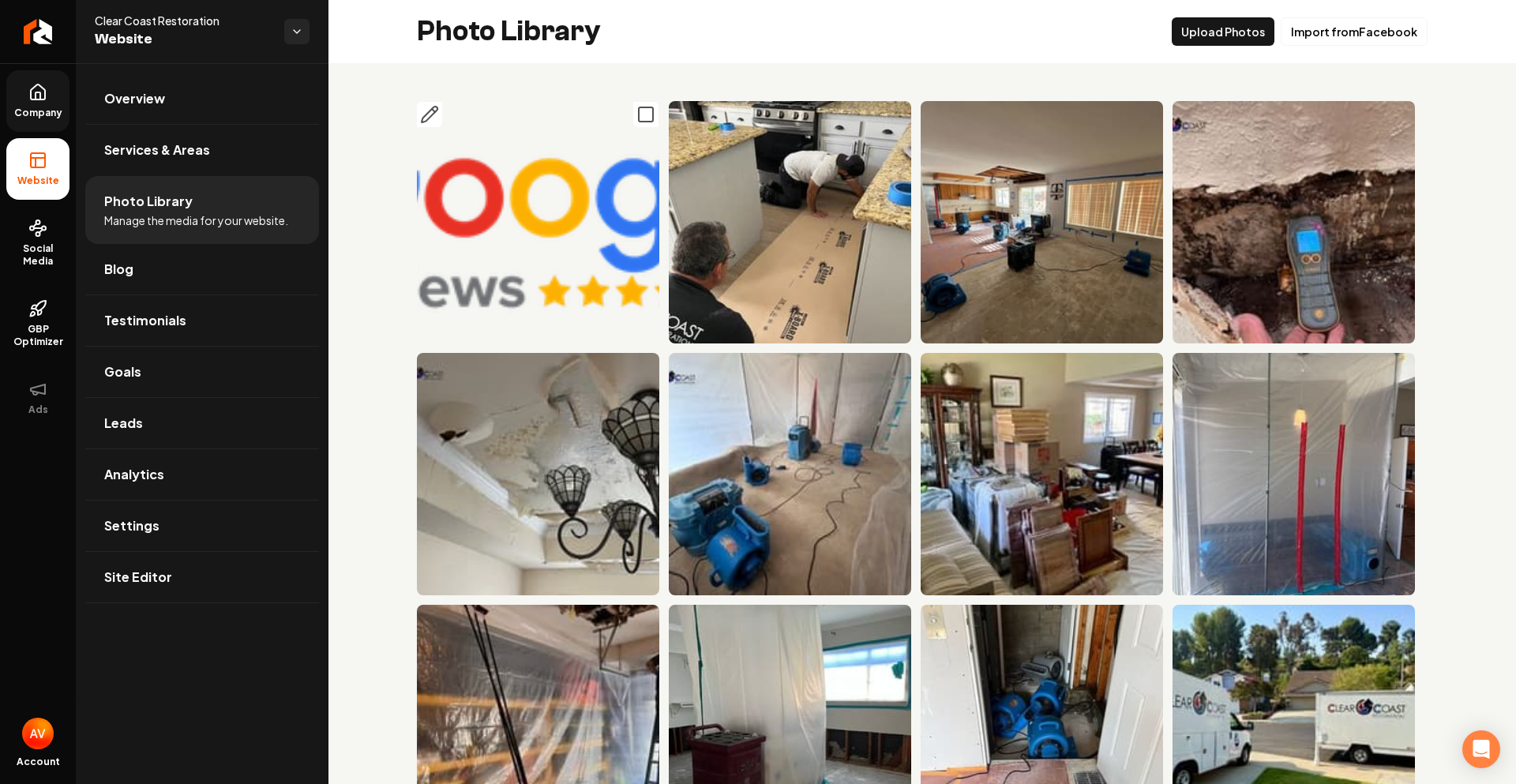
click at [519, 249] on img "Main content area" at bounding box center [538, 222] width 242 height 242
click at [430, 126] on button "Main content area" at bounding box center [429, 114] width 26 height 26
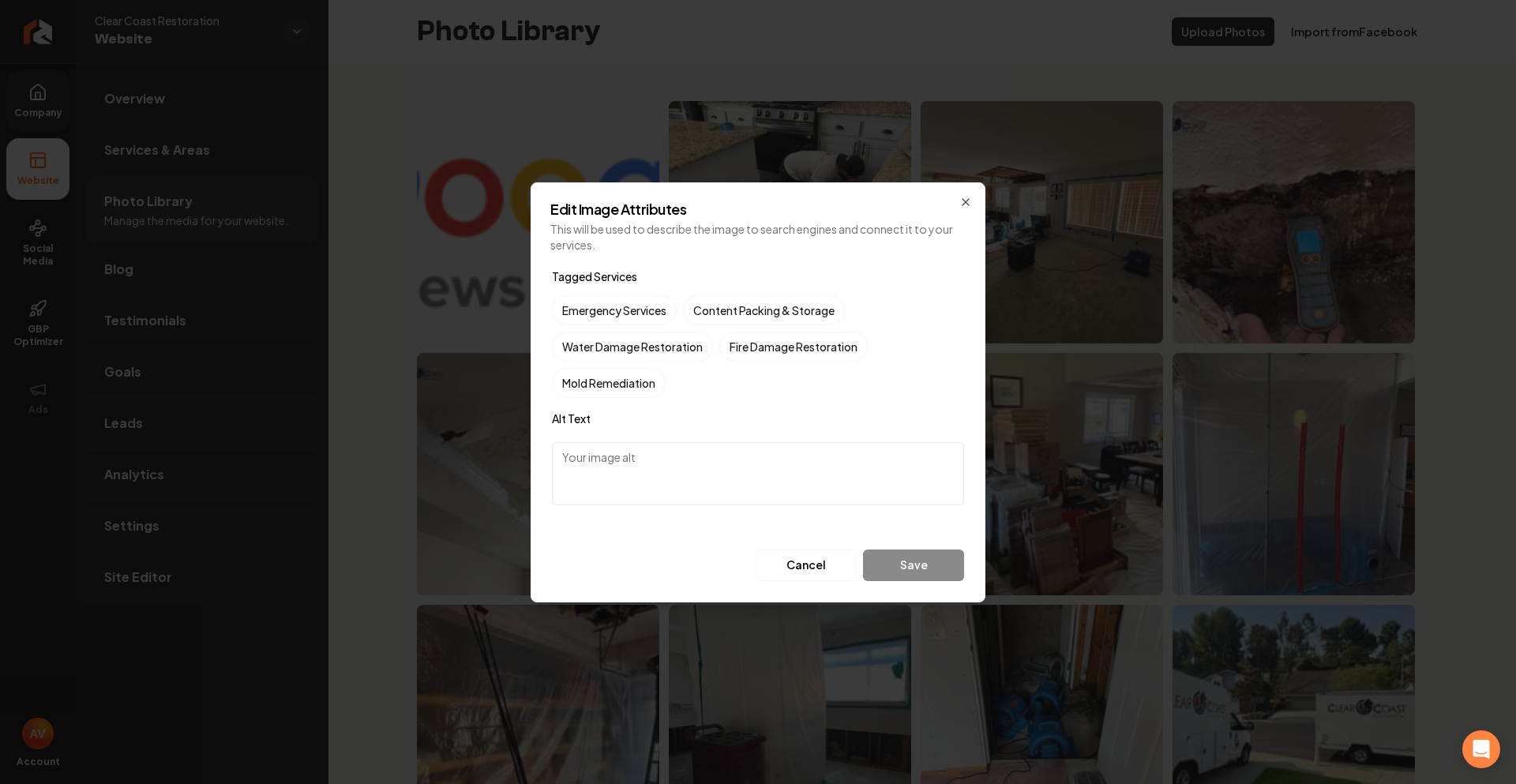
click at [627, 484] on textarea at bounding box center [758, 474] width 412 height 63
type textarea "v"
click at [595, 461] on textarea at bounding box center [758, 474] width 412 height 63
paste textarea "https://www.google.com/url?sa=i&url=https%3A%2F%2Fjupiterwaterfrontinn.com%2Fre…"
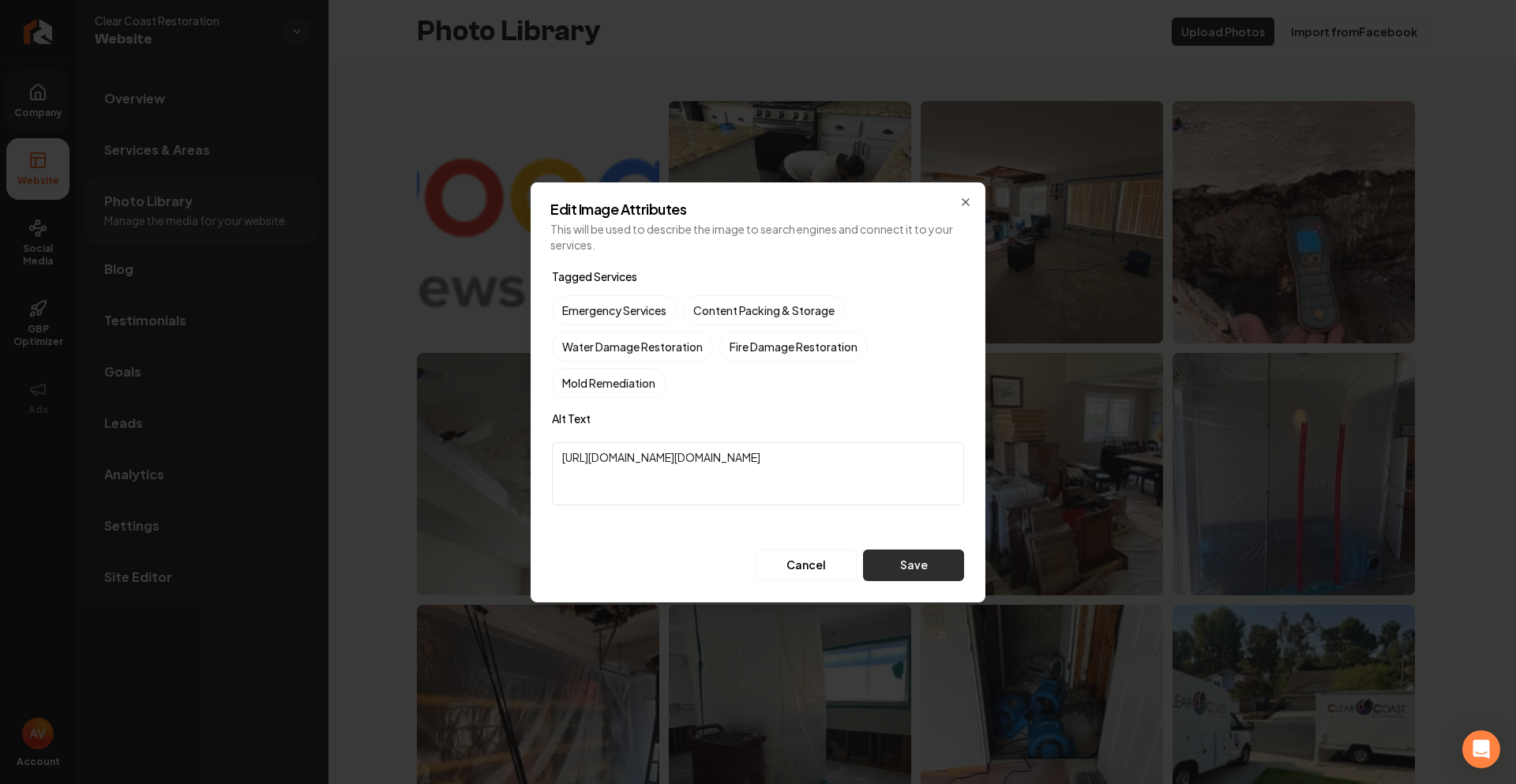
click at [895, 562] on div "Tagged Services Emergency Services Content Packing & Storage Water Damage Resto…" at bounding box center [758, 424] width 412 height 314
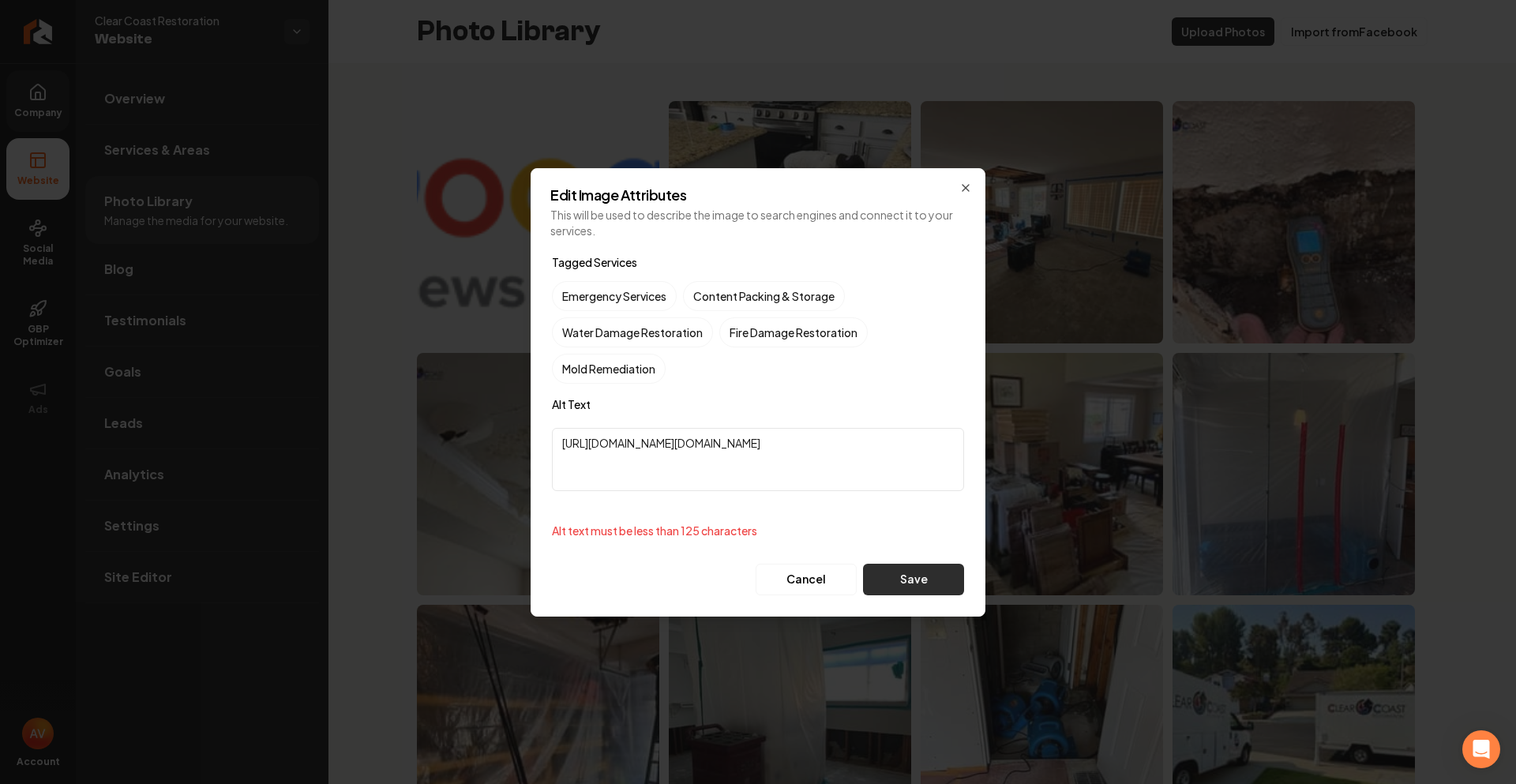
click at [896, 574] on button "Save" at bounding box center [914, 579] width 101 height 32
click at [686, 476] on textarea "https://www.google.com/url?sa=i&url=https%3A%2F%2Fjupiterwaterfrontinn.com%2Fre…" at bounding box center [758, 459] width 412 height 63
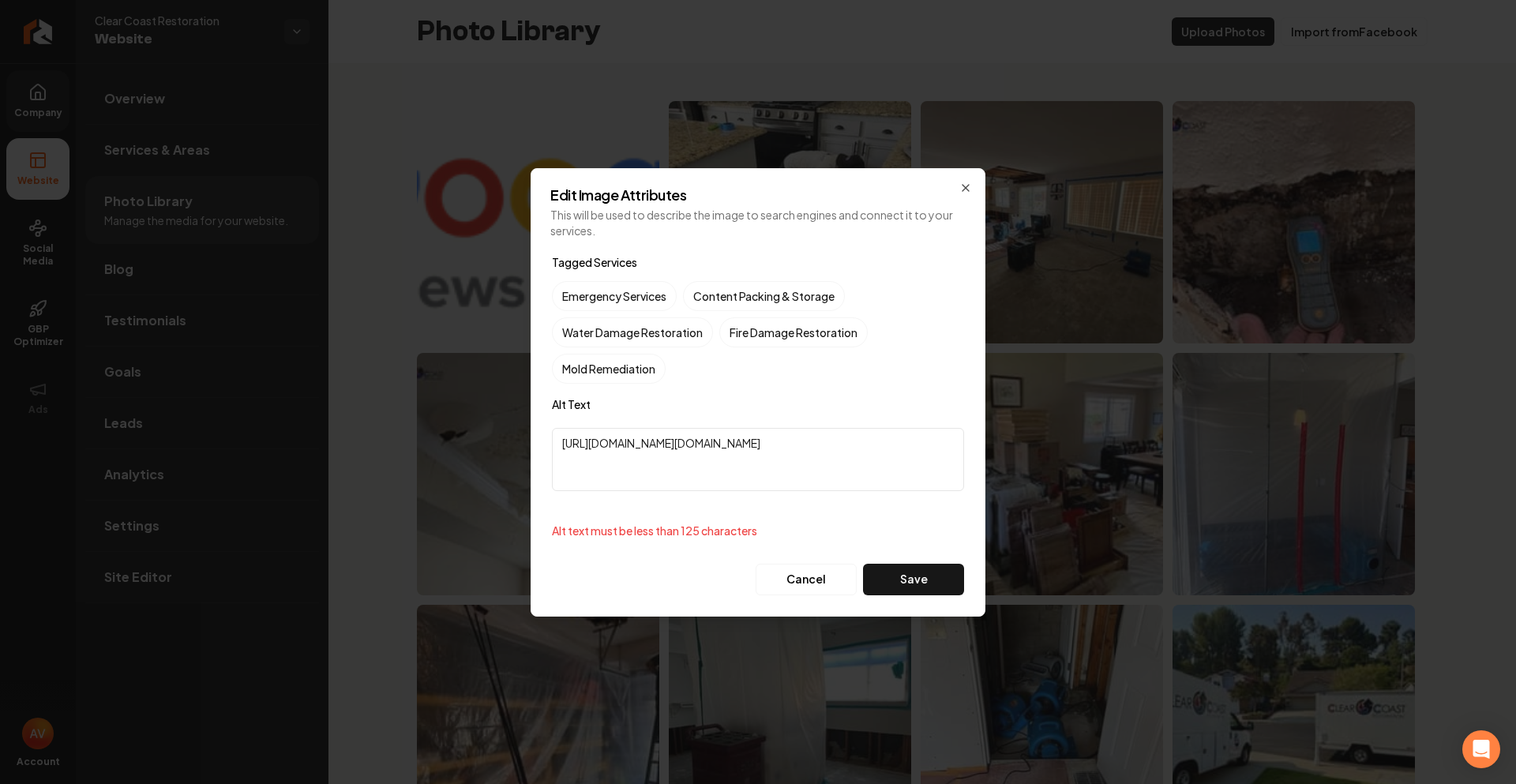
paste textarea "ik.imagekit.io/4wu305uo4/customized-sections/google-rating-4.5-star-img-5AE0B7C…"
type textarea "https://ik.imagekit.io/4wu305uo4/customized-sections/google-rating-4.5-star-img…"
click at [890, 533] on p "Alt text must be less than 125 characters" at bounding box center [758, 530] width 412 height 16
click at [902, 572] on button "Save" at bounding box center [914, 579] width 101 height 32
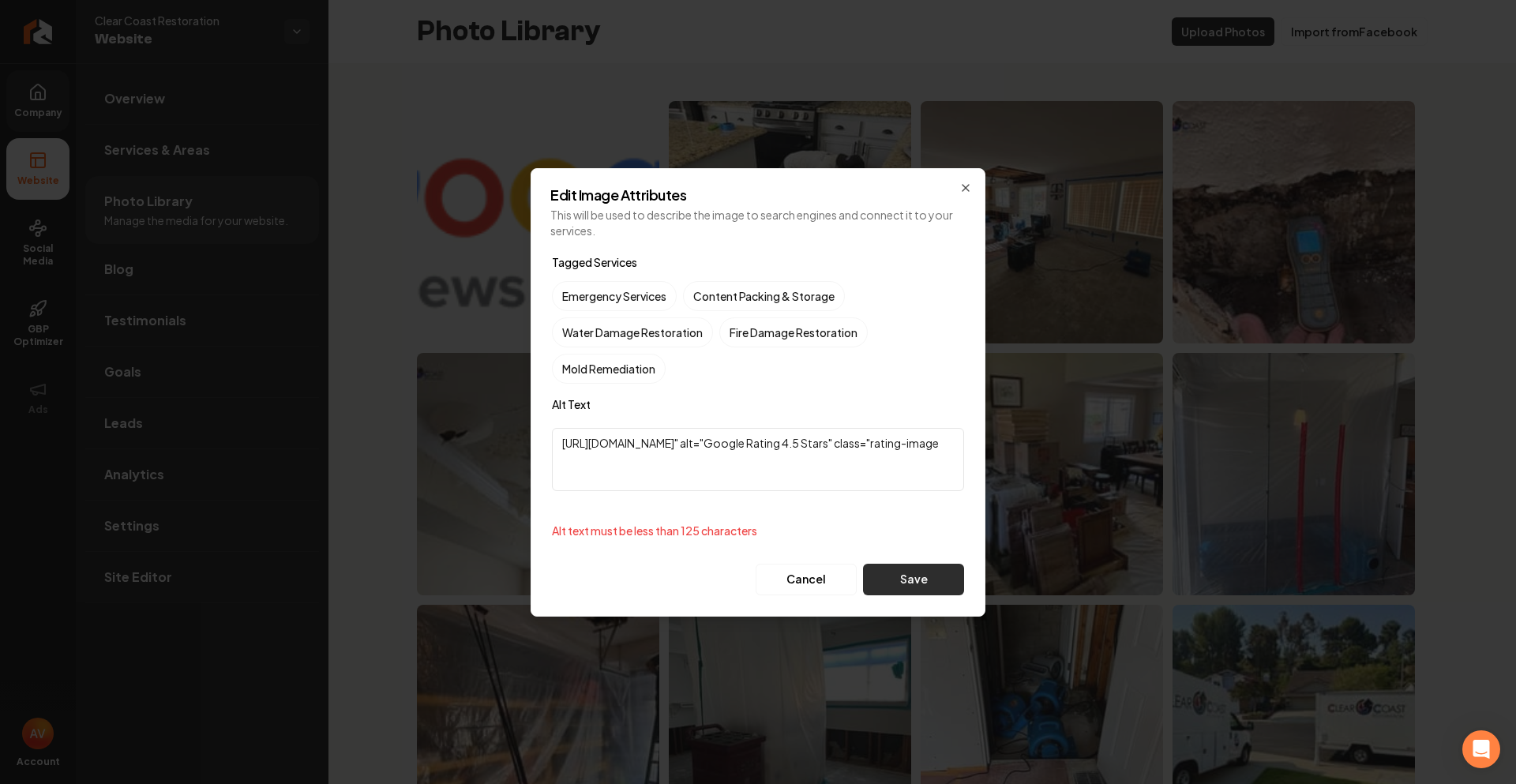
click at [917, 586] on button "Save" at bounding box center [914, 579] width 101 height 32
click at [687, 456] on textarea "https://ik.imagekit.io/4wu305uo4/customized-sections/google-rating-4.5-star-img…" at bounding box center [758, 459] width 412 height 63
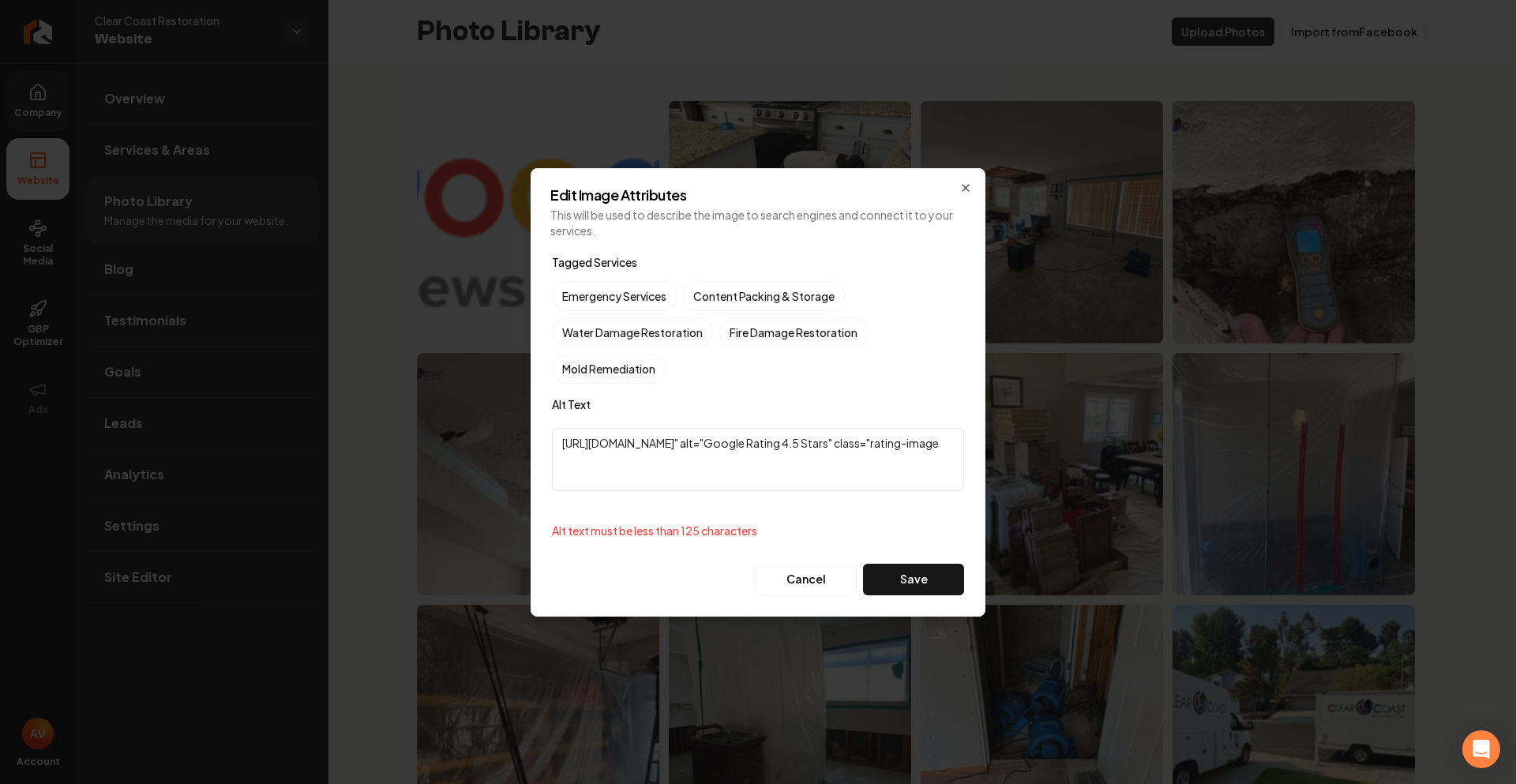
click at [687, 456] on textarea "https://ik.imagekit.io/4wu305uo4/customized-sections/google-rating-4.5-star-img…" at bounding box center [758, 459] width 412 height 63
paste textarea
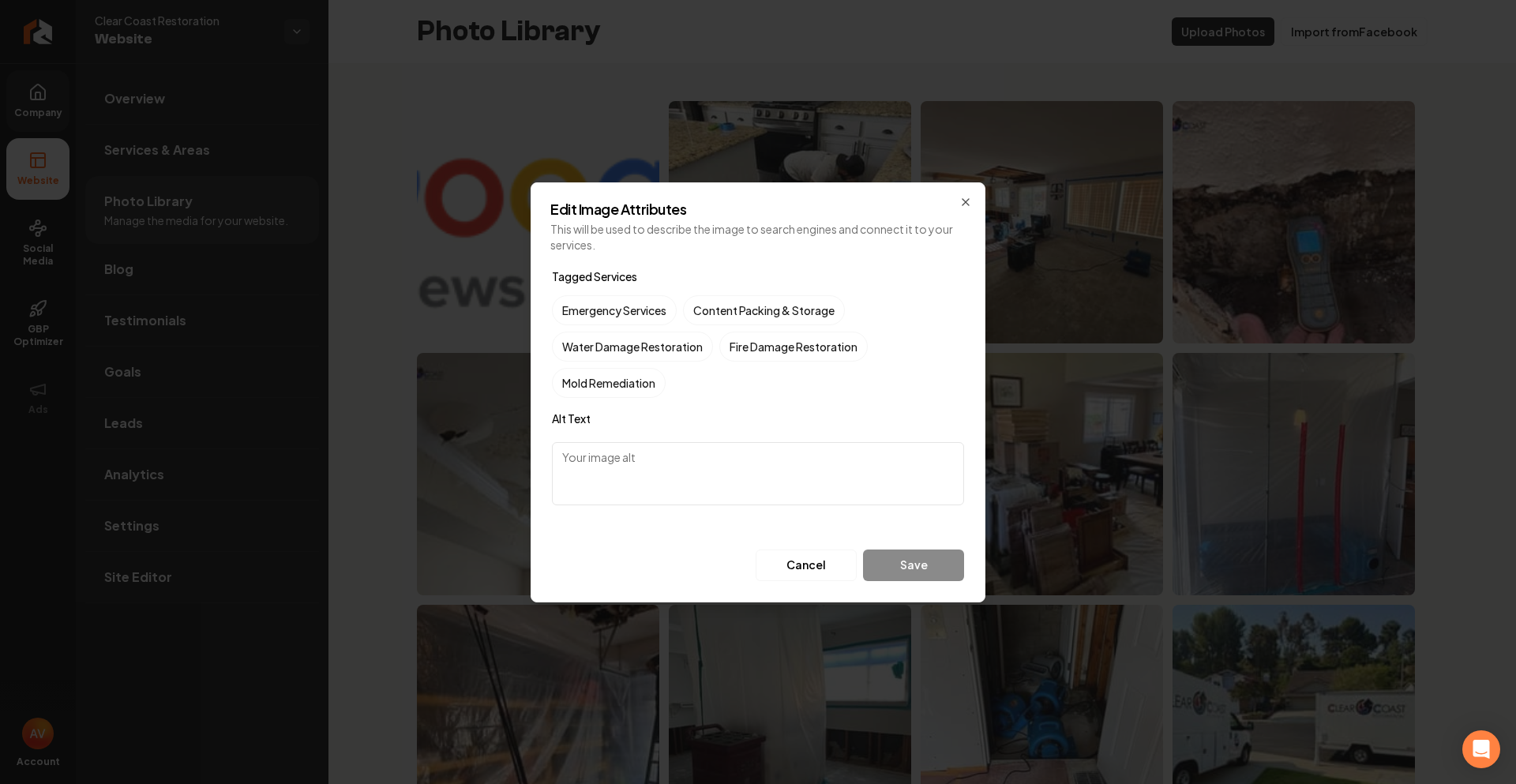
click at [677, 466] on textarea at bounding box center [758, 474] width 412 height 63
paste textarea
click at [607, 476] on textarea at bounding box center [758, 474] width 412 height 63
paste textarea "Google Rating 4.6 Stars – Clear Coast Restoration"
type textarea "Google Rating 4.6 Stars – Clear Coast Restoration"
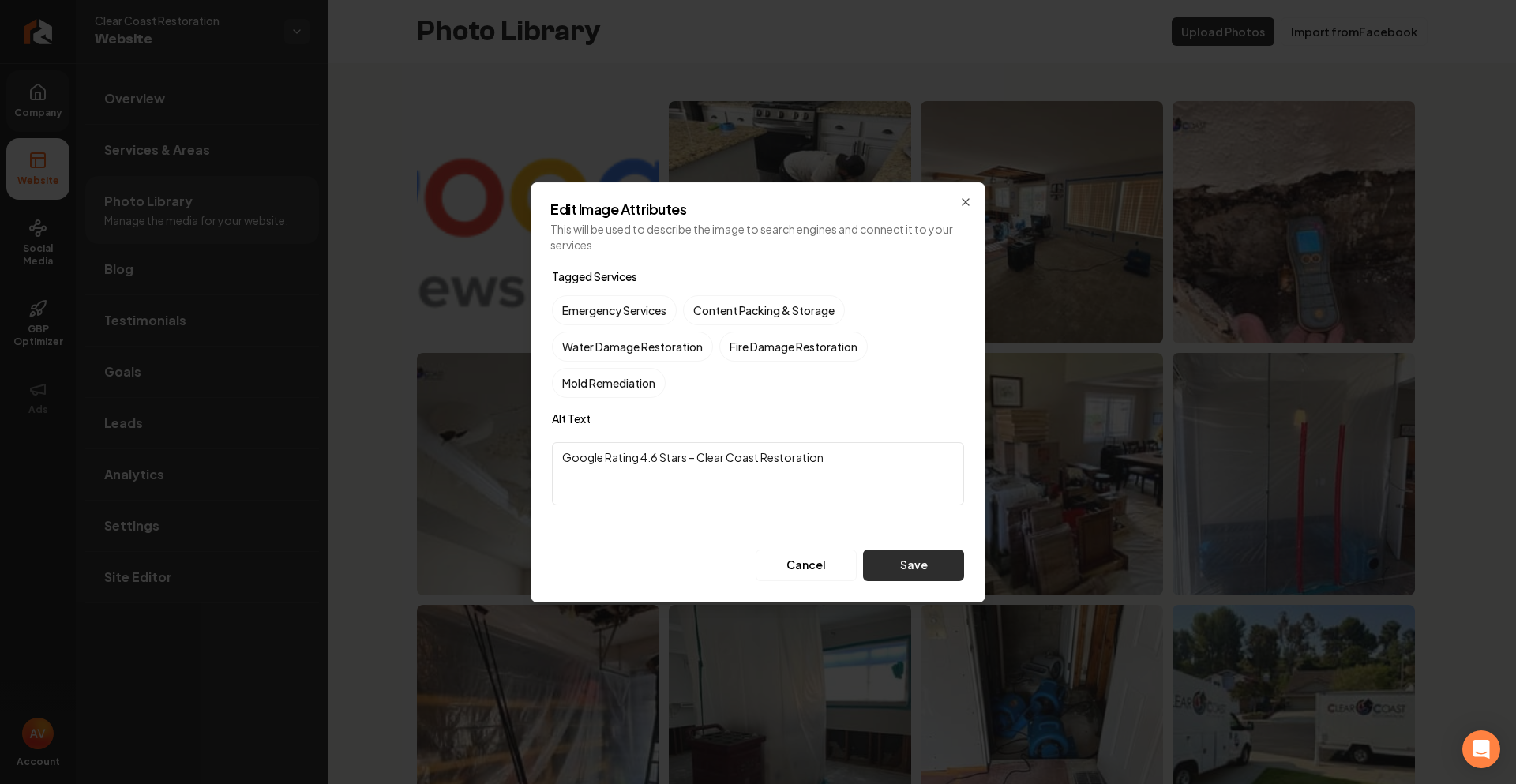
click at [931, 574] on button "Save" at bounding box center [914, 565] width 101 height 32
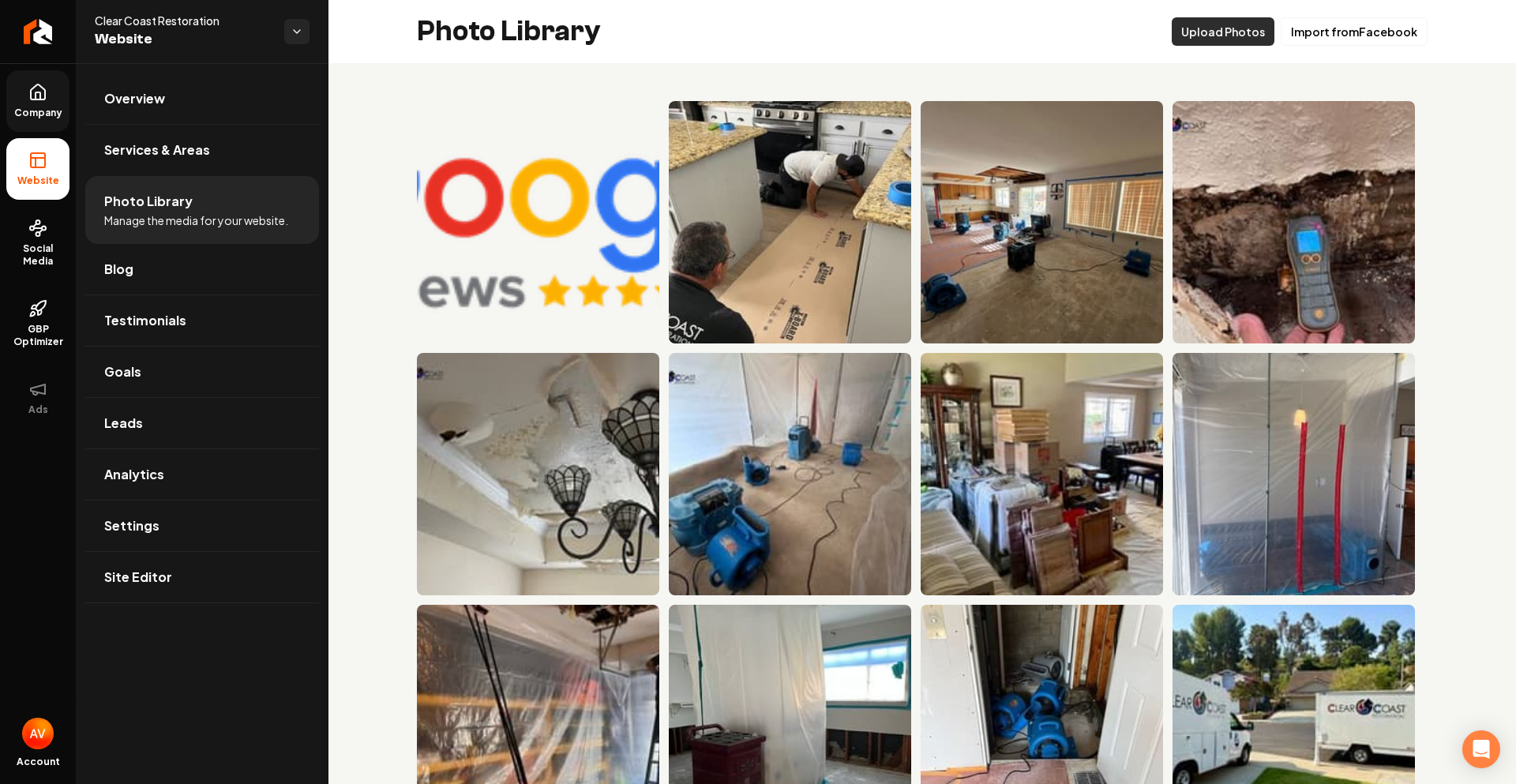
click at [1182, 38] on button "Upload Photos" at bounding box center [1223, 31] width 102 height 28
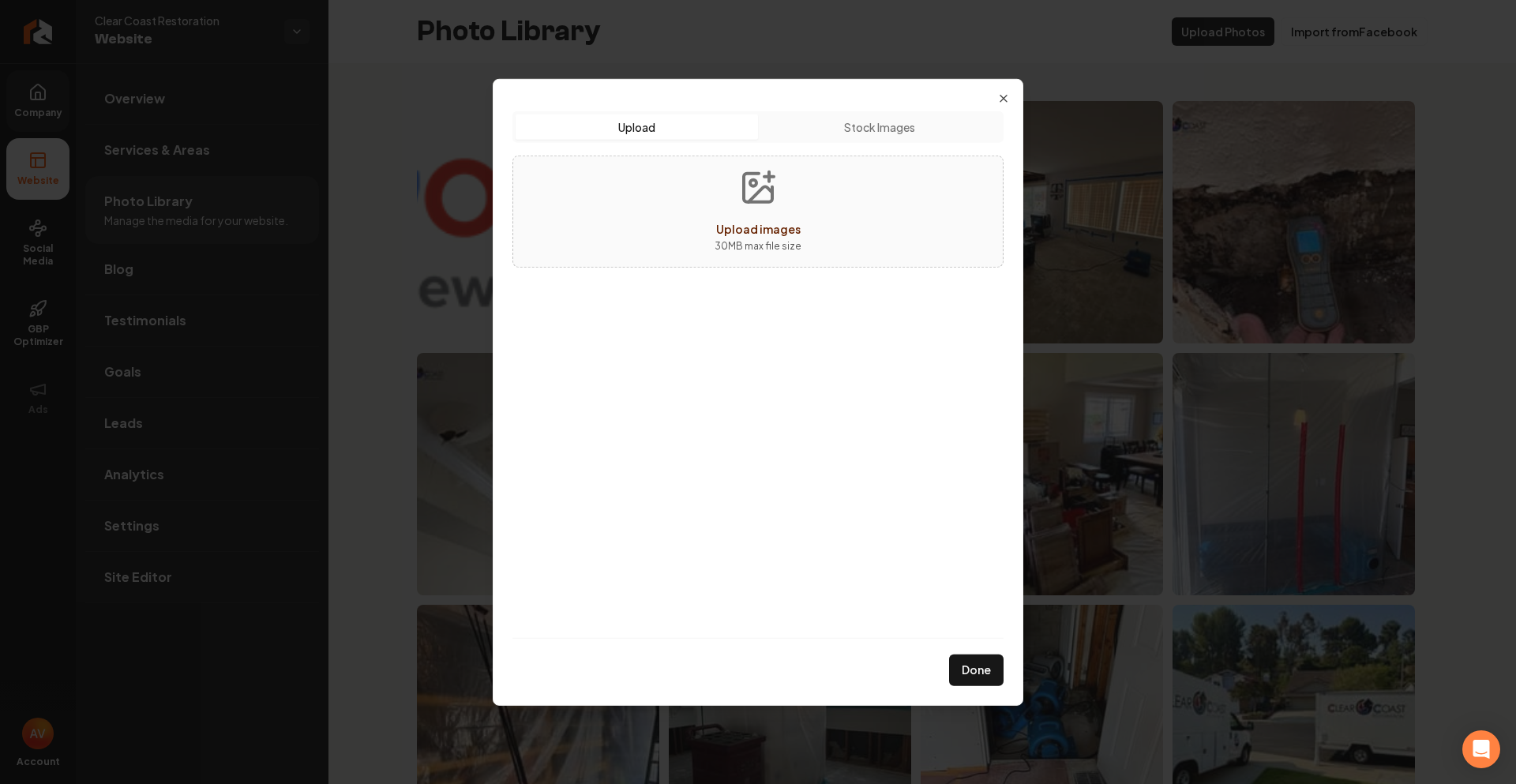
click at [778, 229] on span "Upload images" at bounding box center [758, 228] width 84 height 14
type input "**********"
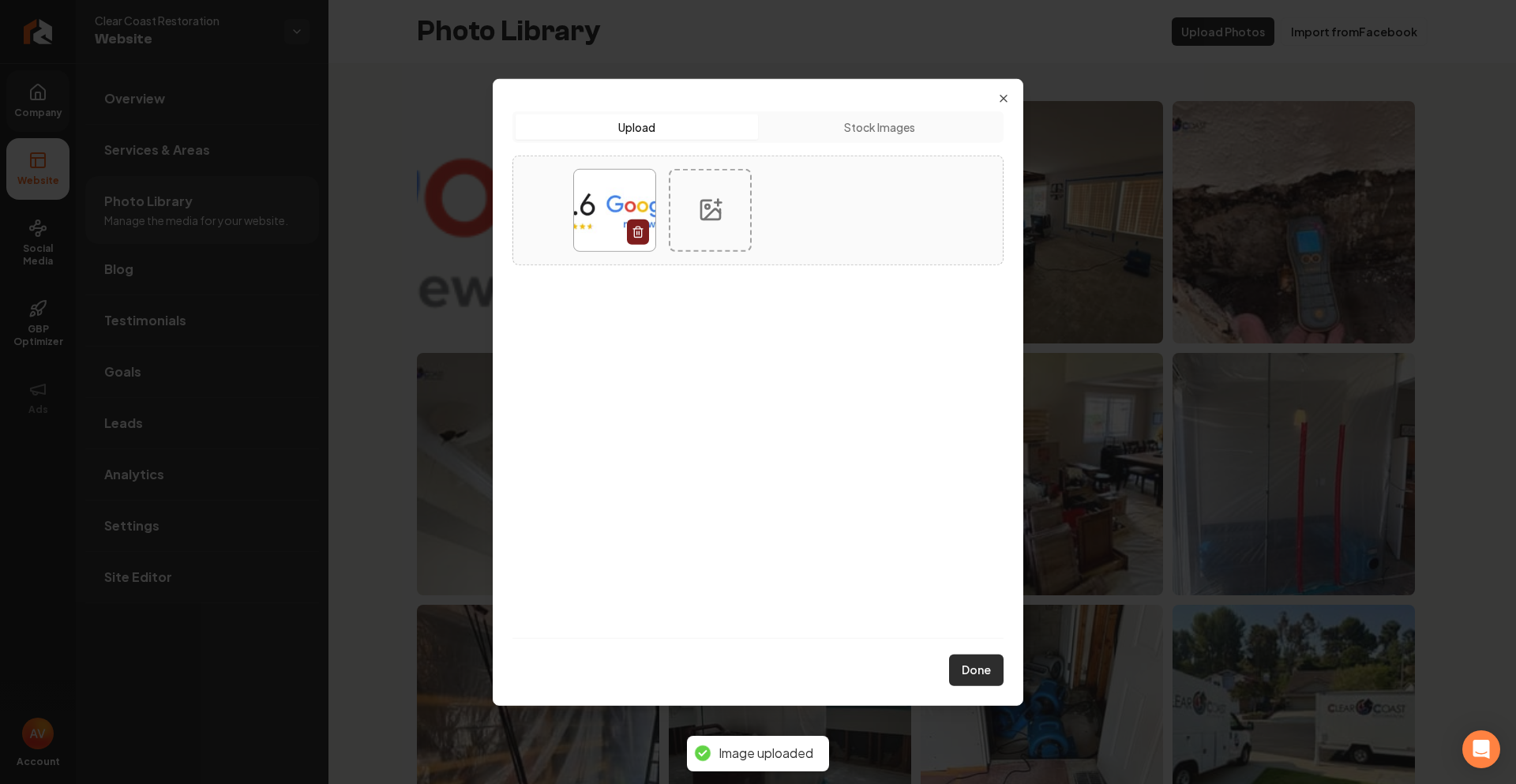
click at [981, 678] on button "Done" at bounding box center [977, 670] width 55 height 32
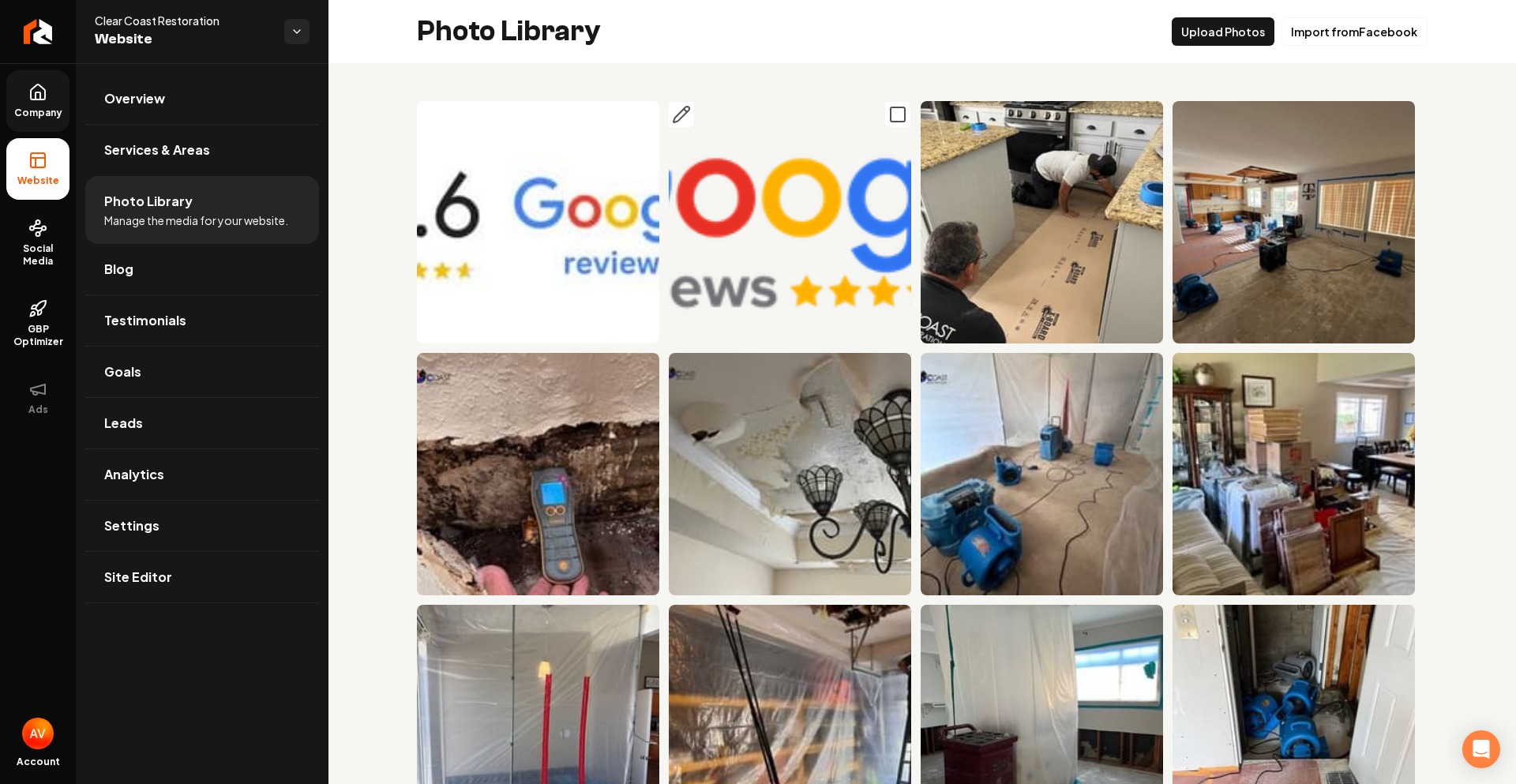
click at [892, 117] on icon "Main content area" at bounding box center [897, 114] width 19 height 19
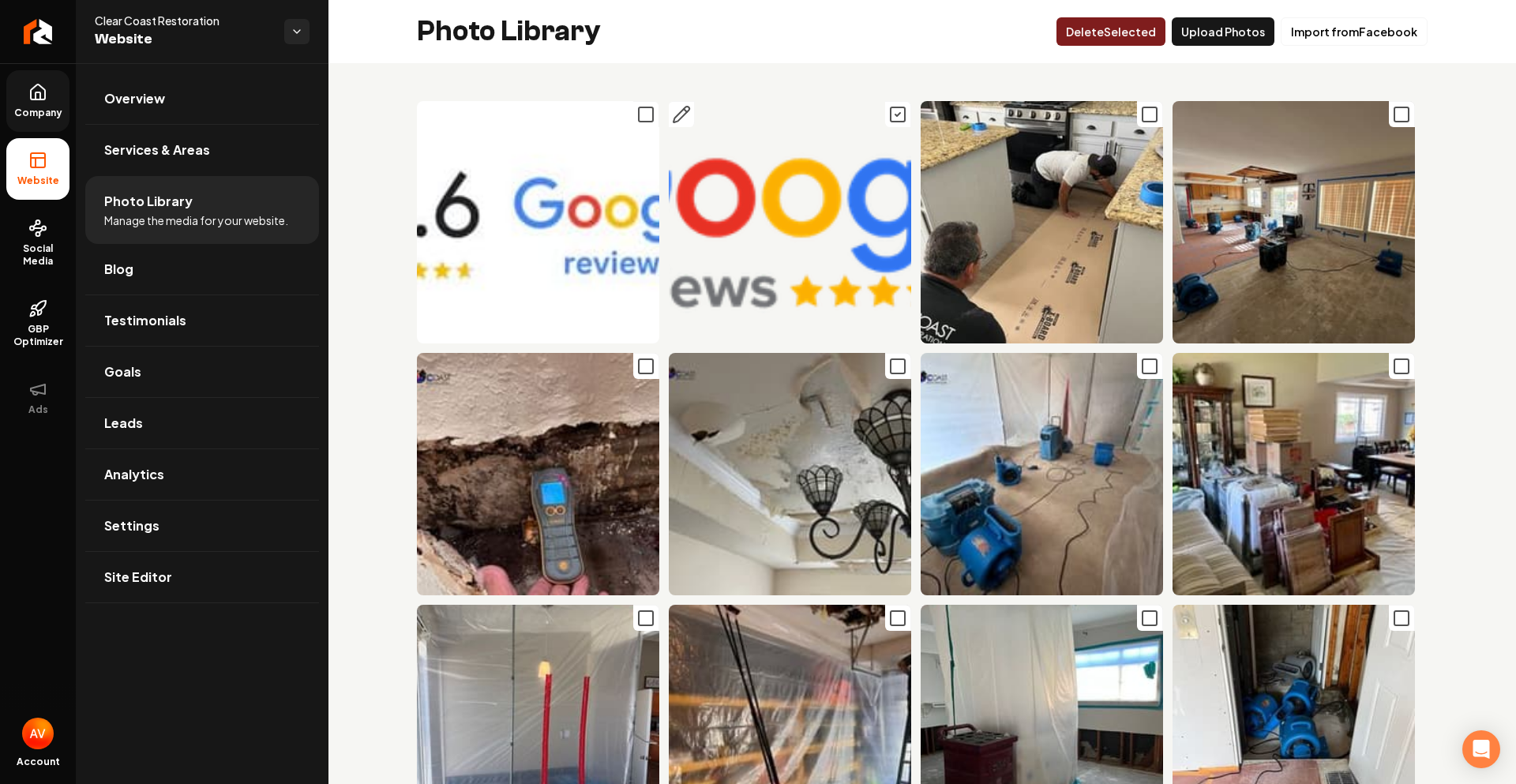
click at [1119, 31] on button "Delet e Selected" at bounding box center [1111, 31] width 109 height 28
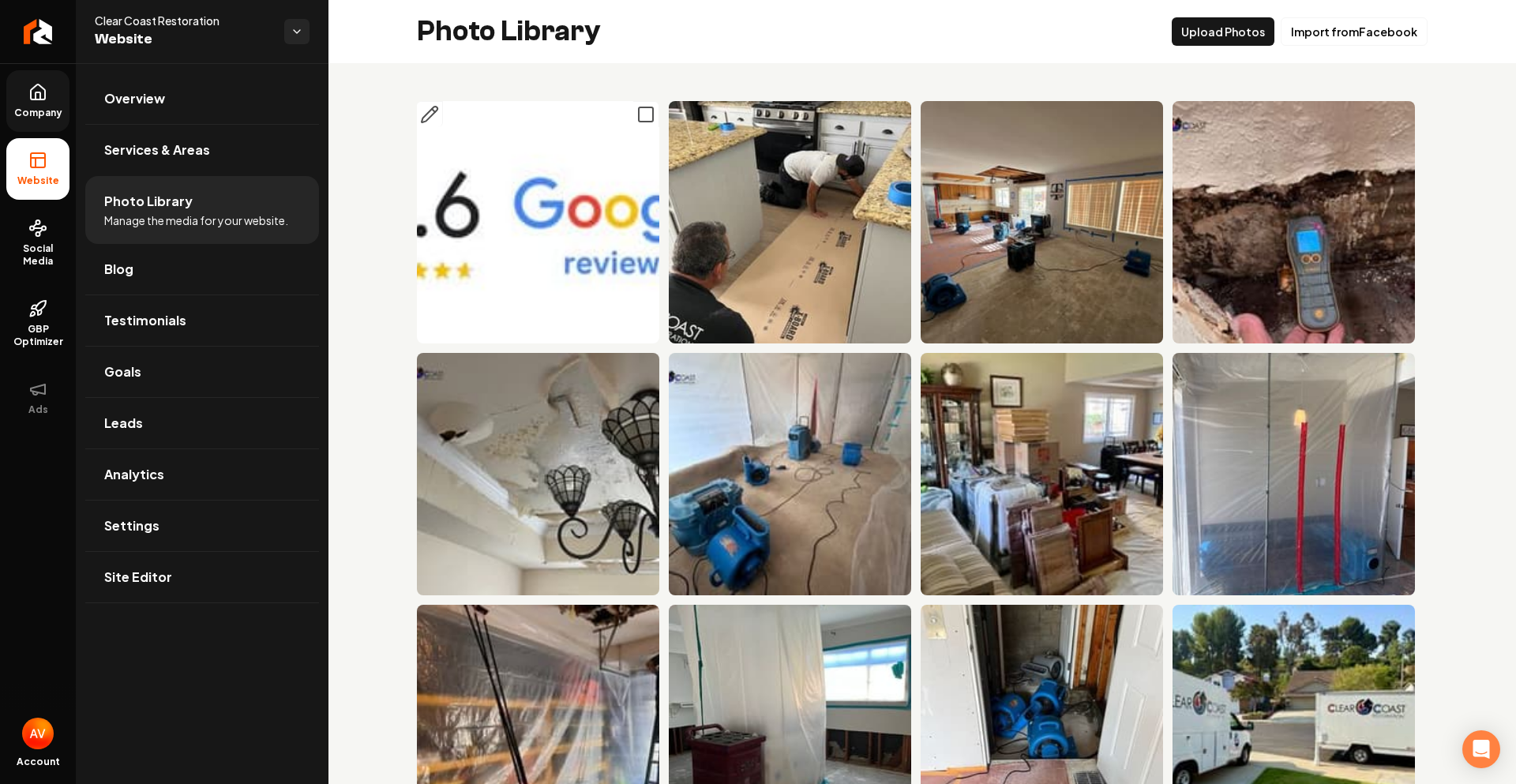
click at [538, 239] on img "Main content area" at bounding box center [538, 222] width 242 height 242
drag, startPoint x: 429, startPoint y: 349, endPoint x: 522, endPoint y: 283, distance: 114.0
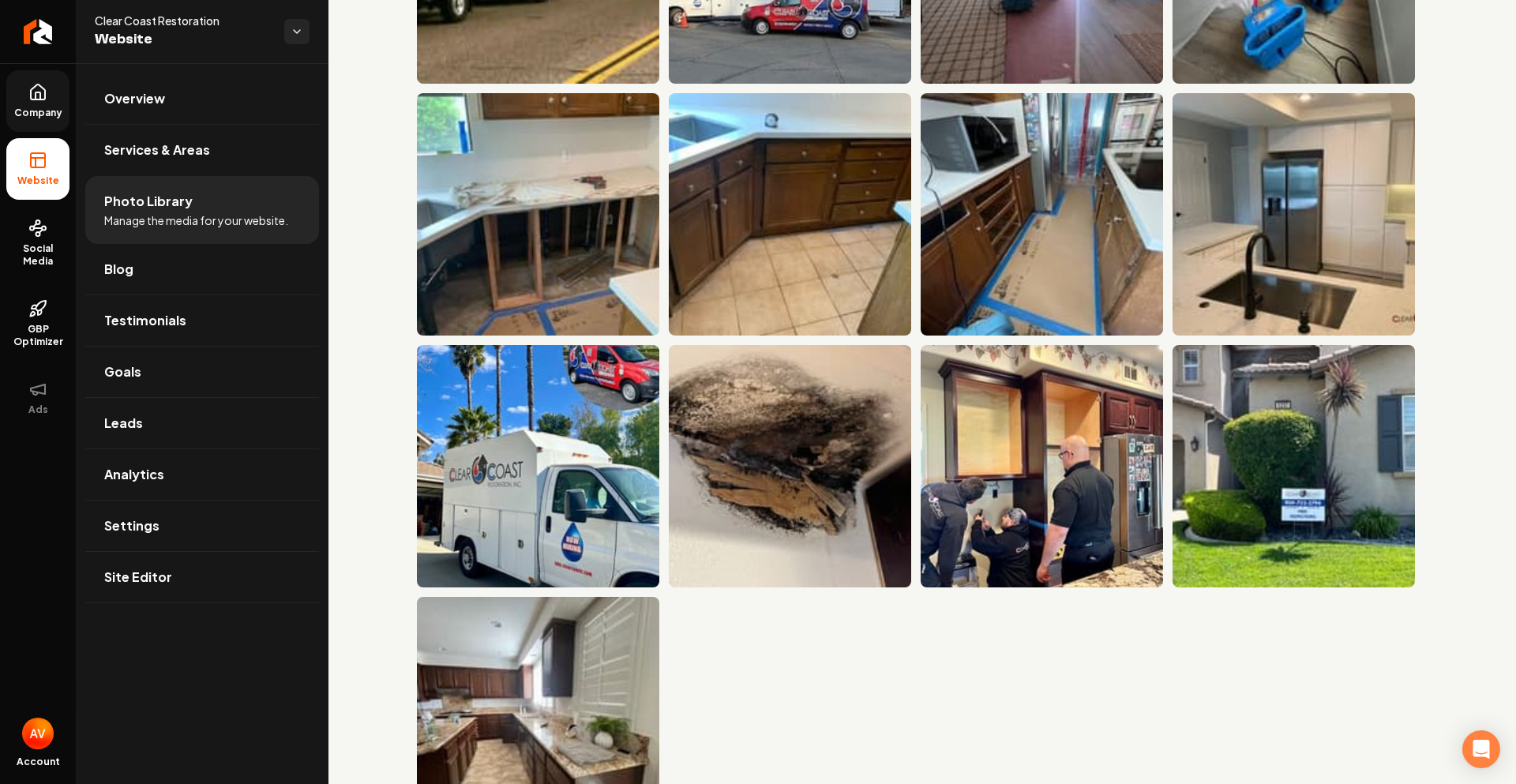
scroll to position [3947, 0]
